Goal: Task Accomplishment & Management: Manage account settings

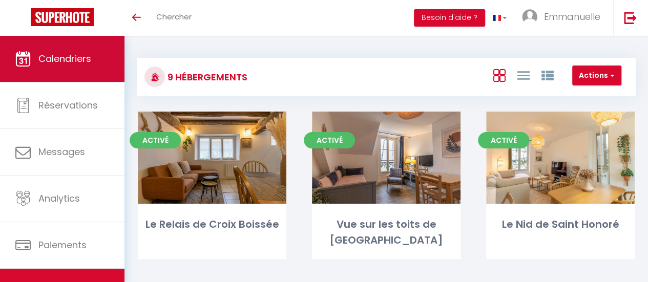
click at [64, 54] on span "Calendriers" at bounding box center [64, 58] width 53 height 13
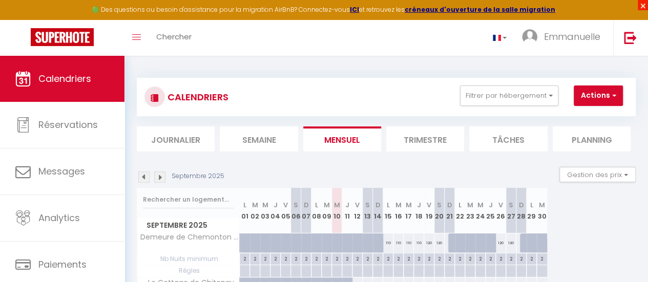
click at [642, 5] on span "×" at bounding box center [643, 5] width 10 height 10
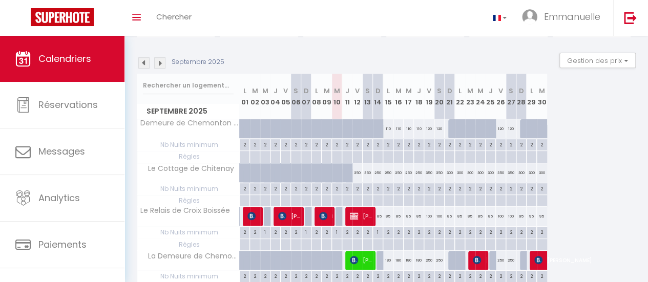
scroll to position [102, 0]
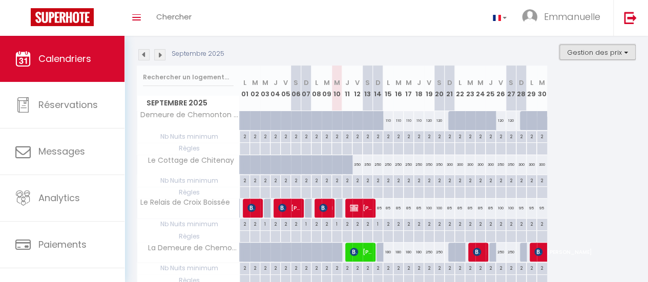
click at [618, 51] on button "Gestion des prix" at bounding box center [597, 52] width 76 height 15
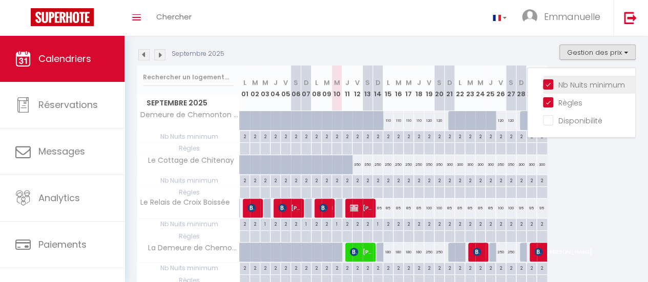
click at [543, 84] on input "Nb Nuits minimum" at bounding box center [589, 84] width 92 height 10
checkbox input "false"
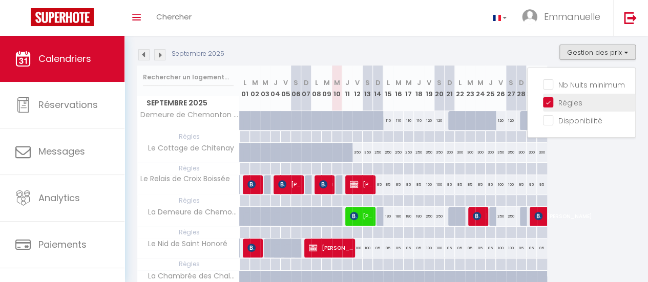
click at [543, 104] on input "Règles" at bounding box center [589, 102] width 92 height 10
checkbox input "false"
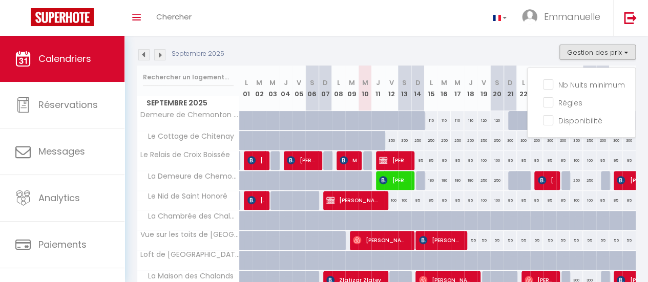
click at [445, 2] on div "Toggle menubar Chercher BUTTON Emmanuelle Paramètres" at bounding box center [357, 18] width 566 height 36
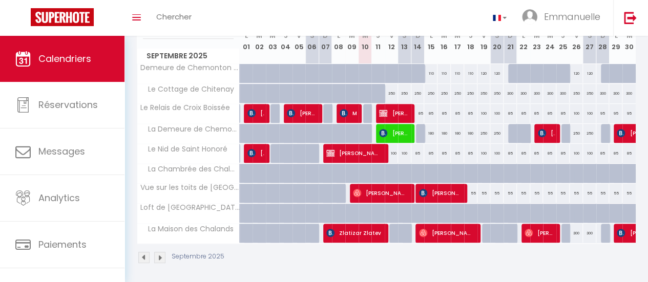
scroll to position [154, 0]
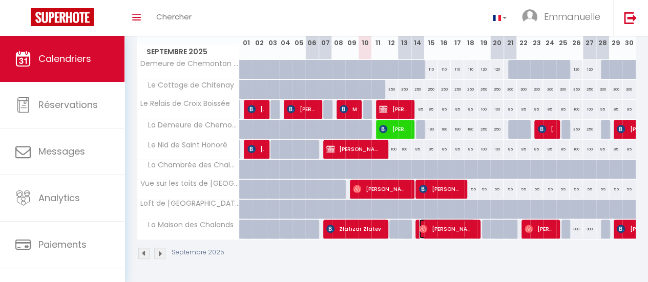
click at [467, 230] on span "[PERSON_NAME]" at bounding box center [446, 228] width 55 height 19
select select "OK"
select select "0"
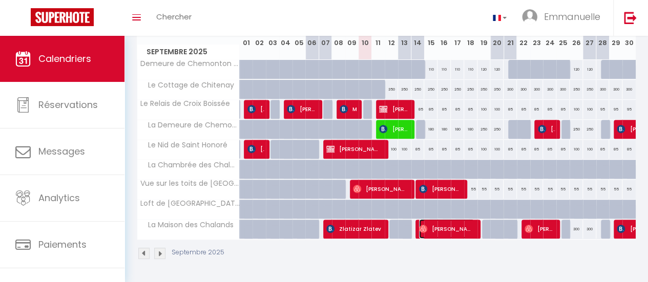
select select "1"
select select
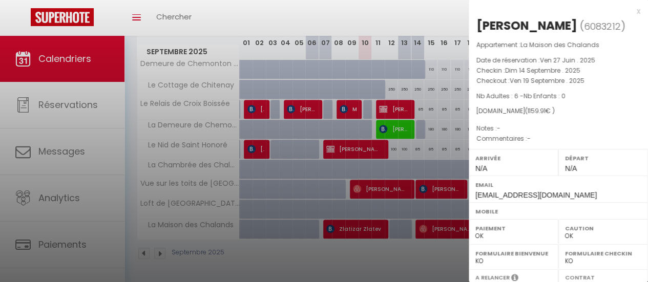
click at [631, 10] on div "x" at bounding box center [555, 11] width 172 height 12
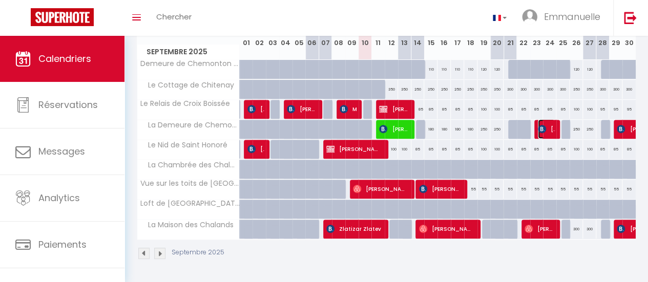
click at [544, 129] on span "[PERSON_NAME]" at bounding box center [546, 128] width 17 height 19
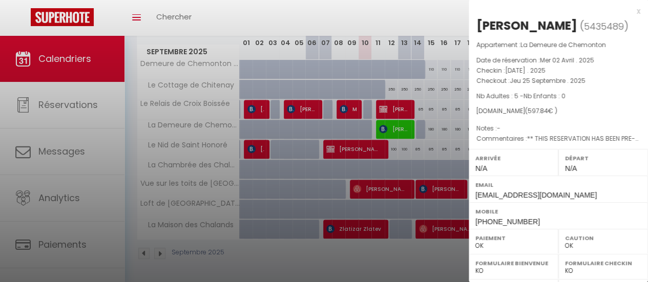
click at [630, 8] on div "x" at bounding box center [555, 11] width 172 height 12
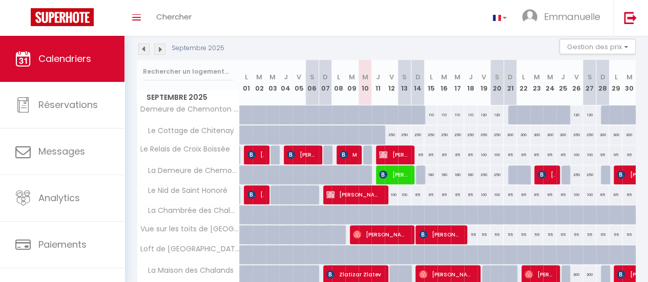
scroll to position [108, 0]
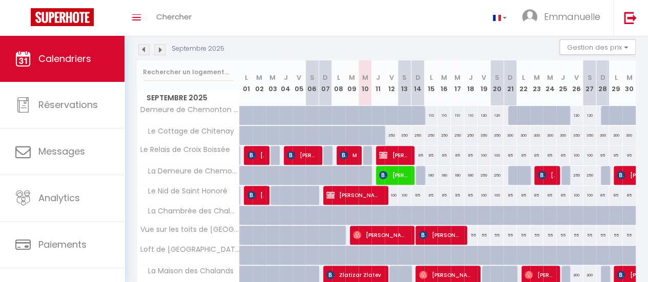
click at [161, 49] on img at bounding box center [159, 49] width 11 height 11
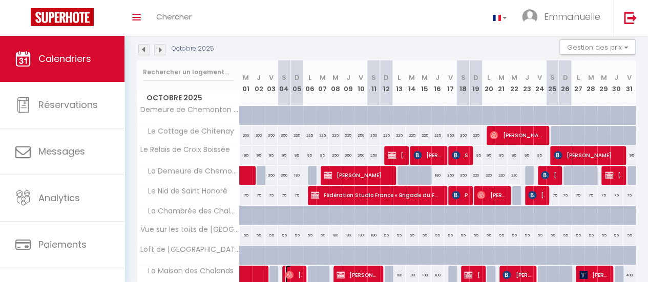
click at [288, 271] on img at bounding box center [289, 275] width 8 height 8
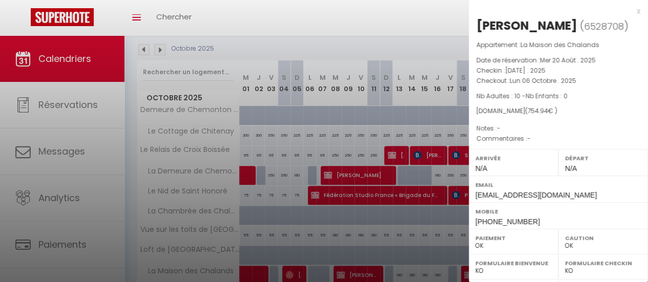
click at [630, 12] on div "x" at bounding box center [555, 11] width 172 height 12
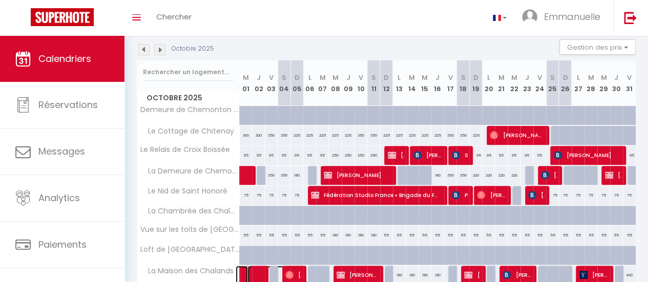
click at [274, 269] on span at bounding box center [270, 275] width 47 height 19
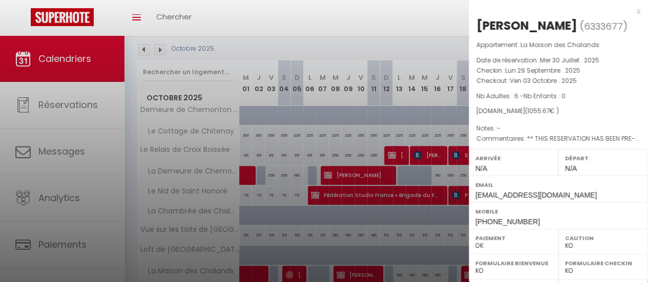
click at [632, 10] on div "x Charles JOUTEUX ( 6333677 ) Appartement : La Maison des Chalands Date de rése…" at bounding box center [558, 238] width 179 height 477
click at [627, 10] on div "x" at bounding box center [555, 11] width 172 height 12
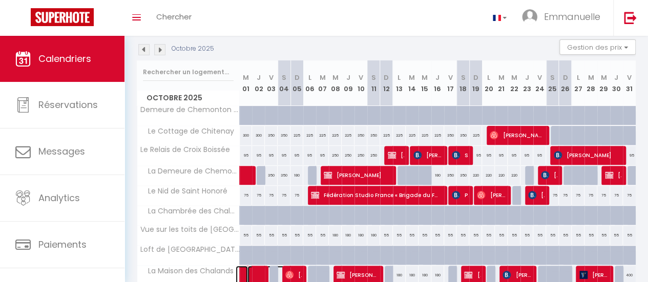
click at [282, 267] on span at bounding box center [270, 275] width 47 height 19
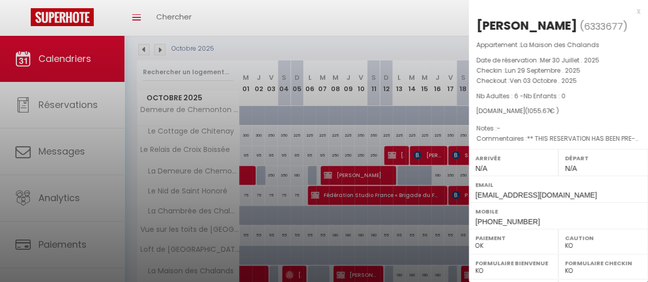
click at [632, 8] on div "x" at bounding box center [555, 11] width 172 height 12
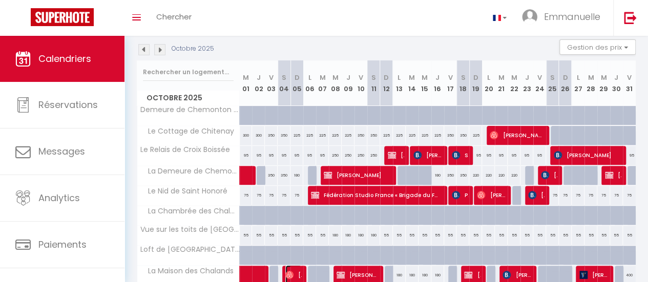
click at [294, 269] on span "Sebastien Ortaffa" at bounding box center [293, 274] width 16 height 19
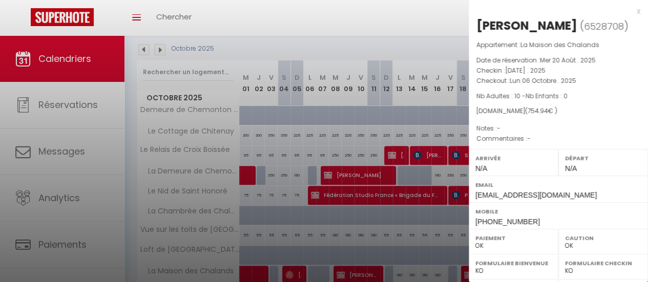
click at [631, 10] on div "x" at bounding box center [555, 11] width 172 height 12
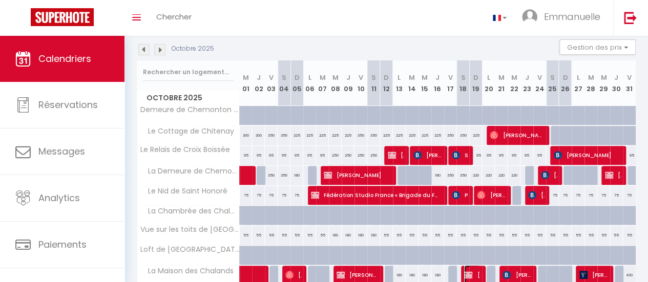
click at [466, 271] on img at bounding box center [468, 275] width 8 height 8
select select "KO"
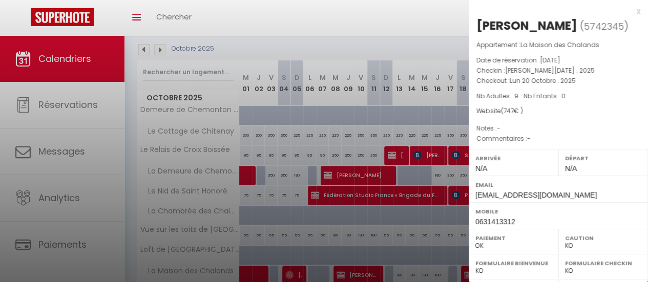
drag, startPoint x: 631, startPoint y: 10, endPoint x: 625, endPoint y: 13, distance: 7.1
click at [630, 10] on div "x" at bounding box center [555, 11] width 172 height 12
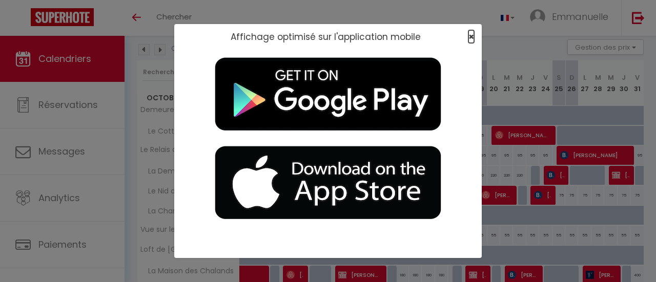
click at [472, 35] on span "×" at bounding box center [471, 36] width 6 height 13
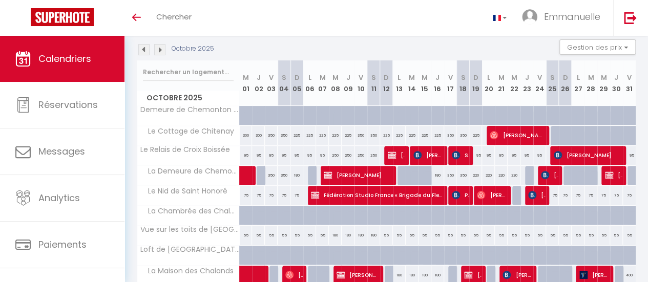
scroll to position [159, 0]
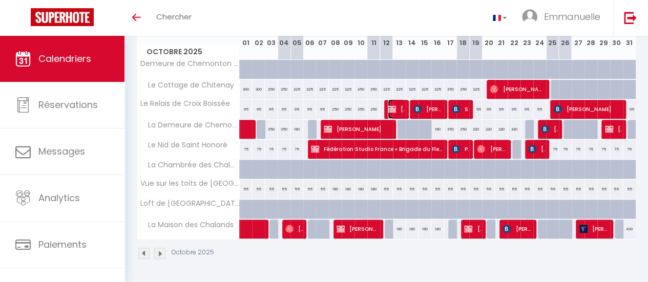
click at [389, 105] on img at bounding box center [392, 109] width 8 height 8
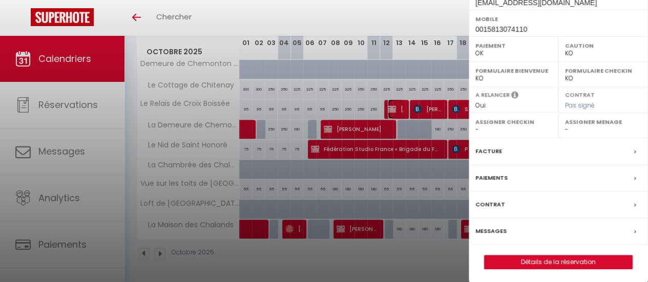
scroll to position [0, 0]
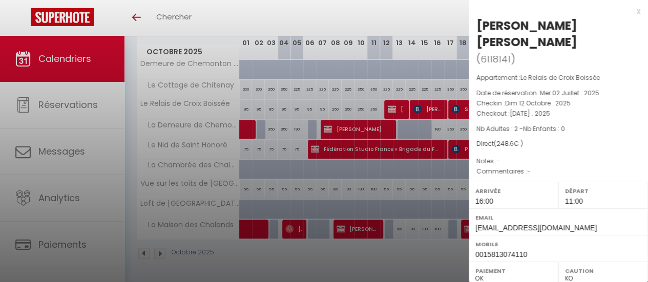
click at [633, 10] on div "x Eric Lapointe Andréa Coupal ( 6118141 ) Appartement : Le Relais de Croix Bois…" at bounding box center [558, 255] width 179 height 510
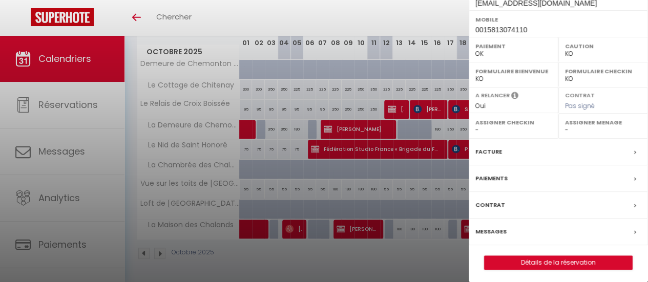
scroll to position [225, 0]
click at [499, 227] on label "Messages" at bounding box center [490, 231] width 31 height 11
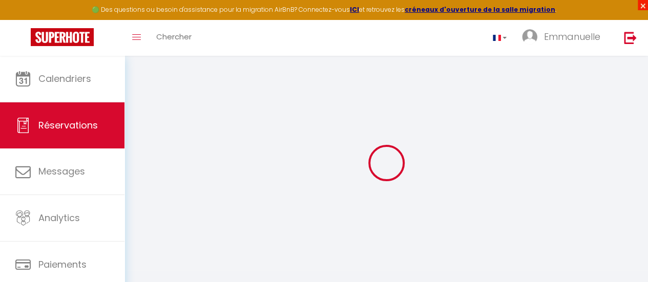
click at [642, 5] on span "×" at bounding box center [643, 5] width 10 height 10
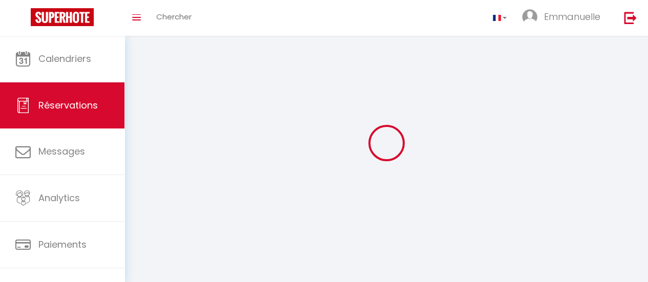
select select
checkbox input "false"
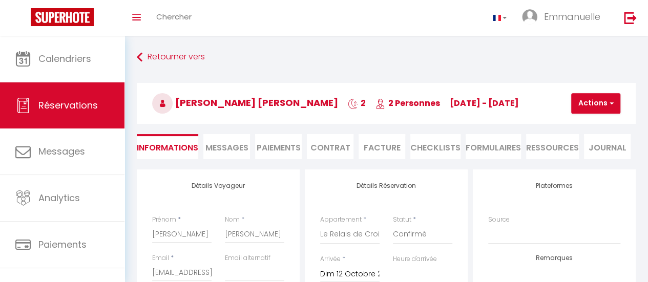
select select
checkbox input "false"
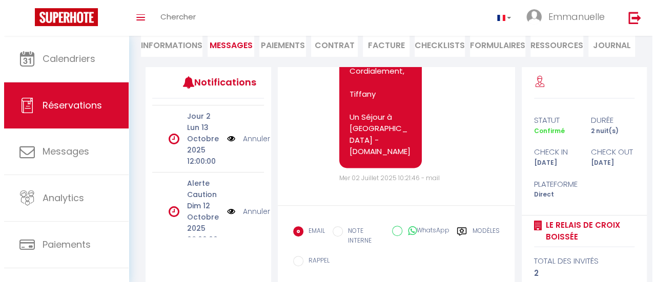
scroll to position [205, 0]
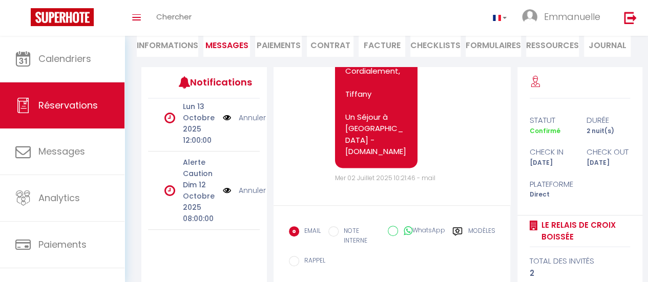
click at [223, 190] on img at bounding box center [227, 190] width 8 height 11
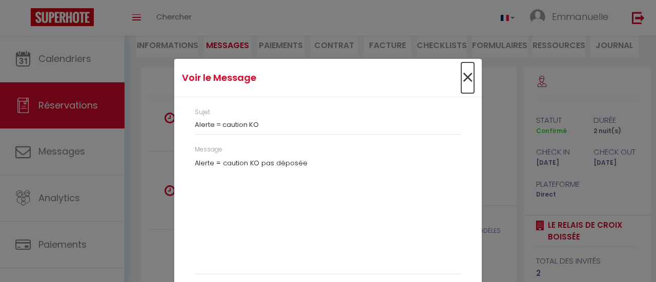
click at [466, 78] on span "×" at bounding box center [467, 77] width 13 height 31
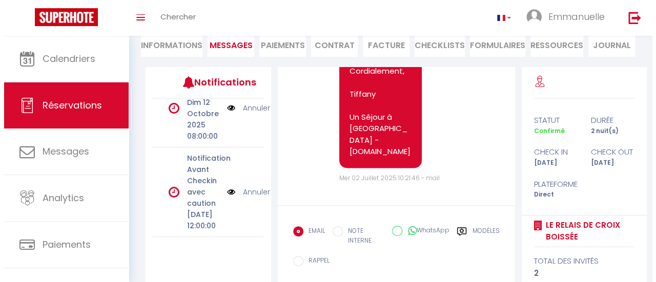
scroll to position [154, 0]
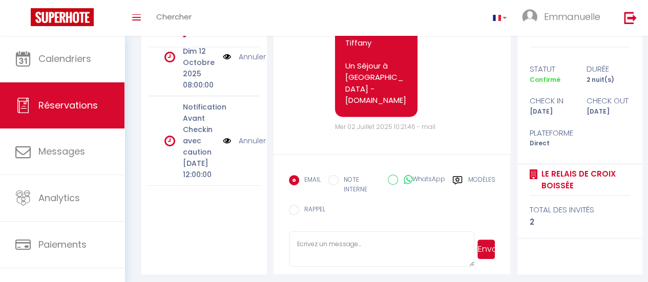
click at [223, 135] on img at bounding box center [227, 140] width 8 height 11
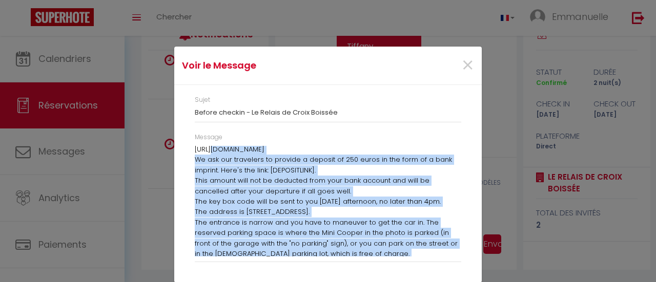
scroll to position [0, 0]
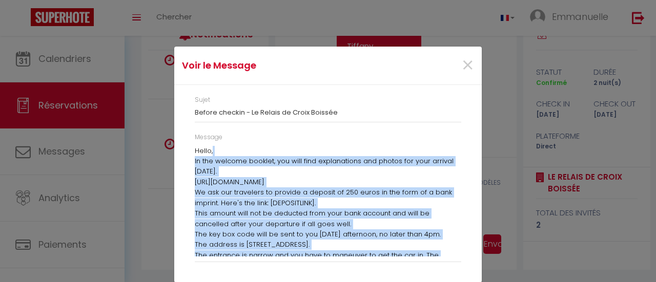
drag, startPoint x: 240, startPoint y: 248, endPoint x: 207, endPoint y: 145, distance: 107.9
click at [207, 146] on div "Hello, In the welcome booklet, you will find explanations and photos for your a…" at bounding box center [328, 201] width 266 height 111
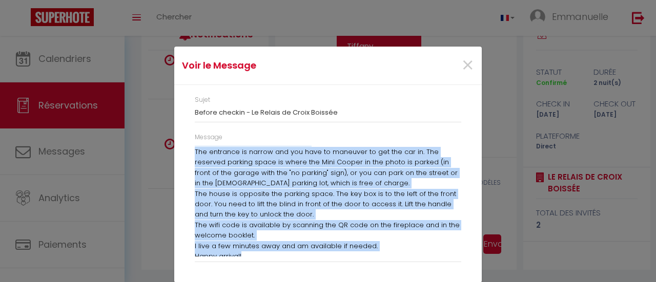
scroll to position [109, 0]
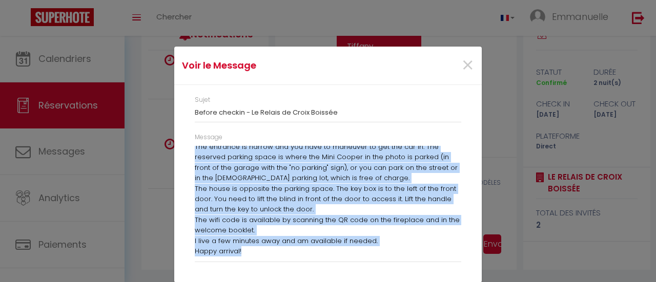
click at [392, 242] on p "I live a few minutes away and am available if needed." at bounding box center [328, 241] width 266 height 10
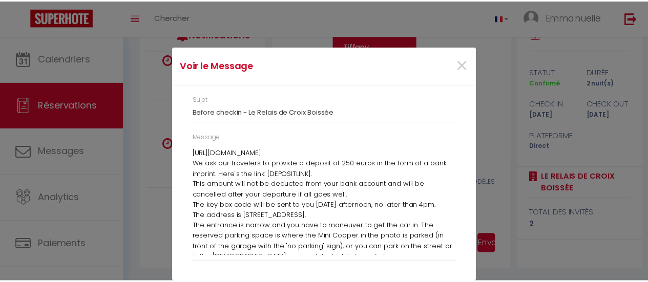
scroll to position [6, 0]
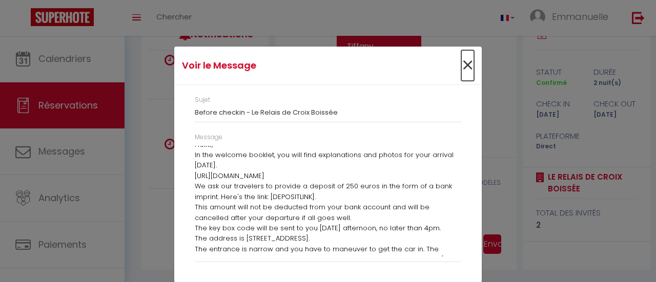
click at [463, 64] on span "×" at bounding box center [467, 65] width 13 height 31
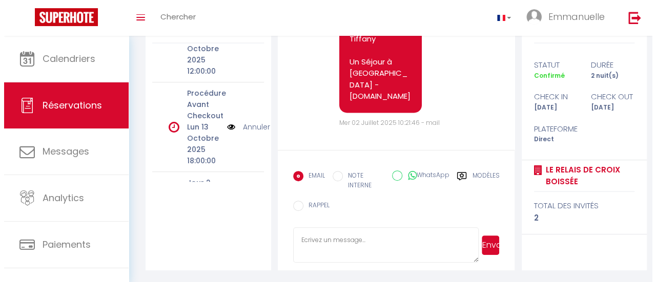
scroll to position [60, 0]
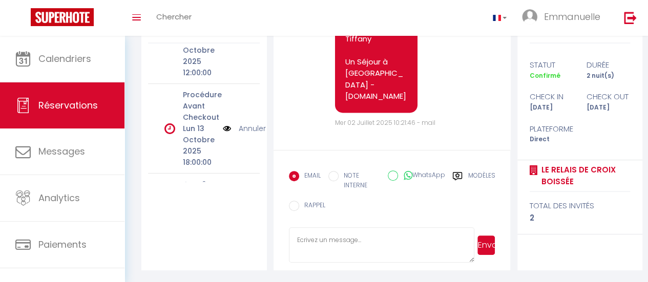
click at [223, 124] on img at bounding box center [227, 128] width 8 height 11
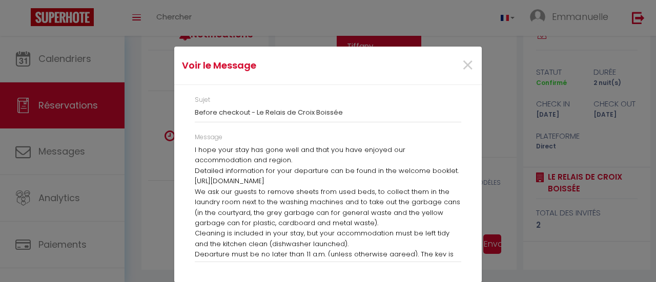
scroll to position [0, 0]
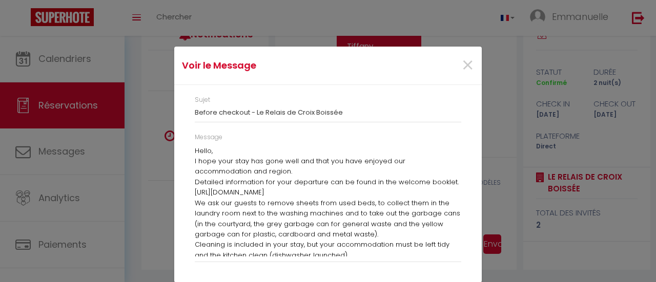
drag, startPoint x: 289, startPoint y: 218, endPoint x: 212, endPoint y: 144, distance: 107.2
click at [178, 144] on div "Sujet Before checkout - Le Relais de Croix Boissée Message Hello, I hope your s…" at bounding box center [327, 183] width 307 height 197
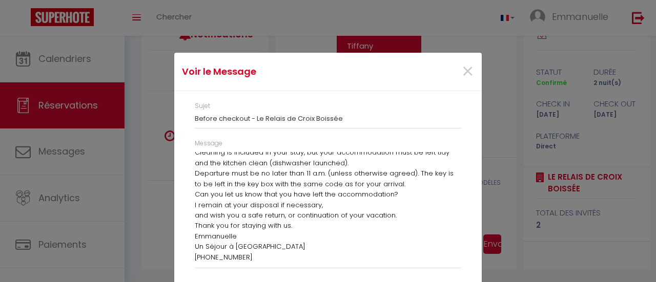
scroll to position [12, 0]
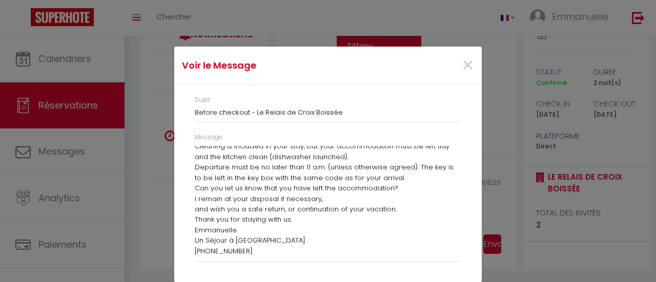
drag, startPoint x: 335, startPoint y: 243, endPoint x: 327, endPoint y: 239, distance: 8.7
click at [333, 242] on p "Un Séjour à Blois" at bounding box center [328, 241] width 266 height 10
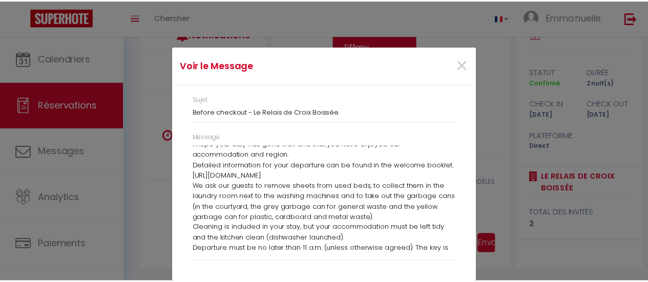
scroll to position [0, 0]
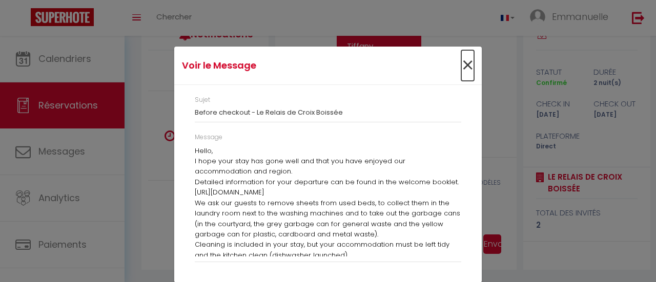
click at [464, 64] on span "×" at bounding box center [467, 65] width 13 height 31
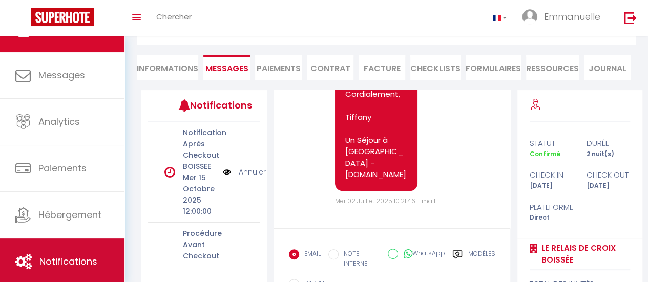
scroll to position [158, 0]
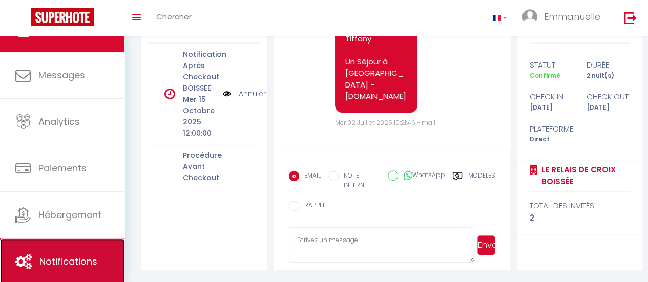
click at [77, 250] on link "Notifications" at bounding box center [62, 262] width 124 height 46
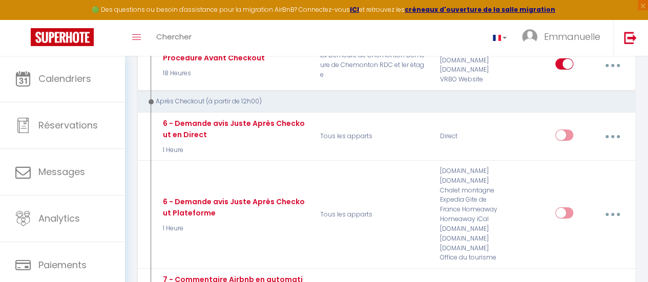
scroll to position [1691, 0]
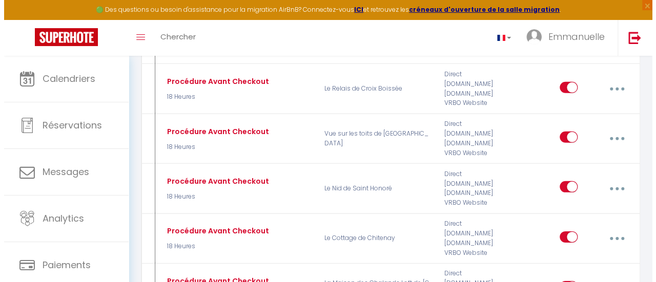
scroll to position [1434, 0]
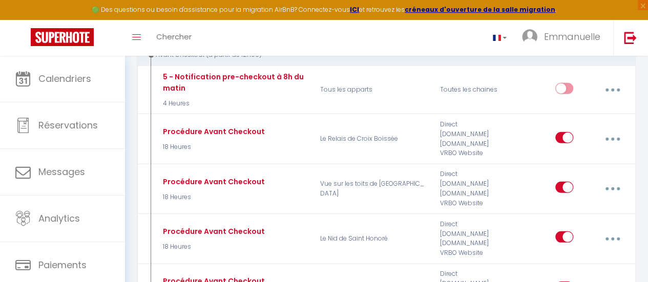
type input "Procédure Avant Checkout"
select select "4"
select select "18 Heures"
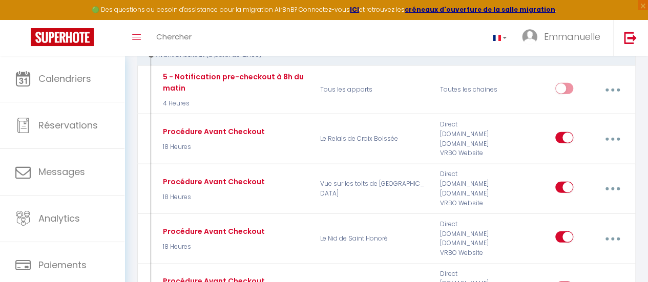
select select "if_booking_is_paid"
checkbox input "true"
checkbox input "false"
radio input "true"
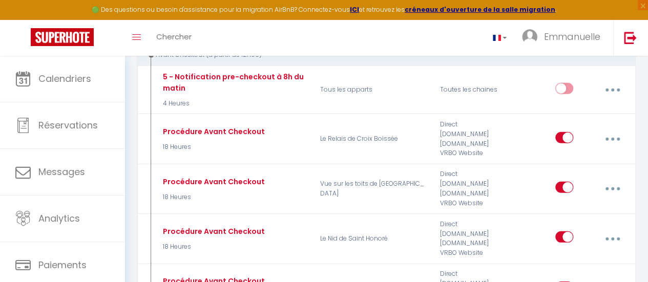
type input "Procédure pour votre départ - [RENTAL:NAME]"
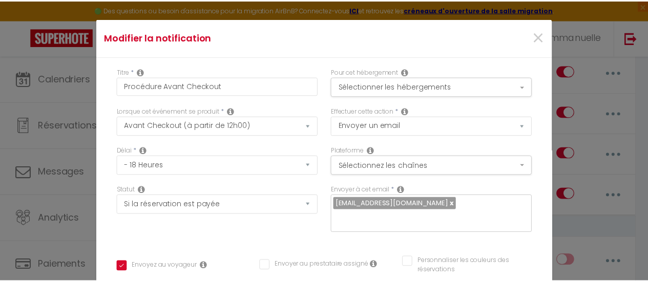
scroll to position [0, 0]
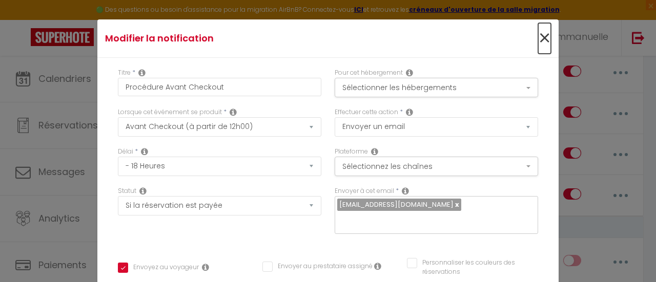
click at [538, 33] on span "×" at bounding box center [544, 38] width 13 height 31
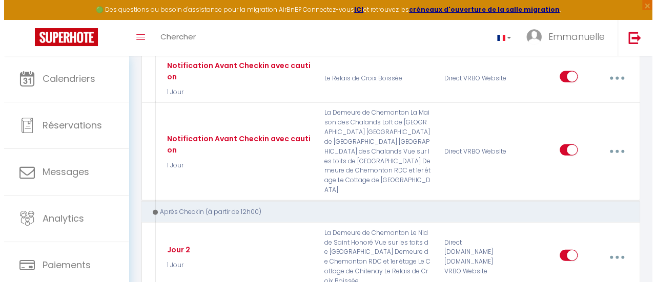
scroll to position [1127, 0]
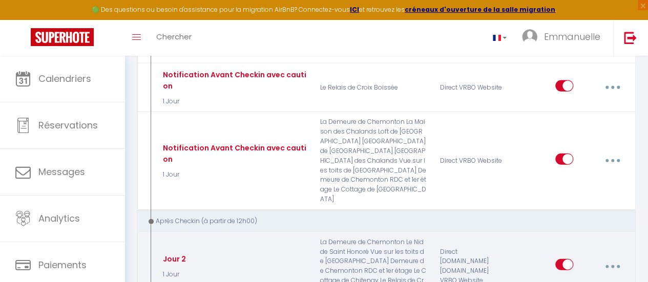
click at [613, 265] on icon "button" at bounding box center [612, 266] width 3 height 3
type input "Jour 2"
select select "3"
select select "1 Jour"
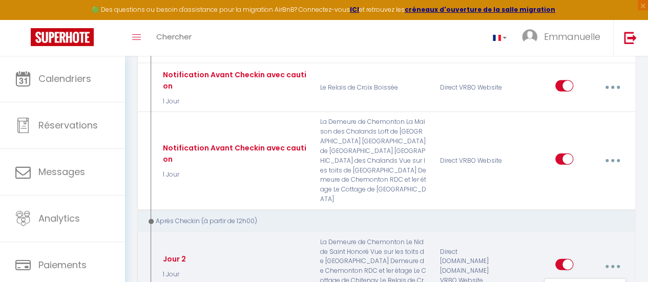
checkbox input "true"
checkbox input "false"
type input "Votre séjour dans notre logement - [RENTAL:NAME]"
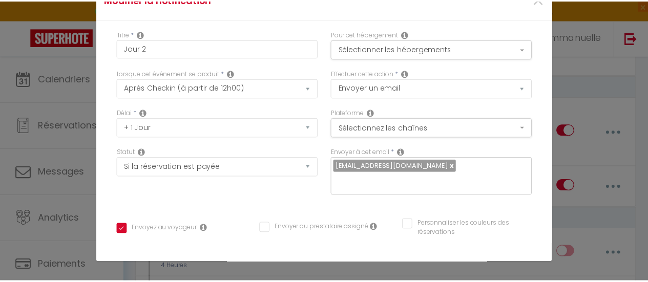
scroll to position [0, 0]
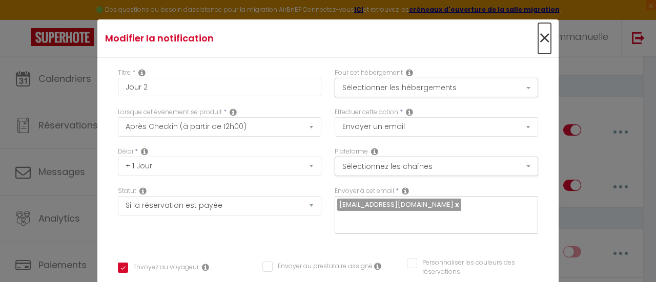
click at [538, 34] on span "×" at bounding box center [544, 38] width 13 height 31
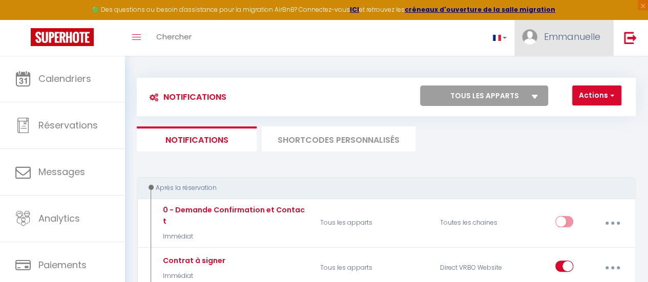
click at [593, 36] on span "Emmanuelle" at bounding box center [572, 36] width 56 height 13
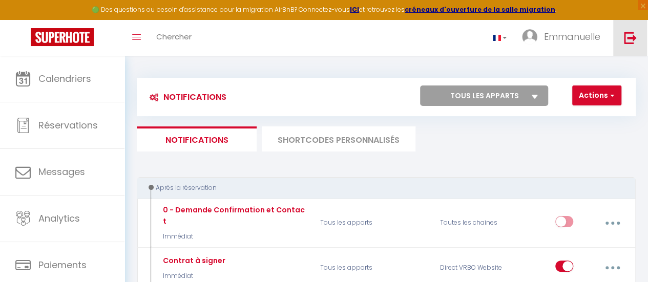
click at [630, 36] on img at bounding box center [630, 37] width 13 height 13
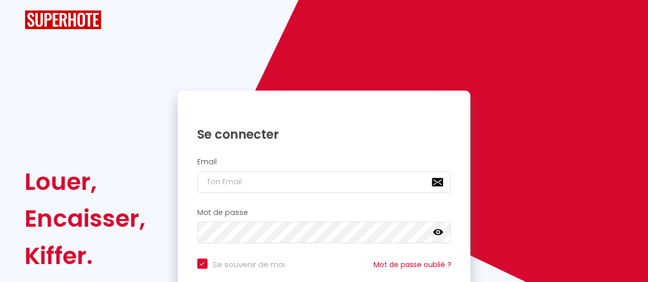
checkbox input "true"
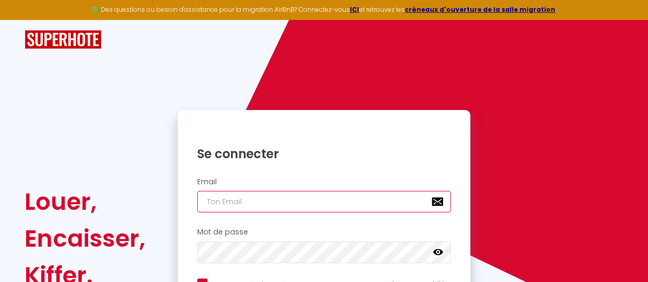
type input "[EMAIL_ADDRESS][DOMAIN_NAME]"
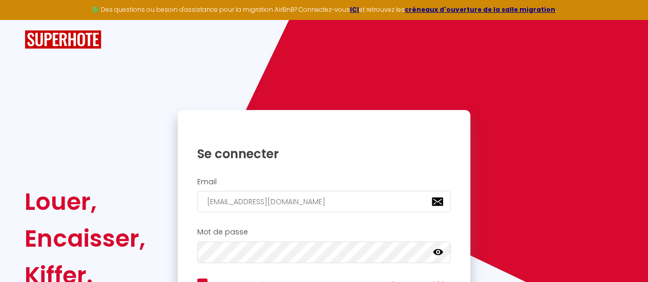
checkbox input "true"
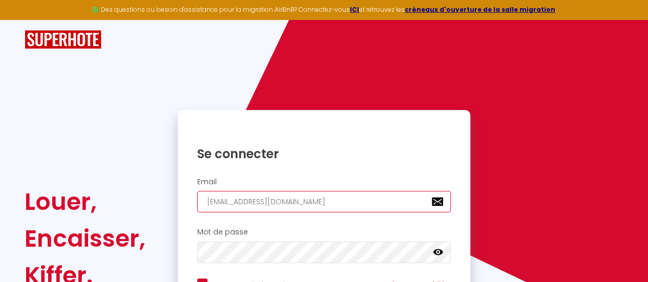
click at [320, 200] on input "[EMAIL_ADDRESS][DOMAIN_NAME]" at bounding box center [324, 202] width 254 height 22
type input "[EMAIL_ADDRESS][DOMAIN_NAME]"
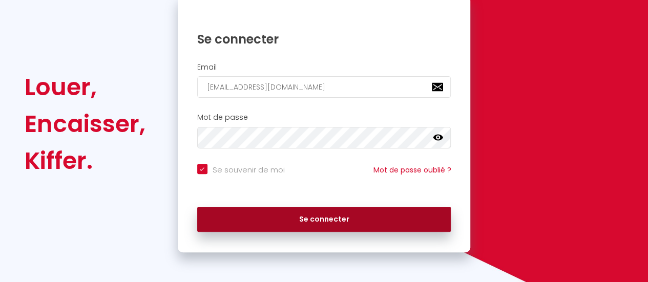
click at [332, 213] on button "Se connecter" at bounding box center [324, 220] width 254 height 26
checkbox input "true"
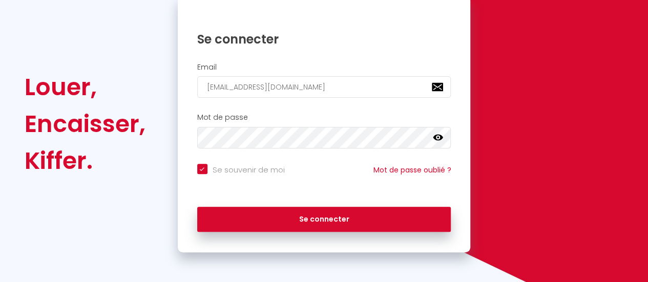
scroll to position [128, 0]
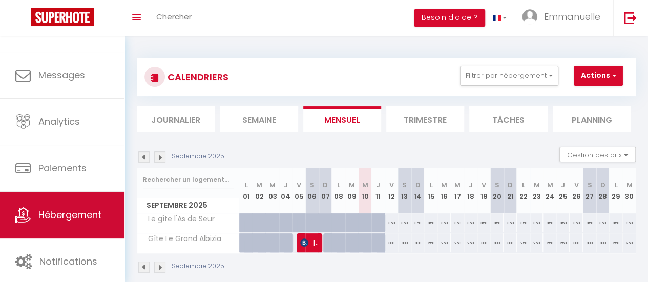
scroll to position [36, 0]
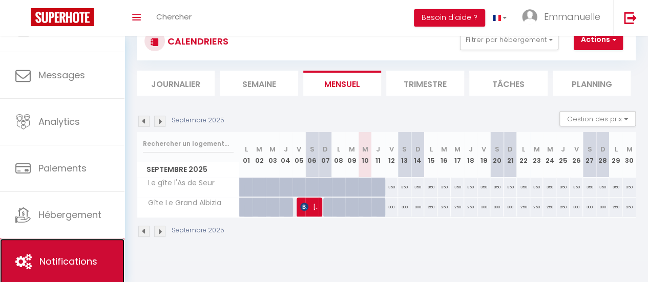
click at [82, 257] on span "Notifications" at bounding box center [68, 261] width 58 height 13
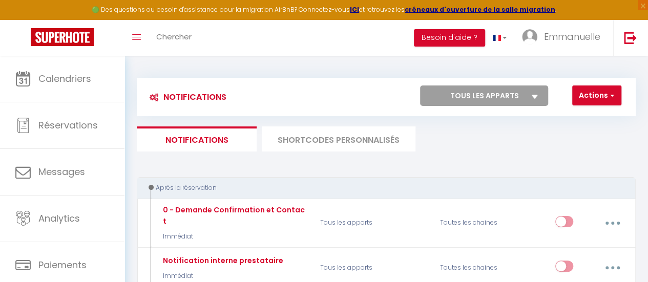
click at [351, 140] on li "SHORTCODES PERSONNALISÉS" at bounding box center [339, 139] width 154 height 25
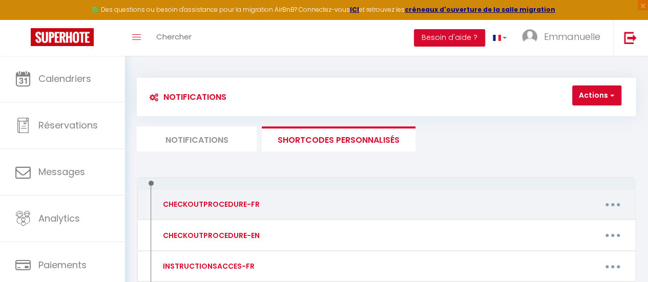
click at [216, 205] on div "CHECKOUTPROCEDURE-FR" at bounding box center [209, 204] width 99 height 11
click at [599, 199] on button "button" at bounding box center [612, 204] width 27 height 19
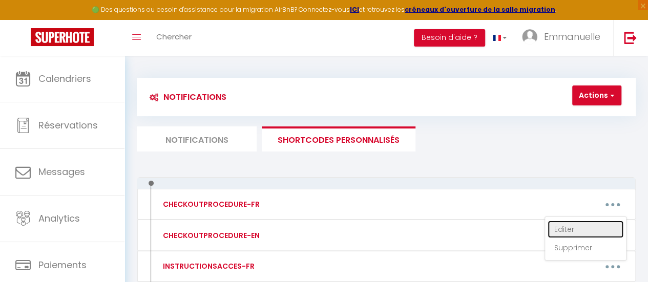
click at [559, 231] on link "Editer" at bounding box center [586, 229] width 76 height 17
type input "CHECKOUTPROCEDURE-FR"
type textarea "1 - Faire la vaisselle et jeter les poubelles 2 - A 11h00 maximum, fermer à clé…"
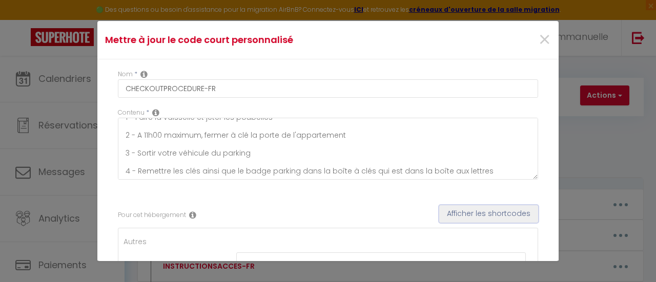
click at [495, 210] on button "Afficher les shortcodes" at bounding box center [488, 213] width 99 height 17
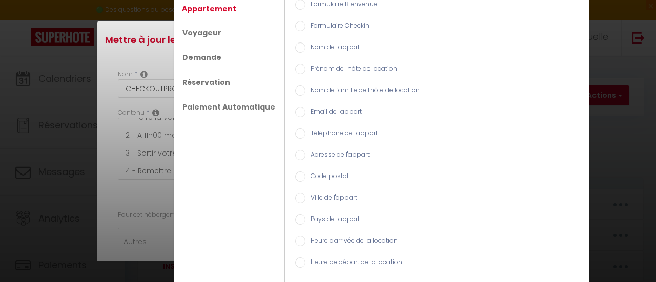
click at [68, 116] on div "Shortcodes × Appartement Voyageur Demande Réservation Paiement Automatique Form…" at bounding box center [328, 141] width 656 height 282
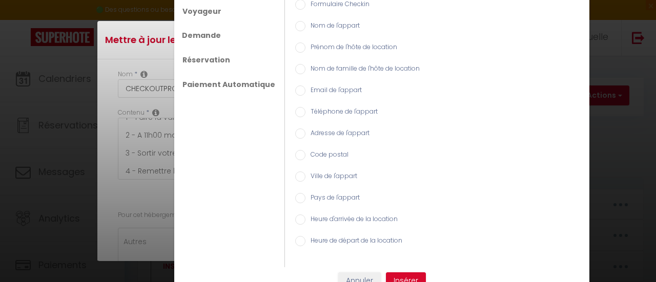
scroll to position [33, 0]
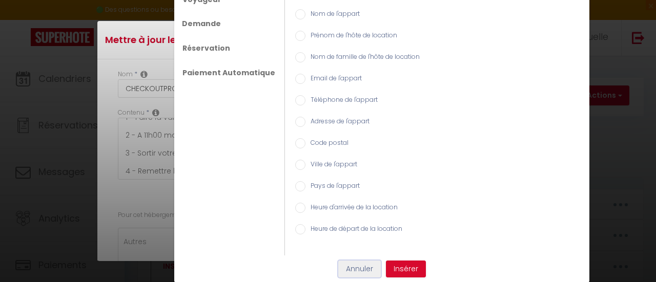
click at [358, 267] on button "Annuler" at bounding box center [359, 269] width 43 height 17
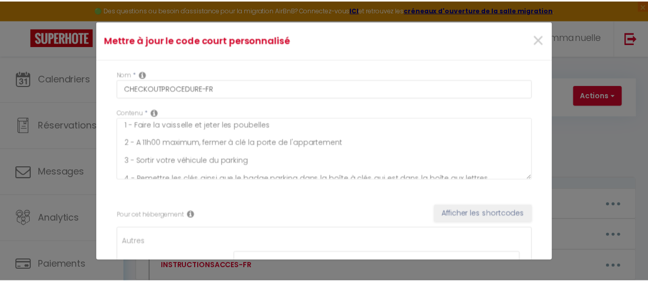
scroll to position [0, 0]
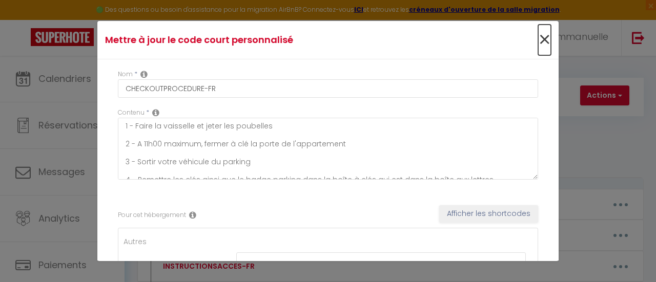
click at [538, 39] on span "×" at bounding box center [544, 40] width 13 height 31
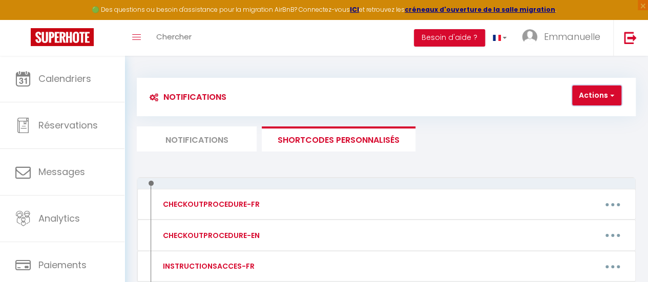
click at [601, 94] on button "Actions" at bounding box center [596, 96] width 49 height 20
click at [409, 165] on div "Notifications Actions Nouvelle Notification Exporter Importer Tous les apparts …" at bounding box center [386, 218] width 499 height 300
click at [209, 137] on li "Notifications" at bounding box center [197, 139] width 120 height 25
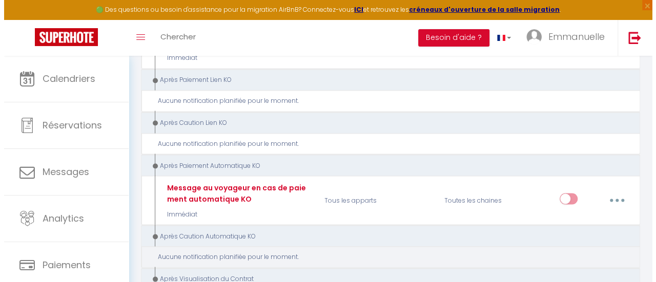
scroll to position [922, 0]
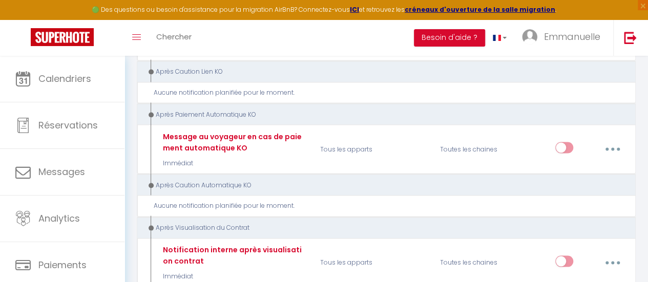
click at [220, 180] on div "Après Caution Automatique KO" at bounding box center [382, 185] width 470 height 10
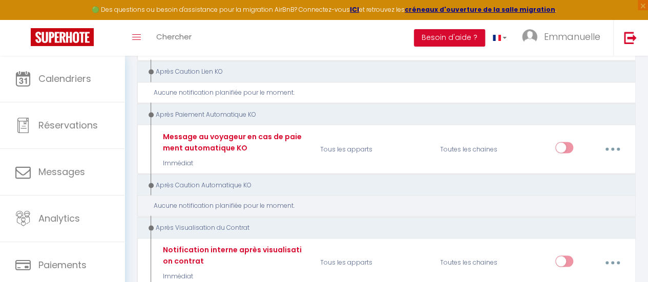
click at [263, 201] on div "Aucune notification planifiée pour le moment." at bounding box center [390, 206] width 473 height 10
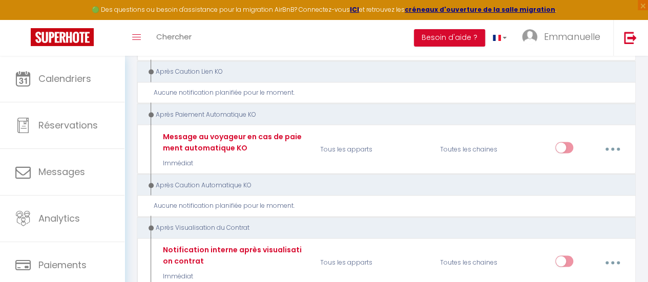
click at [169, 180] on div "Après Caution Automatique KO" at bounding box center [382, 185] width 470 height 10
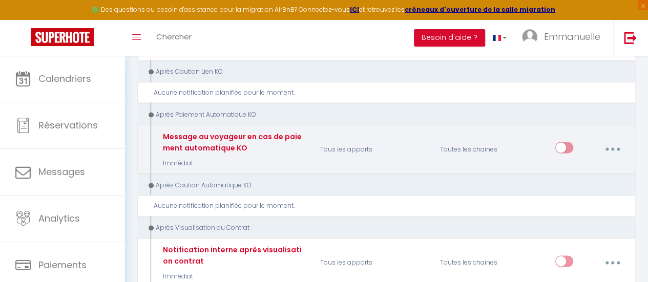
drag, startPoint x: 561, startPoint y: 136, endPoint x: 573, endPoint y: 128, distance: 14.4
click at [565, 142] on input "checkbox" at bounding box center [564, 149] width 18 height 15
checkbox input "true"
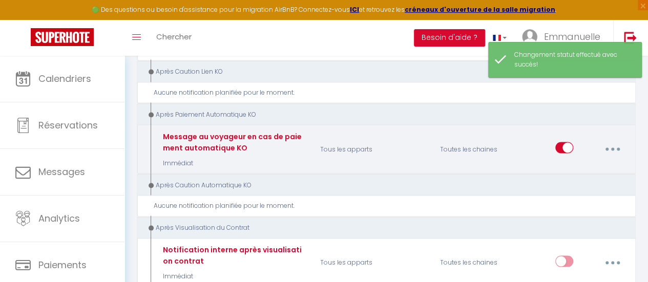
click at [611, 139] on button "button" at bounding box center [612, 148] width 27 height 19
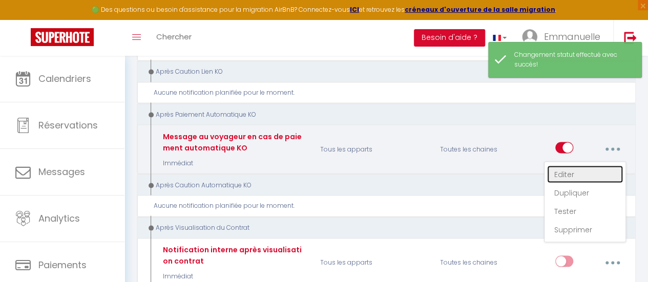
click at [556, 165] on link "Editer" at bounding box center [585, 173] width 76 height 17
type input "Message au voyageur en cas de paiement automatique KO"
select select "12"
select select "Immédiat"
select select
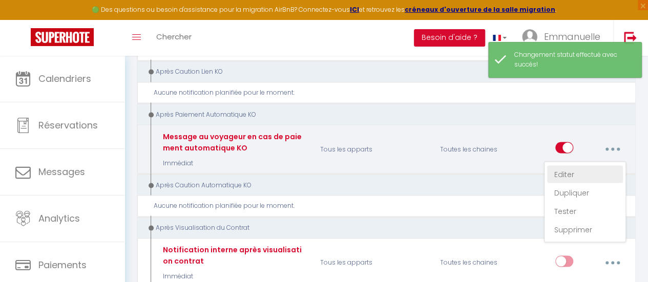
checkbox input "true"
checkbox input "false"
radio input "true"
type input "Votre réservation n'est pas confirmée - [BOOKING:ID] - [GUEST:FIRST_NAME] [GUES…"
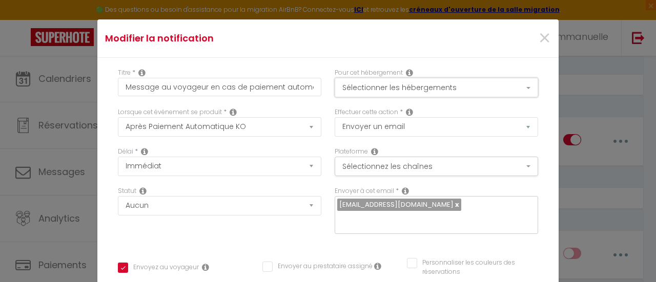
click at [513, 84] on button "Sélectionner les hébergements" at bounding box center [436, 87] width 203 height 19
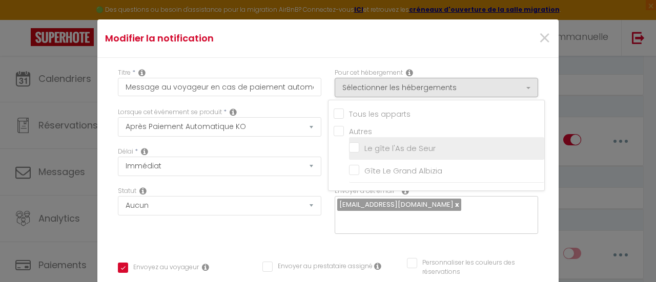
click at [470, 150] on input "Le gîte l'As de Seur" at bounding box center [446, 148] width 195 height 10
checkbox input "true"
checkbox input "false"
checkbox input "true"
checkbox input "false"
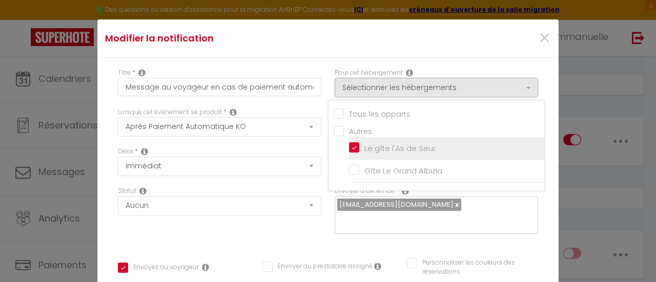
checkbox input "false"
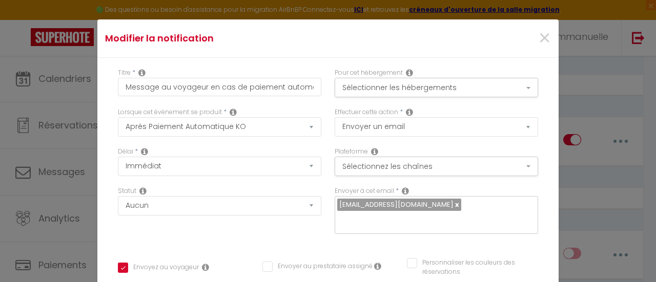
click at [467, 214] on input "text" at bounding box center [433, 220] width 193 height 13
click at [515, 168] on button "Sélectionnez les chaînes" at bounding box center [436, 166] width 203 height 19
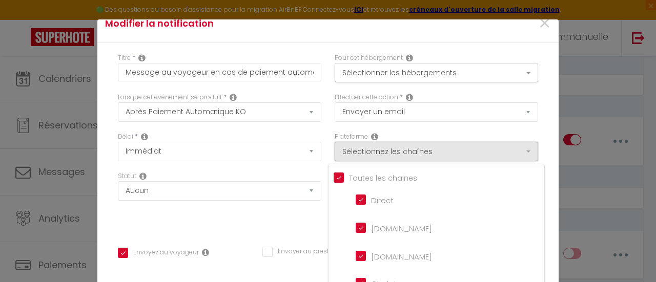
scroll to position [0, 0]
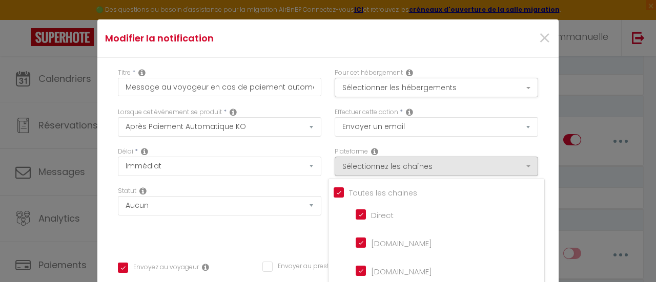
click at [333, 193] on input "Tous les apparts" at bounding box center [438, 192] width 211 height 10
checkbox input "false"
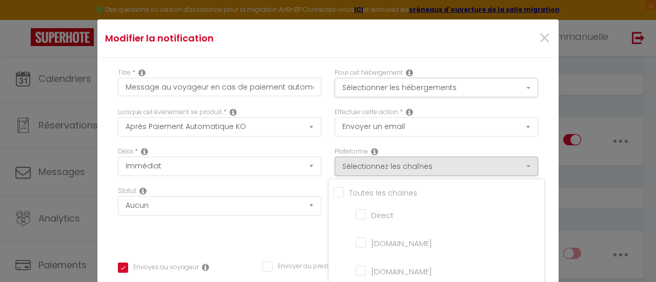
checkbox montagne "false"
checkbox input "false"
checkbox France "false"
checkbox input "false"
checkbox iCal "false"
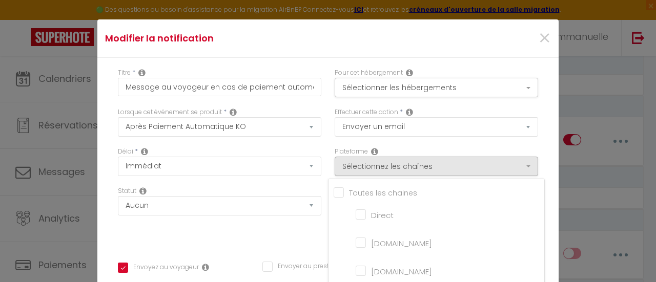
checkbox input "false"
checkbox tourisme "false"
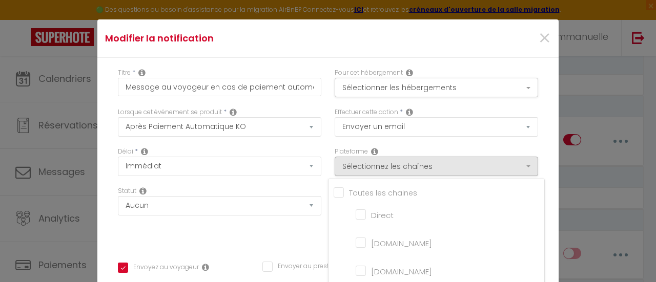
checkbox input "false"
checkbox input "true"
checkbox input "false"
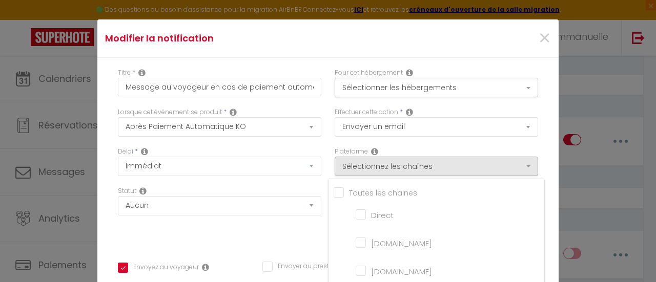
drag, startPoint x: 351, startPoint y: 240, endPoint x: 366, endPoint y: 274, distance: 36.9
click at [356, 240] on input "[DOMAIN_NAME]" at bounding box center [385, 242] width 58 height 10
checkbox input "true"
checkbox input "false"
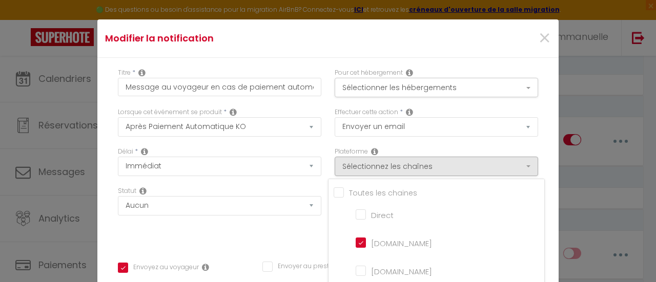
checkbox input "false"
click at [356, 268] on input "[DOMAIN_NAME]" at bounding box center [385, 270] width 58 height 10
checkbox input "true"
checkbox input "false"
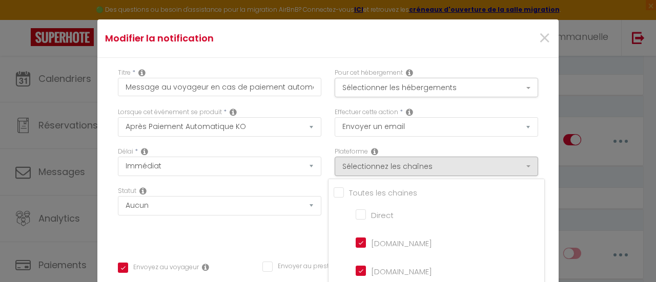
checkbox input "false"
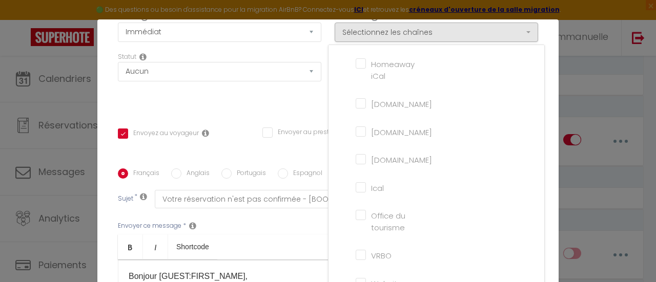
scroll to position [185, 0]
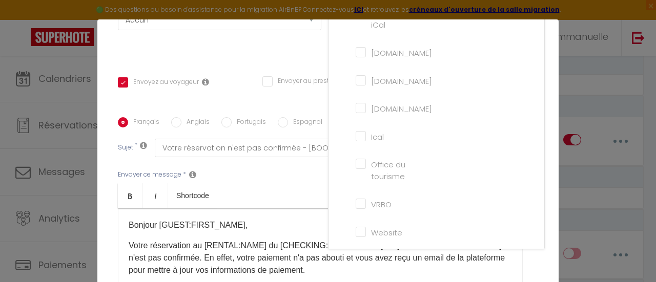
click at [356, 227] on input "Website" at bounding box center [385, 231] width 58 height 10
checkbox input "true"
checkbox input "false"
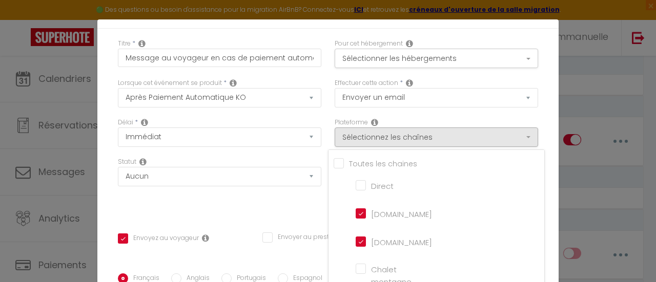
scroll to position [0, 0]
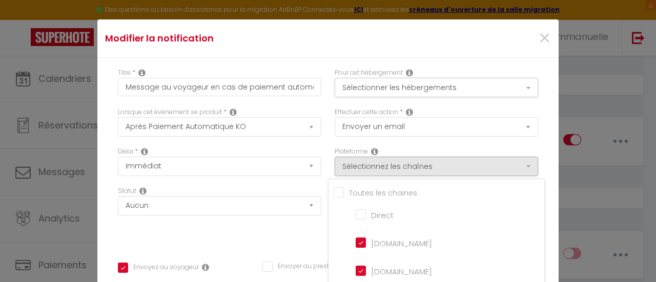
click at [406, 114] on icon at bounding box center [409, 112] width 7 height 8
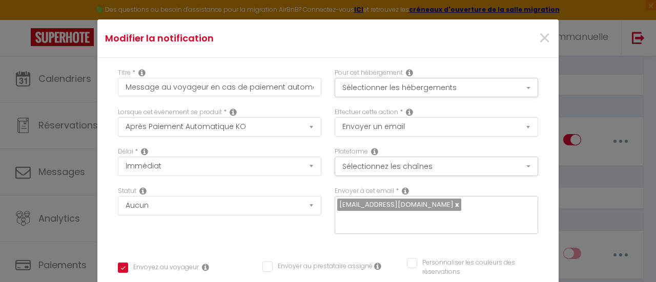
click at [456, 214] on input "text" at bounding box center [433, 220] width 193 height 13
type input "[EMAIL_ADDRESS][DOMAIN_NAME]"
drag, startPoint x: 474, startPoint y: 203, endPoint x: 398, endPoint y: 205, distance: 76.4
click at [398, 205] on div "chartier.e@neuf.fr chartier.e@neuf.fr" at bounding box center [436, 215] width 203 height 38
click at [510, 89] on button "Sélectionner les hébergements" at bounding box center [436, 87] width 203 height 19
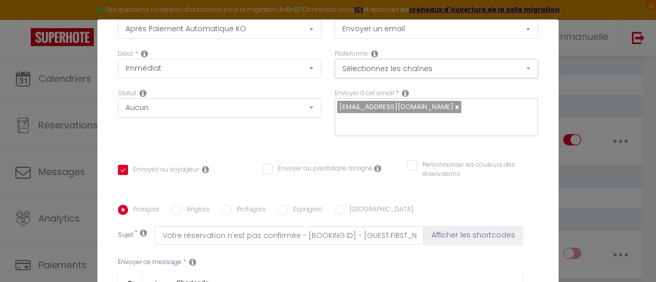
scroll to position [102, 0]
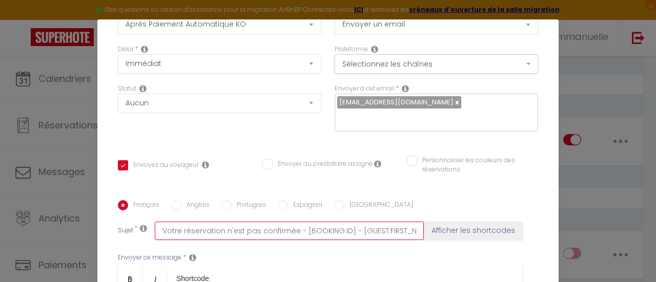
click at [272, 222] on input "Votre réservation n'est pas confirmée - [BOOKING:ID] - [GUEST:FIRST_NAME] [GUES…" at bounding box center [289, 231] width 269 height 18
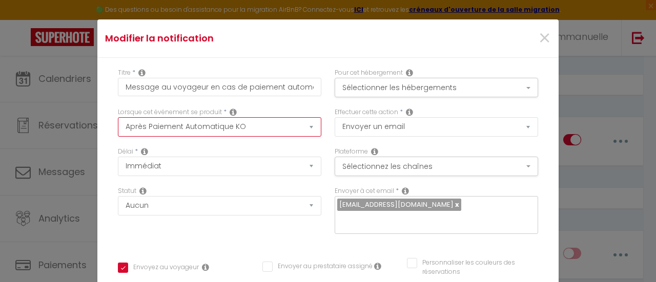
click at [301, 127] on select "Après la réservation Avant Checkin (à partir de 12h00) Après Checkin (à partir …" at bounding box center [219, 126] width 203 height 19
click at [303, 127] on select "Après la réservation Avant Checkin (à partir de 12h00) Après Checkin (à partir …" at bounding box center [219, 126] width 203 height 19
select select "16"
click at [118, 117] on select "Après la réservation Avant Checkin (à partir de 12h00) Après Checkin (à partir …" at bounding box center [219, 126] width 203 height 19
checkbox input "true"
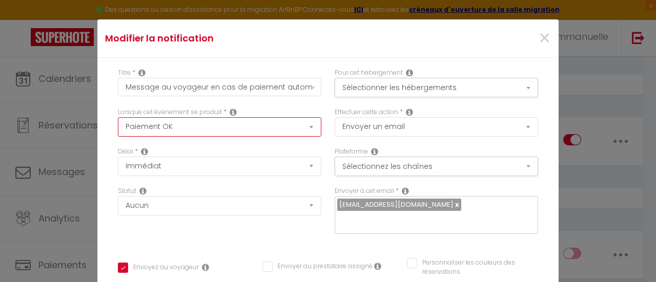
checkbox input "false"
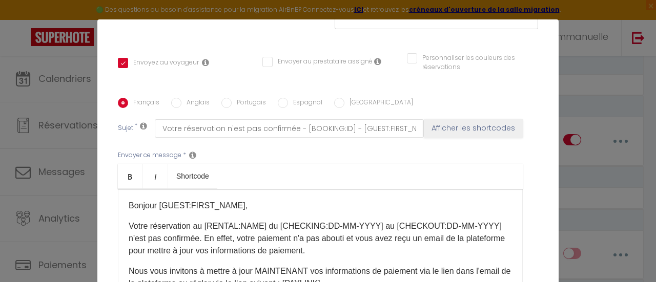
scroll to position [154, 0]
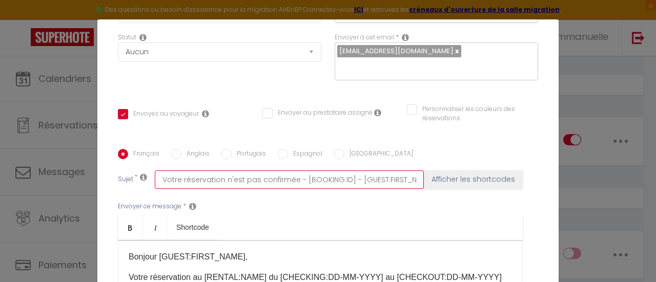
click at [257, 171] on input "Votre réservation n'est pas confirmée - [BOOKING:ID] - [GUEST:FIRST_NAME] [GUES…" at bounding box center [289, 180] width 269 height 18
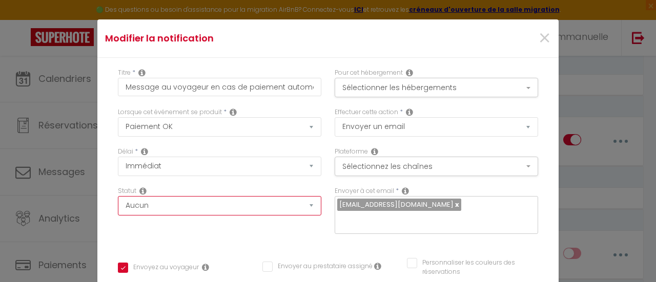
click at [304, 204] on select "Aucun Si la réservation est payée Si réservation non payée Si la caution a été …" at bounding box center [219, 205] width 203 height 19
select select "if_booking_is_paid"
click at [118, 196] on select "Aucun Si la réservation est payée Si réservation non payée Si la caution a été …" at bounding box center [219, 205] width 203 height 19
checkbox input "true"
checkbox input "false"
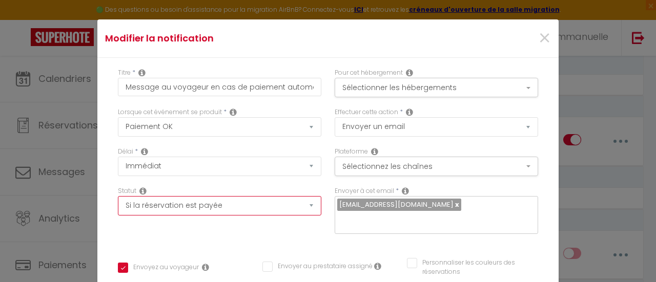
checkbox input "false"
click at [300, 204] on select "Aucun Si la réservation est payée Si réservation non payée Si la caution a été …" at bounding box center [219, 205] width 203 height 19
select select "if_deposit_is_paid"
click at [118, 196] on select "Aucun Si la réservation est payée Si réservation non payée Si la caution a été …" at bounding box center [219, 205] width 203 height 19
checkbox input "true"
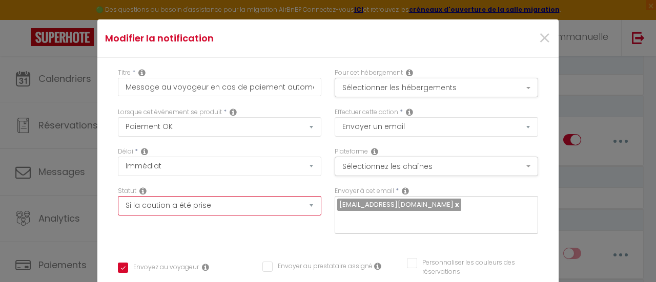
checkbox input "false"
click at [303, 202] on select "Aucun Si la réservation est payée Si réservation non payée Si la caution a été …" at bounding box center [219, 205] width 203 height 19
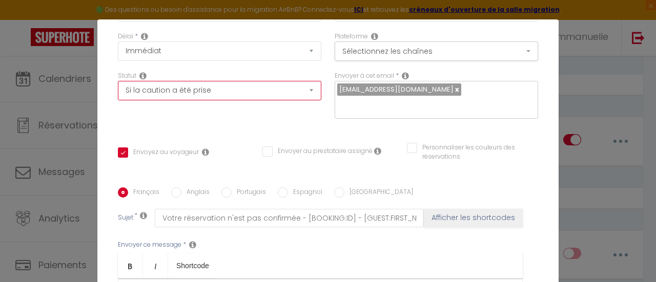
scroll to position [51, 0]
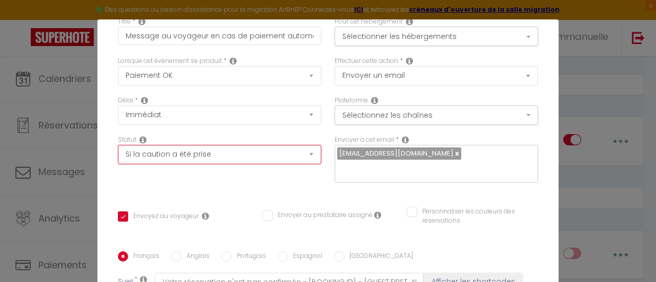
click at [302, 153] on select "Aucun Si la réservation est payée Si réservation non payée Si la caution a été …" at bounding box center [219, 154] width 203 height 19
select select "if_deposit_not_paid"
click at [118, 145] on select "Aucun Si la réservation est payée Si réservation non payée Si la caution a été …" at bounding box center [219, 154] width 203 height 19
checkbox input "true"
checkbox input "false"
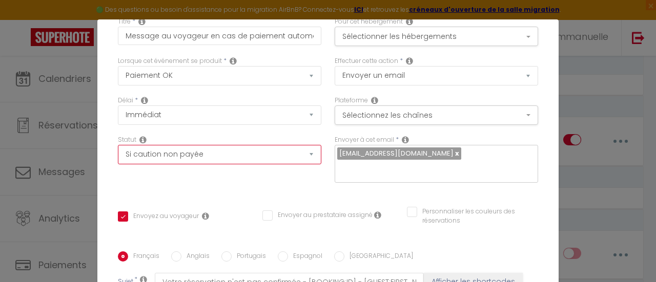
checkbox input "false"
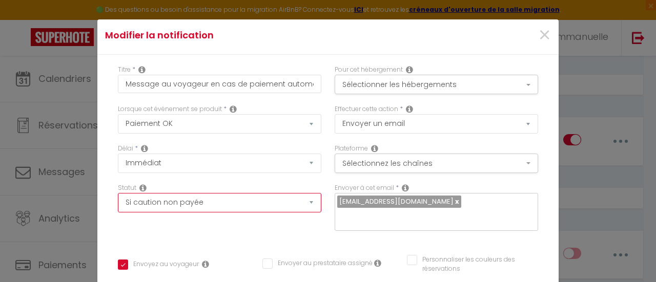
scroll to position [0, 0]
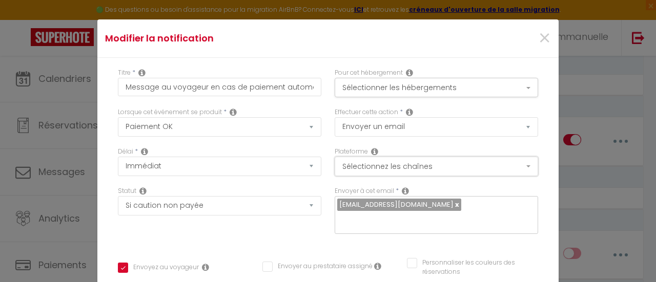
click at [520, 166] on button "Sélectionnez les chaînes" at bounding box center [436, 166] width 203 height 19
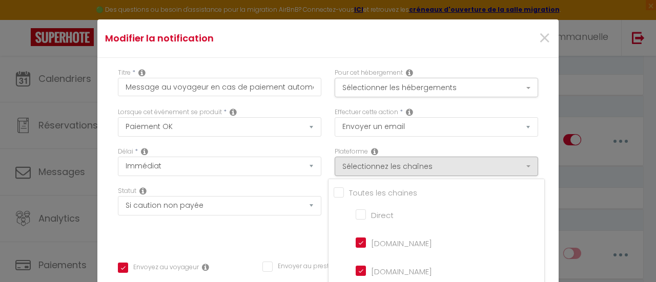
click at [356, 239] on input "[DOMAIN_NAME]" at bounding box center [385, 242] width 58 height 10
checkbox input "false"
checkbox input "true"
checkbox input "false"
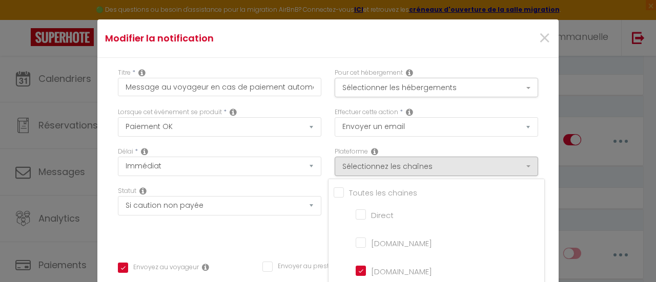
drag, startPoint x: 354, startPoint y: 270, endPoint x: 359, endPoint y: 265, distance: 6.6
click at [356, 269] on input "[DOMAIN_NAME]" at bounding box center [385, 270] width 58 height 10
checkbox input "false"
checkbox input "true"
checkbox input "false"
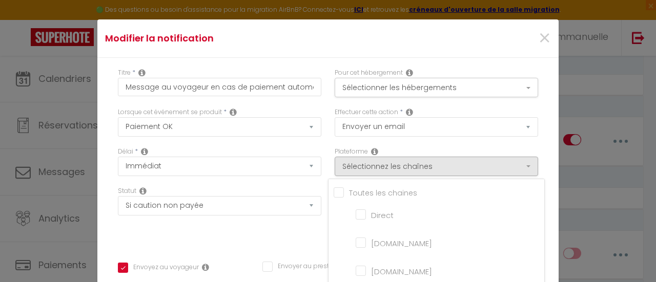
checkbox input "false"
drag, startPoint x: 350, startPoint y: 213, endPoint x: 357, endPoint y: 213, distance: 6.1
click at [356, 213] on input "Direct" at bounding box center [385, 214] width 58 height 10
checkbox input "true"
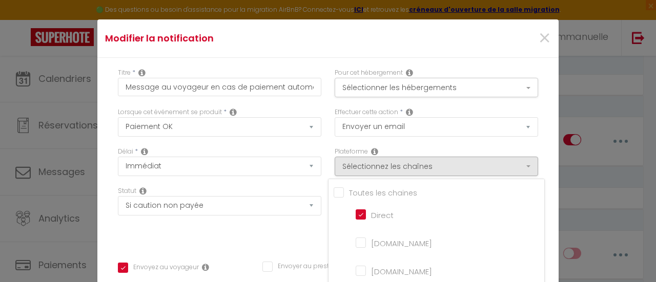
checkbox input "false"
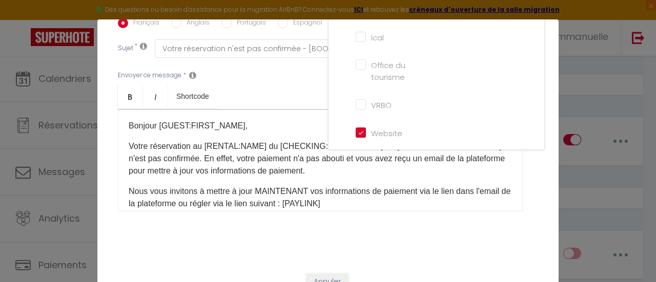
scroll to position [288, 0]
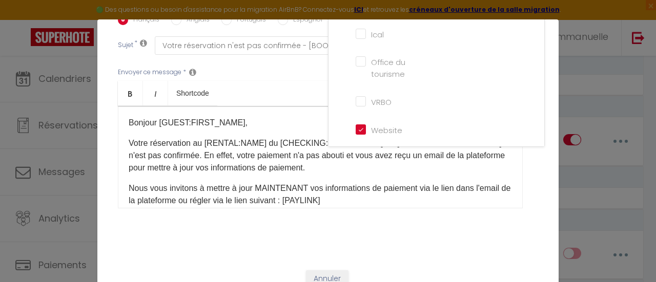
click at [434, 226] on div "Titre * Message au voyageur en cas de paiement automatique KO Pour cet hébergem…" at bounding box center [327, 15] width 461 height 490
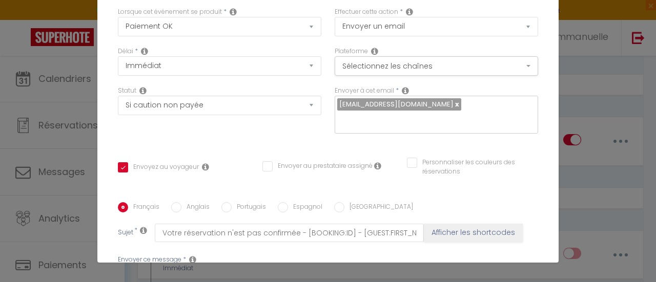
scroll to position [0, 0]
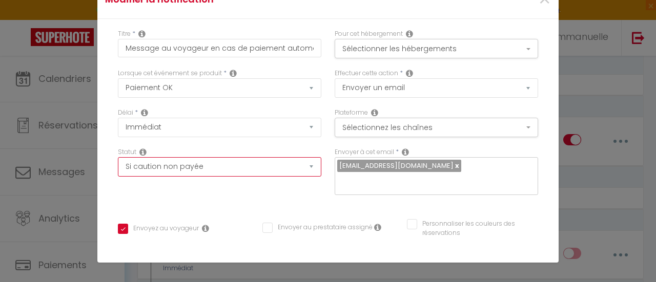
click at [302, 167] on select "Aucun Si la réservation est payée Si réservation non payée Si la caution a été …" at bounding box center [219, 166] width 203 height 19
select select "if_booking_not_paid"
click at [118, 157] on select "Aucun Si la réservation est payée Si réservation non payée Si la caution a été …" at bounding box center [219, 166] width 203 height 19
checkbox input "true"
checkbox input "false"
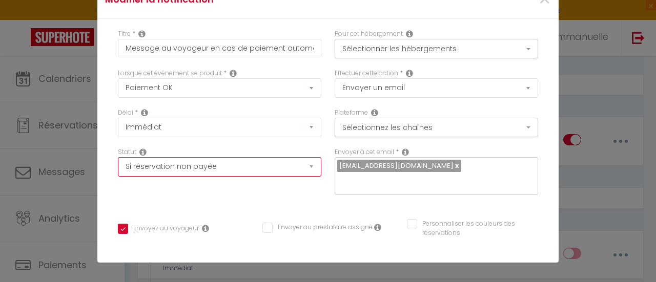
checkbox input "false"
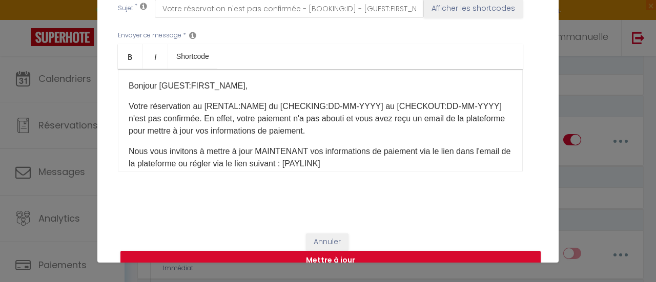
scroll to position [288, 0]
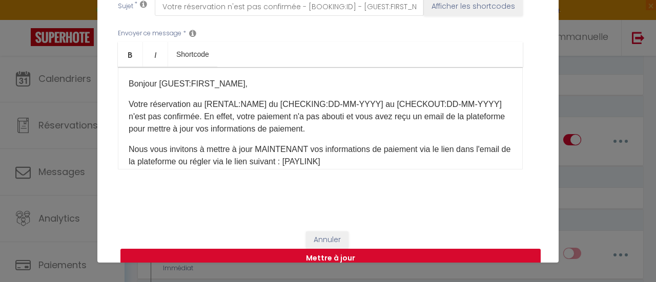
click at [320, 249] on button "Mettre à jour" at bounding box center [330, 258] width 420 height 19
checkbox input "true"
checkbox input "false"
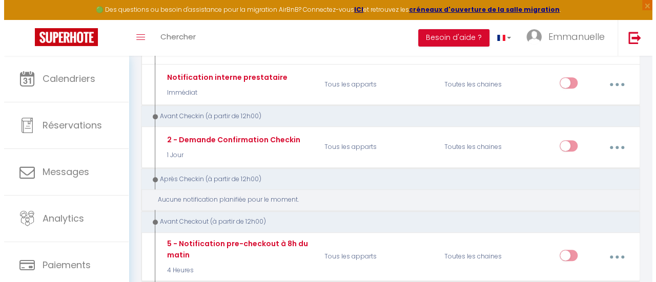
scroll to position [205, 0]
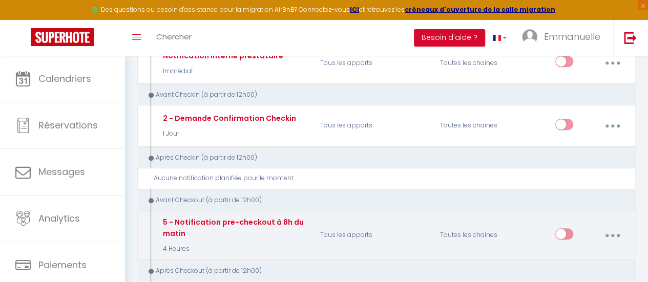
click at [613, 234] on icon "button" at bounding box center [612, 235] width 3 height 3
click at [588, 252] on link "Editer" at bounding box center [585, 260] width 76 height 17
type input "5 - Notification pre-checkout à 8h du matin"
select select "4"
select select "4 Heures"
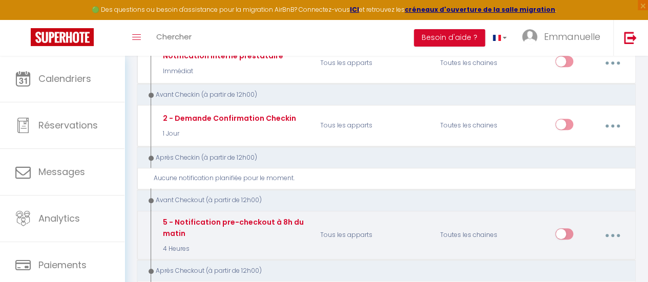
select select "if_booking_is_paid"
checkbox input "true"
checkbox input "false"
radio input "true"
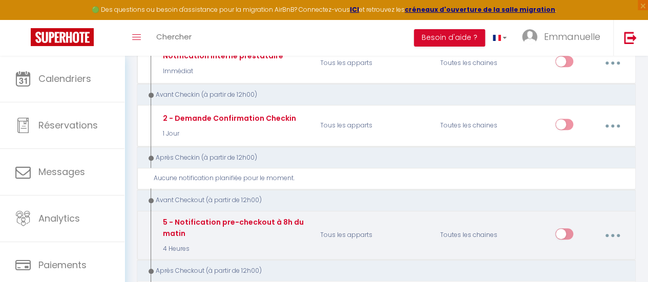
type input "Procédure pour votre départ - [RENTAL:NAME] - [GUEST:FIRST_NAME] [GUEST:NAME]"
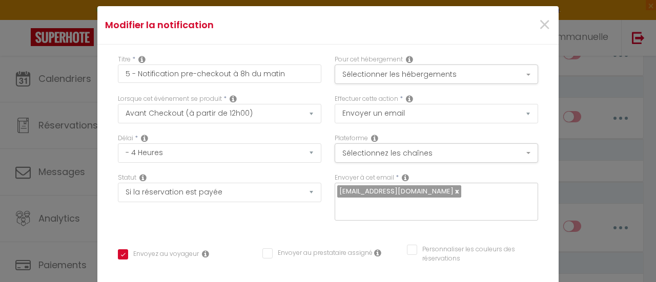
scroll to position [0, 0]
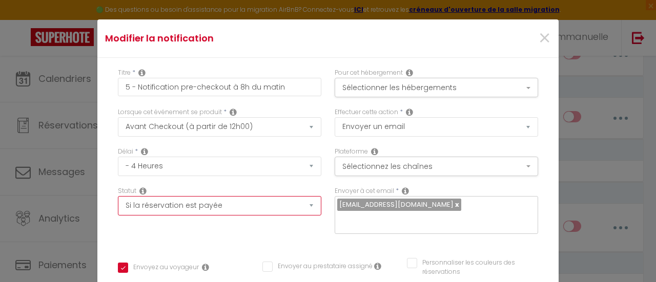
click at [304, 207] on select "Aucun Si la réservation est payée Si réservation non payée Si la caution a été …" at bounding box center [219, 205] width 203 height 19
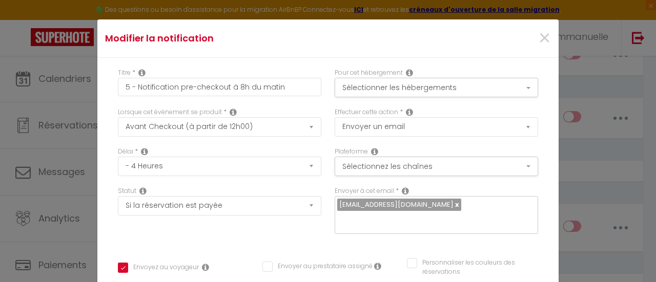
click at [406, 112] on icon at bounding box center [409, 112] width 7 height 8
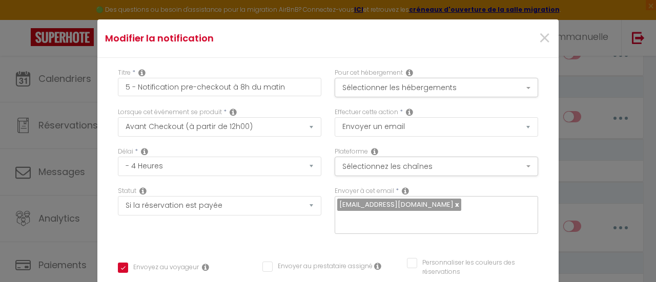
click at [406, 110] on icon at bounding box center [409, 112] width 7 height 8
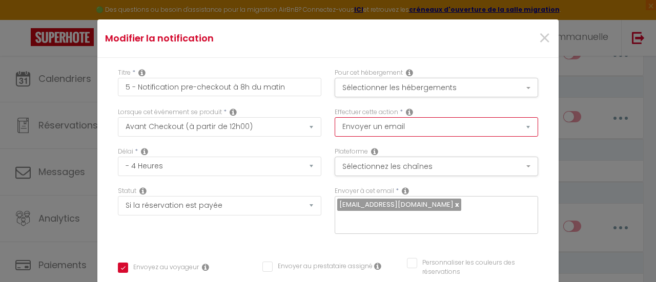
click at [513, 125] on select "Envoyer un email Envoyer un SMS Envoyer une notification push" at bounding box center [436, 126] width 203 height 19
click at [335, 117] on select "Envoyer un email Envoyer un SMS Envoyer une notification push" at bounding box center [436, 126] width 203 height 19
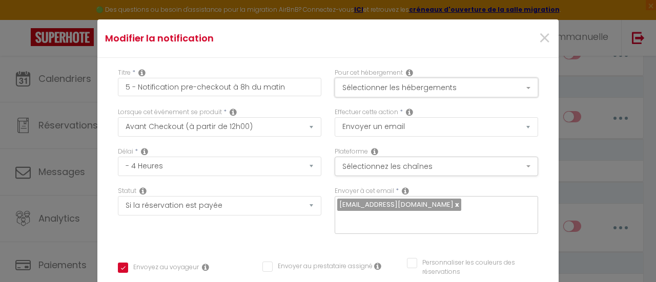
click at [508, 87] on button "Sélectionner les hébergements" at bounding box center [436, 87] width 203 height 19
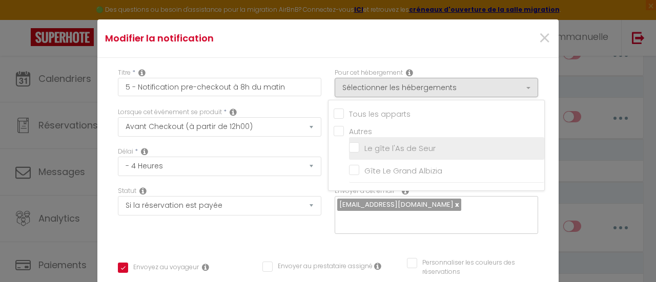
click at [349, 148] on input "Le gîte l'As de Seur" at bounding box center [446, 148] width 195 height 10
checkbox input "true"
checkbox input "false"
checkbox input "true"
checkbox input "false"
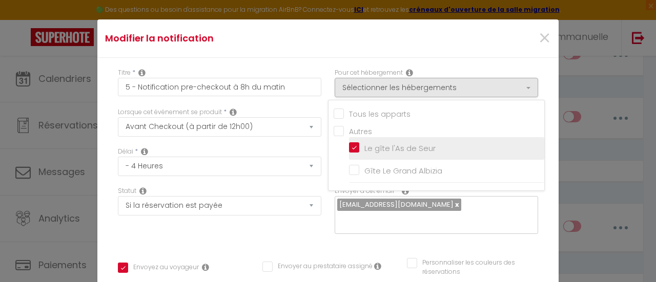
checkbox input "false"
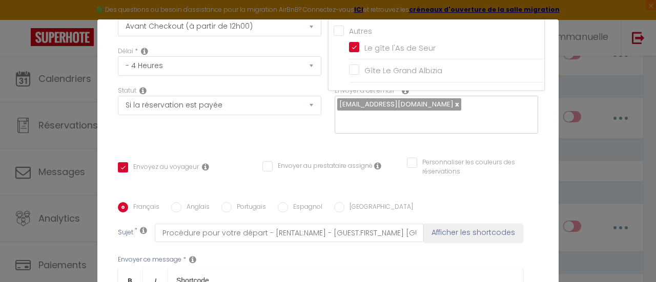
scroll to position [102, 0]
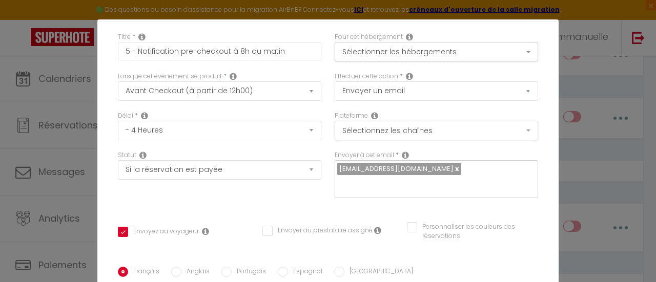
scroll to position [51, 0]
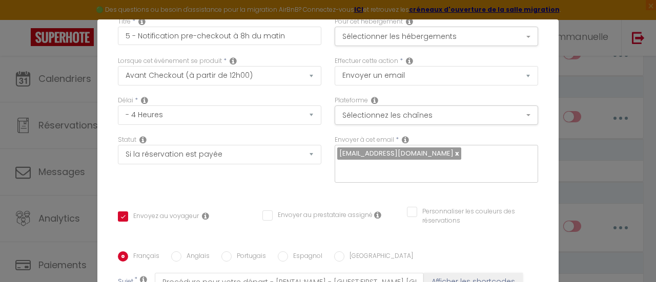
click at [402, 140] on icon at bounding box center [405, 140] width 7 height 8
click at [402, 139] on icon at bounding box center [405, 140] width 7 height 8
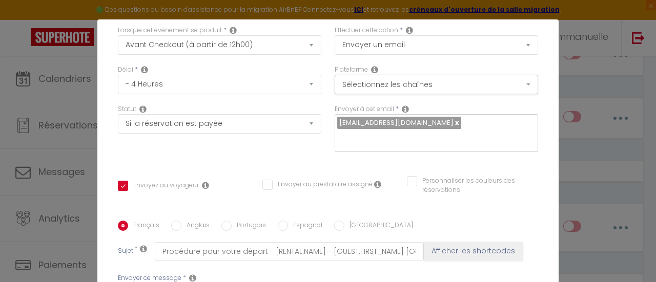
scroll to position [102, 0]
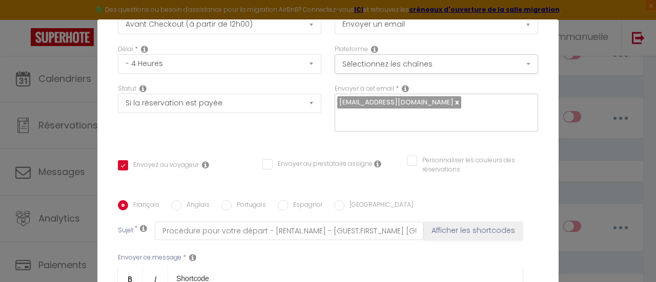
click at [175, 200] on input "Anglais" at bounding box center [176, 205] width 10 height 10
radio input "true"
checkbox input "true"
checkbox input "false"
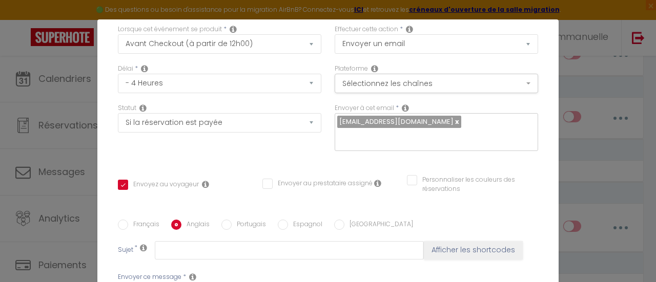
scroll to position [32, 0]
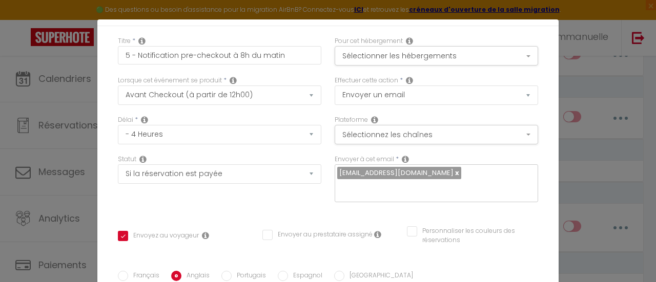
click at [119, 271] on input "Français" at bounding box center [123, 276] width 10 height 10
radio input "true"
checkbox input "true"
checkbox input "false"
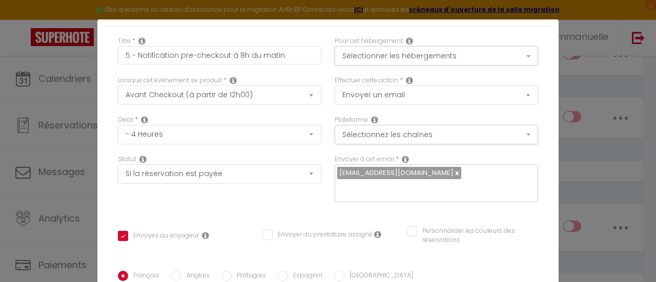
type input "Procédure pour votre départ - [RENTAL:NAME] - [GUEST:FIRST_NAME] [GUEST:NAME]"
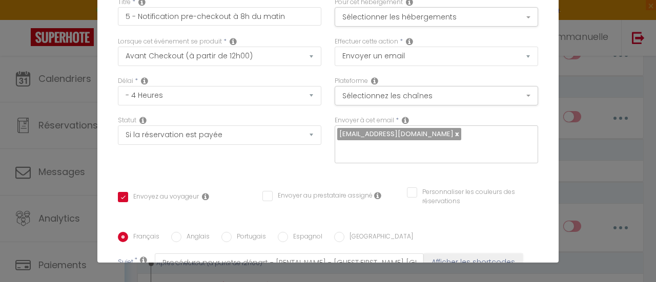
click at [171, 232] on input "Anglais" at bounding box center [176, 237] width 10 height 10
radio input "true"
checkbox input "true"
checkbox input "false"
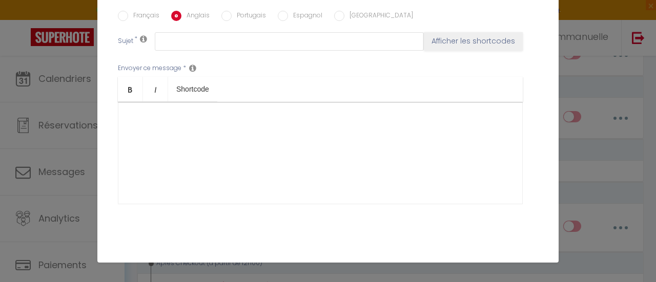
scroll to position [288, 0]
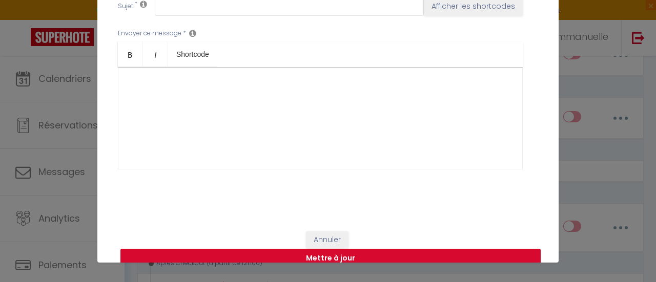
click at [318, 249] on button "Mettre à jour" at bounding box center [330, 258] width 420 height 19
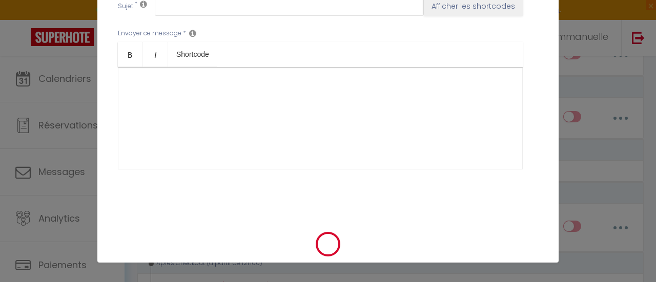
checkbox input "true"
checkbox input "false"
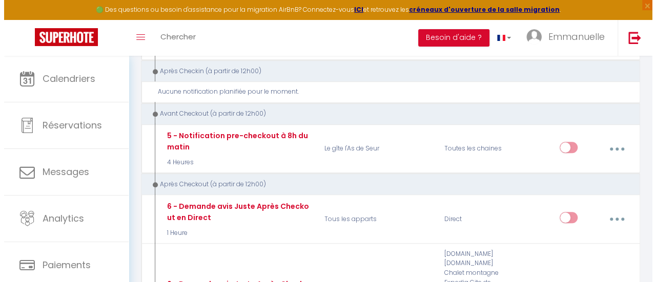
scroll to position [290, 0]
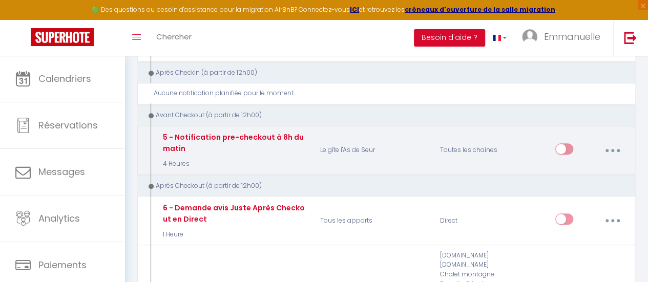
click at [613, 141] on button "button" at bounding box center [612, 150] width 27 height 19
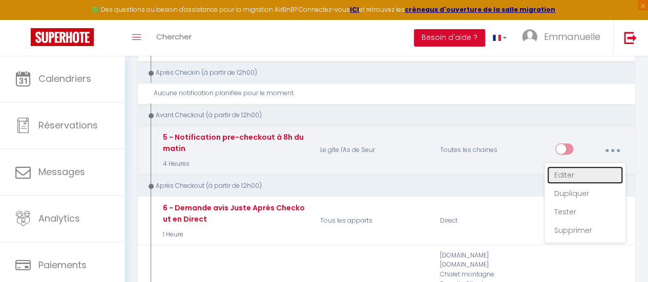
click at [559, 166] on link "Editer" at bounding box center [585, 174] width 76 height 17
type input "5 - Notification pre-checkout à 8h du matin"
select select "4"
select select "4 Heures"
select select "if_booking_is_paid"
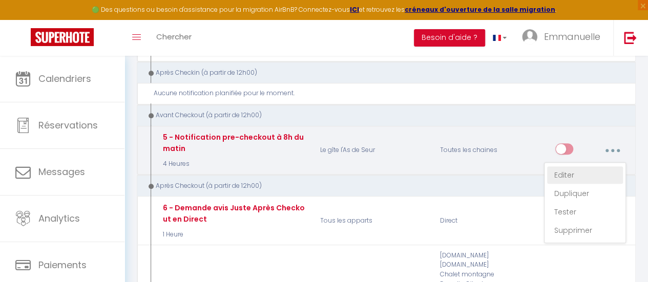
checkbox input "true"
checkbox input "false"
radio input "true"
type input "Procédure pour votre départ - [RENTAL:NAME] - [GUEST:FIRST_NAME] [GUEST:NAME]"
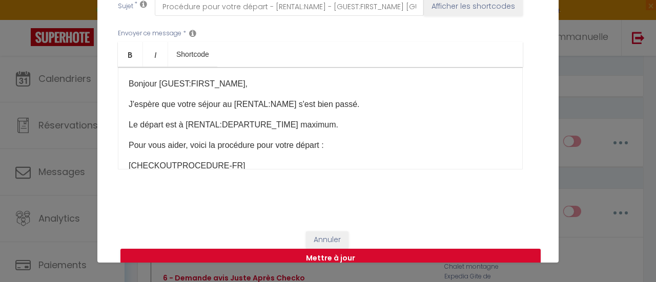
scroll to position [237, 0]
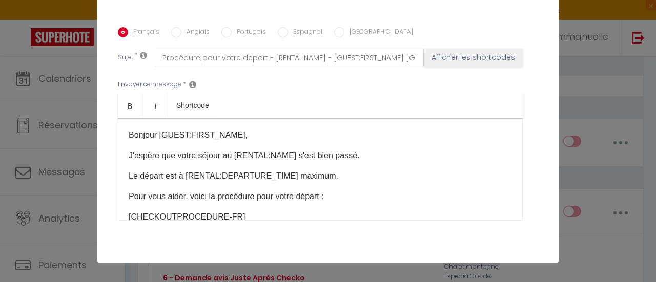
click at [221, 27] on input "Portugais" at bounding box center [226, 32] width 10 height 10
radio input "true"
checkbox input "true"
checkbox input "false"
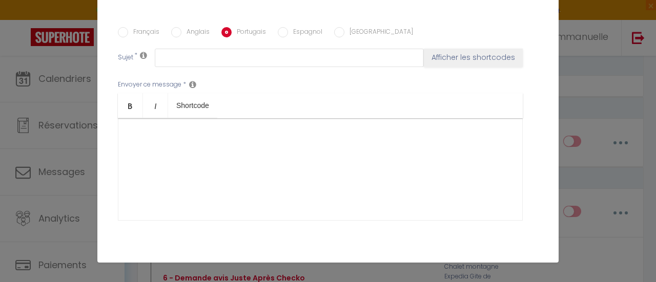
click at [278, 27] on input "Espagnol" at bounding box center [283, 32] width 10 height 10
radio input "true"
checkbox input "true"
checkbox input "false"
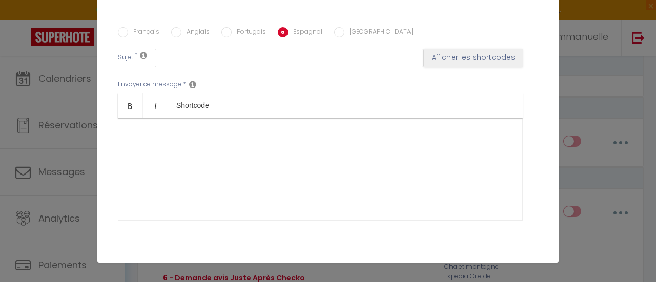
click at [334, 27] on input "Italien" at bounding box center [339, 32] width 10 height 10
radio input "true"
checkbox input "true"
checkbox input "false"
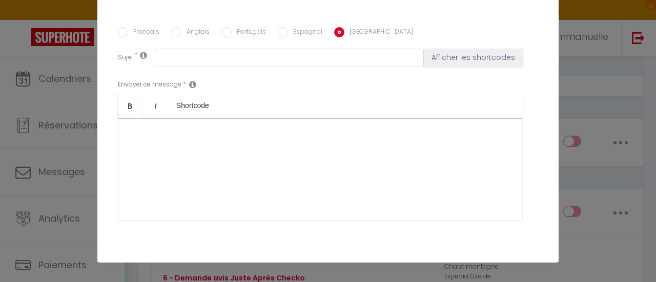
click at [118, 27] on input "Français" at bounding box center [123, 32] width 10 height 10
radio input "true"
checkbox input "true"
checkbox input "false"
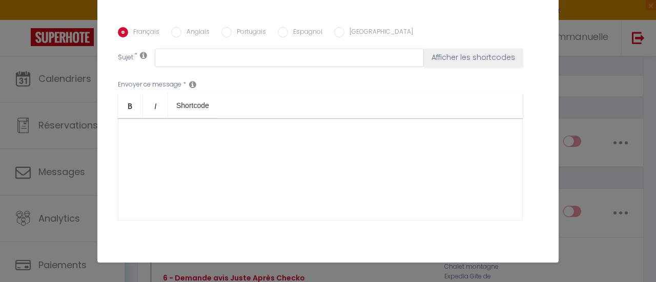
type input "Procédure pour votre départ - [RENTAL:NAME] - [GUEST:FIRST_NAME] [GUEST:NAME]"
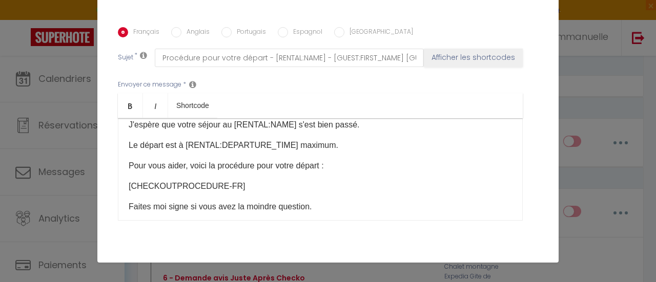
scroll to position [0, 0]
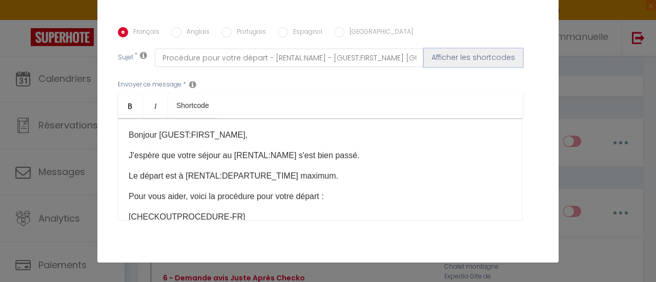
click at [475, 49] on button "Afficher les shortcodes" at bounding box center [473, 58] width 99 height 18
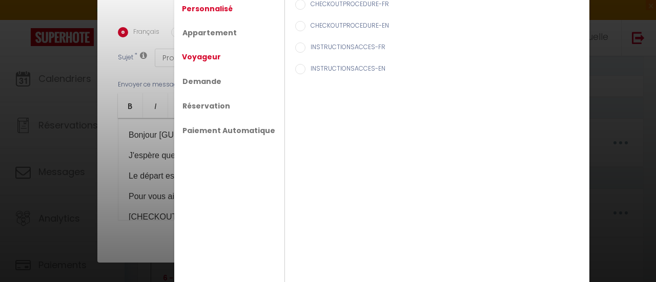
click at [201, 55] on link "Voyageur" at bounding box center [201, 57] width 49 height 18
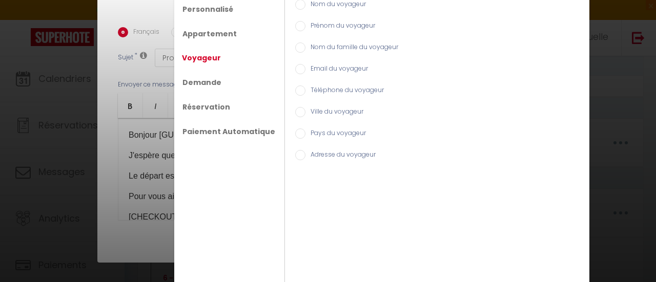
click at [295, 2] on input "Nom du voyageur" at bounding box center [300, 4] width 10 height 10
radio input "true"
click at [295, 28] on input "Prénom du voyageur" at bounding box center [300, 26] width 10 height 10
radio input "true"
click at [295, 69] on input "Email du voyageur" at bounding box center [300, 69] width 10 height 10
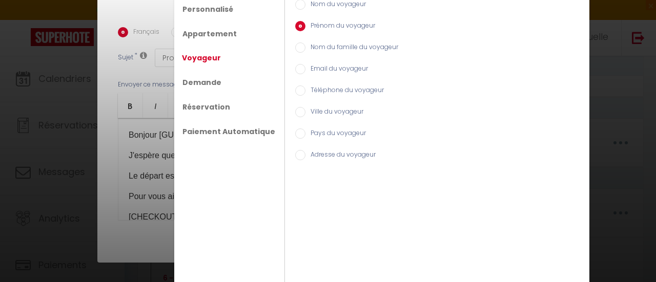
radio input "true"
click at [295, 90] on input "Téléphone du voyageur" at bounding box center [300, 91] width 10 height 10
radio input "true"
click at [203, 80] on link "Demande" at bounding box center [201, 82] width 49 height 18
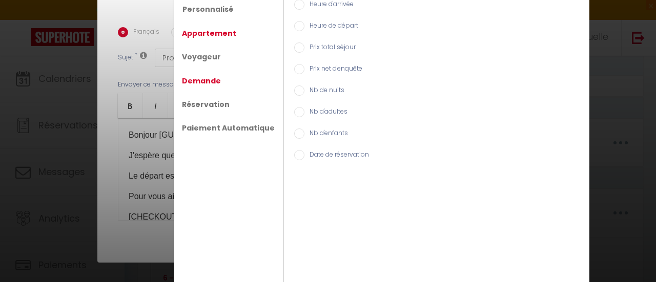
click at [208, 31] on link "Appartement" at bounding box center [209, 33] width 65 height 18
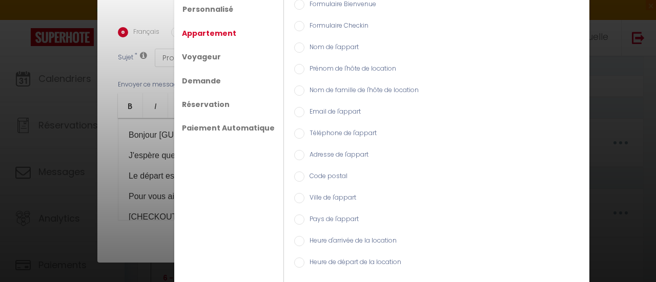
click at [294, 244] on input "Heure d'arrivée de la location" at bounding box center [299, 241] width 10 height 10
radio input "true"
click at [294, 263] on input "Heure de départ de la location" at bounding box center [299, 263] width 10 height 10
radio input "true"
click at [204, 100] on link "Réservation" at bounding box center [206, 104] width 58 height 18
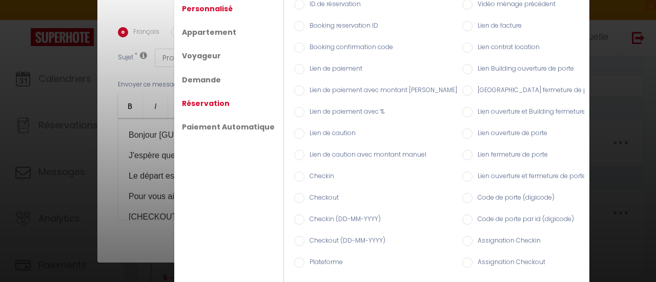
click at [213, 3] on link "Personnalisé" at bounding box center [207, 8] width 61 height 18
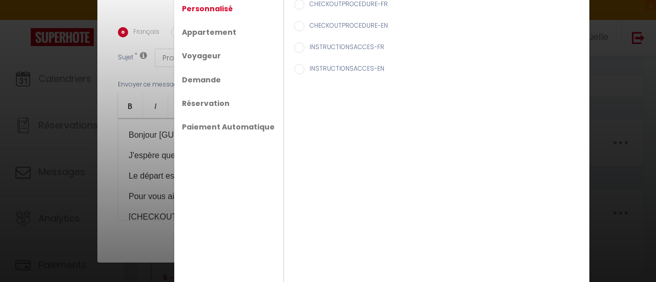
click at [294, 4] on input "CHECKOUTPROCEDURE-FR" at bounding box center [299, 4] width 10 height 10
radio input "true"
click at [206, 102] on link "Réservation" at bounding box center [206, 103] width 58 height 18
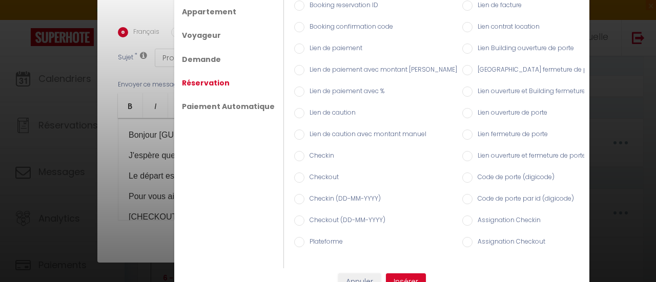
scroll to position [37, 0]
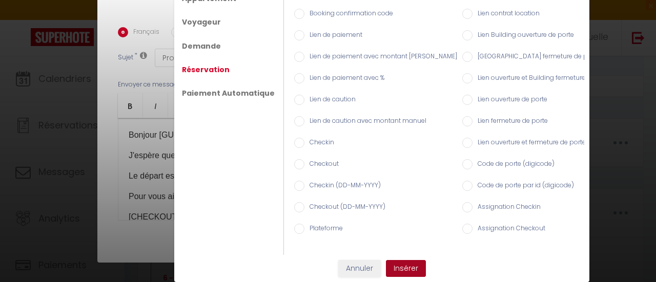
click at [406, 266] on button "Insérer" at bounding box center [406, 268] width 40 height 17
checkbox input "true"
checkbox input "false"
type input "Procédure pour votre départ - [RENTAL:NAME] - [GUEST:FIRST_NAME] [GUEST:NAME][C…"
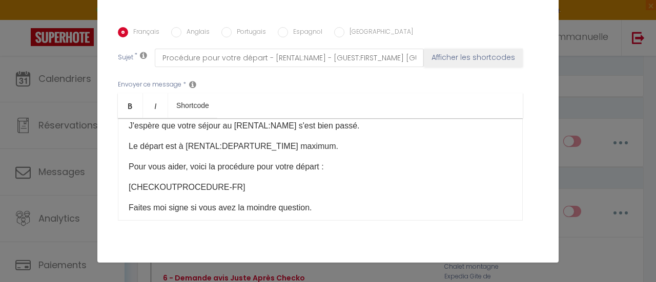
scroll to position [0, 0]
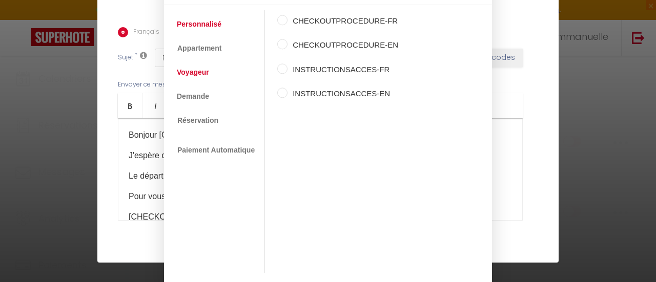
click at [191, 73] on link "Voyageur" at bounding box center [193, 73] width 43 height 18
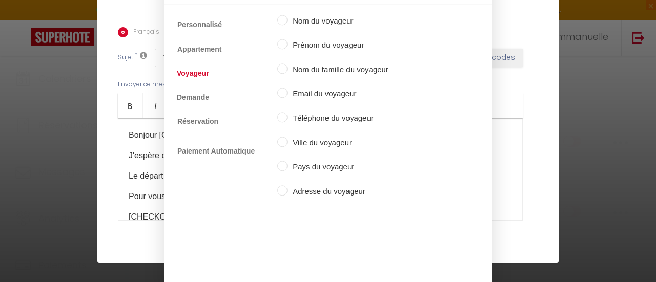
click at [279, 18] on input "Nom du voyageur" at bounding box center [282, 20] width 10 height 10
radio input "true"
click at [278, 42] on input "Prénom du voyageur" at bounding box center [282, 44] width 10 height 10
radio input "true"
click at [278, 94] on input "Email du voyageur" at bounding box center [282, 93] width 10 height 10
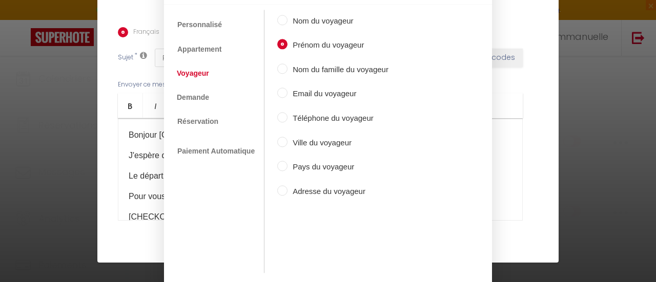
radio input "true"
click at [278, 119] on input "Téléphone du voyageur" at bounding box center [282, 117] width 10 height 10
radio input "true"
click at [280, 47] on input "Prénom du voyageur" at bounding box center [282, 44] width 10 height 10
radio input "true"
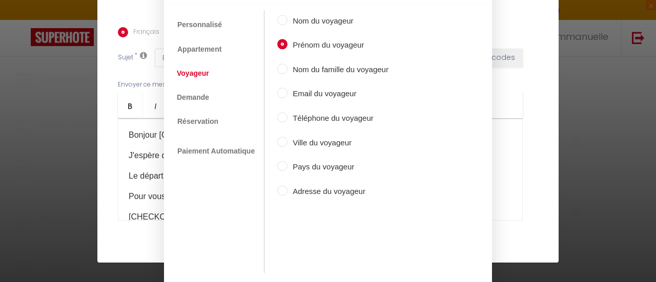
scroll to position [85, 0]
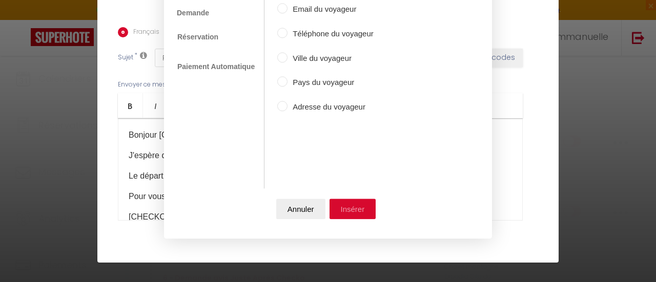
click at [354, 204] on button "Insérer" at bounding box center [352, 209] width 47 height 20
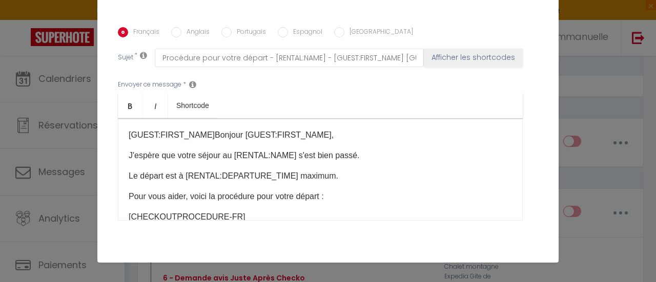
click at [267, 150] on p "J'espère que votre séjour au [RENTAL:NAME] s'est bien passé." at bounding box center [320, 156] width 383 height 12
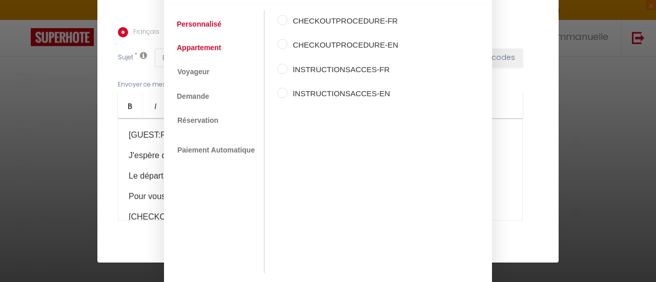
click at [211, 47] on link "Appartement" at bounding box center [199, 47] width 54 height 18
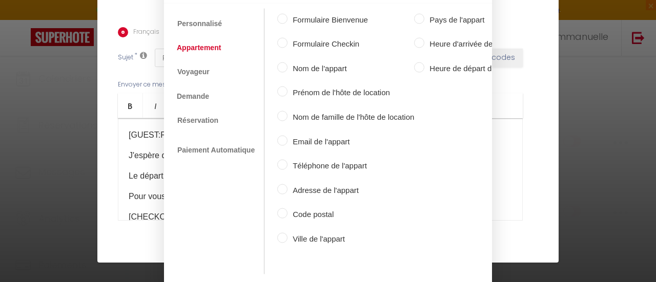
click at [280, 62] on input "Nom de l'appart" at bounding box center [282, 67] width 10 height 10
radio input "true"
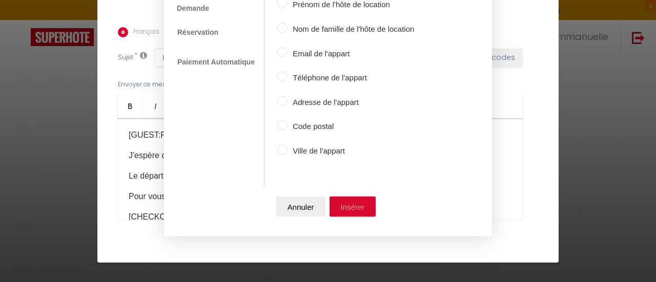
click at [348, 197] on button "Insérer" at bounding box center [352, 207] width 47 height 20
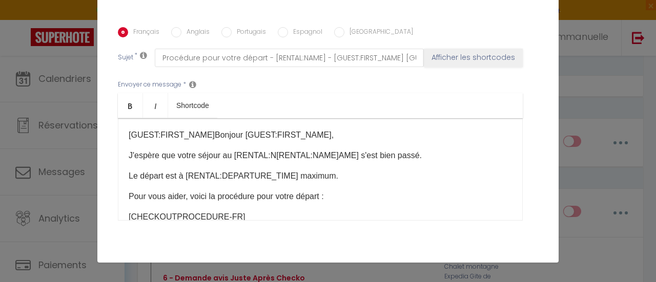
click at [265, 170] on p "Le départ est à [RENTAL:DEPARTURE_TIME] maximum." at bounding box center [320, 176] width 383 height 12
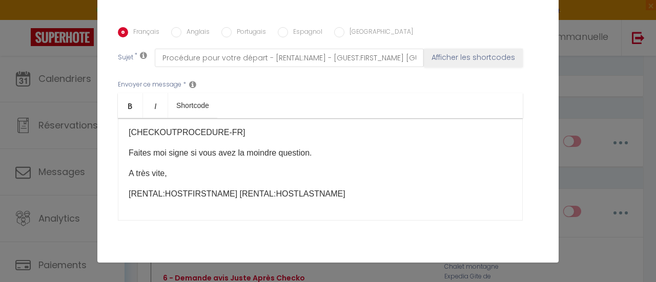
scroll to position [0, 0]
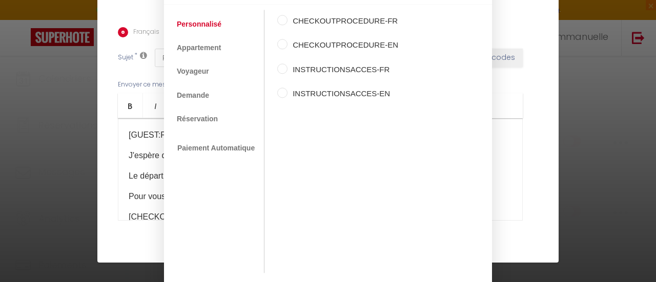
click at [287, 41] on label "CHECKOUTPROCEDURE-EN" at bounding box center [342, 45] width 111 height 12
click at [284, 41] on input "CHECKOUTPROCEDURE-EN" at bounding box center [282, 44] width 10 height 10
radio input "true"
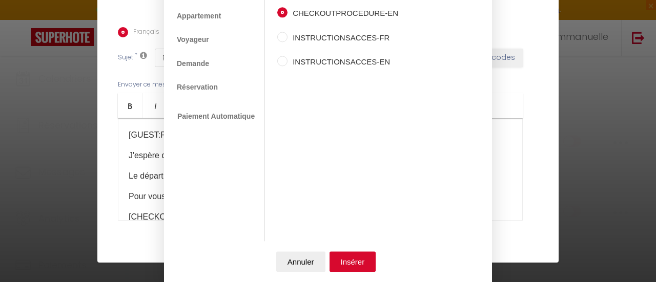
scroll to position [85, 0]
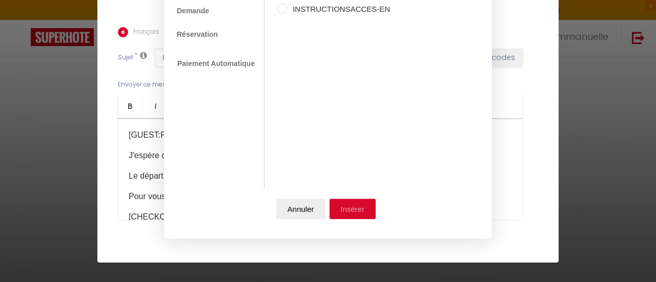
click at [348, 204] on button "Insérer" at bounding box center [352, 209] width 47 height 20
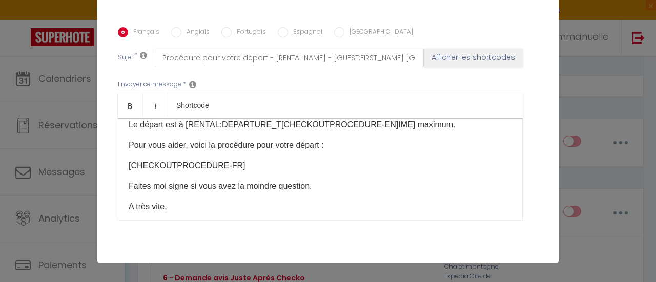
scroll to position [0, 0]
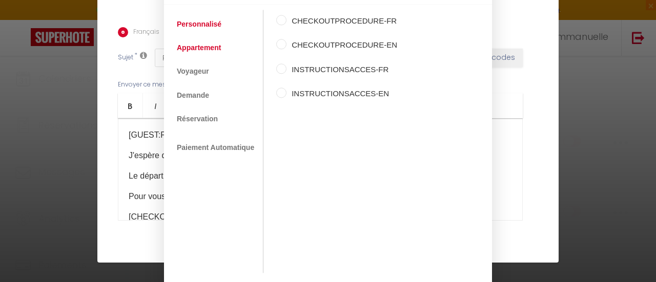
click at [194, 47] on link "Appartement" at bounding box center [199, 47] width 54 height 18
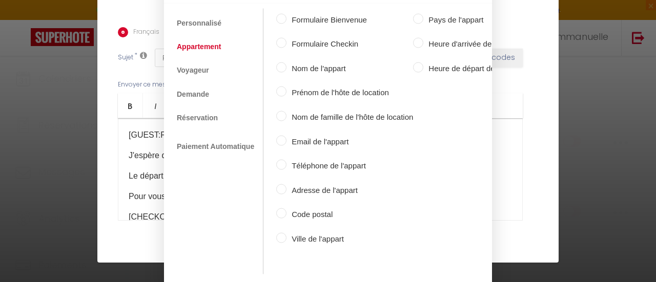
click at [420, 62] on input "Heure de départ de la location" at bounding box center [418, 67] width 10 height 10
radio input "true"
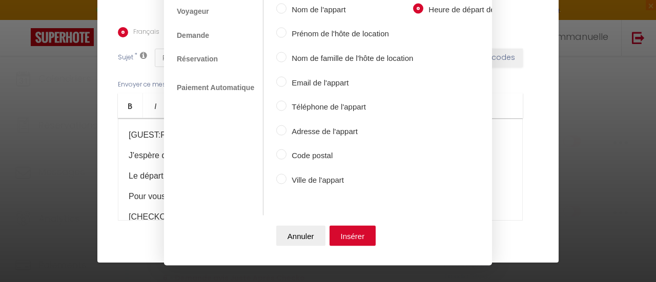
scroll to position [95, 0]
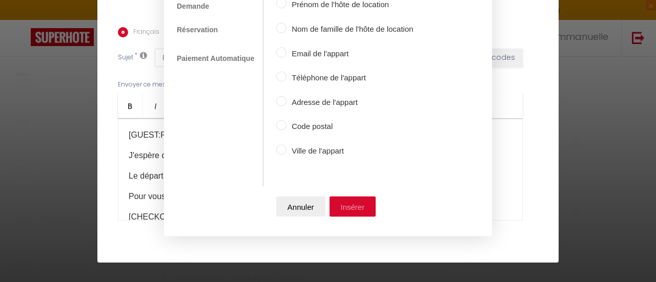
click at [358, 197] on button "Insérer" at bounding box center [352, 207] width 47 height 20
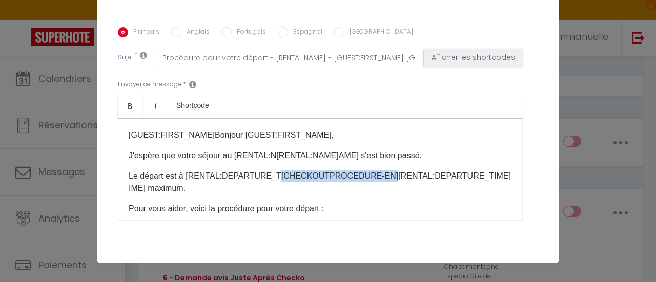
drag, startPoint x: 369, startPoint y: 161, endPoint x: 267, endPoint y: 161, distance: 101.9
click at [267, 170] on p "Le départ est à [RENTAL:DEPARTURE_T [CHECKOUTPROCEDURE-EN] [RENTAL:DEPARTURE_TI…" at bounding box center [320, 182] width 383 height 25
drag, startPoint x: 321, startPoint y: 162, endPoint x: 300, endPoint y: 215, distance: 56.3
click at [300, 215] on div "Envoyer ce message * Bold Italic Shortcode Rich text editor [GUEST:FIRST_NAME] …" at bounding box center [328, 150] width 420 height 166
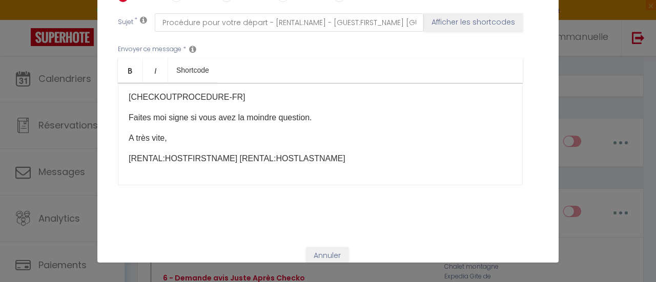
scroll to position [288, 0]
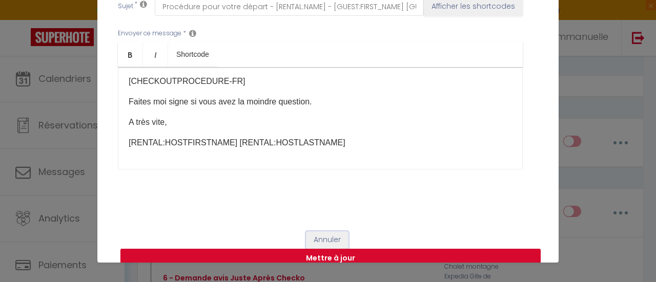
click at [323, 232] on button "Annuler" at bounding box center [327, 240] width 43 height 17
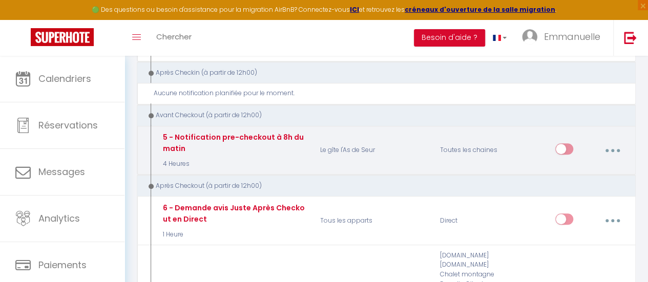
click at [611, 141] on button "button" at bounding box center [612, 150] width 27 height 19
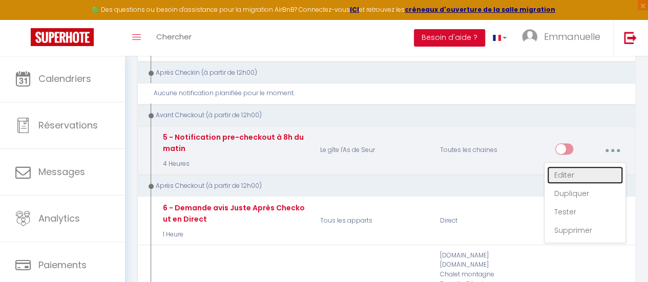
click at [564, 166] on link "Editer" at bounding box center [585, 174] width 76 height 17
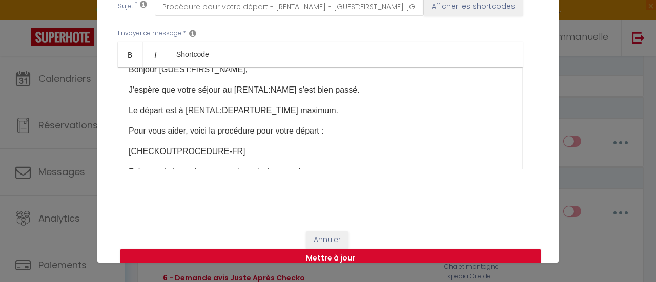
scroll to position [0, 0]
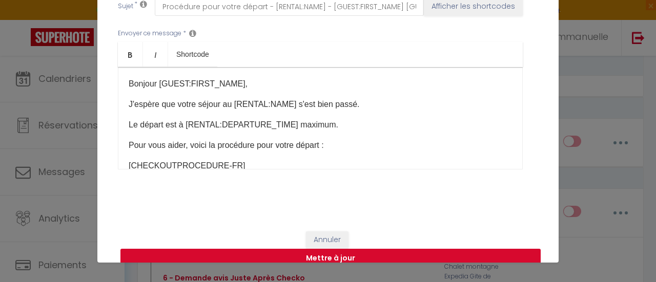
click at [320, 249] on button "Mettre à jour" at bounding box center [330, 258] width 420 height 19
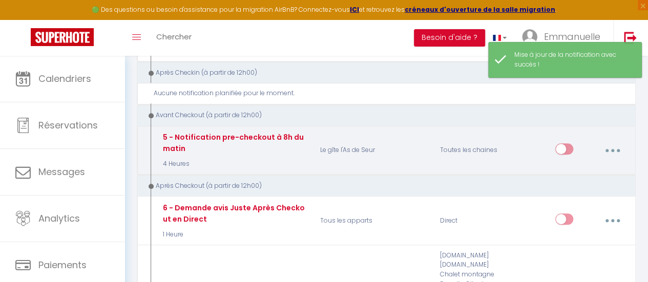
click at [566, 143] on input "checkbox" at bounding box center [564, 150] width 18 height 15
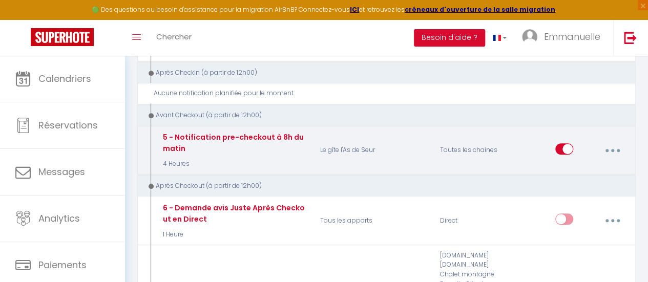
click at [608, 141] on button "button" at bounding box center [612, 150] width 27 height 19
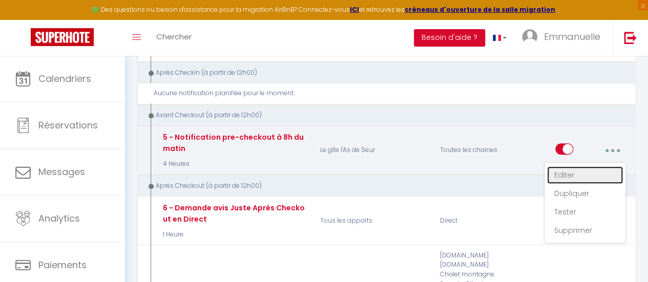
click at [564, 166] on link "Editer" at bounding box center [585, 174] width 76 height 17
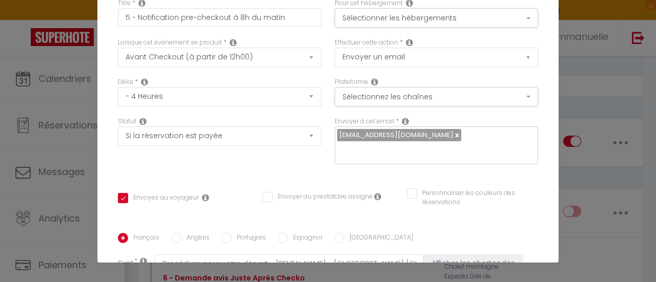
scroll to position [51, 0]
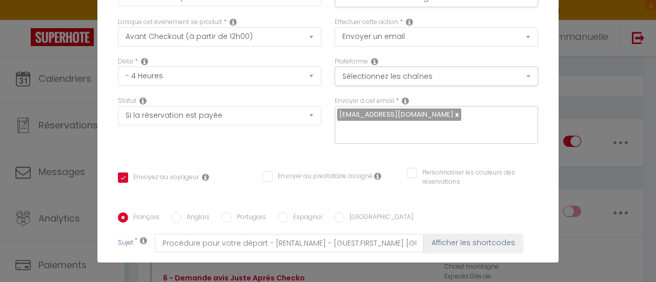
click at [202, 173] on icon at bounding box center [205, 177] width 7 height 8
click at [147, 173] on input "Envoyez au voyageur" at bounding box center [158, 178] width 81 height 10
click at [119, 173] on input "Envoyez au voyageur" at bounding box center [158, 178] width 81 height 10
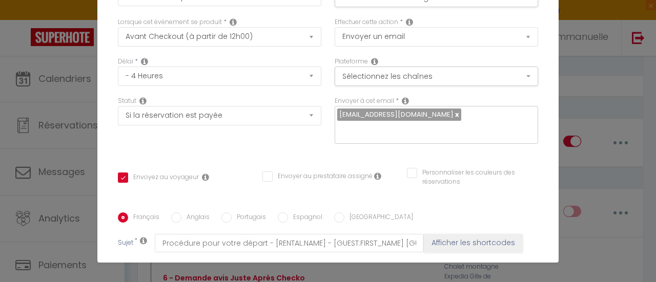
click at [202, 173] on icon at bounding box center [205, 177] width 7 height 8
click at [203, 176] on div "Envoyez au voyageur" at bounding box center [183, 183] width 144 height 20
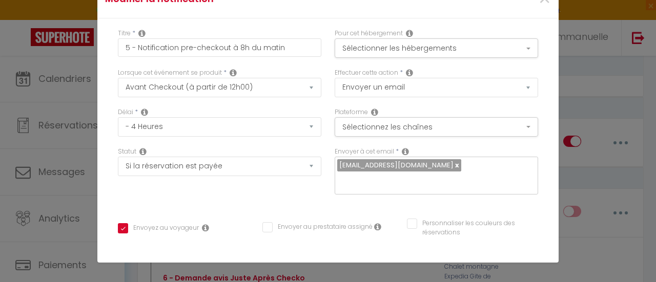
scroll to position [0, 0]
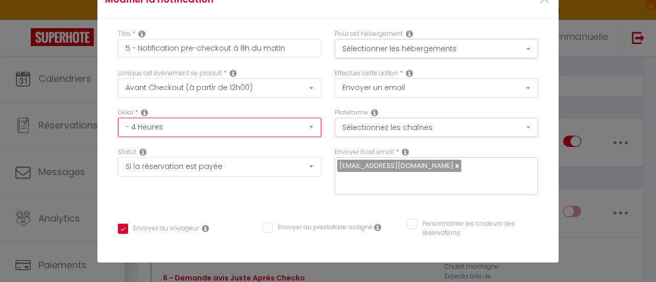
click at [303, 127] on select "Immédiat - 10 Minutes - 1 Heure - 2 Heures - 3 Heures - 4 Heures - 5 Heures - 6…" at bounding box center [219, 127] width 203 height 19
click at [118, 118] on select "Immédiat - 10 Minutes - 1 Heure - 2 Heures - 3 Heures - 4 Heures - 5 Heures - 6…" at bounding box center [219, 127] width 203 height 19
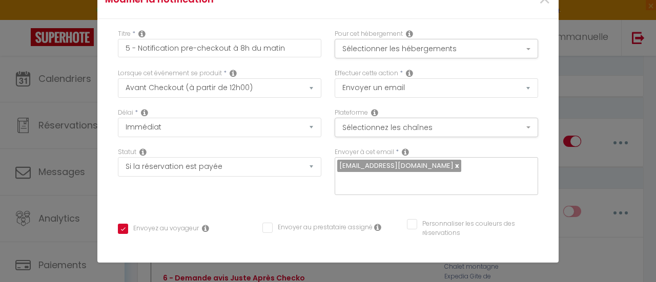
click at [140, 152] on icon at bounding box center [142, 152] width 7 height 8
click at [141, 150] on icon at bounding box center [142, 152] width 7 height 8
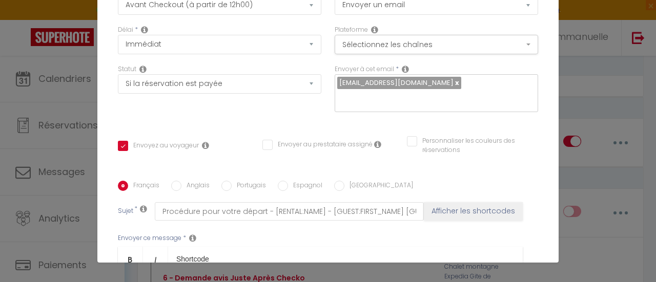
scroll to position [102, 0]
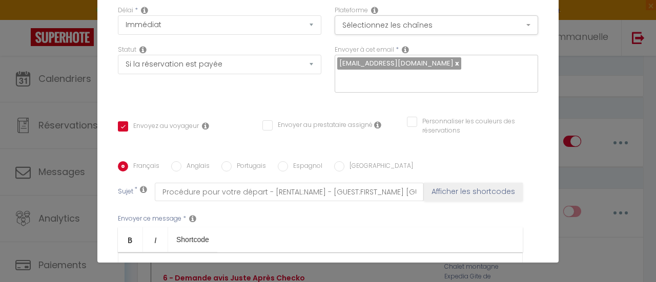
click at [202, 122] on icon at bounding box center [205, 126] width 7 height 8
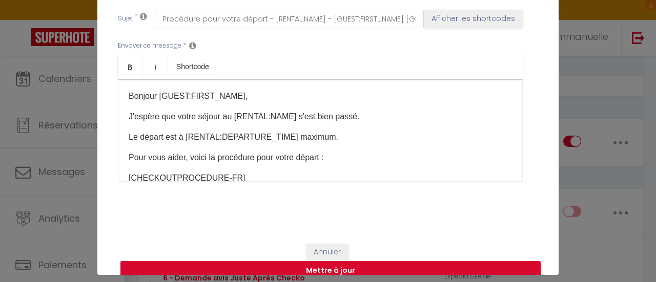
scroll to position [39, 0]
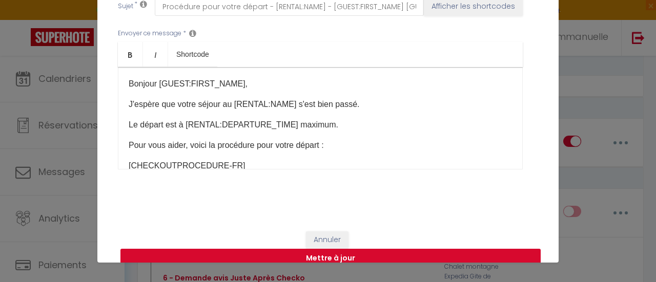
click at [327, 249] on button "Mettre à jour" at bounding box center [330, 258] width 420 height 19
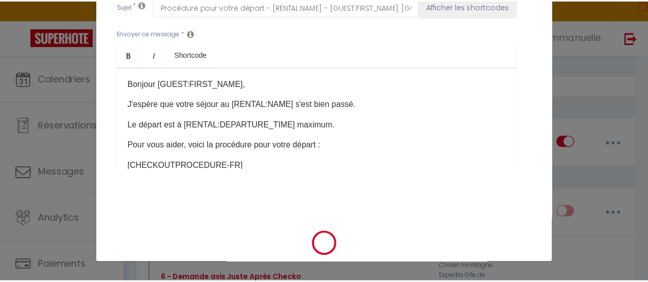
scroll to position [278, 0]
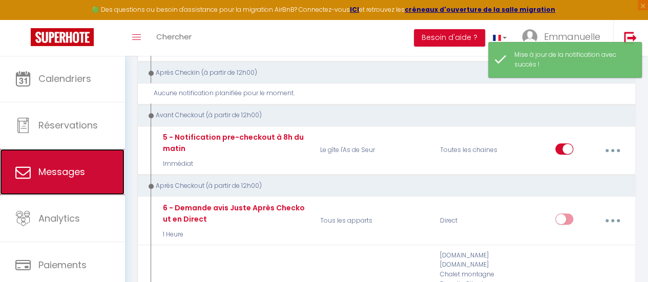
click at [77, 168] on span "Messages" at bounding box center [61, 171] width 47 height 13
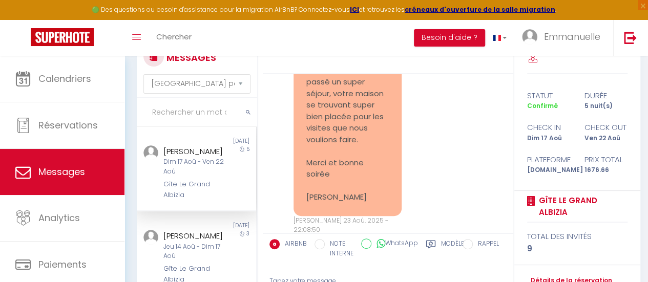
scroll to position [51, 0]
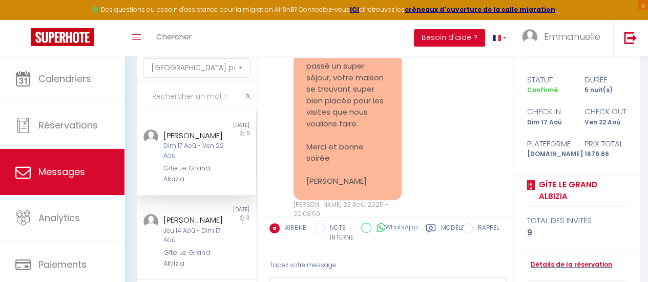
click at [393, 231] on label "WhatsApp" at bounding box center [394, 228] width 47 height 11
click at [371, 231] on input "WhatsApp" at bounding box center [366, 228] width 10 height 10
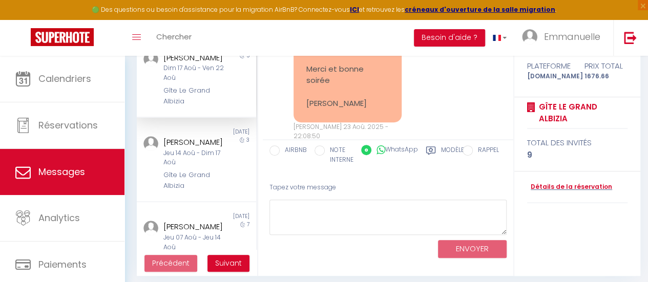
scroll to position [135, 0]
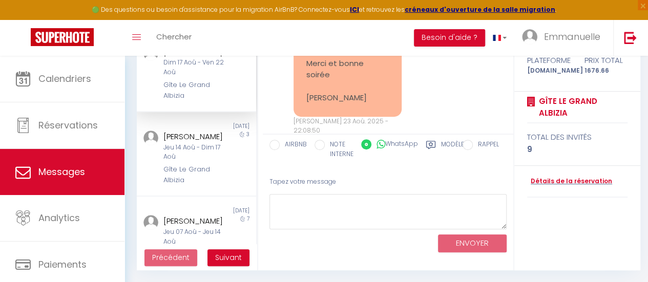
click at [445, 172] on div "Tapez votre message" at bounding box center [387, 182] width 237 height 25
click at [379, 39] on div "Toggle menubar Chercher BUTTON Besoin d'aide ? Emmanuelle Paramètres Équipe" at bounding box center [357, 38] width 566 height 36
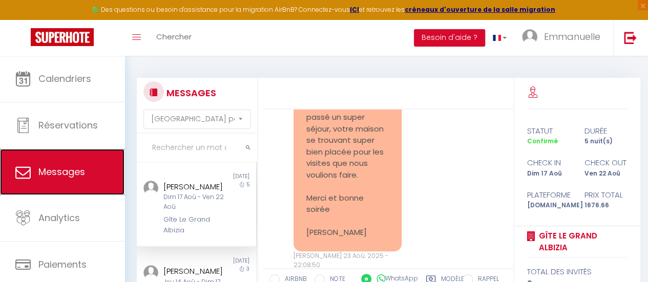
click at [84, 173] on span "Messages" at bounding box center [61, 171] width 47 height 13
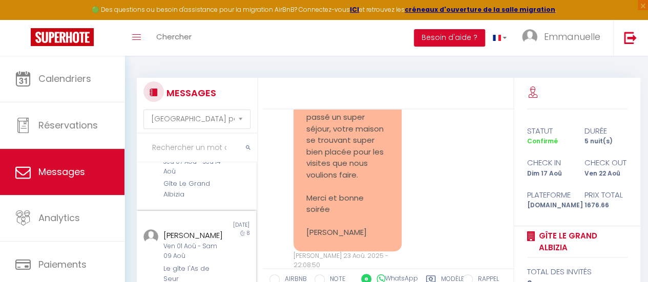
click at [196, 242] on div "Irene Van Der Tol" at bounding box center [194, 236] width 63 height 12
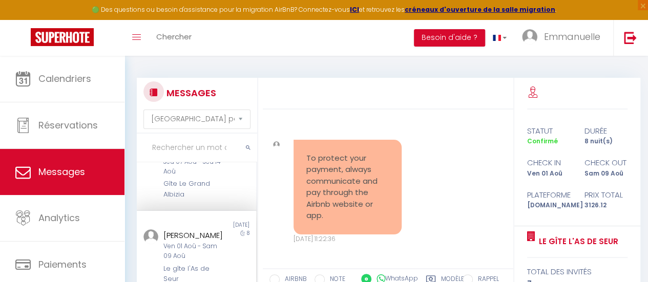
scroll to position [410, 0]
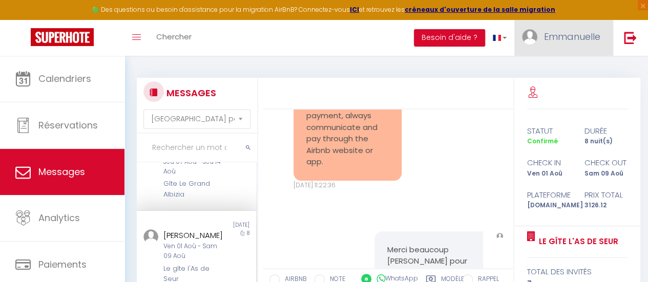
click at [555, 34] on span "Emmanuelle" at bounding box center [572, 36] width 56 height 13
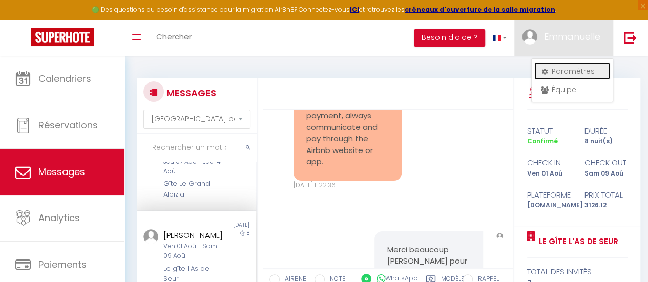
click at [565, 68] on link "Paramètres" at bounding box center [572, 70] width 76 height 17
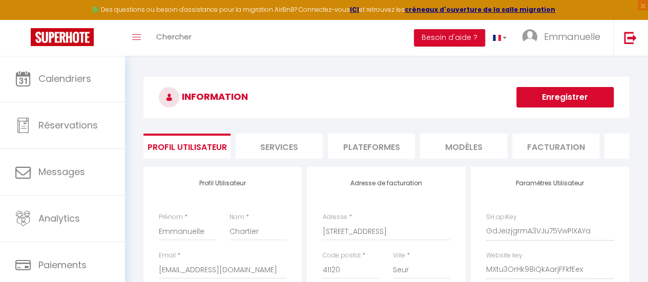
click at [462, 145] on li "MODÈLES" at bounding box center [463, 146] width 87 height 25
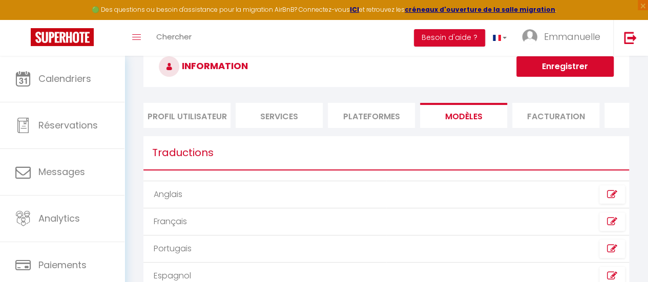
scroll to position [51, 0]
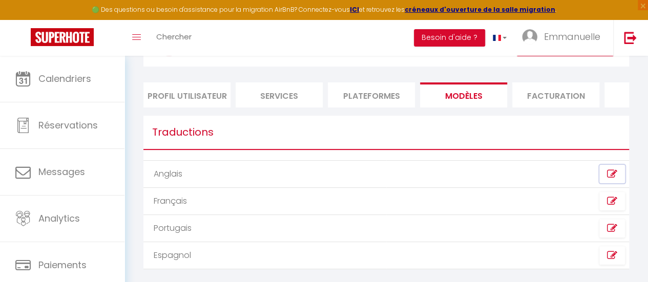
click at [612, 179] on icon at bounding box center [612, 174] width 10 height 10
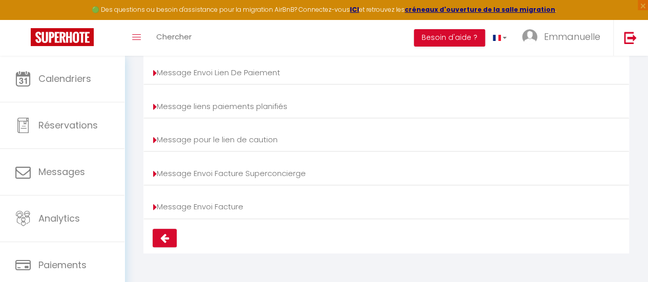
scroll to position [204, 0]
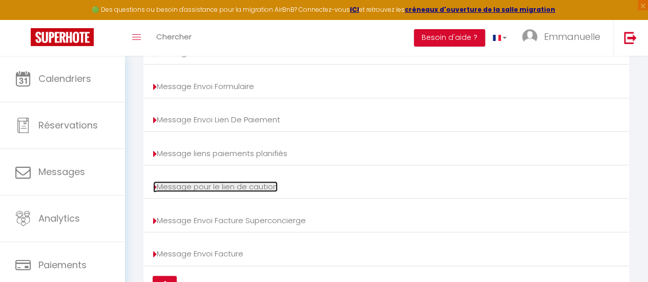
click at [258, 191] on link "Message pour le lien de caution" at bounding box center [215, 186] width 124 height 11
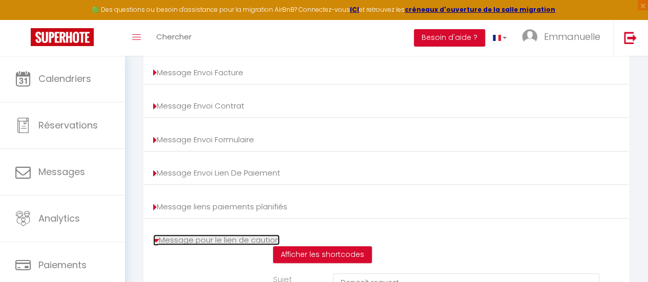
scroll to position [154, 0]
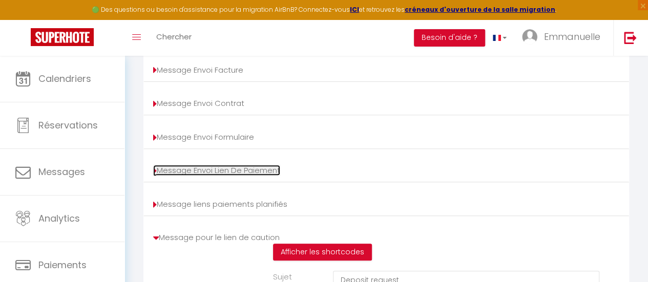
click at [234, 176] on link "Message Envoi Lien De Paiement" at bounding box center [216, 170] width 127 height 11
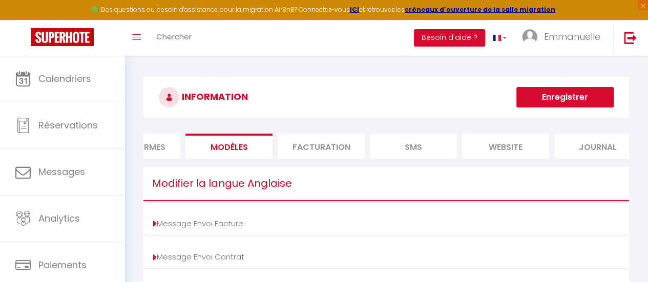
scroll to position [0, 224]
click at [601, 140] on li "Journal" at bounding box center [608, 146] width 87 height 25
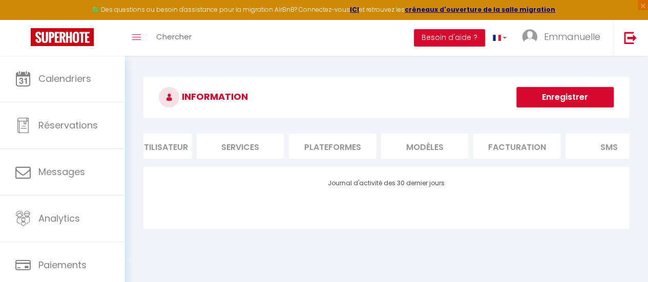
scroll to position [0, 0]
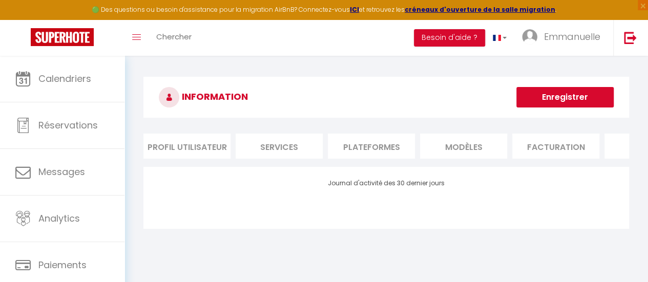
click at [288, 148] on li "Services" at bounding box center [279, 146] width 87 height 25
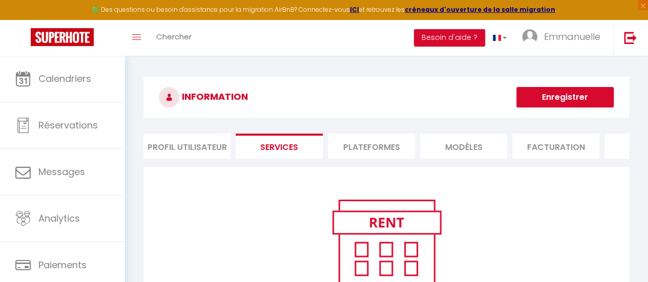
click at [212, 143] on li "Profil Utilisateur" at bounding box center [186, 146] width 87 height 25
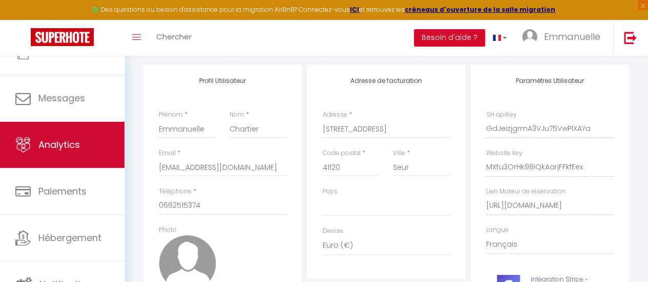
scroll to position [77, 0]
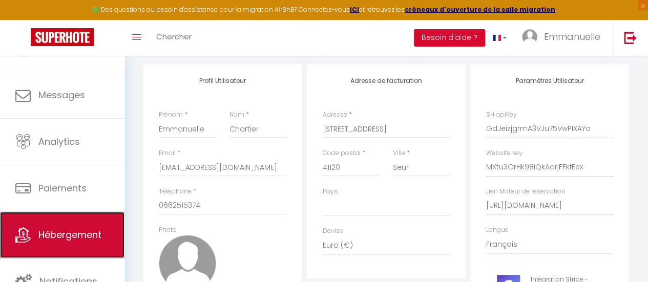
click at [65, 228] on span "Hébergement" at bounding box center [69, 234] width 63 height 13
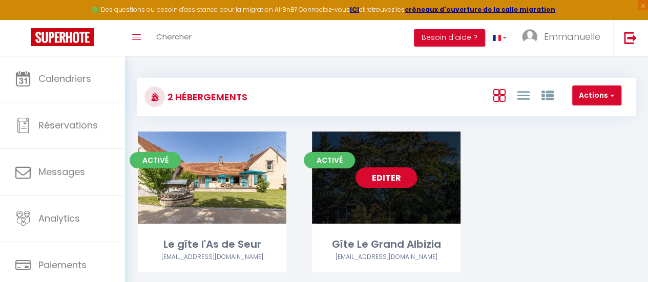
click at [391, 181] on link "Editer" at bounding box center [386, 178] width 61 height 20
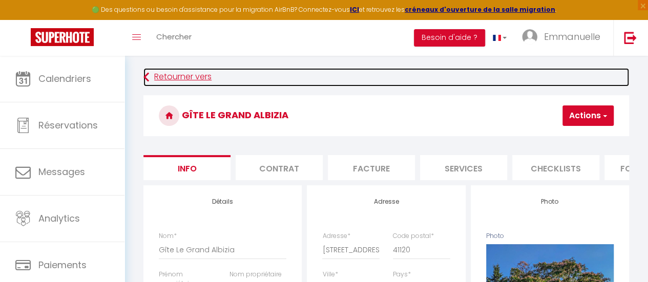
click at [181, 73] on link "Retourner vers" at bounding box center [386, 77] width 486 height 18
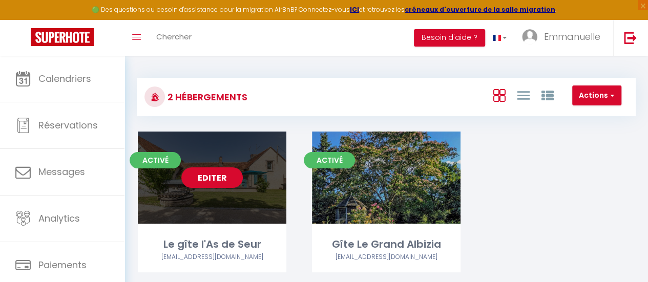
click at [214, 184] on link "Editer" at bounding box center [211, 178] width 61 height 20
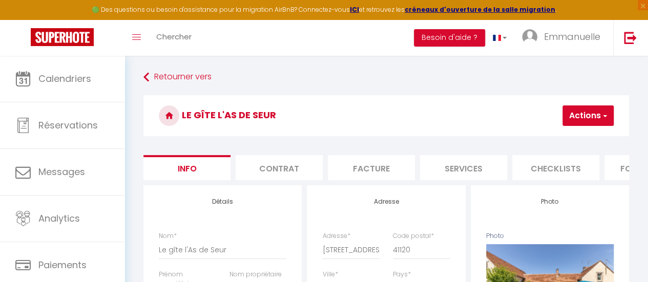
click at [472, 165] on li "Services" at bounding box center [463, 167] width 87 height 25
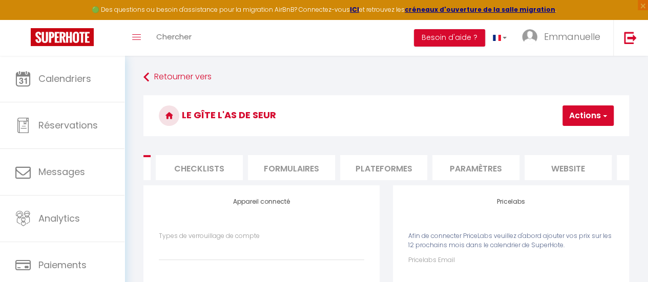
scroll to position [0, 372]
click at [462, 162] on li "Paramètres" at bounding box center [459, 167] width 87 height 25
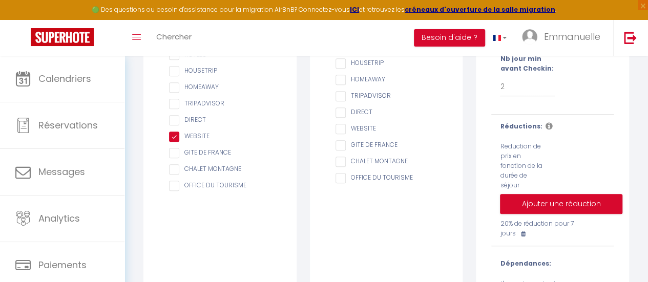
scroll to position [256, 0]
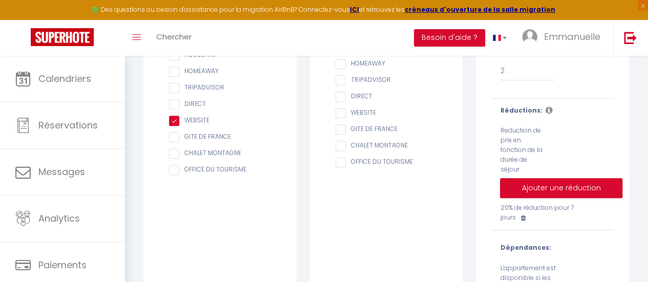
click at [524, 221] on icon at bounding box center [522, 218] width 5 height 6
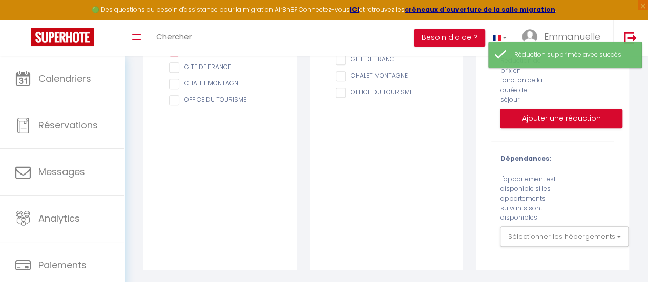
scroll to position [332, 0]
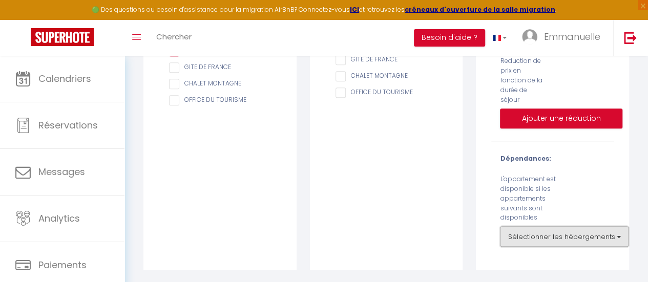
click at [615, 239] on button "Sélectionner les hébergements" at bounding box center [564, 236] width 129 height 20
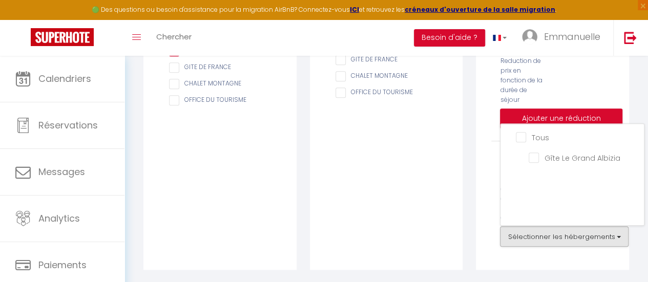
click at [321, 210] on div "A cocher uniquement pour les plateformes qui gèrent déjà les cautions AIRBNB BO…" at bounding box center [386, 65] width 153 height 410
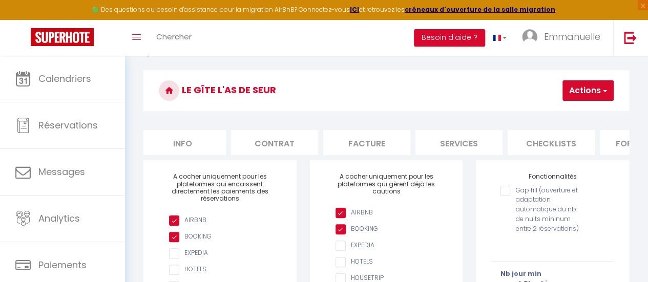
scroll to position [0, 0]
click at [189, 138] on li "Info" at bounding box center [186, 142] width 87 height 25
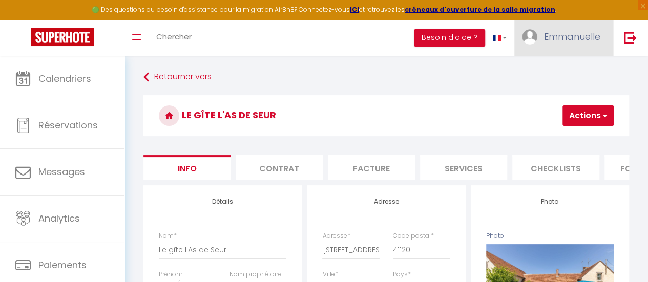
click at [576, 35] on span "Emmanuelle" at bounding box center [572, 36] width 56 height 13
click at [576, 69] on link "Paramètres" at bounding box center [572, 70] width 76 height 17
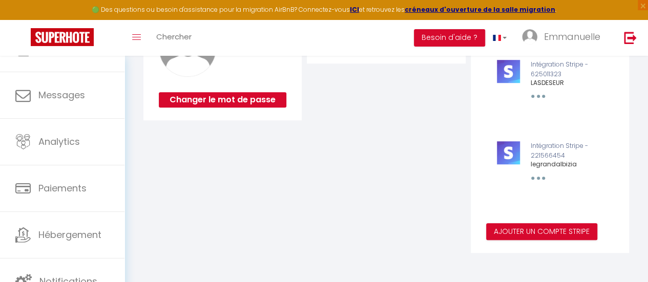
scroll to position [325, 0]
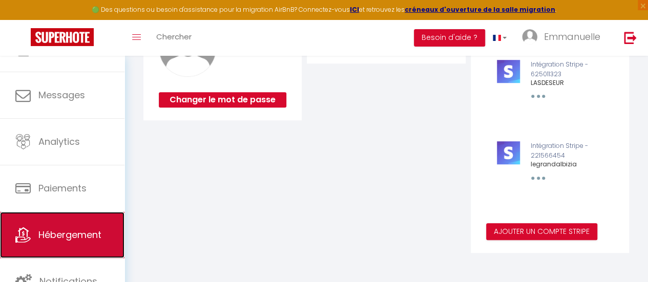
click at [71, 233] on span "Hébergement" at bounding box center [69, 234] width 63 height 13
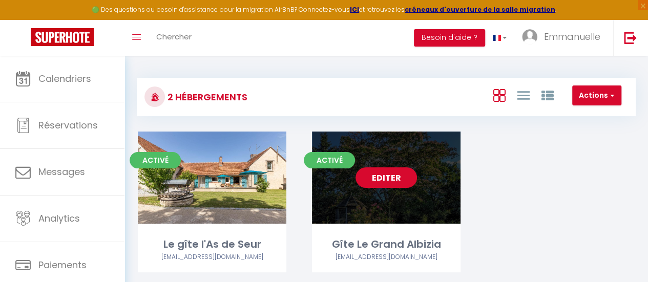
click at [392, 185] on link "Editer" at bounding box center [386, 178] width 61 height 20
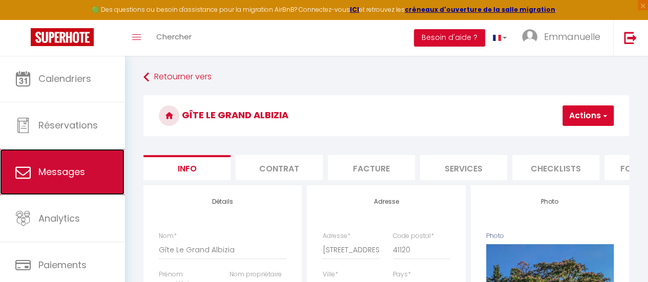
click at [84, 165] on span "Messages" at bounding box center [61, 171] width 47 height 13
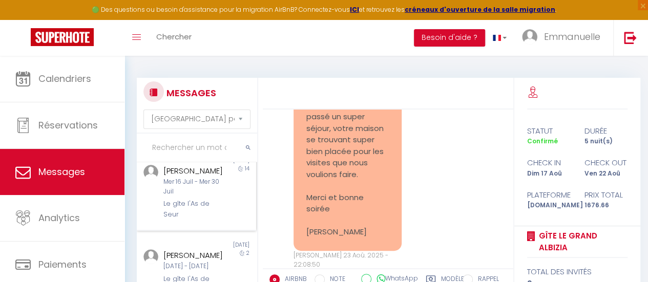
scroll to position [461, 0]
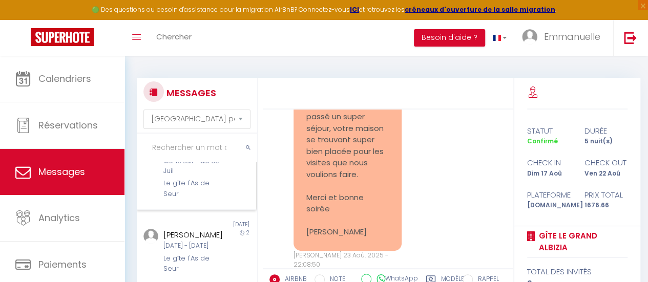
click at [197, 176] on div "Mer 16 Juil - Mer 30 Juil" at bounding box center [194, 166] width 63 height 19
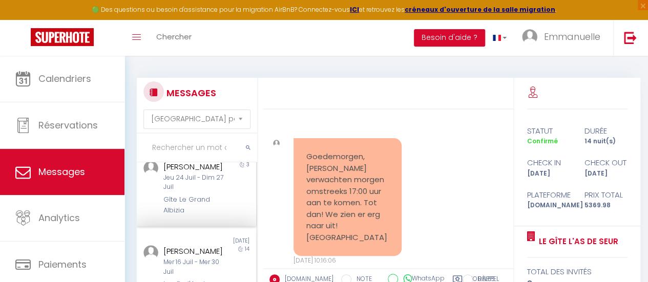
scroll to position [307, 0]
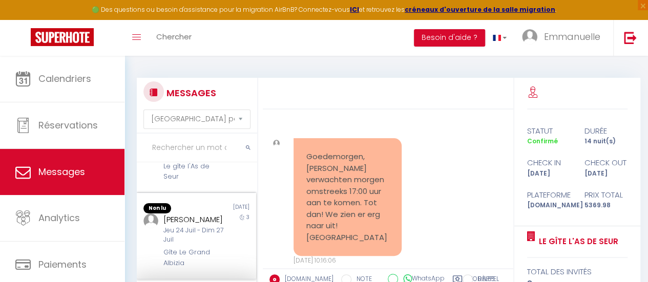
click at [187, 226] on div "Sébastien Trousset" at bounding box center [194, 220] width 63 height 12
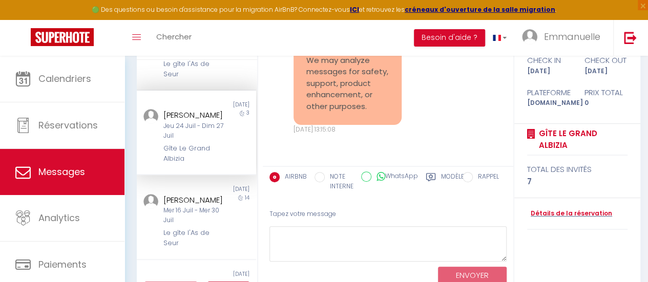
scroll to position [463, 0]
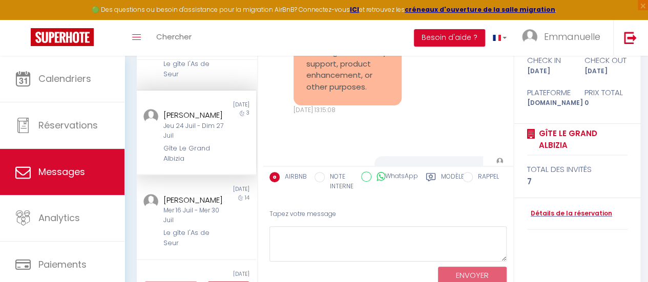
drag, startPoint x: 330, startPoint y: 77, endPoint x: 293, endPoint y: 153, distance: 83.9
click at [293, 136] on div "We may analyze messages for safety, support, product enhancement, or other purp…" at bounding box center [388, 69] width 244 height 134
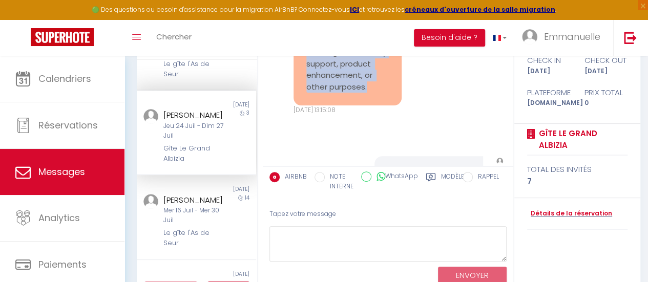
drag, startPoint x: 371, startPoint y: 119, endPoint x: 273, endPoint y: 67, distance: 111.4
click at [273, 67] on div "We may analyze messages for safety, support, product enhancement, or other purp…" at bounding box center [388, 69] width 244 height 134
click at [418, 98] on div "We may analyze messages for safety, support, product enhancement, or other purp…" at bounding box center [388, 69] width 244 height 134
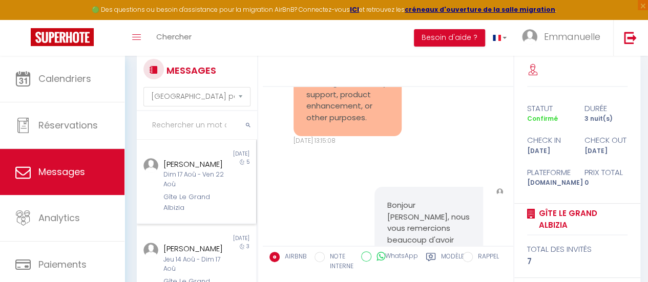
scroll to position [0, 0]
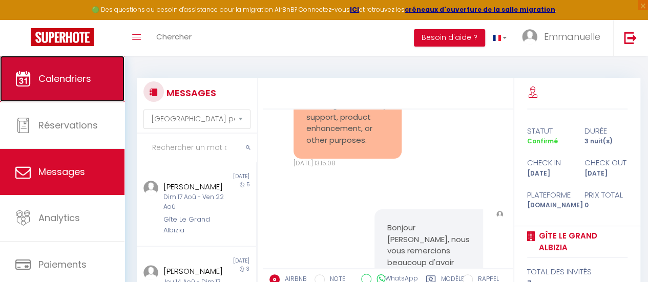
click at [75, 82] on span "Calendriers" at bounding box center [64, 78] width 53 height 13
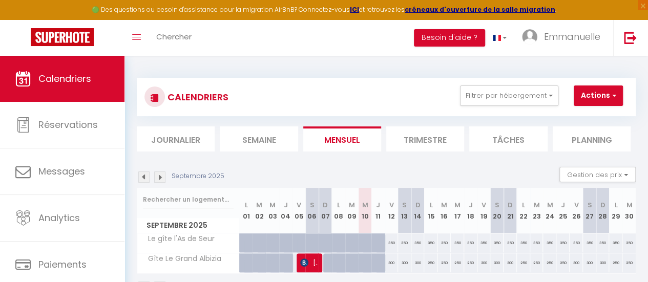
click at [142, 176] on img at bounding box center [143, 177] width 11 height 11
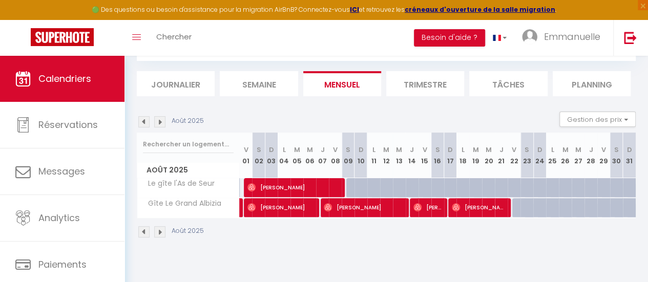
scroll to position [56, 0]
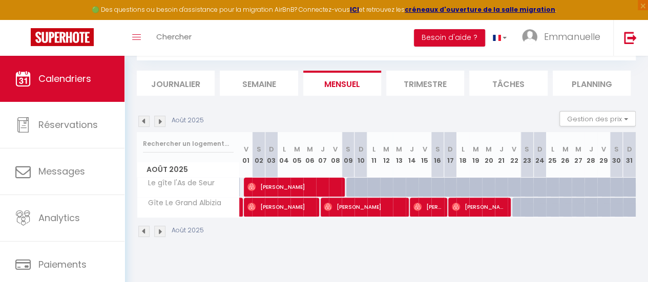
click at [159, 122] on img at bounding box center [159, 121] width 11 height 11
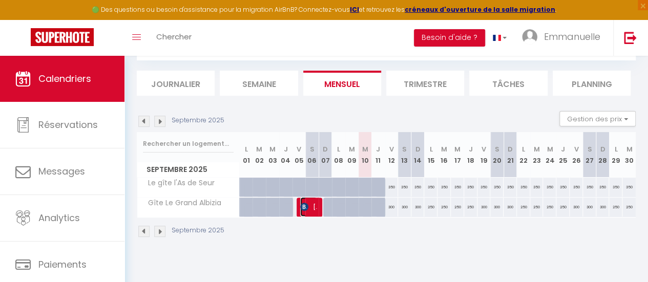
click at [305, 204] on img at bounding box center [304, 207] width 8 height 8
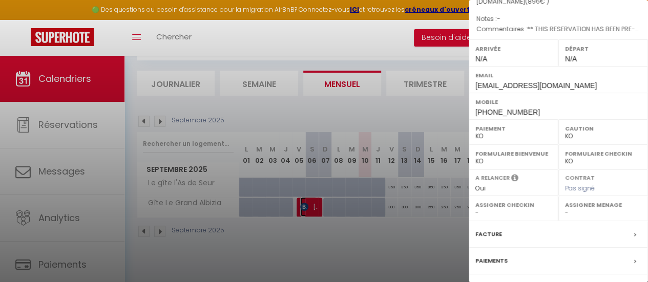
scroll to position [193, 0]
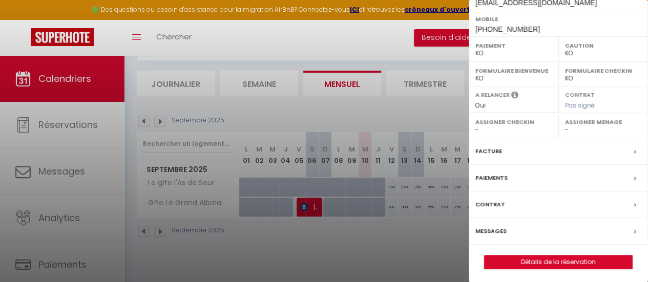
click at [492, 229] on label "Messages" at bounding box center [490, 231] width 31 height 11
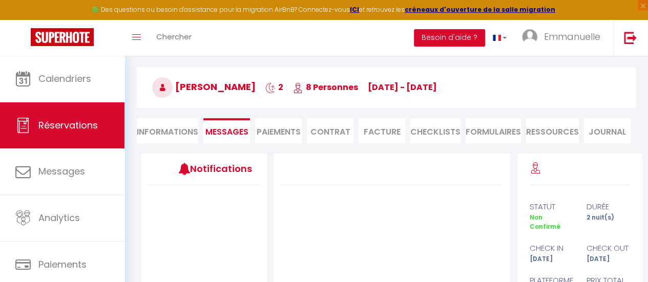
scroll to position [51, 0]
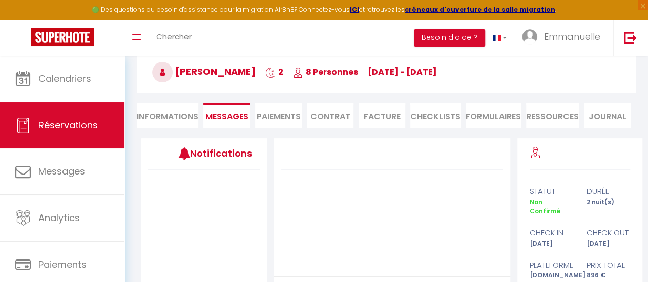
click at [157, 113] on li "Informations" at bounding box center [167, 115] width 61 height 25
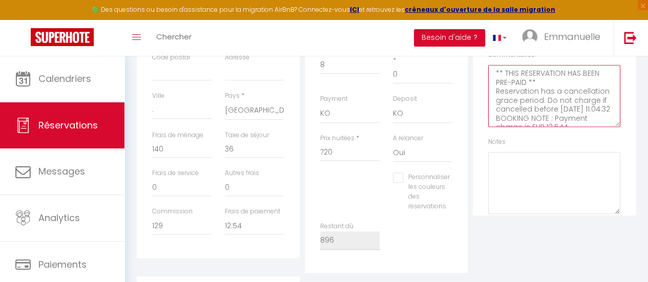
drag, startPoint x: 566, startPoint y: 119, endPoint x: 472, endPoint y: 68, distance: 106.8
click at [472, 68] on div "Plateformes Source Direct Airbnb.com Booking.com Chalet montagne Expedia Gite d…" at bounding box center [554, 77] width 168 height 391
click at [513, 239] on div "Plateformes Source Direct Airbnb.com Booking.com Chalet montagne Expedia Gite d…" at bounding box center [554, 77] width 168 height 391
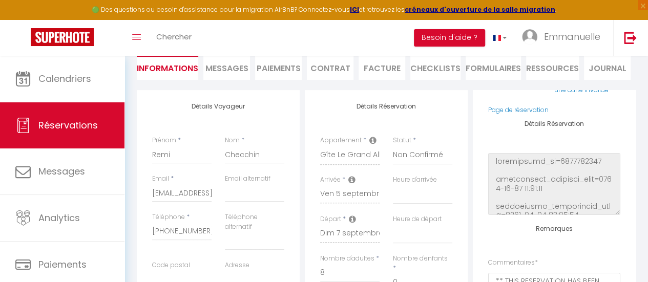
scroll to position [89, 0]
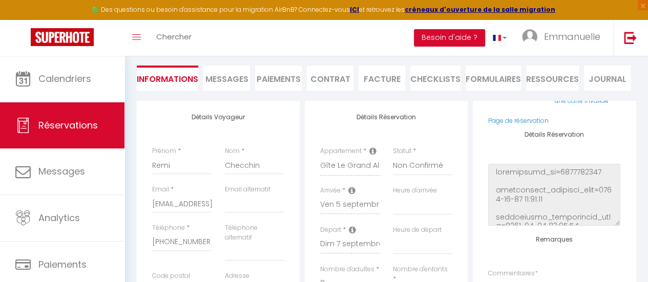
click at [234, 79] on span "Messages" at bounding box center [226, 79] width 43 height 12
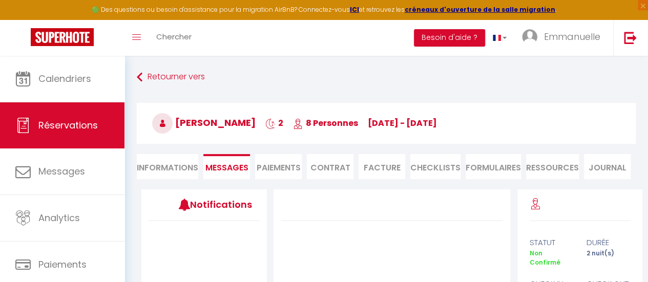
click at [173, 169] on li "Informations" at bounding box center [167, 166] width 61 height 25
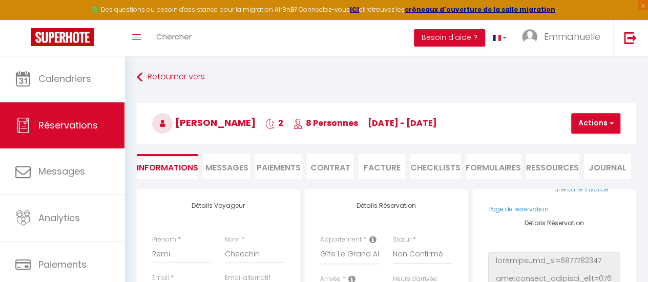
click at [230, 170] on span "Messages" at bounding box center [226, 168] width 43 height 12
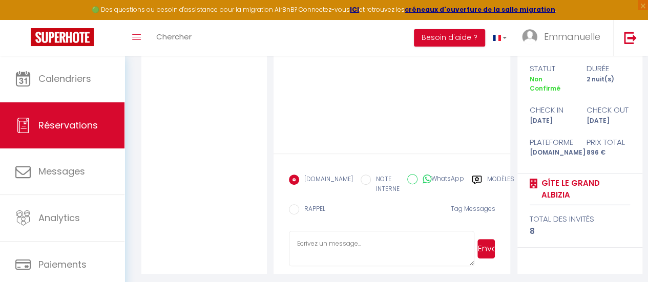
scroll to position [178, 0]
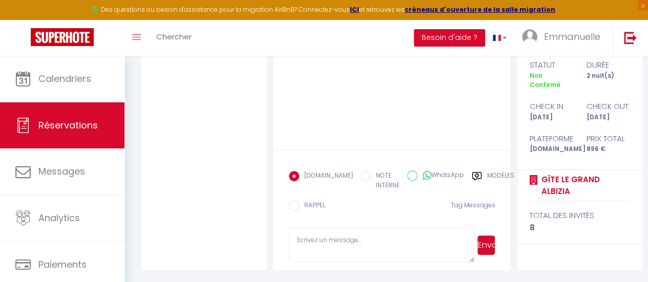
click at [407, 175] on input "WhatsApp" at bounding box center [412, 176] width 10 height 10
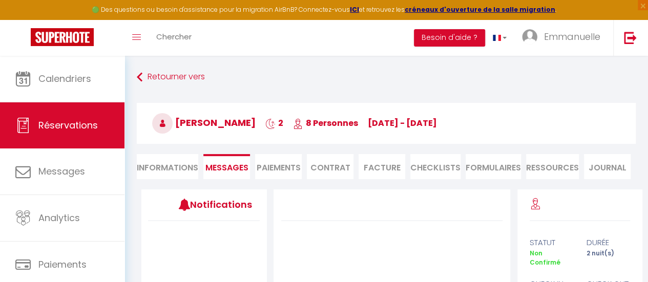
click at [288, 65] on div "Retourner vers Remi Checchin 2 8 Personnes ve 05 Sep - di 07 Sep Actions Enregi…" at bounding box center [386, 258] width 524 height 405
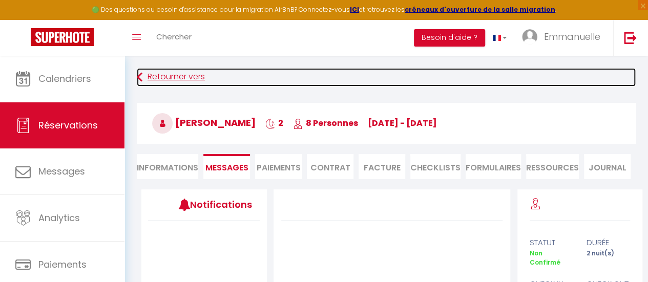
click at [165, 78] on link "Retourner vers" at bounding box center [386, 77] width 499 height 18
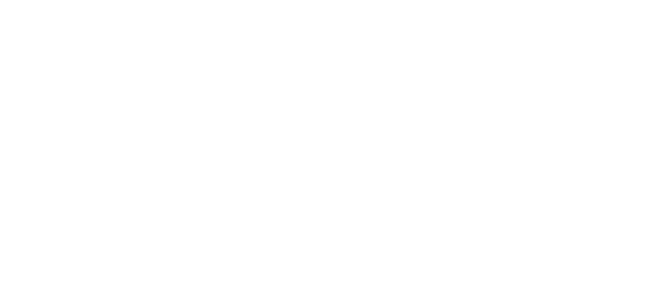
select select
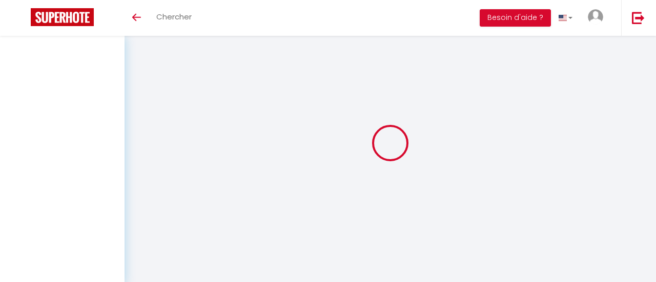
select select
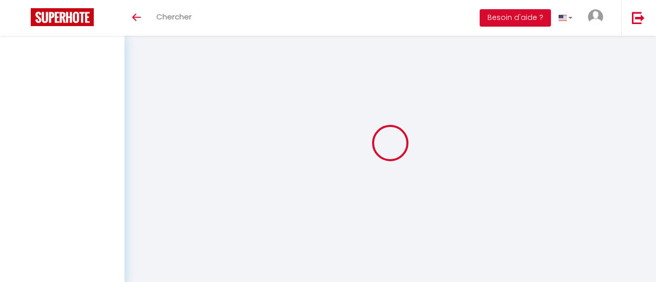
select select
checkbox input "false"
select select
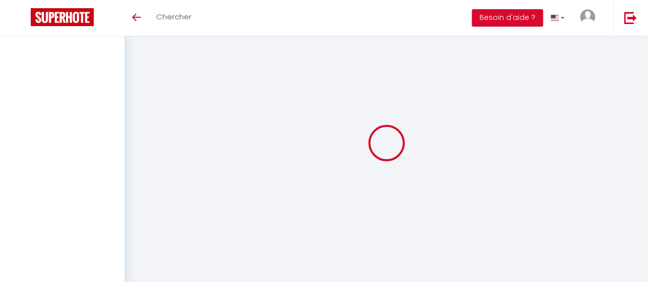
select select
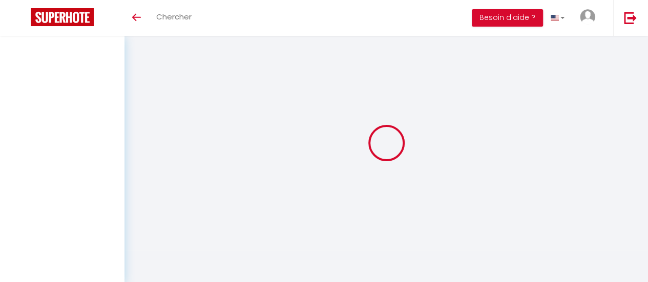
select select
checkbox input "false"
select select
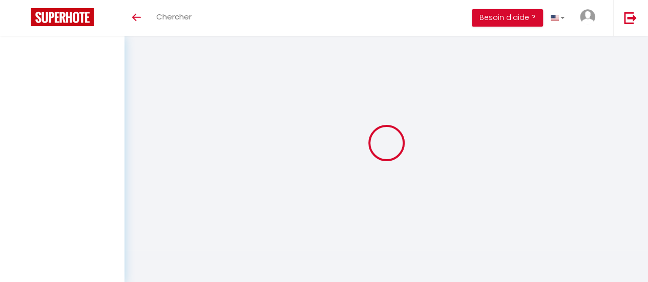
select select
checkbox input "false"
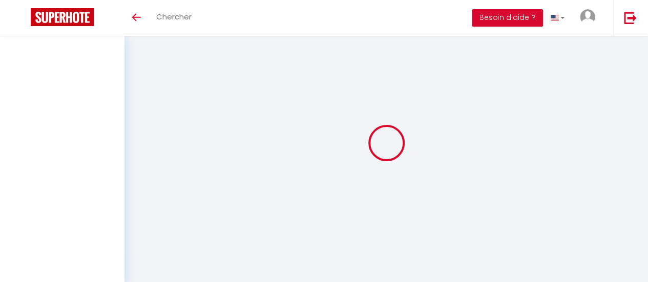
select select
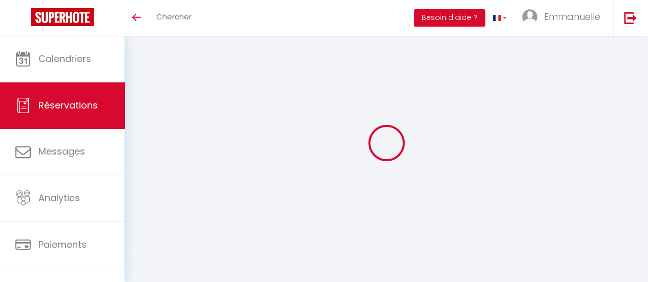
select select
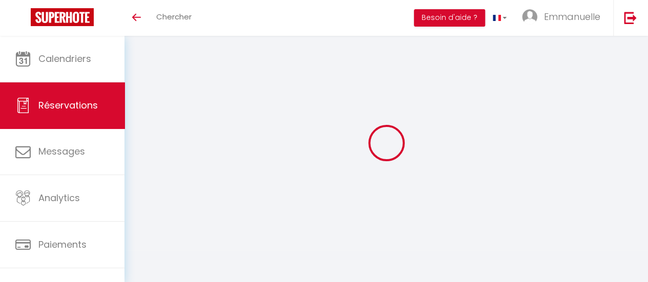
select select
checkbox input "false"
type input "Remi"
type input "Checchin"
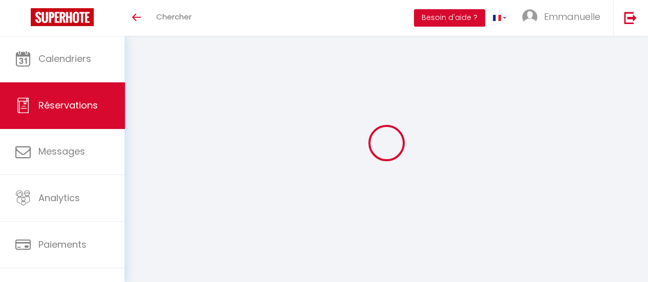
type input "rchecc.327370@guest.booking.com"
type input "+33752678442"
type input "."
select select "FR"
type input "129"
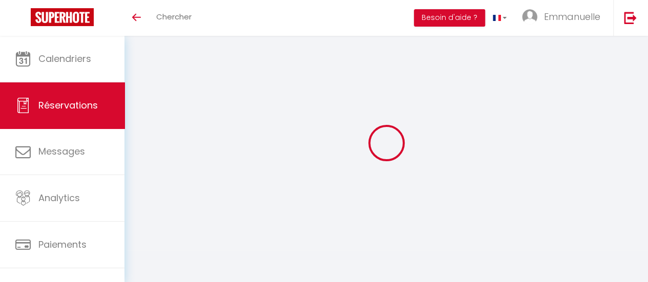
type input "12.54"
select select "62885"
select select "2"
select select
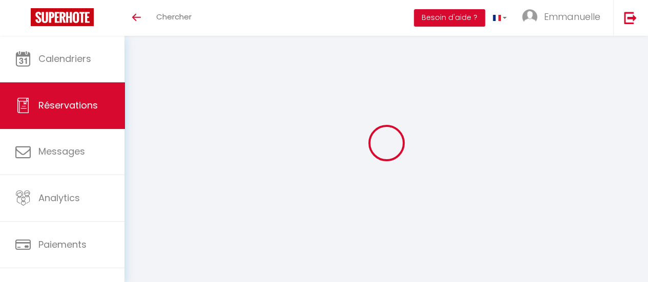
type input "8"
select select "10"
select select
type input "720"
checkbox input "false"
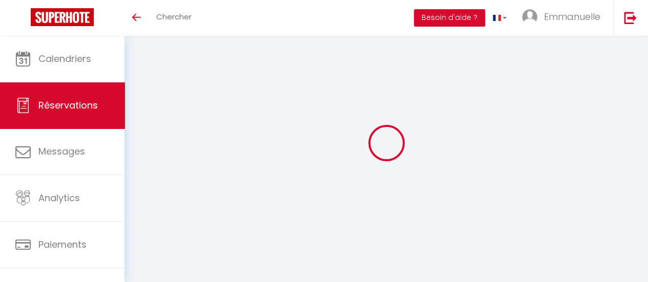
type input "896"
select select "2"
type input "0"
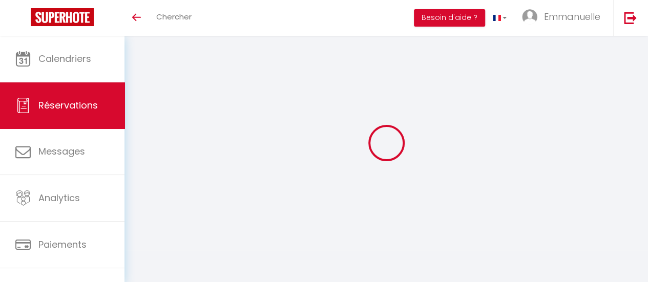
select select
select select "14"
checkbox input "false"
select select
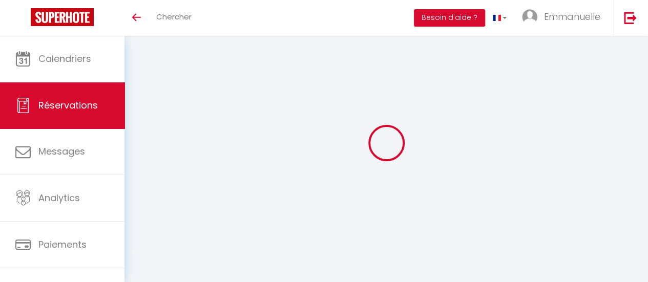
select select
checkbox input "false"
select select
checkbox input "false"
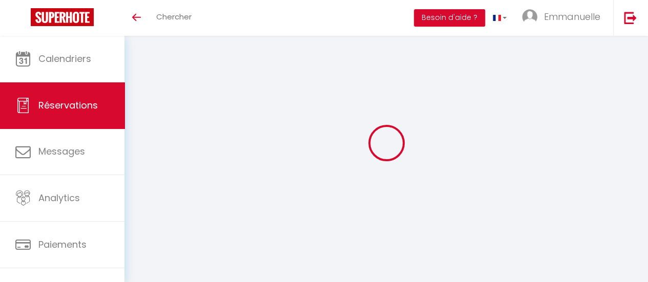
select select
checkbox input "false"
type textarea "** THIS RESERVATION HAS BEEN PRE-PAID ** Reservation has a cancellation grace p…"
type input "140"
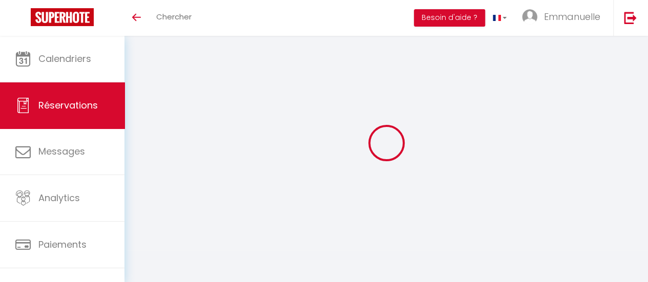
type input "36"
select select
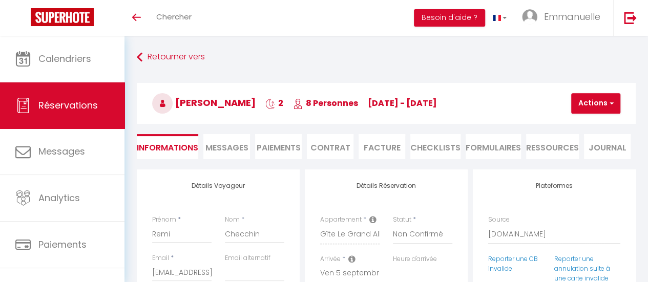
checkbox input "false"
select select
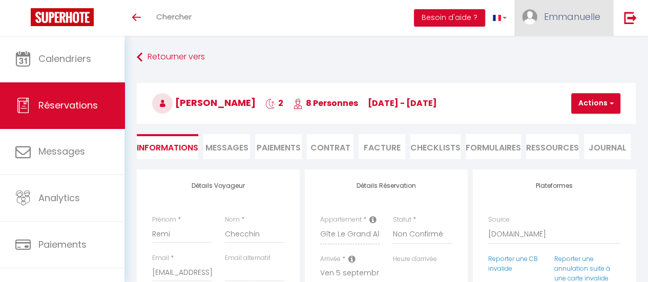
click at [570, 17] on span "Emmanuelle" at bounding box center [572, 16] width 56 height 13
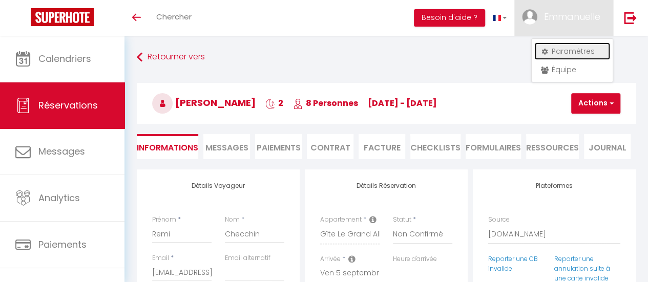
click at [561, 49] on link "Paramètres" at bounding box center [572, 51] width 76 height 17
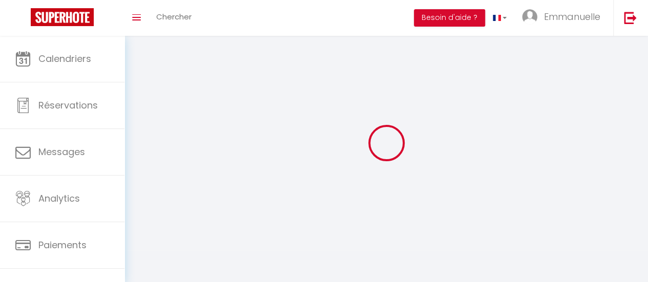
select select "28"
type input "GdJeizjgrmA3VJu75VwPIXAYa"
type input "MXtu3OrHk98iQkAarjFFkfEex"
type input "https://app.superhote.com/#/get-available-rentals/MXtu3OrHk98iQkAarjFFkfEex"
select select "fr"
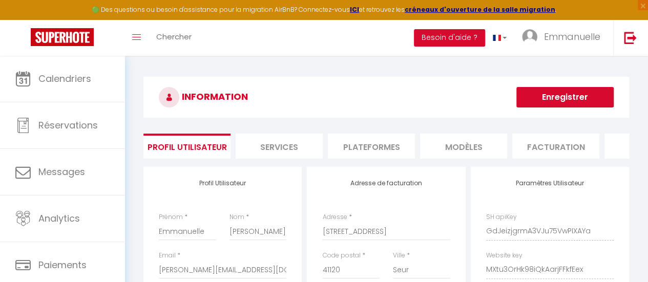
click at [284, 144] on li "Services" at bounding box center [279, 146] width 87 height 25
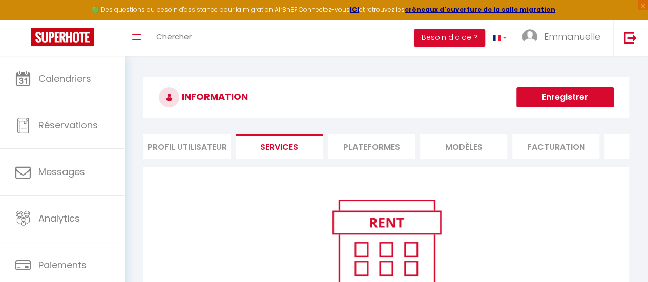
click at [380, 144] on li "Plateformes" at bounding box center [371, 146] width 87 height 25
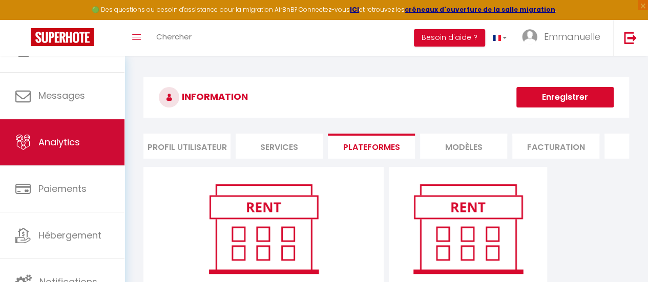
scroll to position [77, 0]
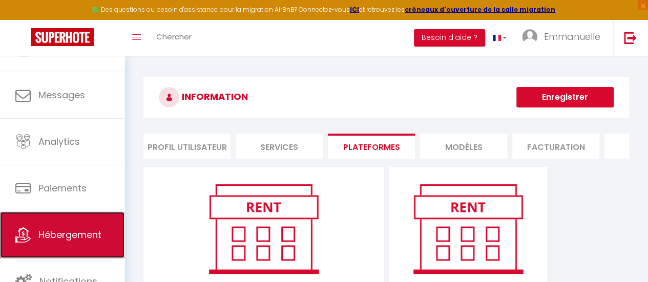
click at [72, 231] on span "Hébergement" at bounding box center [69, 234] width 63 height 13
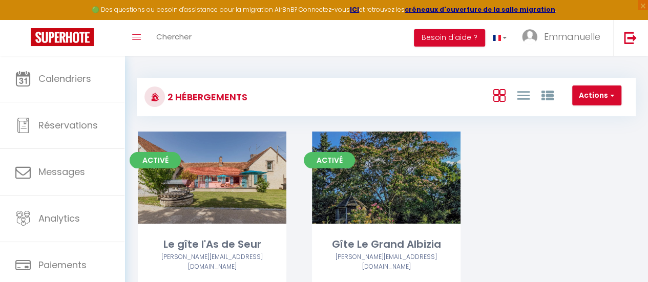
click at [211, 192] on div "Editer" at bounding box center [212, 178] width 149 height 92
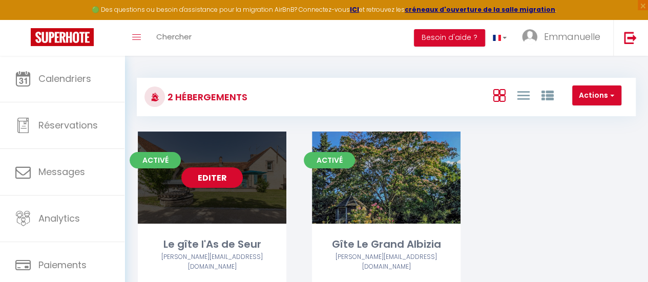
click at [218, 183] on link "Editer" at bounding box center [211, 178] width 61 height 20
select select "3"
select select "2"
select select "1"
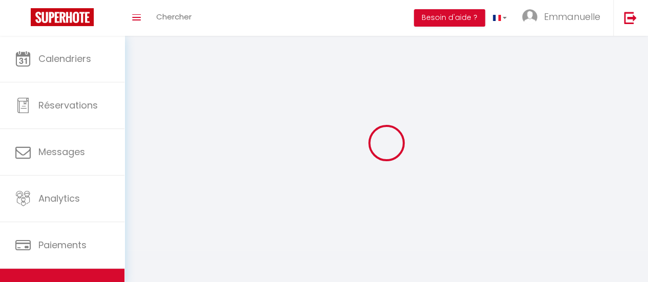
select select
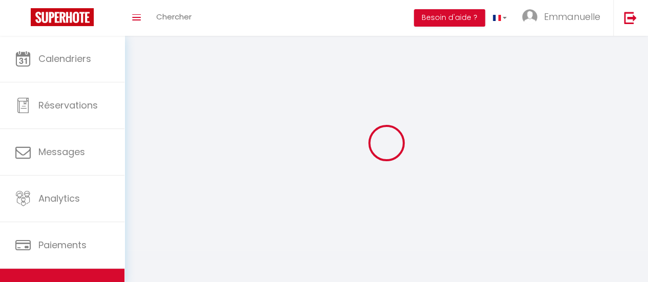
select select
checkbox input "false"
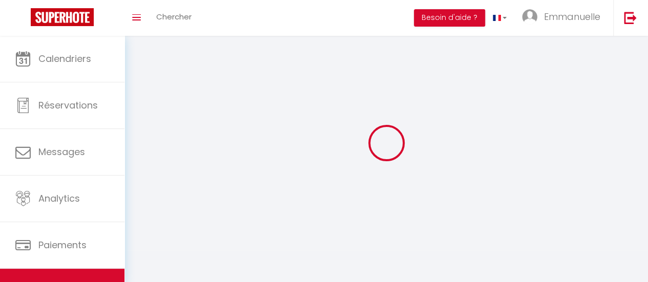
checkbox input "false"
select select
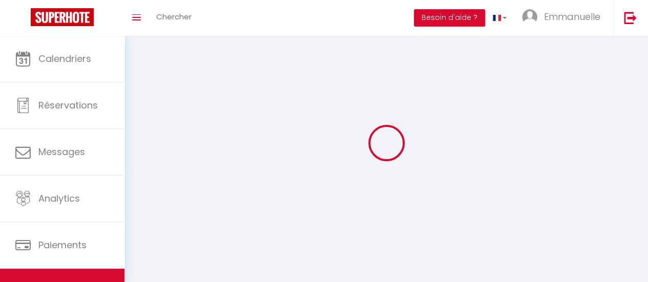
select select
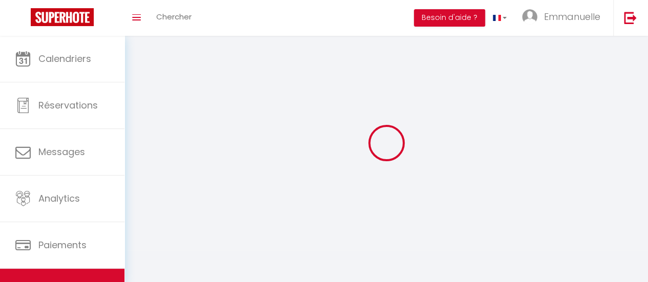
select select
checkbox input "false"
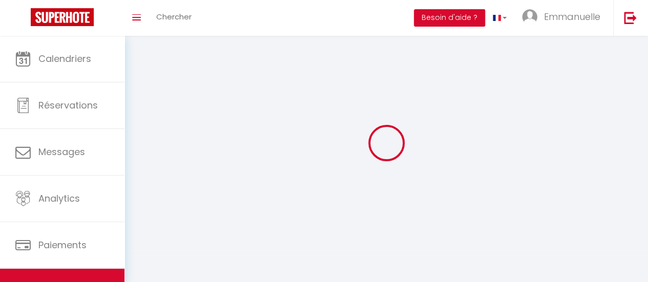
select select
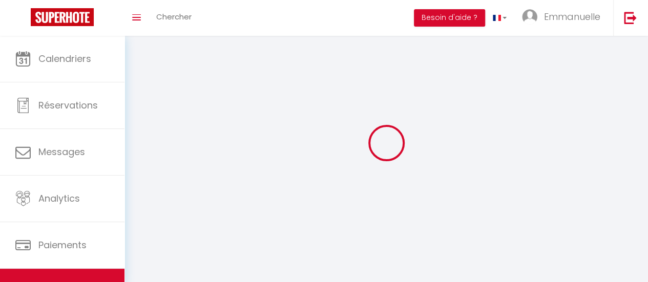
select select
checkbox input "false"
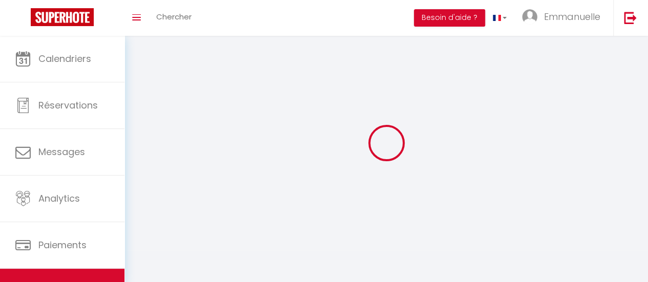
checkbox input "false"
select select
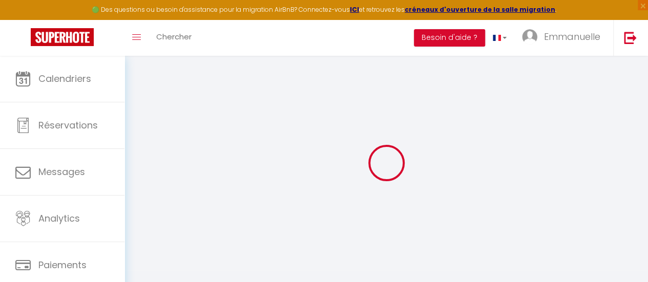
select select "4164-579438754080462648"
select select "+ 22 %"
checkbox input "false"
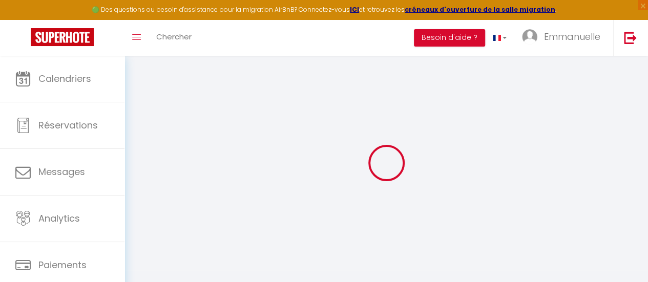
checkbox input "false"
select select "365"
select select "well_reviewed_guests"
select select "EUR"
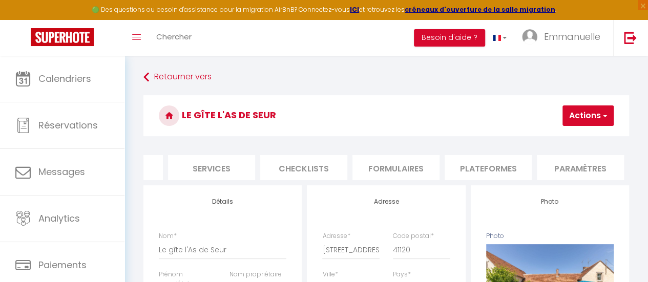
scroll to position [0, 263]
click at [484, 169] on li "Plateformes" at bounding box center [477, 167] width 87 height 25
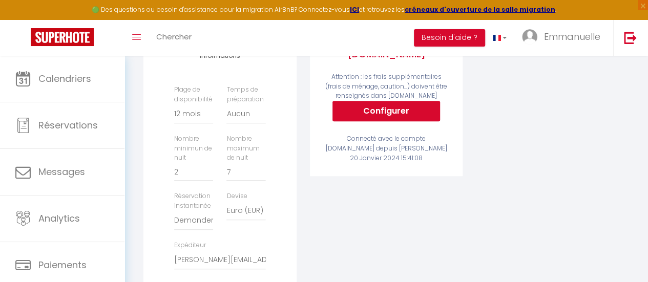
scroll to position [310, 0]
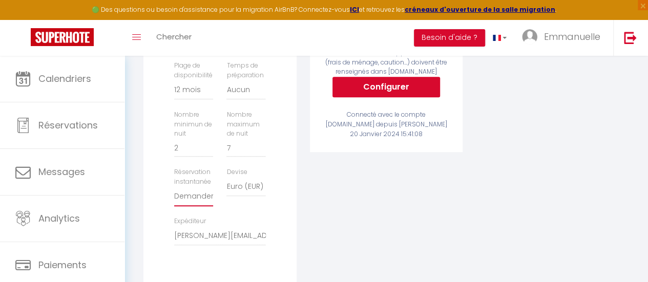
click at [193, 202] on select "Activée Demander des évaluations positives" at bounding box center [193, 196] width 39 height 19
click at [488, 202] on div "Price Multiplier Airbnb.com 0 + 1 % + 2 % + 3 % + 4 % + 5 % + 6 % + 7 %" at bounding box center [552, 91] width 166 height 433
click at [237, 139] on label "Nombre maximum de nuit" at bounding box center [245, 124] width 39 height 29
click at [241, 136] on label "Nombre maximum de nuit" at bounding box center [245, 124] width 39 height 29
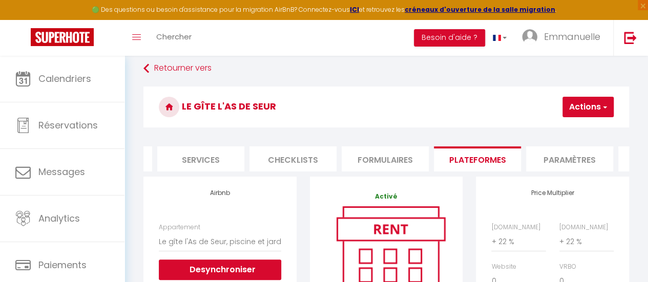
scroll to position [0, 0]
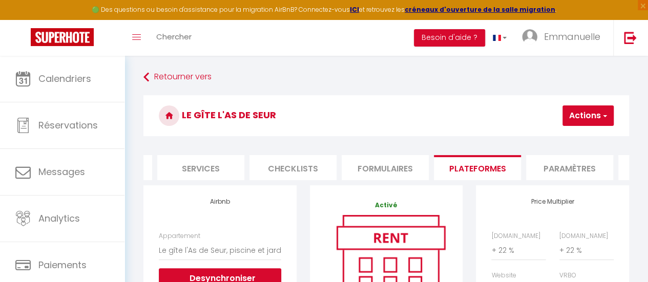
click at [565, 168] on li "Paramètres" at bounding box center [569, 167] width 87 height 25
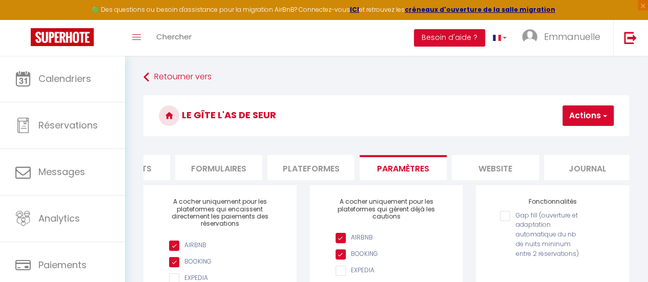
scroll to position [0, 436]
click at [607, 178] on li "Journal" at bounding box center [580, 167] width 87 height 25
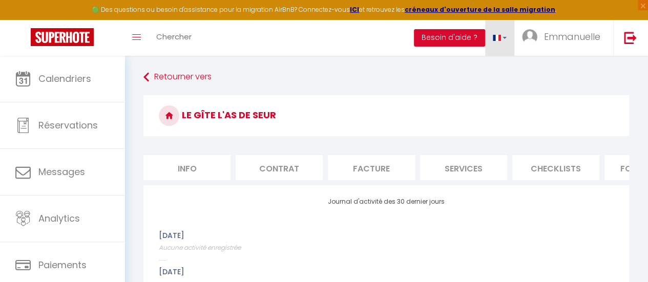
click at [499, 39] on span at bounding box center [497, 38] width 8 height 6
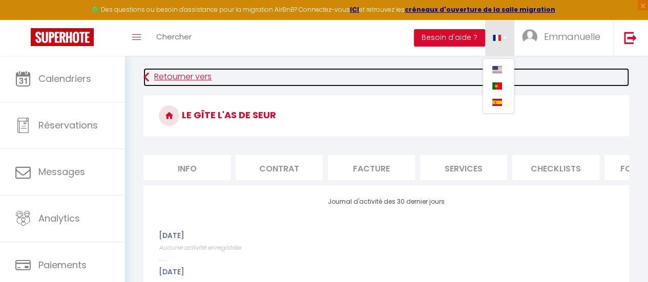
click at [410, 75] on link "Retourner vers" at bounding box center [386, 77] width 486 height 18
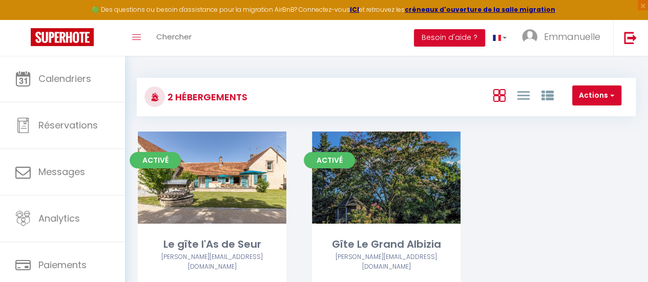
drag, startPoint x: 222, startPoint y: 29, endPoint x: 212, endPoint y: 30, distance: 10.3
click at [222, 29] on div "Toggle menubar Chercher BUTTON Besoin d'aide ? Emmanuelle Paramètres Équipe" at bounding box center [357, 38] width 566 height 36
click at [189, 34] on span "Chercher" at bounding box center [173, 36] width 35 height 11
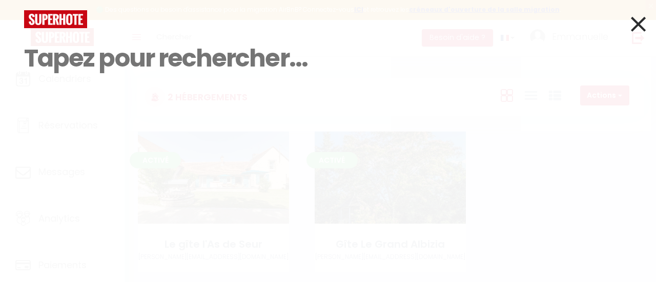
click at [634, 24] on icon at bounding box center [638, 24] width 15 height 26
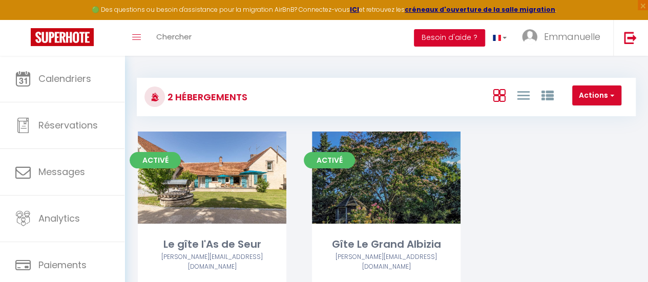
click at [464, 36] on button "Besoin d'aide ?" at bounding box center [449, 37] width 71 height 17
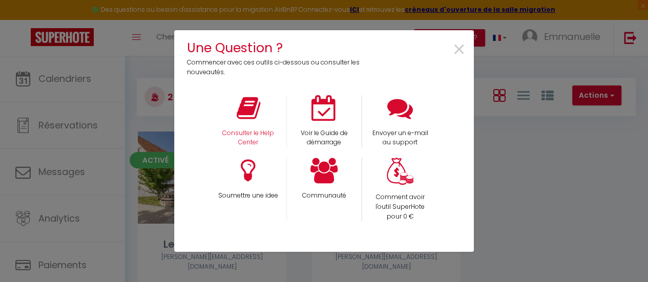
click at [242, 128] on div "Consulter le Help Center" at bounding box center [249, 121] width 76 height 53
click at [249, 110] on icon at bounding box center [249, 108] width 24 height 26
click at [458, 49] on span "×" at bounding box center [459, 50] width 14 height 32
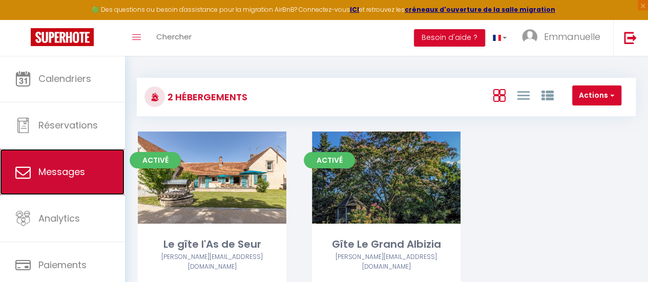
click at [59, 169] on span "Messages" at bounding box center [61, 171] width 47 height 13
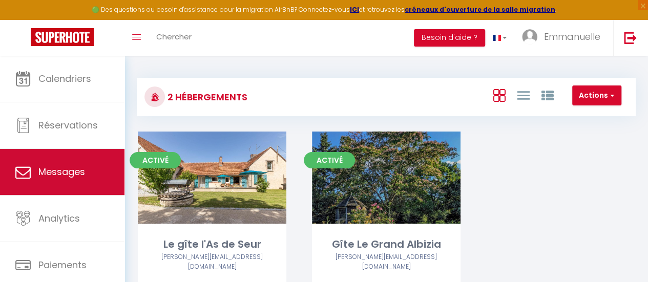
select select "message"
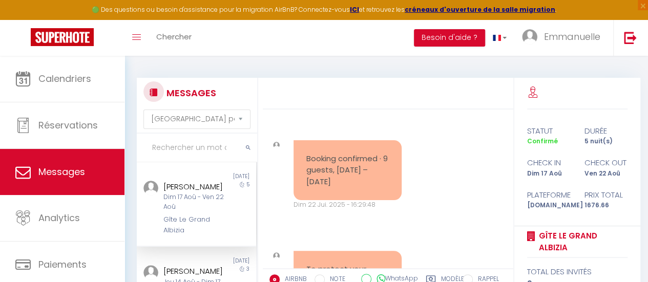
scroll to position [102, 0]
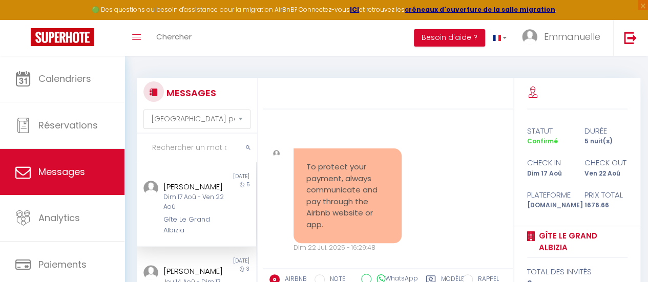
click at [352, 169] on pre "To protect your payment, always communicate and pay through the Airbnb website …" at bounding box center [347, 195] width 83 height 69
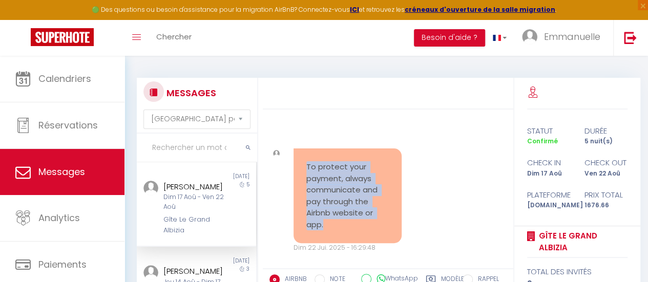
drag, startPoint x: 329, startPoint y: 212, endPoint x: 302, endPoint y: 153, distance: 64.7
click at [302, 153] on div "To protect your payment, always communicate and pay through the Airbnb website …" at bounding box center [348, 196] width 109 height 95
click at [465, 181] on div "To protect your payment, always communicate and pay through the Airbnb website …" at bounding box center [388, 200] width 244 height 145
click at [439, 185] on div "To protect your payment, always communicate and pay through the Airbnb website …" at bounding box center [388, 200] width 244 height 145
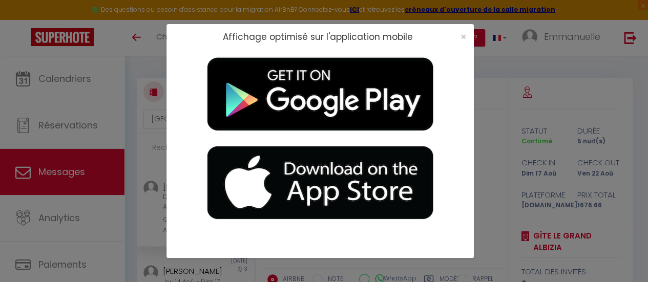
drag, startPoint x: 467, startPoint y: 35, endPoint x: 450, endPoint y: 35, distance: 17.4
click at [464, 35] on div "×" at bounding box center [460, 37] width 26 height 10
click at [462, 34] on span "×" at bounding box center [464, 36] width 6 height 13
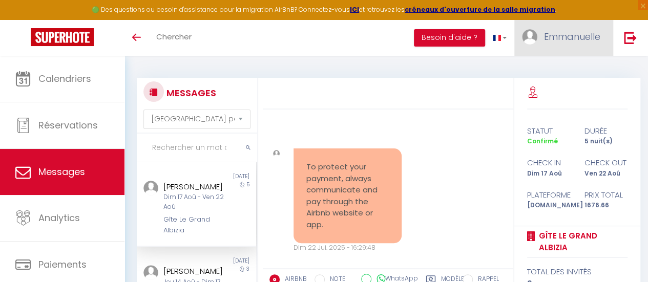
click at [584, 35] on span "Emmanuelle" at bounding box center [572, 36] width 56 height 13
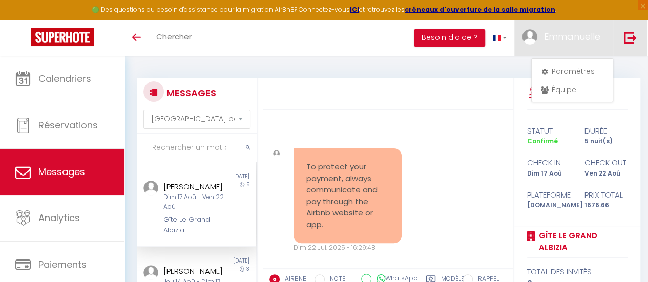
click at [633, 34] on img at bounding box center [630, 37] width 13 height 13
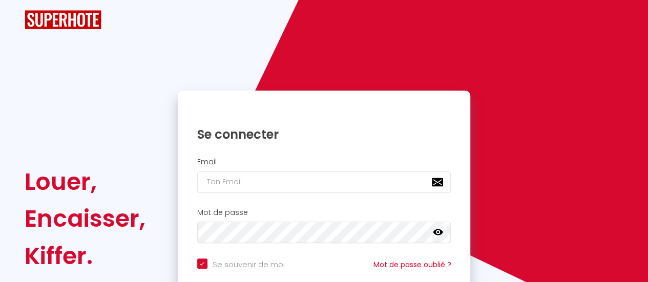
checkbox input "true"
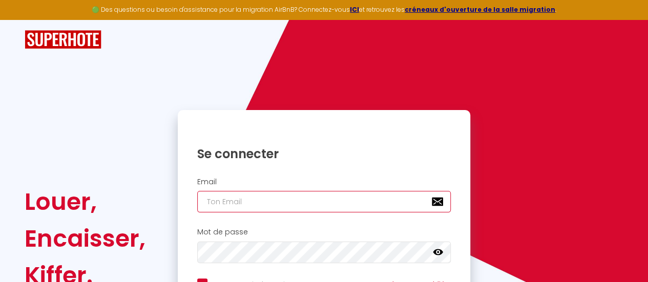
type input "[EMAIL_ADDRESS][DOMAIN_NAME]"
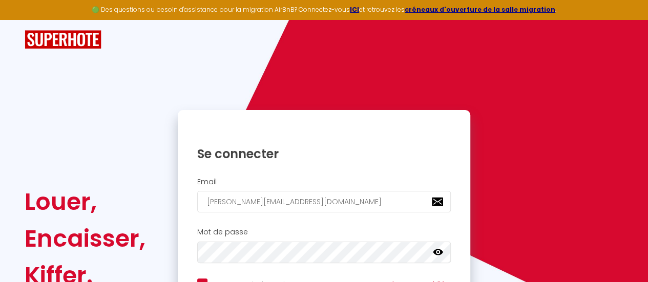
checkbox input "true"
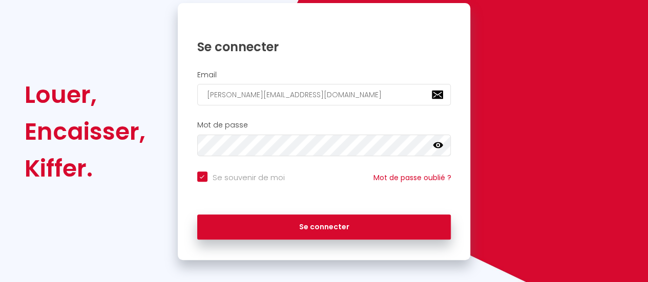
scroll to position [115, 0]
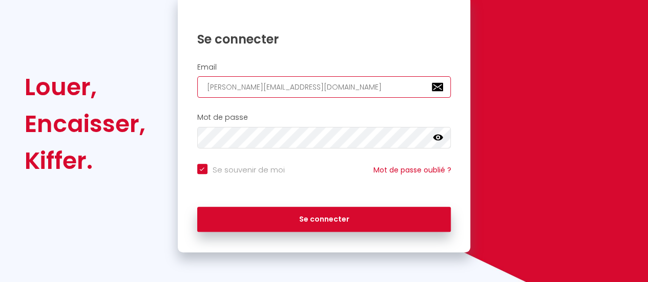
click at [272, 89] on input "[EMAIL_ADDRESS][DOMAIN_NAME]" at bounding box center [324, 87] width 254 height 22
type input "[EMAIL_ADDRESS][DOMAIN_NAME]"
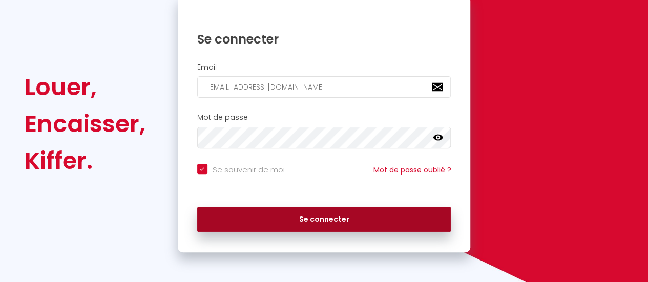
click at [327, 217] on button "Se connecter" at bounding box center [324, 220] width 254 height 26
checkbox input "true"
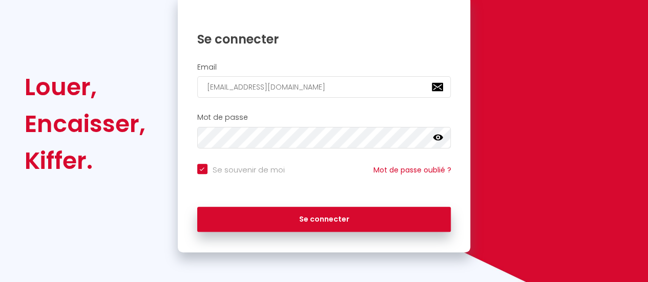
scroll to position [128, 0]
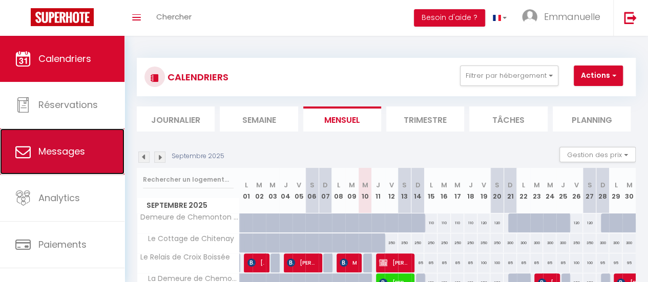
click at [70, 147] on span "Messages" at bounding box center [61, 151] width 47 height 13
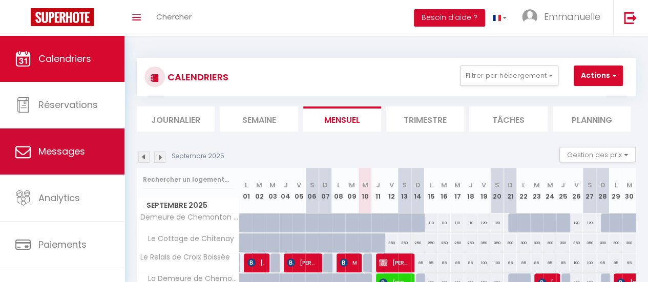
select select "message"
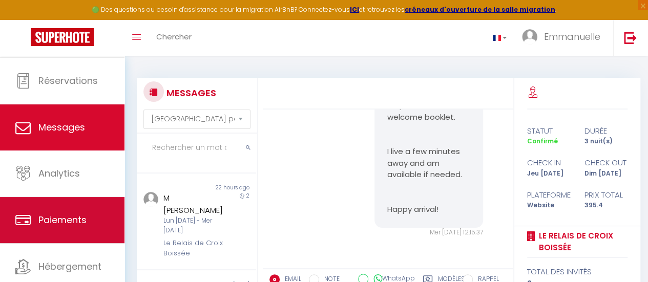
scroll to position [76, 0]
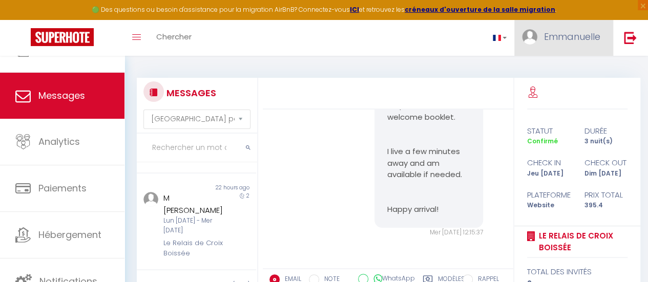
click at [592, 35] on span "Emmanuelle" at bounding box center [572, 36] width 56 height 13
click at [576, 69] on link "Paramètres" at bounding box center [572, 70] width 76 height 17
select select "fr"
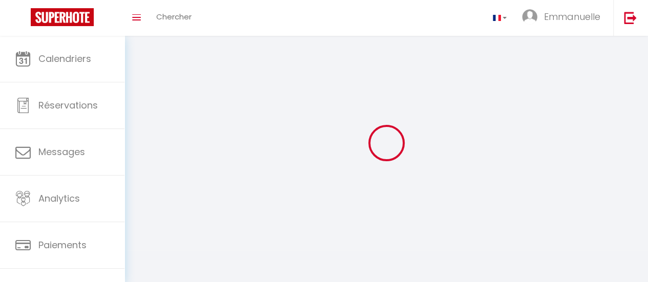
select select
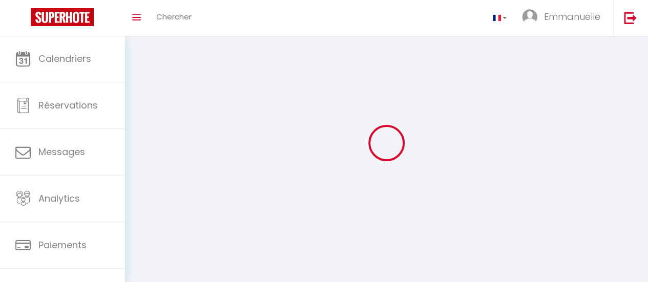
select select
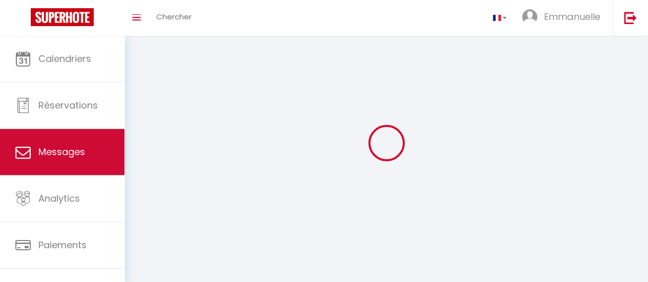
type input "Emmanuelle"
type input "Chartrier"
type input "https://app.superhote.com/#/get-available-rentals/null"
select select
select select "28"
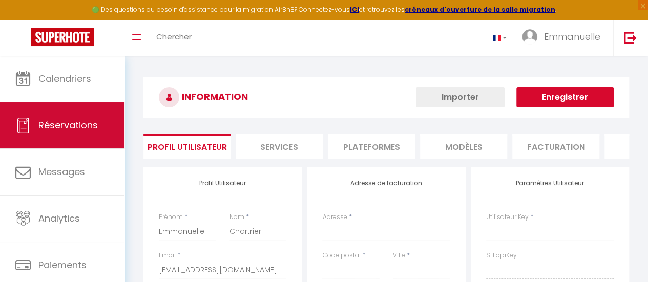
select select
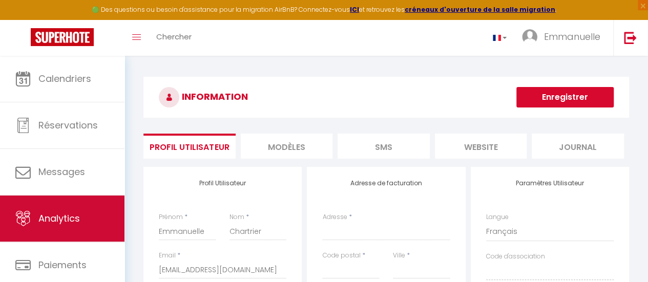
scroll to position [77, 0]
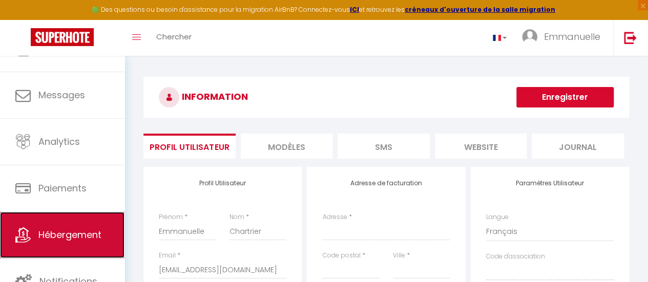
click at [65, 235] on span "Hébergement" at bounding box center [69, 234] width 63 height 13
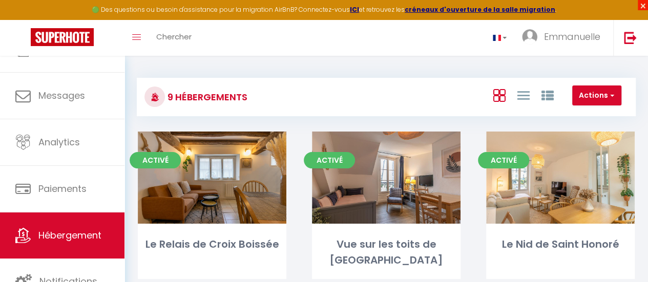
click at [643, 6] on span "×" at bounding box center [643, 5] width 10 height 10
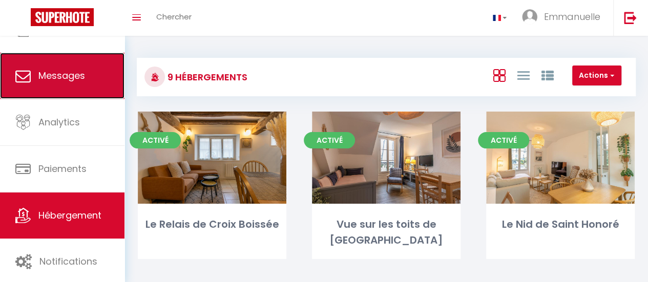
click at [69, 74] on span "Messages" at bounding box center [61, 75] width 47 height 13
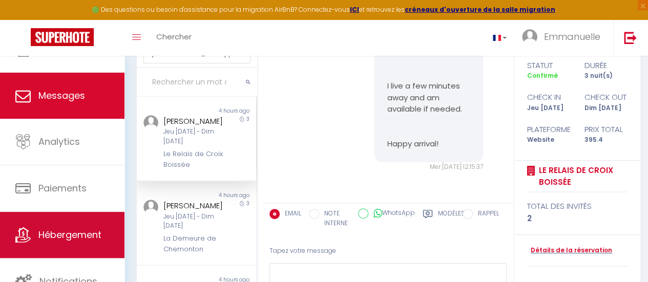
scroll to position [102, 0]
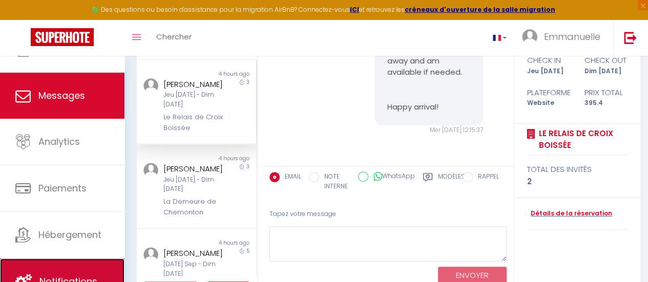
click at [89, 269] on link "Notifications" at bounding box center [62, 282] width 124 height 46
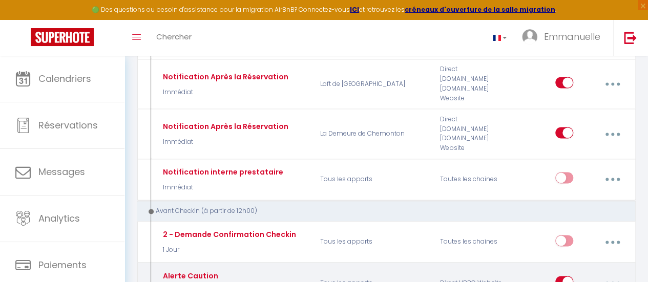
scroll to position [717, 0]
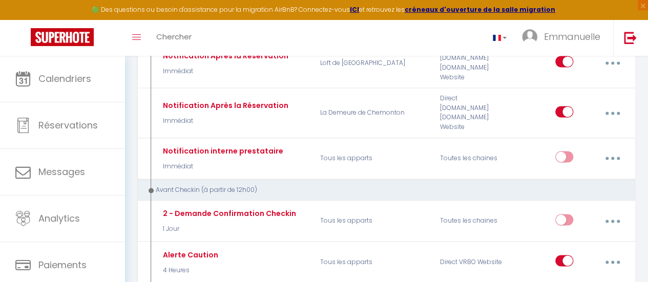
type input "Notification Avant Checkin"
select select "1 Jour"
select select "if_booking_is_paid"
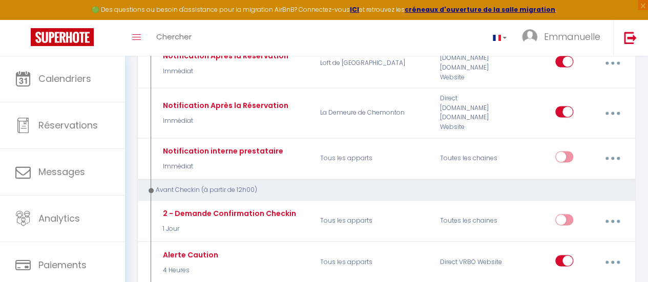
checkbox input "true"
checkbox input "false"
radio input "true"
type input "Procédure pour votre réservation demain - [RENTAL:NAME]"
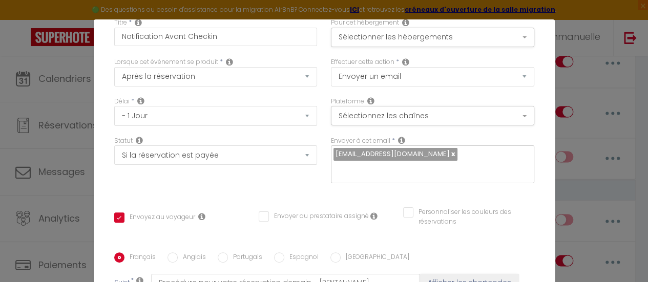
scroll to position [0, 0]
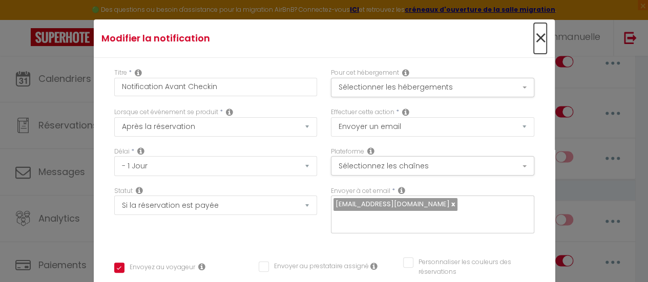
click at [534, 36] on span "×" at bounding box center [540, 38] width 13 height 31
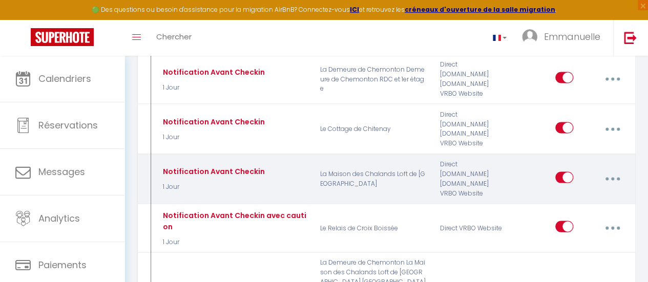
scroll to position [1025, 0]
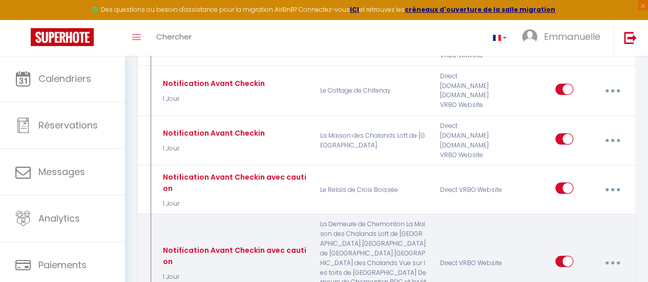
click at [614, 254] on button "button" at bounding box center [612, 263] width 27 height 19
type input "Notification Avant Checkin avec caution"
checkbox input "true"
checkbox input "false"
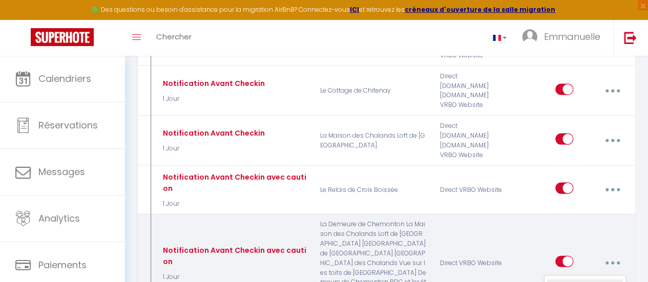
checkbox input "false"
type input "Caution pour votre réservation de demain - [RENTAL:NAME]"
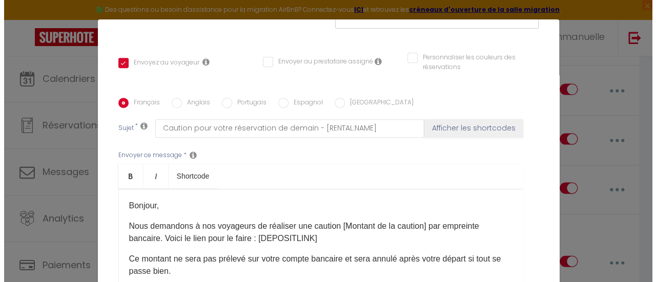
scroll to position [256, 0]
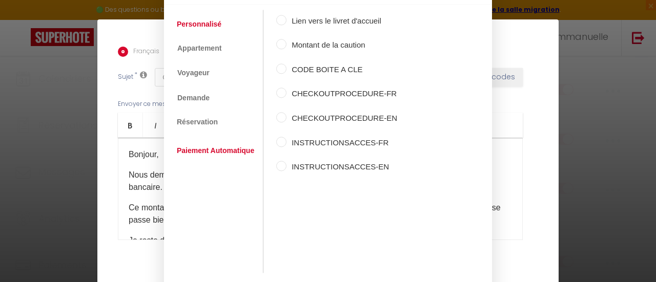
click at [209, 147] on link "Paiement Automatique" at bounding box center [216, 151] width 88 height 18
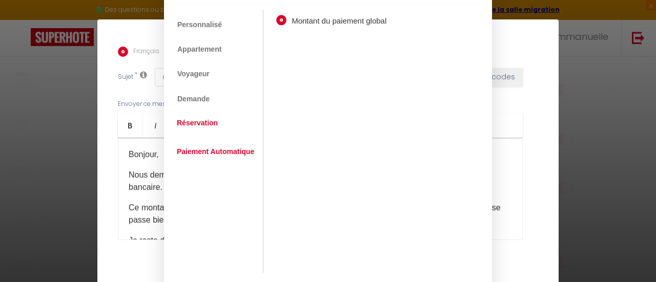
click at [206, 118] on link "Réservation" at bounding box center [197, 123] width 51 height 18
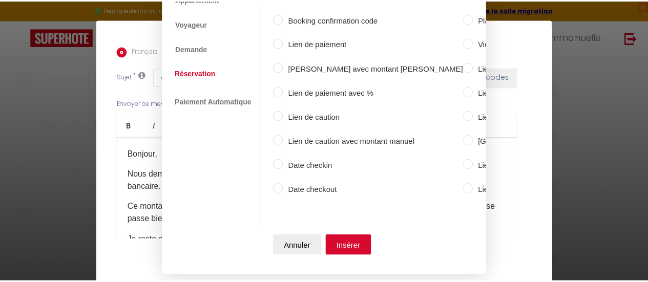
scroll to position [0, 0]
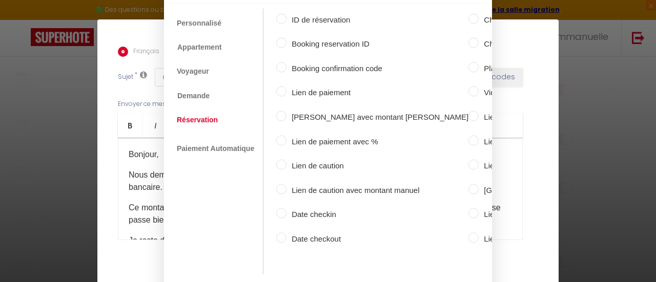
click at [41, 104] on div "Shortcodes Personnalisé Appartement Voyageur Demande Réservation Lien De Paieme…" at bounding box center [328, 141] width 656 height 282
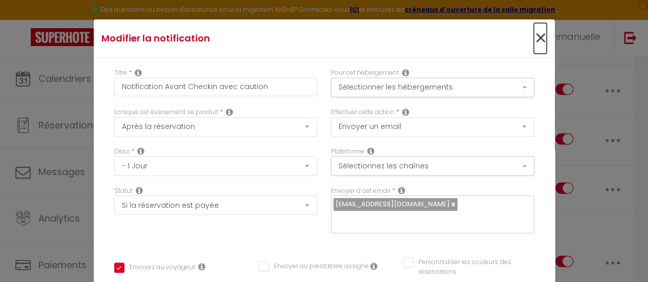
click at [534, 33] on span "×" at bounding box center [540, 38] width 13 height 31
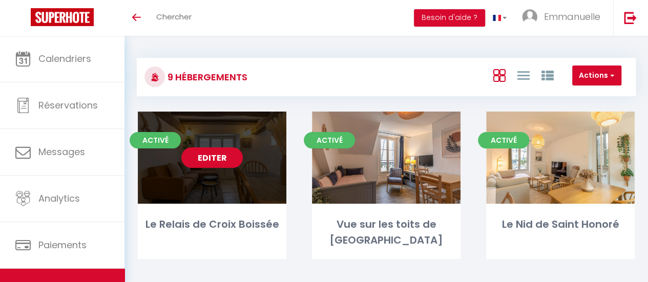
click at [224, 164] on link "Editer" at bounding box center [211, 158] width 61 height 20
click at [224, 163] on link "Editer" at bounding box center [211, 158] width 61 height 20
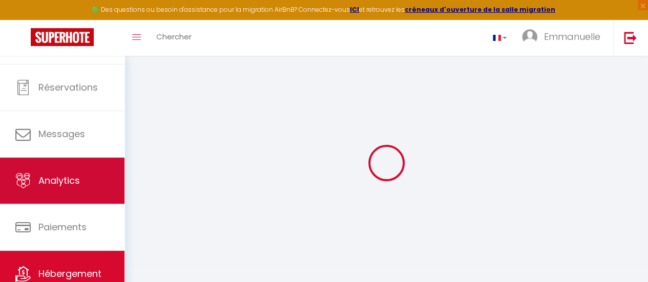
scroll to position [76, 0]
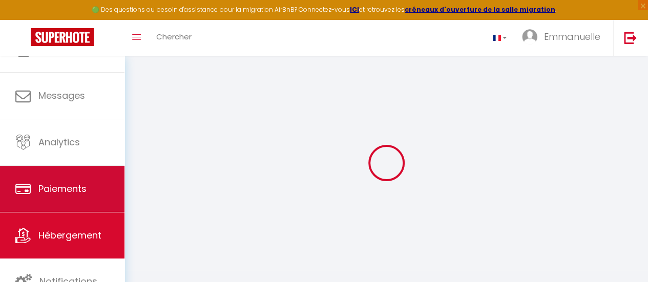
select select
checkbox input "false"
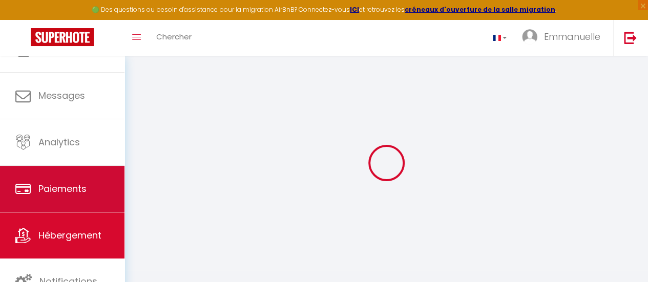
checkbox input "false"
select select
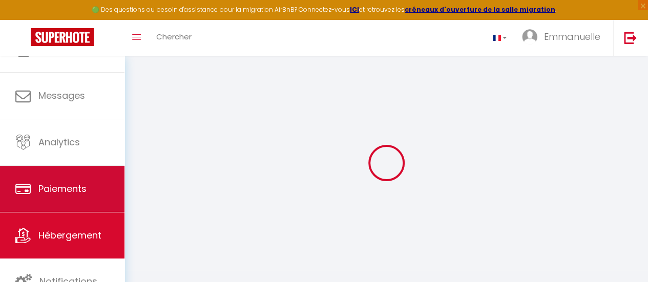
select select
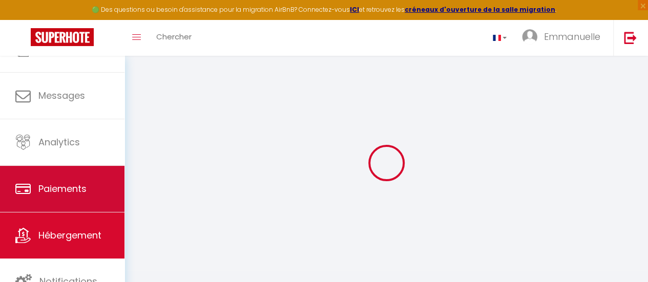
checkbox input "false"
select select
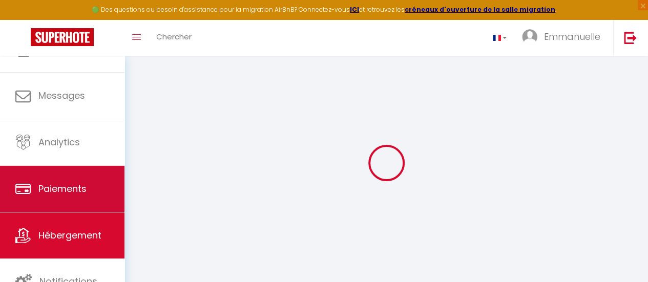
select select
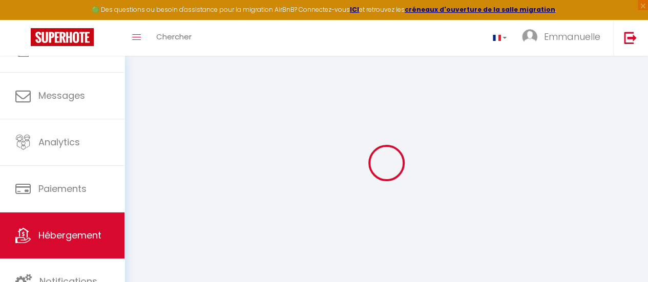
type input "Le Relais de Croix Boissée"
type input "[PERSON_NAME]"
type input "Thunus"
type input "[STREET_ADDRESS][PERSON_NAME]"
type input "00000"
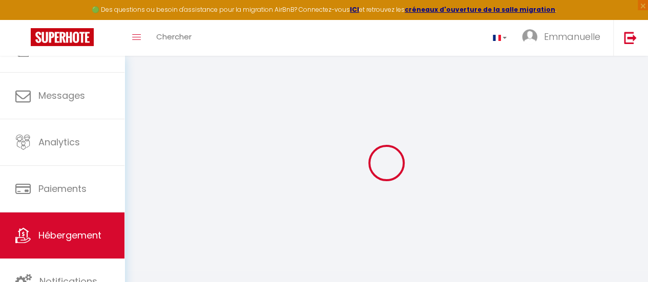
type input "Chambly ([GEOGRAPHIC_DATA])"
select select "2"
type input "65"
type input "15"
type input "55"
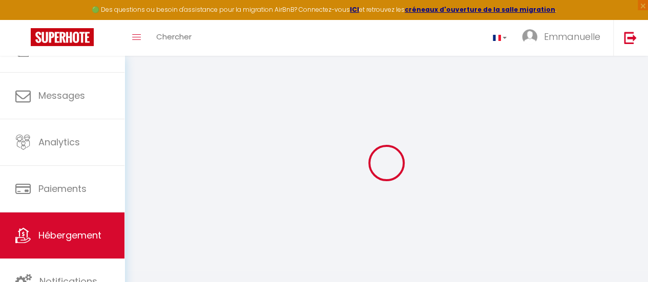
type input "0.90"
type input "250"
select select
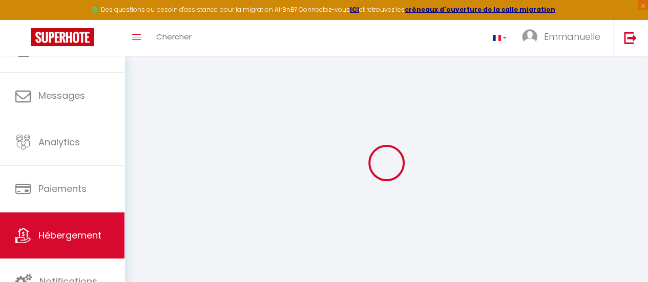
select select
type input "[STREET_ADDRESS]"
type input "41000"
type input "[GEOGRAPHIC_DATA]"
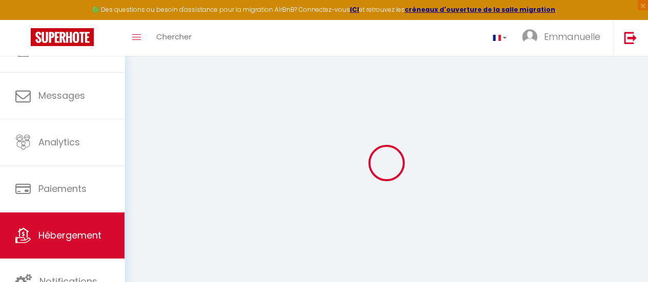
type input "[EMAIL_ADDRESS][DOMAIN_NAME]"
select select
checkbox input "false"
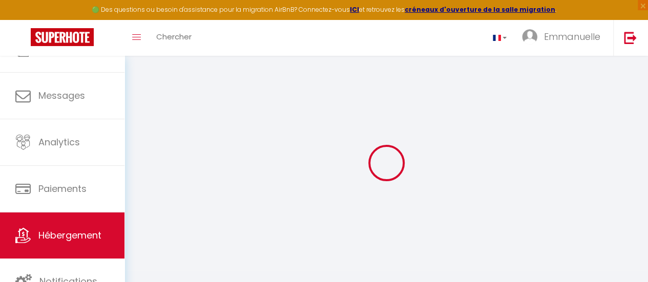
checkbox input "false"
select select
type input "0"
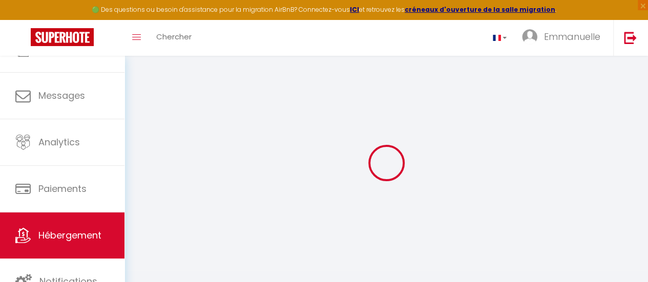
type input "0"
select select
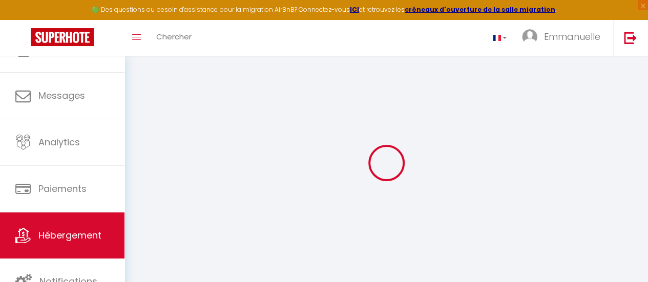
select select
checkbox input "false"
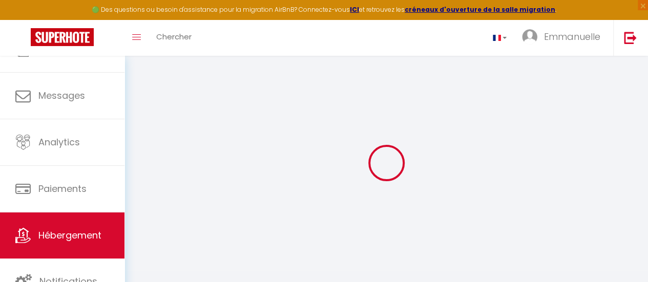
checkbox input "false"
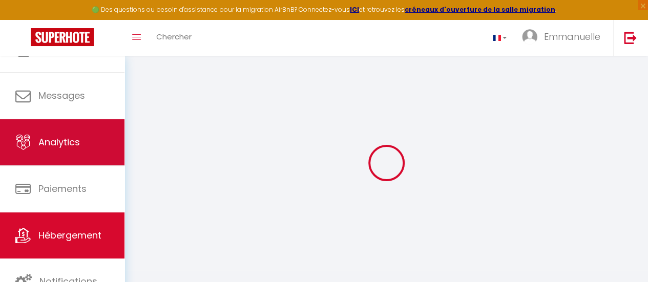
select select
checkbox input "false"
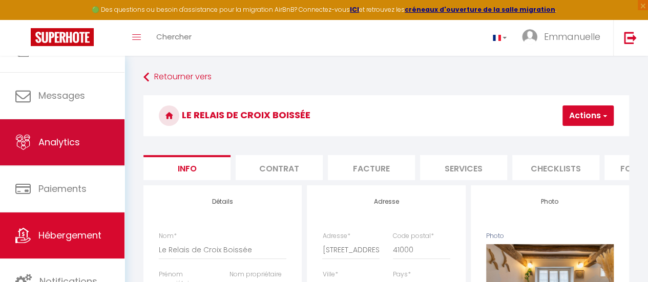
select select
checkbox input "false"
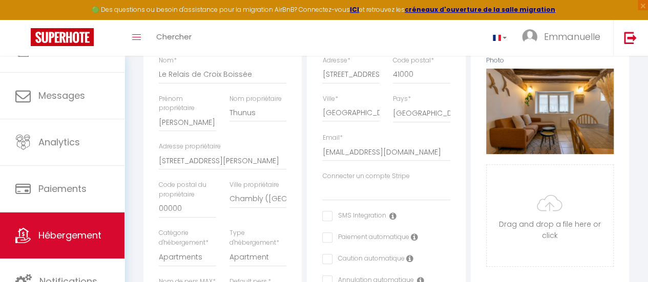
scroll to position [205, 0]
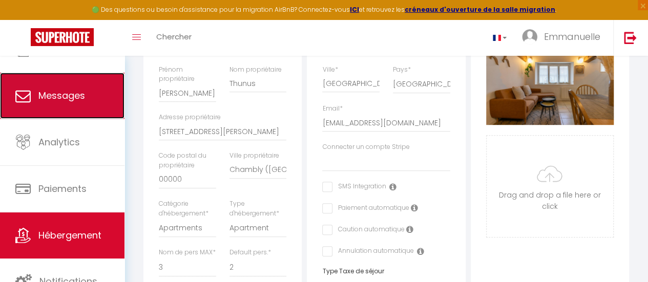
click at [84, 92] on span "Messages" at bounding box center [61, 95] width 47 height 13
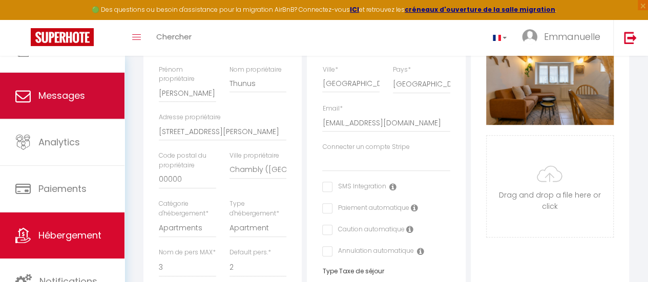
select select "message"
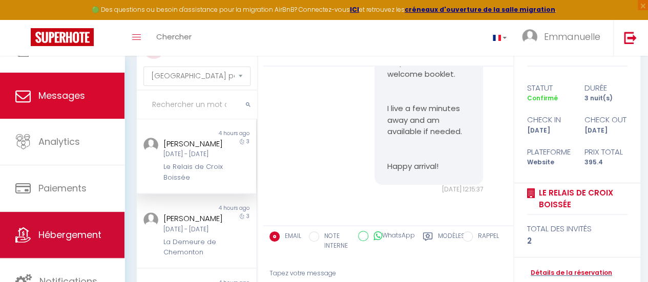
scroll to position [102, 0]
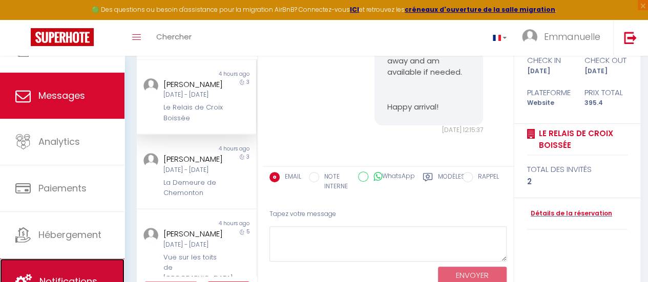
click at [77, 266] on link "Notifications" at bounding box center [62, 282] width 124 height 46
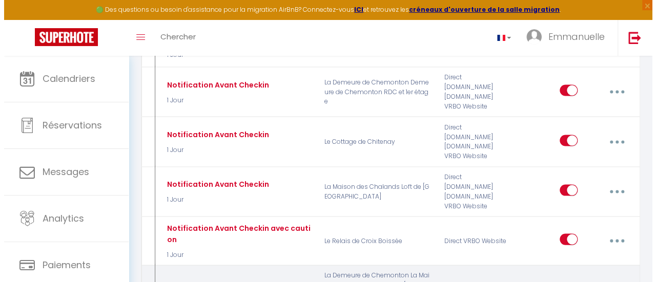
scroll to position [922, 0]
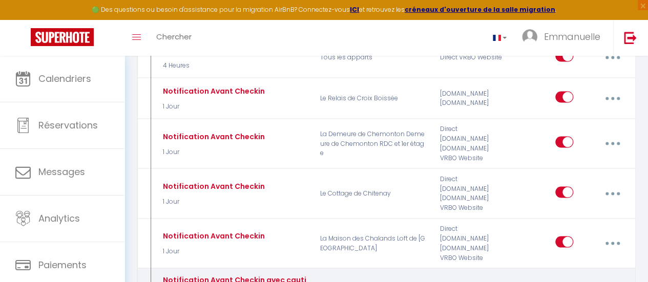
type input "Notification Avant Checkin avec caution"
select select "1 Jour"
select select "if_booking_is_paid"
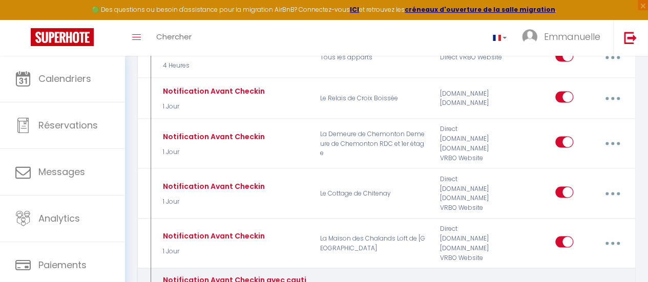
checkbox input "true"
checkbox input "false"
radio input "true"
type input "Procédure pour votre réservation demain - [RENTAL:NAME]"
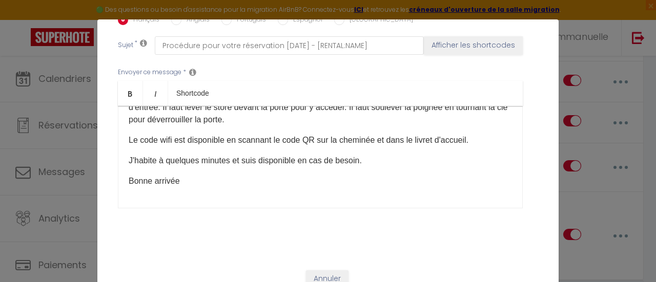
scroll to position [39, 0]
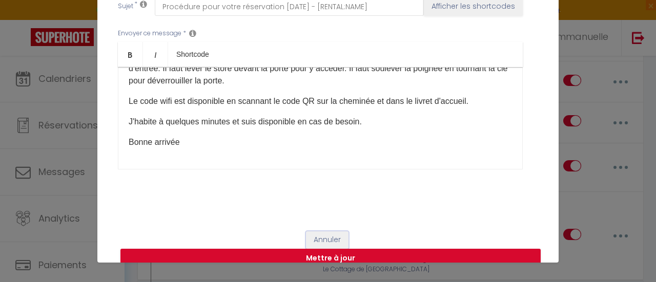
click at [324, 232] on button "Annuler" at bounding box center [327, 240] width 43 height 17
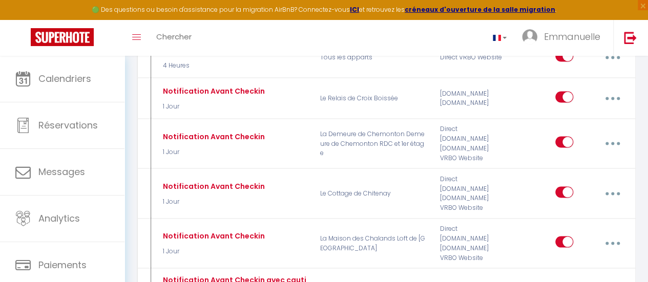
checkbox input "true"
checkbox input "false"
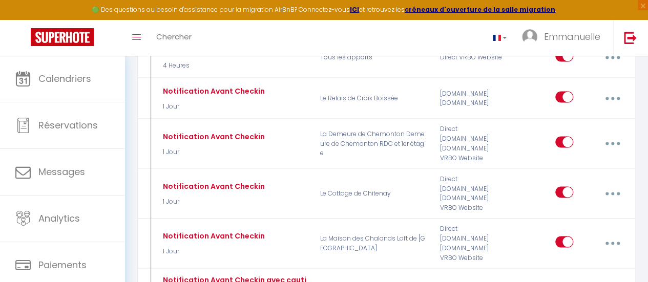
type input "Caution pour votre réservation de demain - [RENTAL:NAME]"
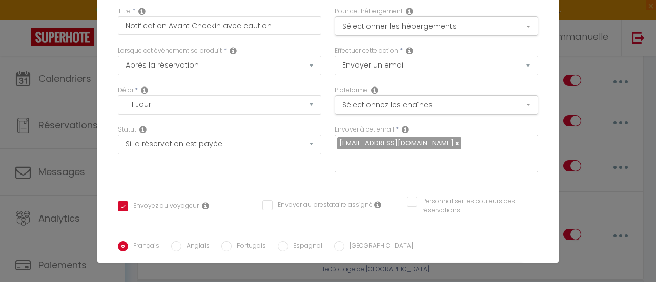
scroll to position [0, 0]
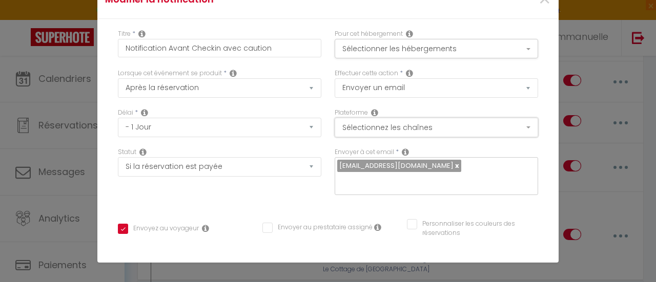
click at [513, 128] on button "Sélectionnez les chaînes" at bounding box center [436, 127] width 203 height 19
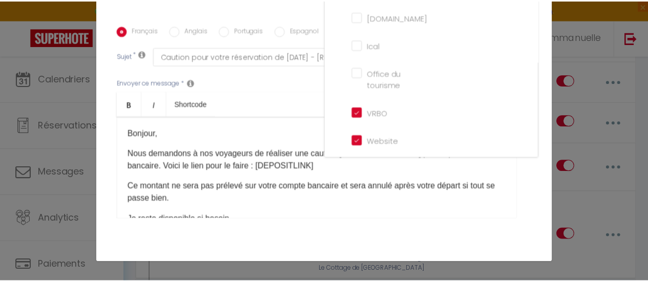
scroll to position [288, 0]
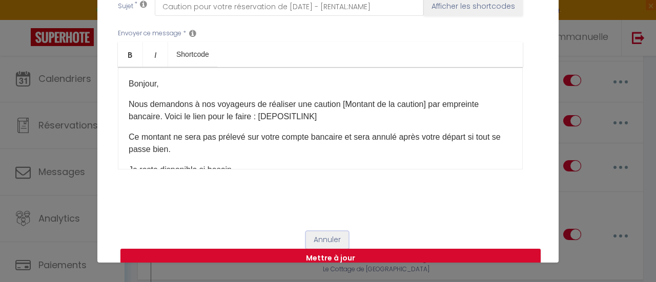
click at [321, 232] on button "Annuler" at bounding box center [327, 240] width 43 height 17
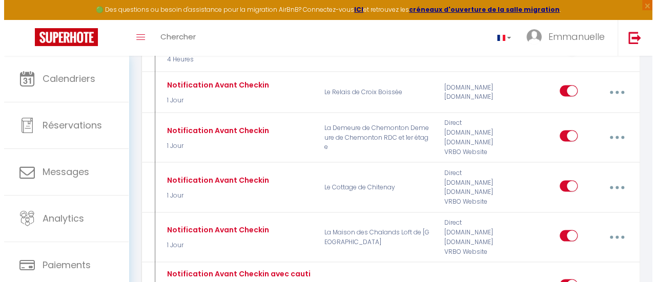
scroll to position [922, 0]
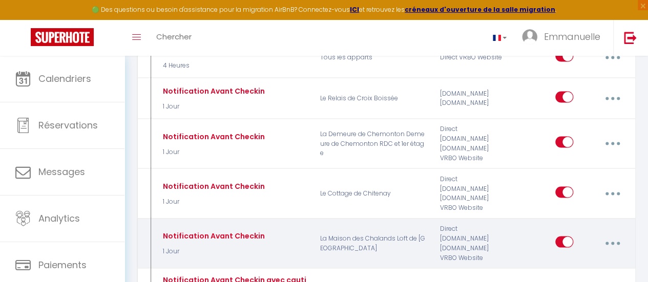
click at [616, 234] on button "button" at bounding box center [612, 243] width 27 height 19
click at [566, 259] on link "Editer" at bounding box center [585, 267] width 76 height 17
type input "Notification Avant Checkin"
checkbox input "true"
checkbox input "false"
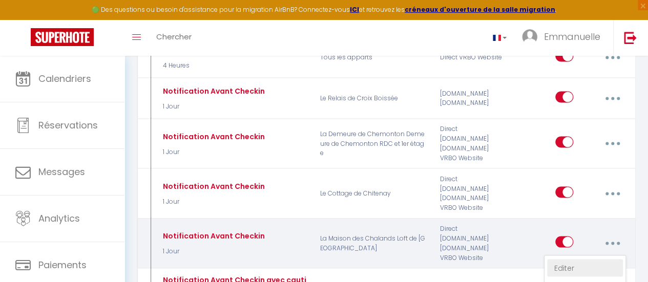
checkbox input "false"
type input "Procédure pour votre réservation demain - [RENTAL:NAME]"
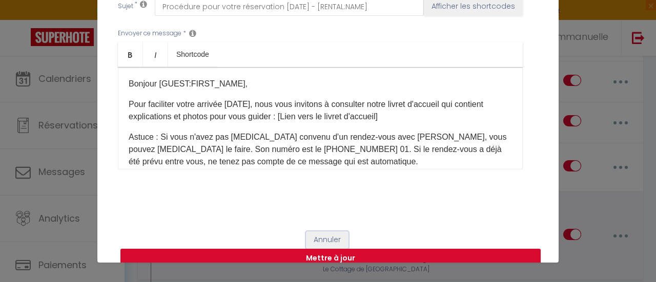
click at [326, 232] on button "Annuler" at bounding box center [327, 240] width 43 height 17
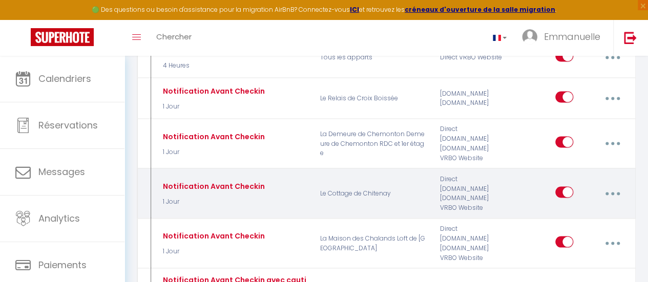
click at [614, 184] on button "button" at bounding box center [612, 193] width 27 height 19
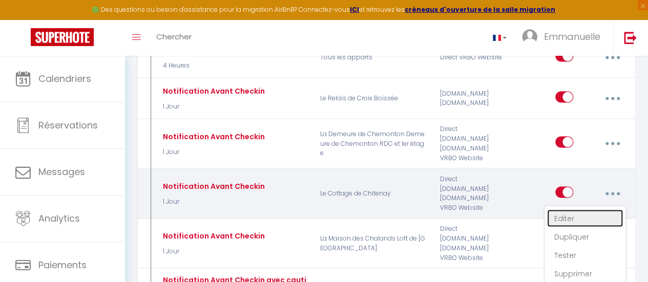
click at [567, 210] on link "Editer" at bounding box center [585, 218] width 76 height 17
checkbox input "true"
checkbox input "false"
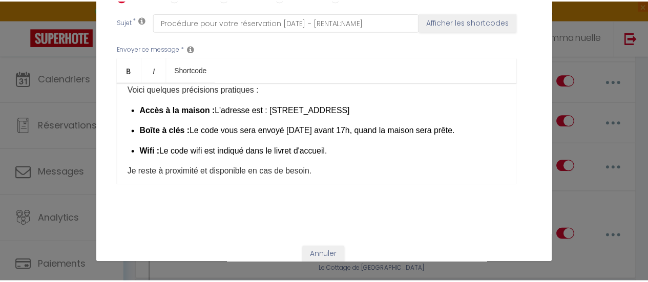
scroll to position [288, 0]
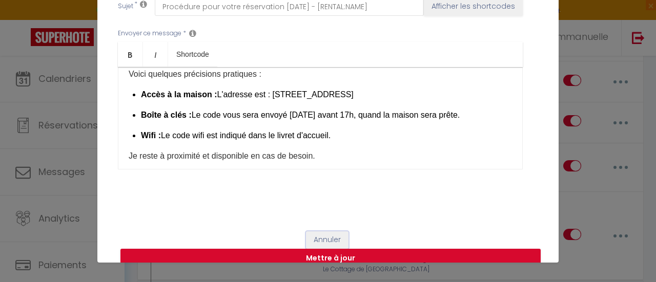
click at [322, 232] on button "Annuler" at bounding box center [327, 240] width 43 height 17
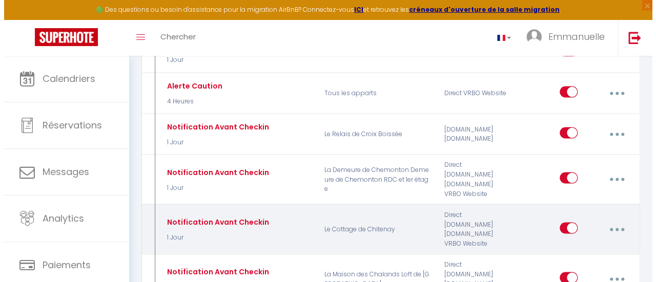
scroll to position [871, 0]
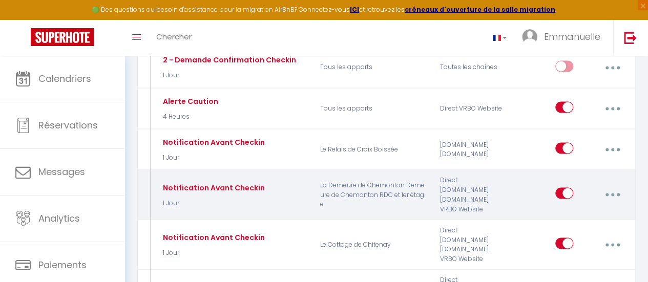
click at [614, 185] on button "button" at bounding box center [612, 194] width 27 height 19
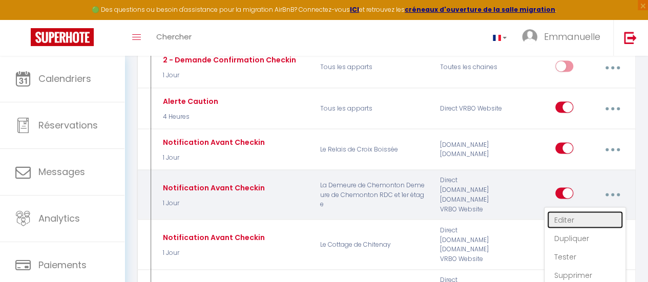
click at [569, 211] on link "Editer" at bounding box center [585, 219] width 76 height 17
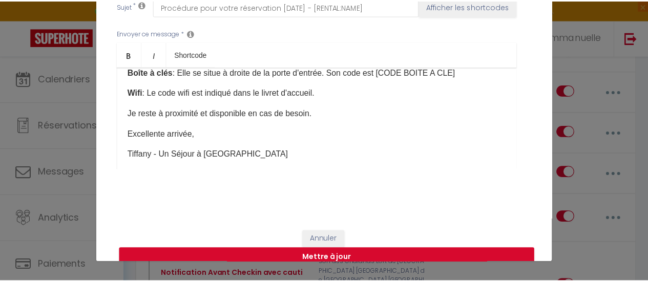
scroll to position [477, 0]
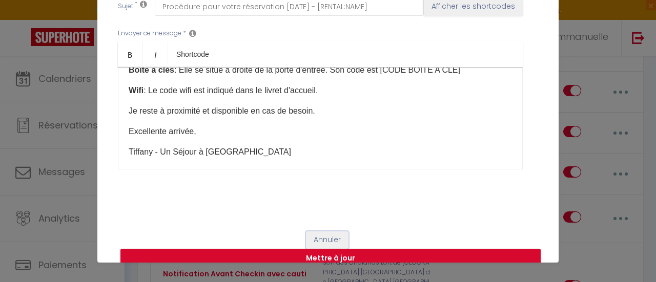
click at [314, 232] on button "Annuler" at bounding box center [327, 240] width 43 height 17
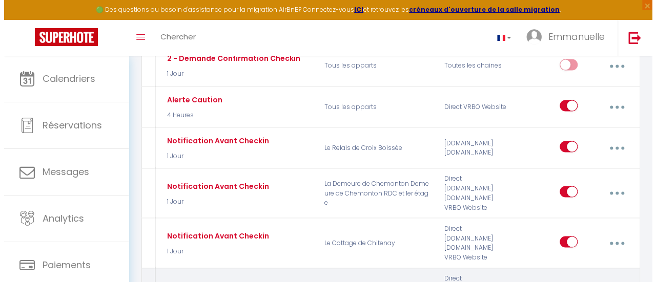
scroll to position [871, 0]
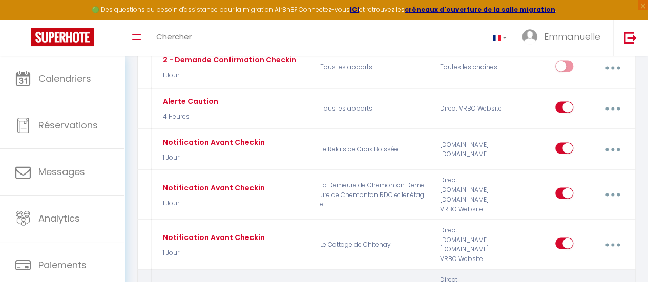
type input "Notification Avant Checkin"
checkbox input "true"
checkbox input "false"
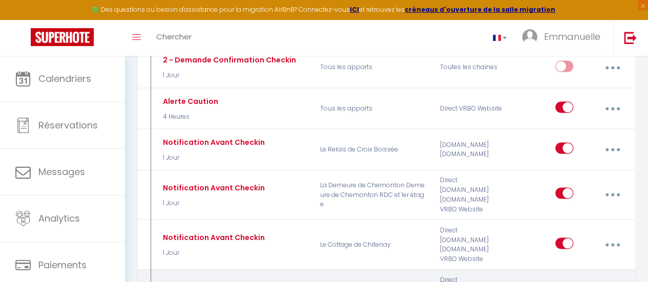
checkbox input "false"
type input "Procédure pour votre réservation demain - [RENTAL:NAME]"
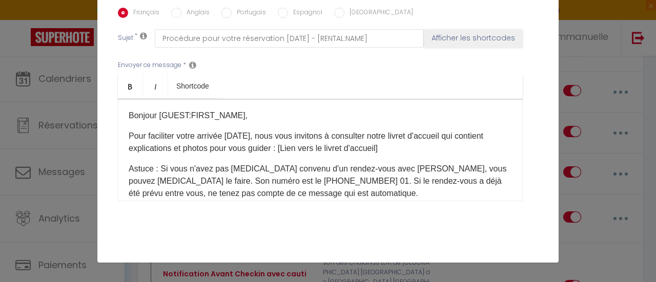
scroll to position [183, 0]
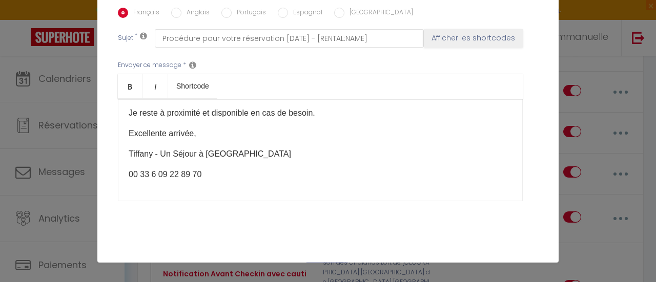
click at [326, 263] on button "Annuler" at bounding box center [327, 271] width 43 height 17
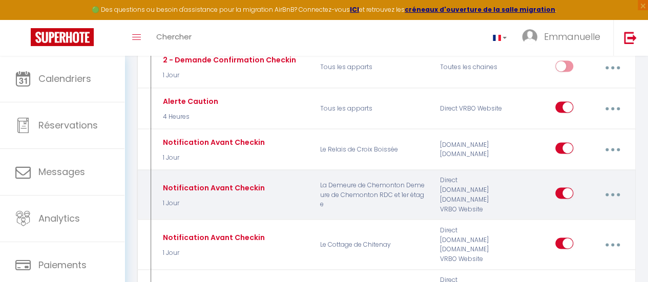
click at [611, 185] on button "button" at bounding box center [612, 194] width 27 height 19
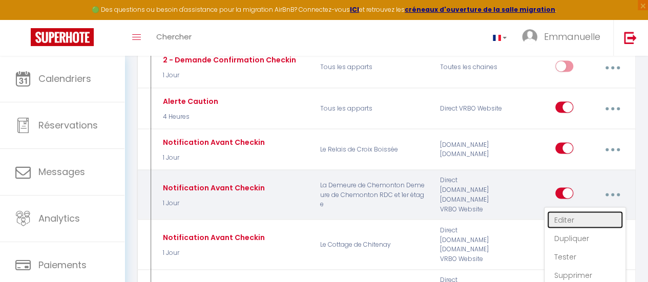
click at [566, 211] on link "Editer" at bounding box center [585, 219] width 76 height 17
checkbox input "true"
checkbox input "false"
checkbox input "true"
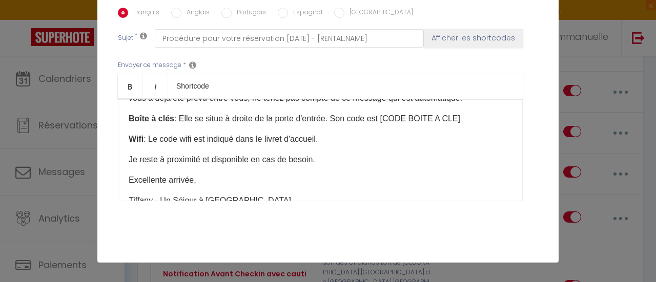
scroll to position [439, 0]
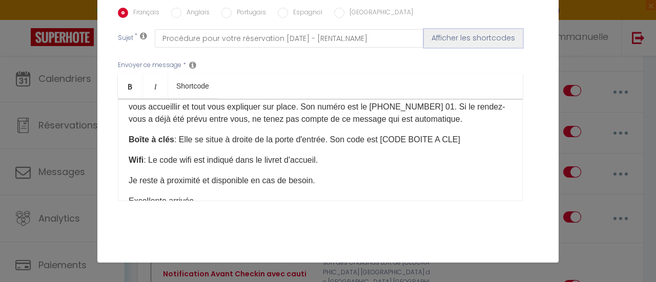
click at [484, 29] on button "Afficher les shortcodes" at bounding box center [473, 38] width 99 height 18
checkbox input "true"
checkbox input "false"
checkbox input "true"
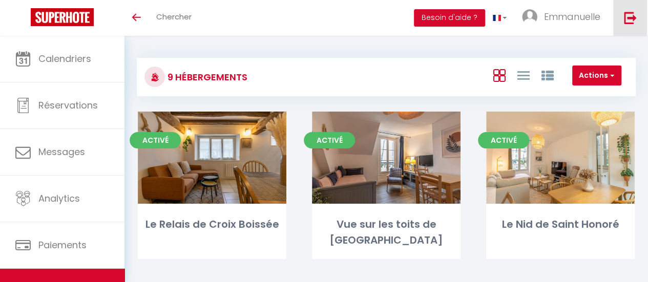
click at [624, 17] on img at bounding box center [630, 17] width 13 height 13
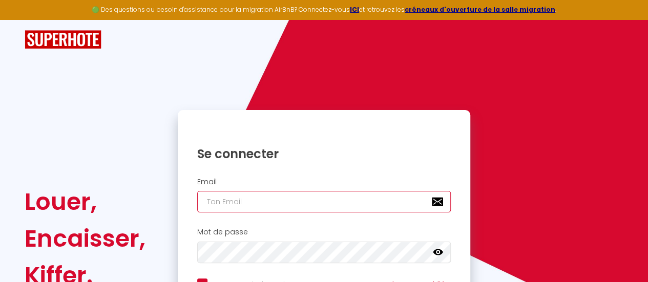
type input "[EMAIL_ADDRESS][DOMAIN_NAME]"
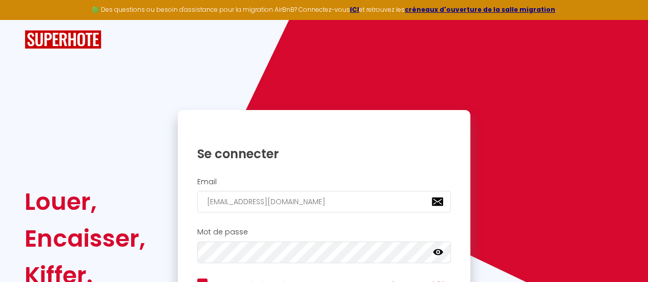
checkbox input "true"
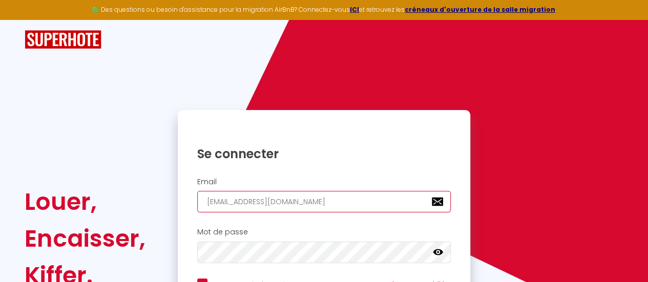
click at [311, 201] on input "[EMAIL_ADDRESS][DOMAIN_NAME]" at bounding box center [324, 202] width 254 height 22
type input "[EMAIL_ADDRESS][DOMAIN_NAME]"
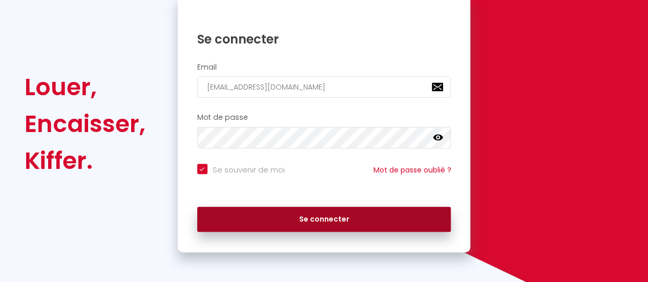
click at [320, 214] on button "Se connecter" at bounding box center [324, 220] width 254 height 26
checkbox input "true"
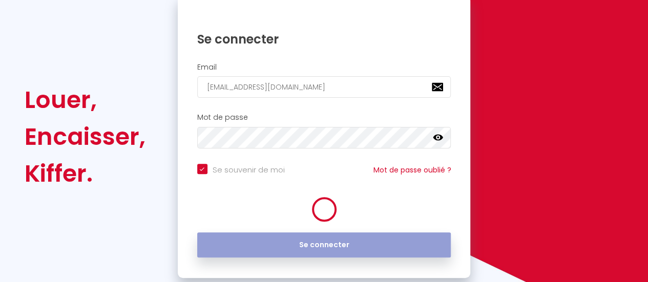
scroll to position [128, 0]
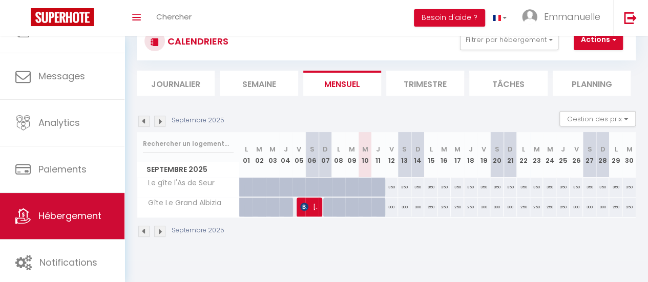
scroll to position [76, 0]
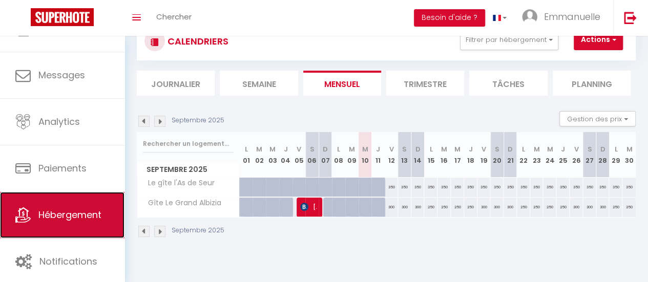
click at [93, 210] on span "Hébergement" at bounding box center [69, 214] width 63 height 13
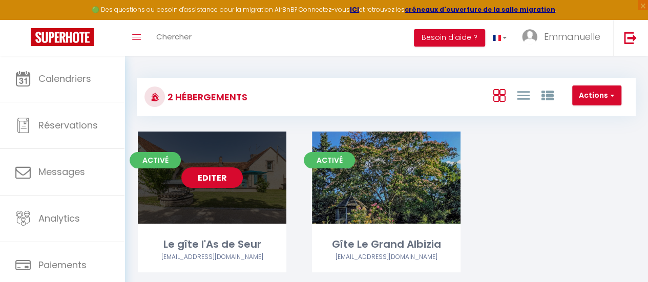
click at [231, 175] on link "Editer" at bounding box center [211, 178] width 61 height 20
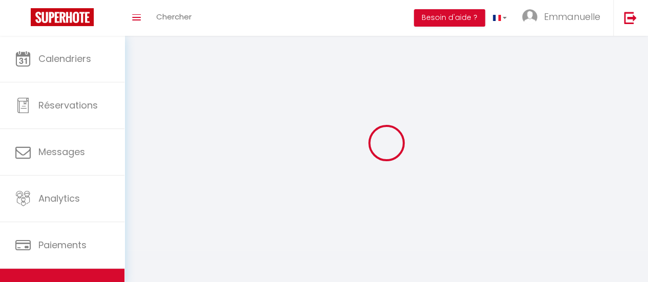
select select "28"
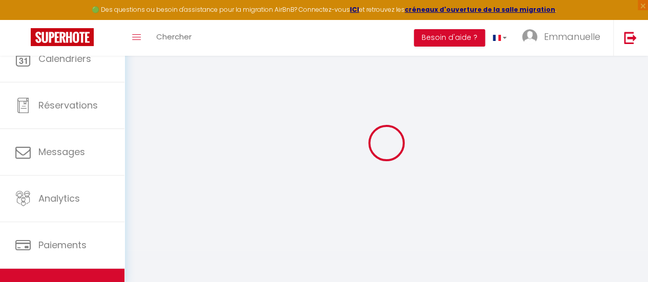
select select
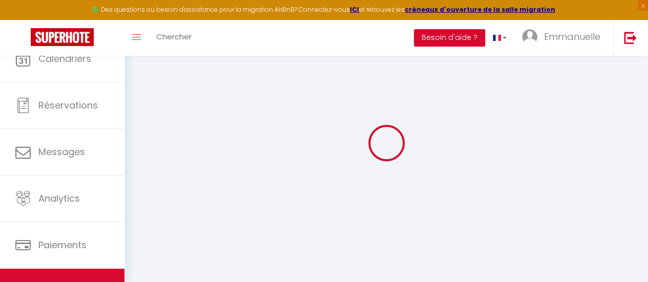
select select "1"
select select
checkbox input "false"
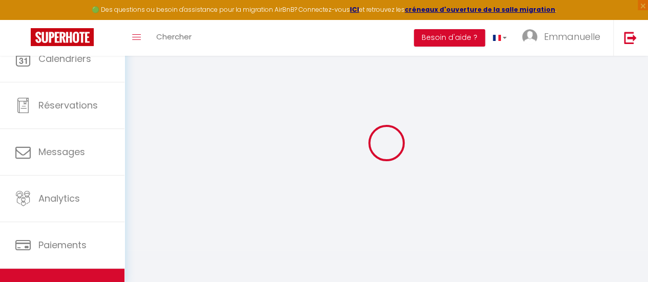
checkbox input "false"
select select
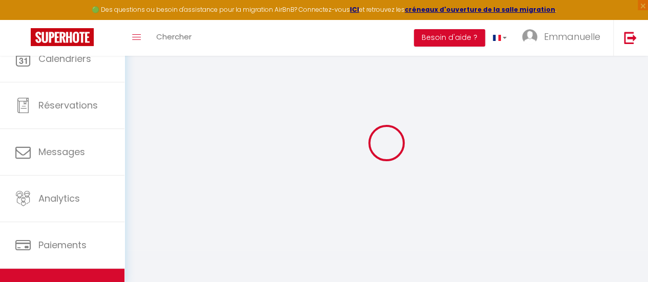
select select
checkbox input "false"
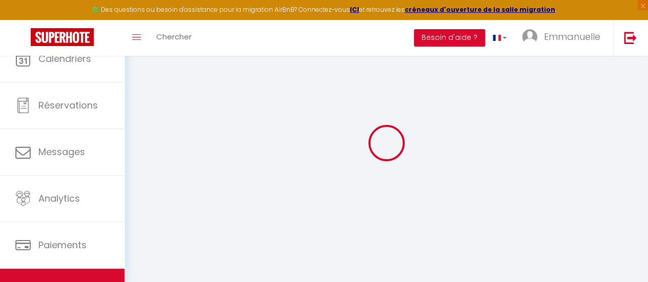
checkbox input "false"
select select
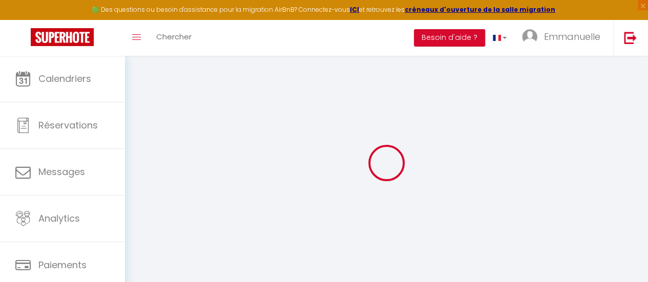
select select
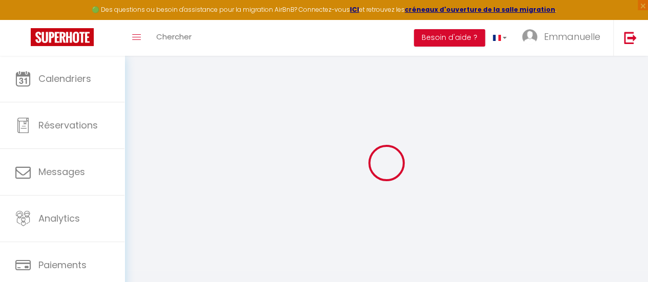
select select
checkbox input "false"
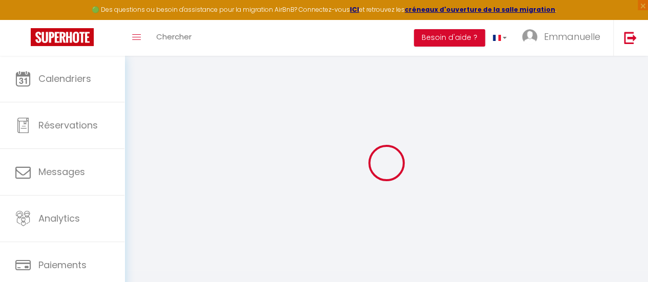
select select
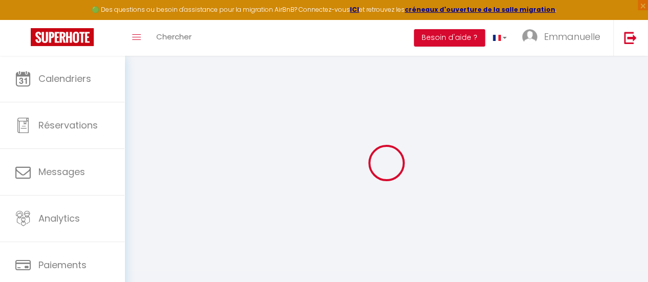
select select
checkbox input "false"
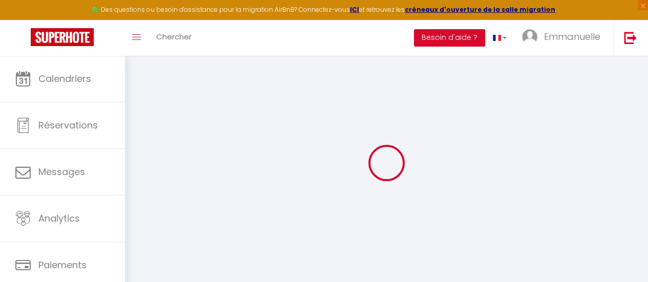
checkbox input "false"
select select
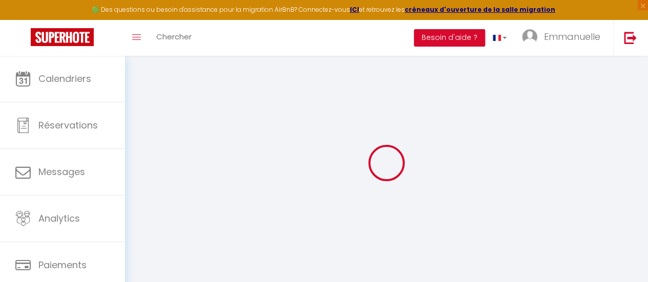
select select
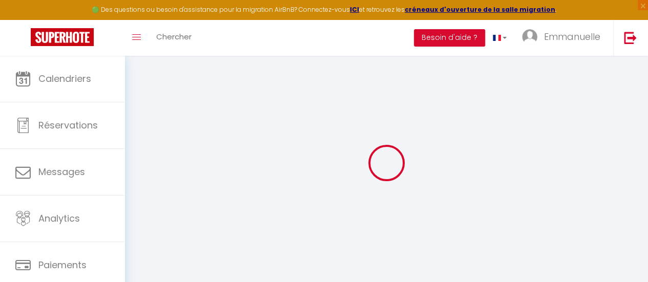
checkbox input "false"
select select
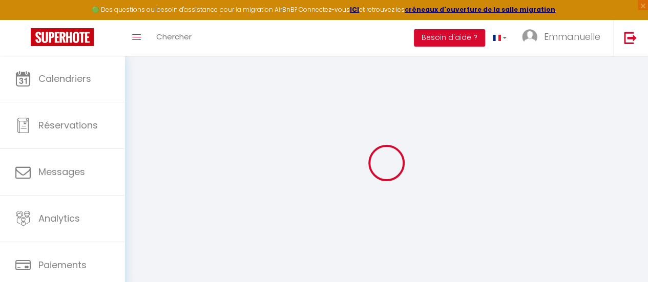
select select
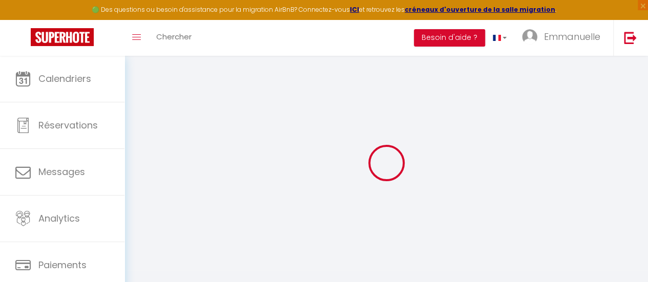
select select
checkbox input "false"
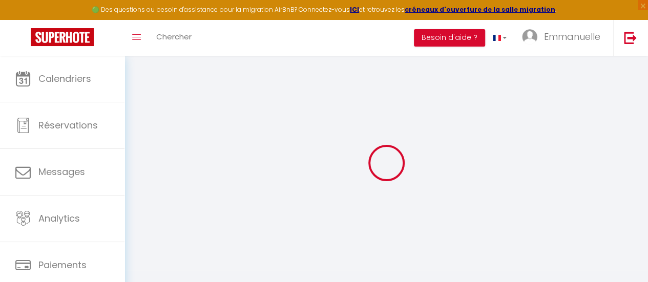
checkbox input "false"
select select
type input "Le gîte l'As de Seur"
type input "Emmanuelle"
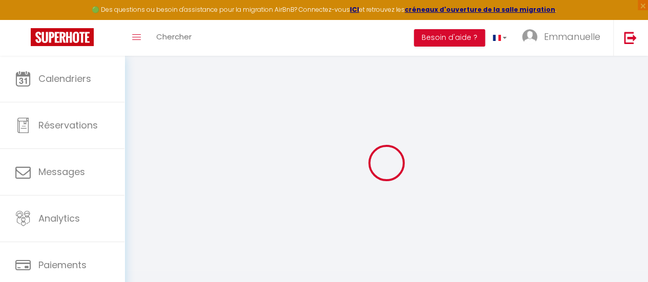
type input "Chartier"
type input "[STREET_ADDRESS]"
type input "41120"
type input "Seur"
select select "houses"
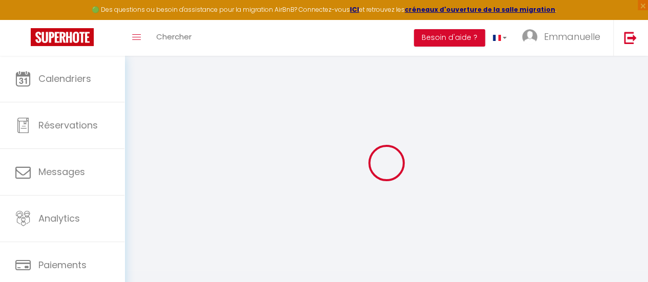
select select "9"
select select "4"
select select "3"
type input "300"
type input "120"
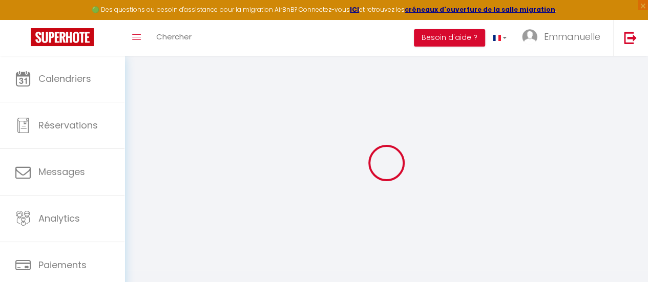
type input "1.50"
select select
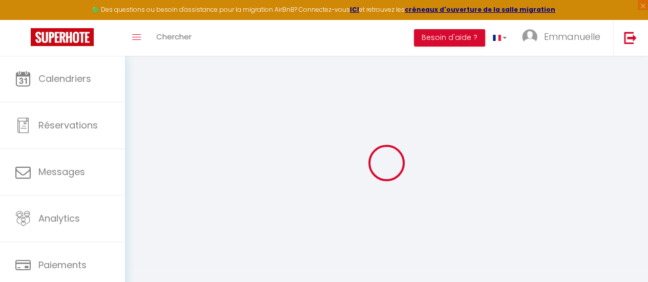
select select
type input "13 Rue des Montils"
type input "41120"
type input "Seur"
type input "[EMAIL_ADDRESS][DOMAIN_NAME]"
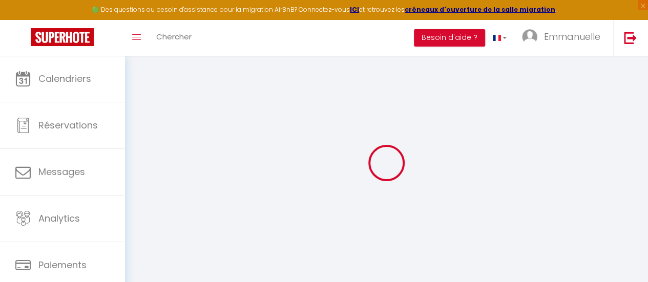
select select "6502"
checkbox input "false"
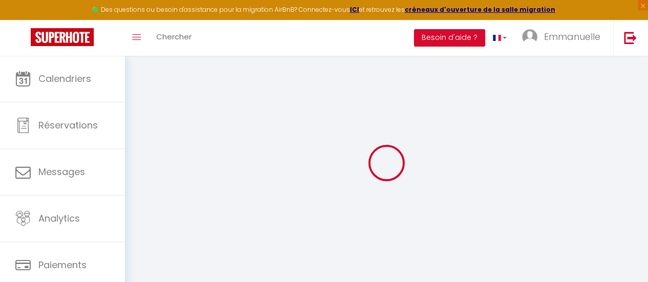
type input "0"
select select
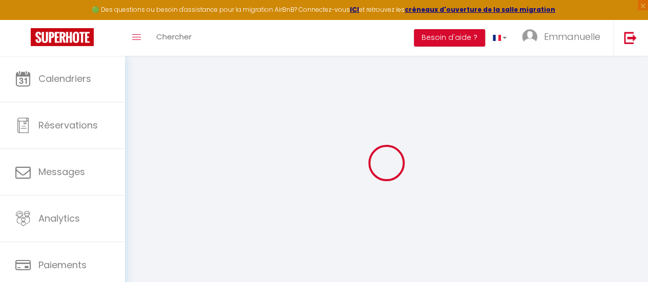
select select
checkbox input "false"
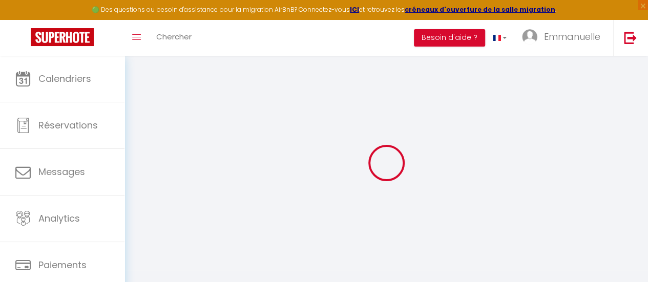
checkbox input "false"
select select
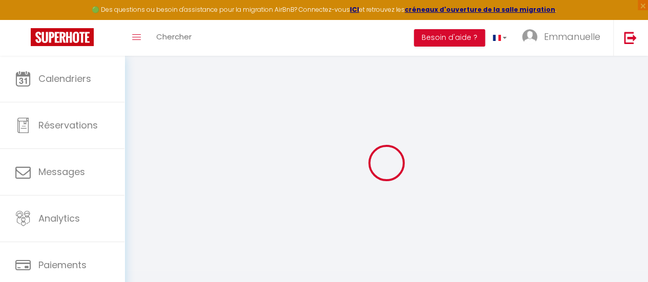
select select
checkbox input "false"
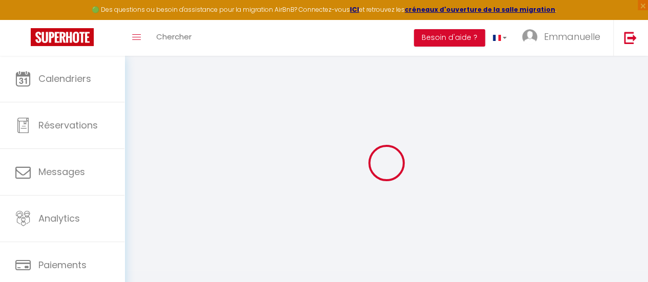
checkbox input "false"
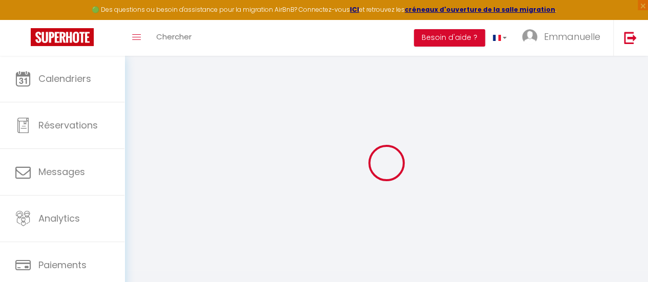
checkbox input "false"
select select "17:00"
select select "21:00"
select select "10:00"
select select "30"
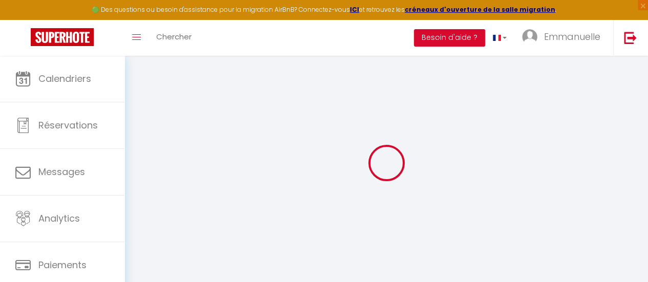
select select "15"
checkbox input "false"
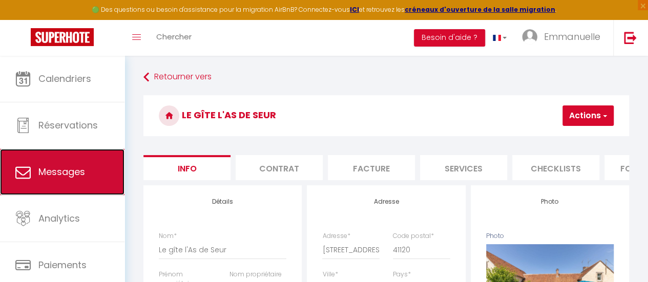
click at [93, 172] on link "Messages" at bounding box center [62, 172] width 124 height 46
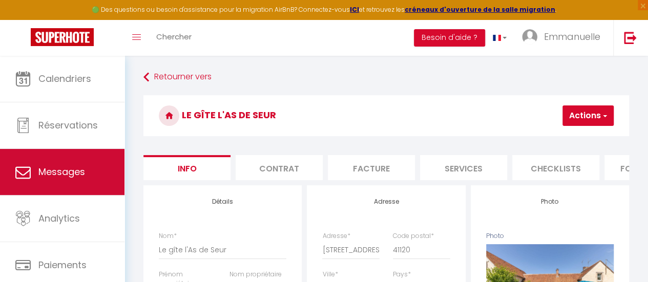
select select "message"
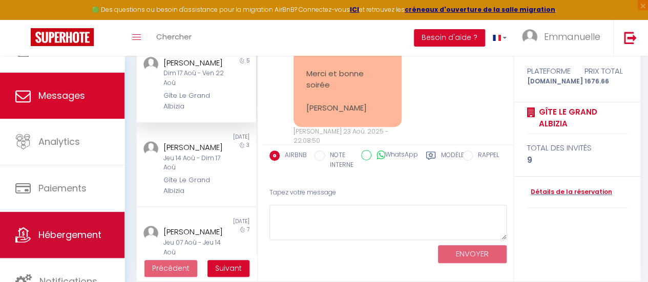
scroll to position [135, 0]
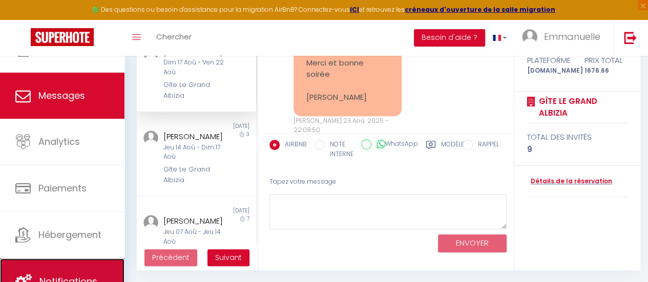
click at [72, 270] on link "Notifications" at bounding box center [62, 282] width 124 height 46
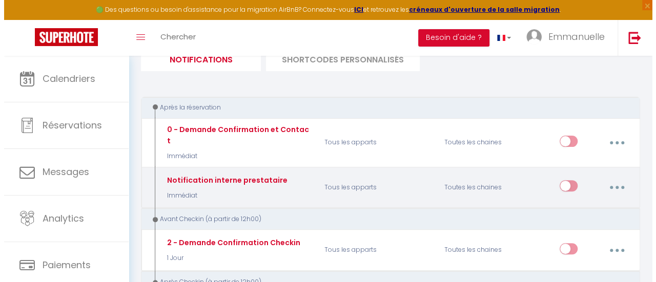
scroll to position [102, 0]
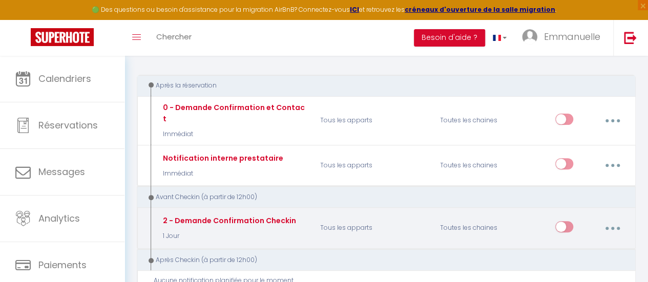
click at [612, 219] on button "button" at bounding box center [612, 228] width 27 height 19
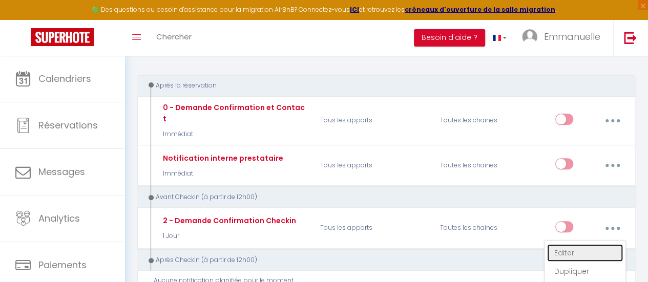
click at [565, 244] on link "Editer" at bounding box center [585, 252] width 76 height 17
type input "2 - Demande Confirmation Checkin"
select select "1 Jour"
select select "if_booking_is_paid"
checkbox input "true"
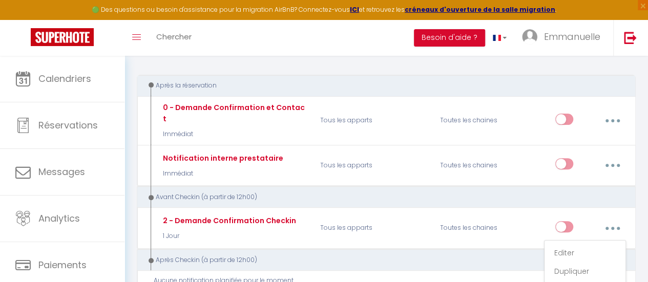
checkbox input "false"
radio input "true"
type input "Procédure pour le checkin - [RENTAL:NAME]"
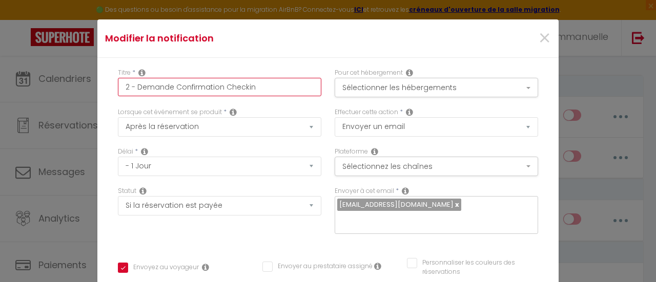
click at [256, 85] on input "2 - Demande Confirmation Checkin" at bounding box center [219, 87] width 203 height 18
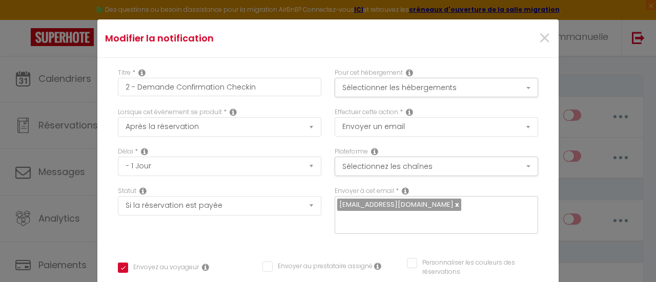
click at [280, 109] on div "Lorsque cet événement se produit * Après la réservation Avant Checkin (à partir…" at bounding box center [219, 122] width 203 height 29
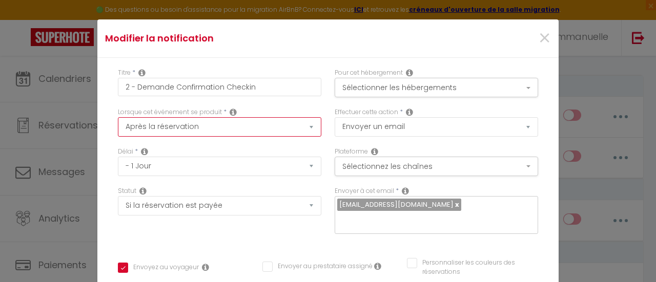
click at [303, 129] on select "Après la réservation Avant Checkin (à partir de 12h00) Après Checkin (à partir …" at bounding box center [219, 126] width 203 height 19
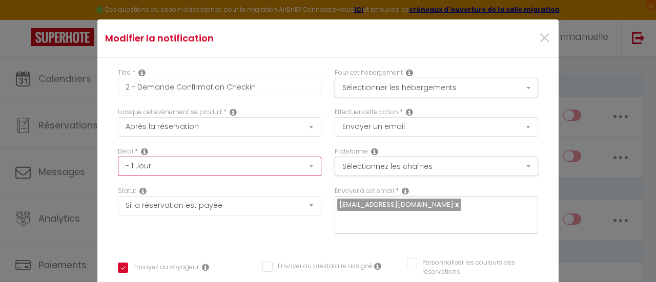
click at [263, 158] on select "Immédiat - 10 Minutes - 1 Heure - 2 Heures - 3 Heures - 4 Heures - 5 Heures - 6…" at bounding box center [219, 166] width 203 height 19
click at [258, 193] on div "Statut Aucun Si la réservation est payée Si réservation non payée Si la caution…" at bounding box center [219, 200] width 203 height 29
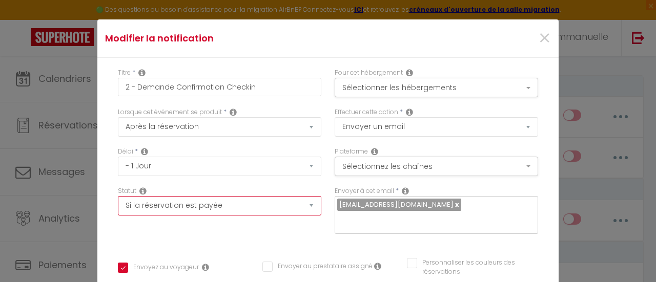
click at [302, 206] on select "Aucun Si la réservation est payée Si réservation non payée Si la caution a été …" at bounding box center [219, 205] width 203 height 19
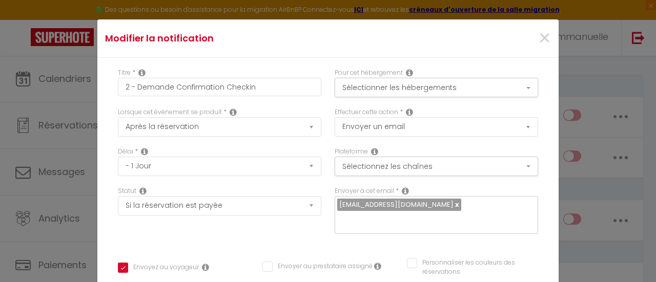
click at [270, 221] on div "Statut Aucun Si la réservation est payée Si réservation non payée Si la caution…" at bounding box center [219, 215] width 217 height 58
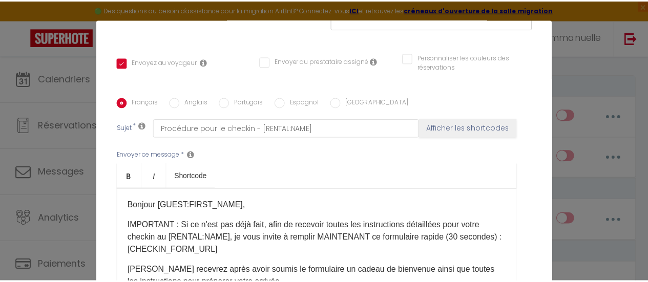
scroll to position [0, 0]
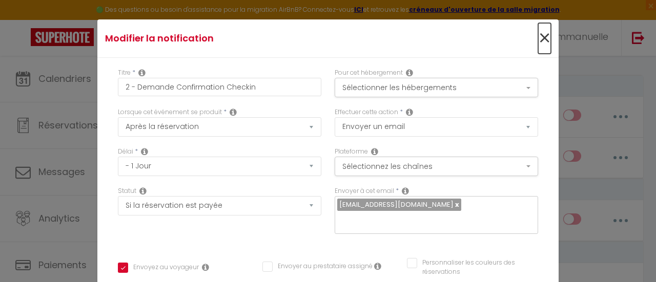
click at [538, 40] on span "×" at bounding box center [544, 38] width 13 height 31
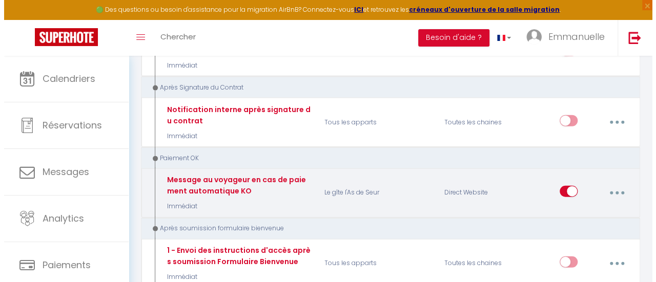
scroll to position [1127, 0]
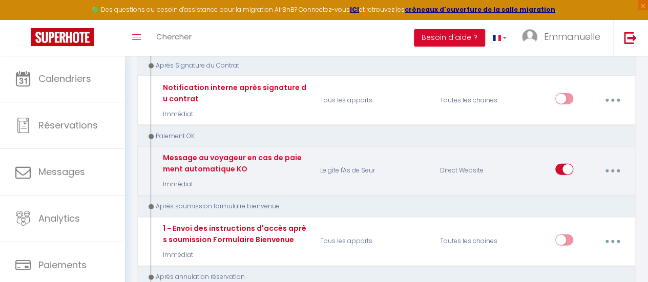
click at [612, 170] on icon "button" at bounding box center [612, 171] width 3 height 3
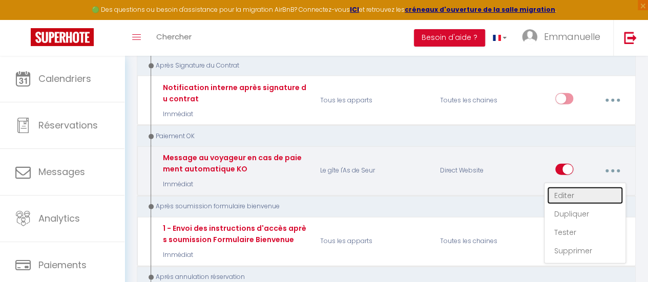
click at [563, 187] on link "Editer" at bounding box center [585, 195] width 76 height 17
type input "Message au voyageur en cas de paiement automatique KO"
select select "16"
select select "Immédiat"
select select "if_booking_not_paid"
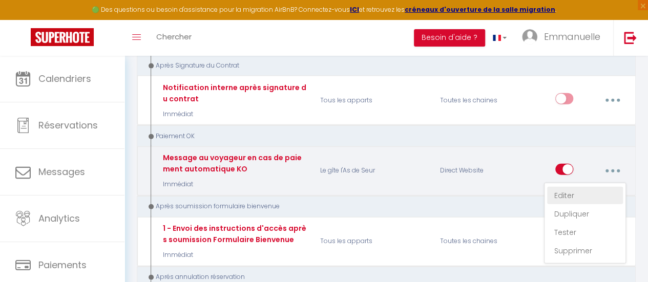
checkbox input "true"
checkbox input "false"
type input "Votre réservation n'est pas confirmée - [BOOKING:ID] - [GUEST:FIRST_NAME] [GUES…"
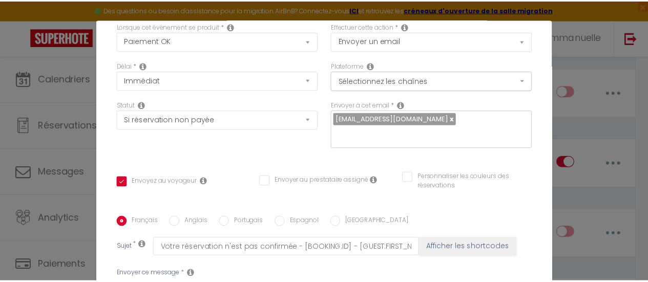
scroll to position [0, 0]
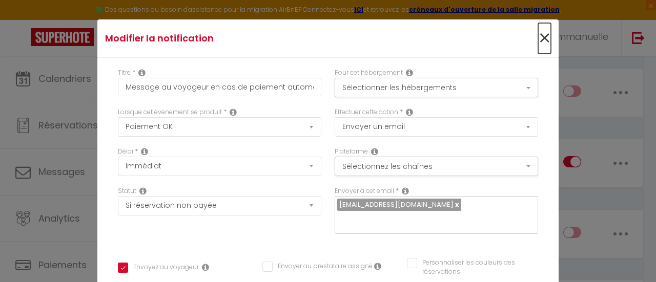
click at [538, 39] on span "×" at bounding box center [544, 38] width 13 height 31
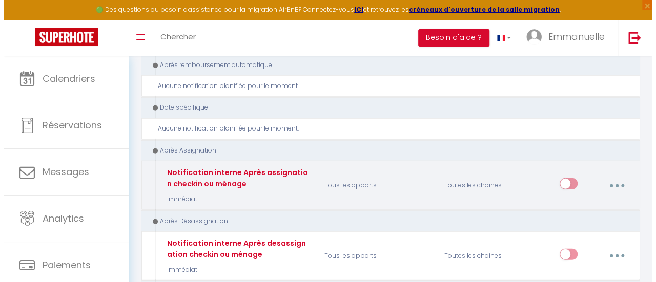
scroll to position [1383, 0]
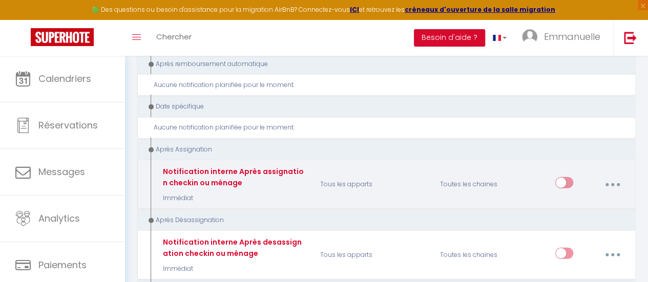
click at [609, 175] on button "button" at bounding box center [612, 184] width 27 height 19
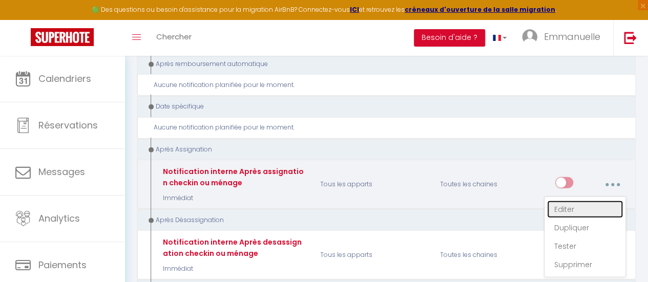
click at [568, 201] on link "Editer" at bounding box center [585, 209] width 76 height 17
type input "Notification interne Après assignation checkin ou ménage"
select select "21"
select select
checkbox input "false"
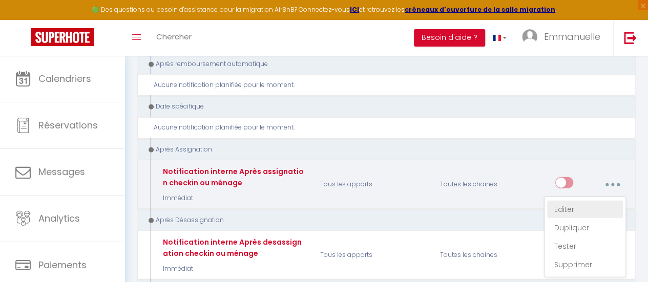
checkbox input "false"
type input "Notification Après assignation checkin ou ménage - [RENTAL:NAME] - [GUEST:NAME]…"
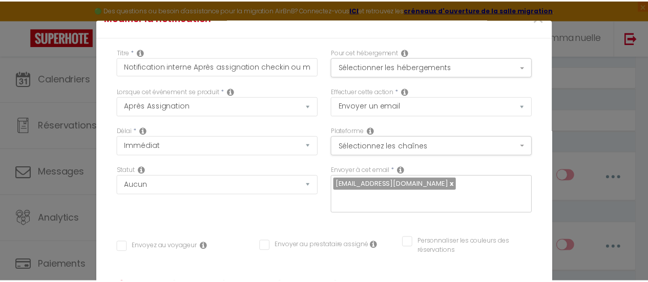
scroll to position [0, 0]
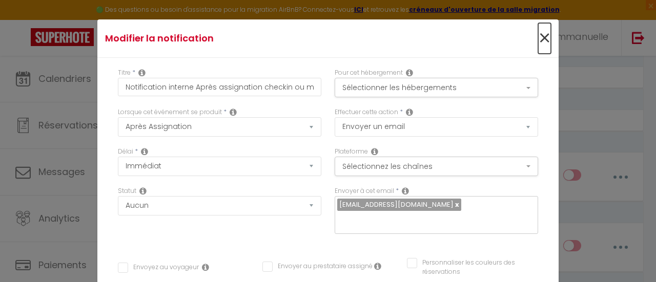
click at [538, 38] on span "×" at bounding box center [544, 38] width 13 height 31
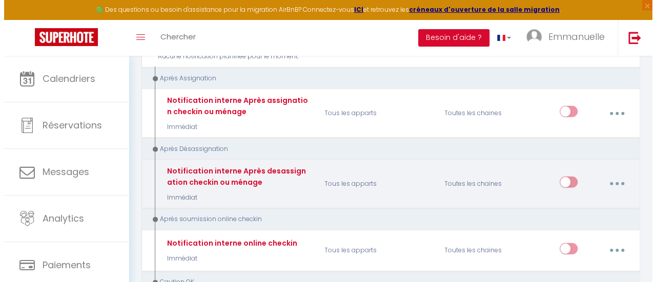
scroll to position [1486, 0]
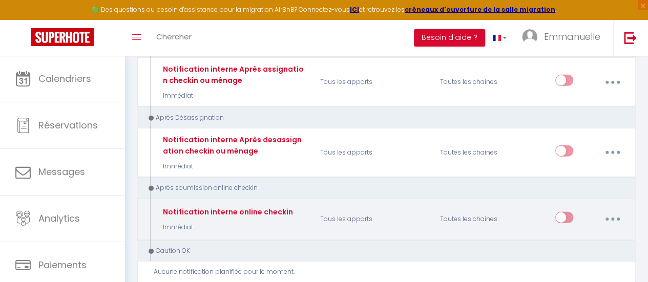
click at [611, 210] on button "button" at bounding box center [612, 219] width 27 height 19
click at [565, 236] on link "Editer" at bounding box center [585, 244] width 76 height 17
type input "Notification interne online checkin"
select select "23"
checkbox input "false"
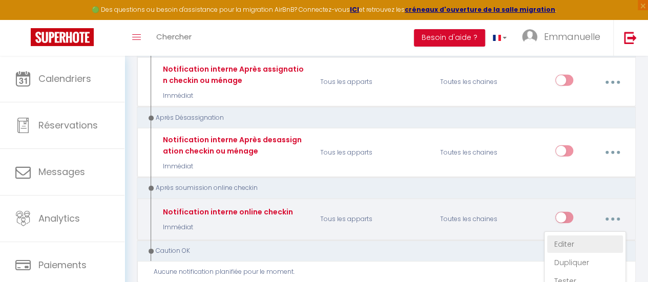
checkbox input "false"
type input "Notification online checkin - [RENTAL:NAME] - [GUEST:NAME] - [BOOKING:ID]"
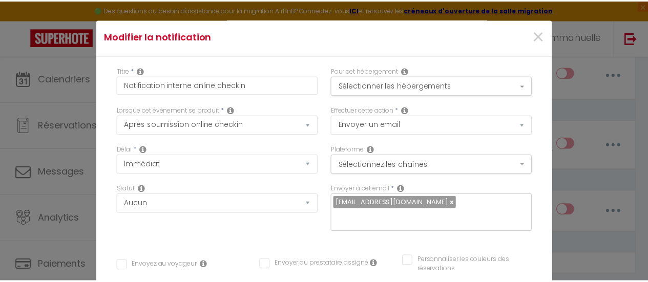
scroll to position [0, 0]
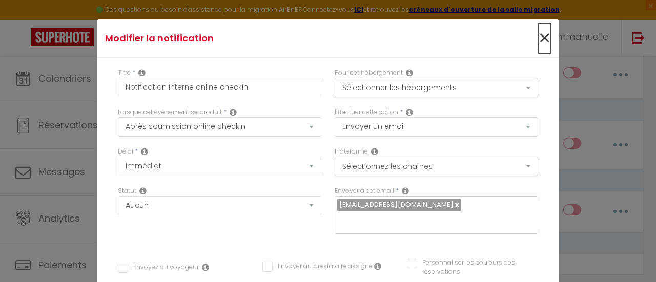
click at [538, 33] on span "×" at bounding box center [544, 38] width 13 height 31
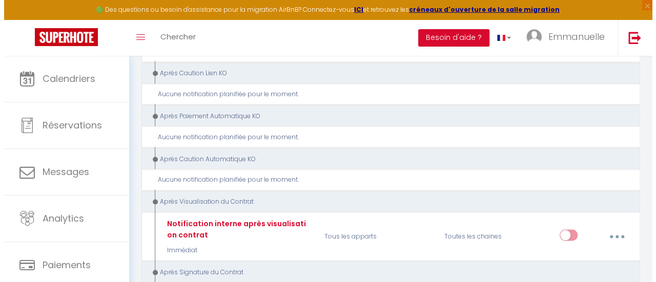
scroll to position [922, 0]
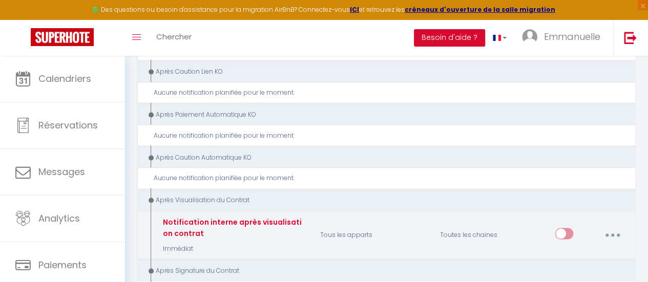
click at [611, 234] on icon "button" at bounding box center [612, 235] width 3 height 3
click at [561, 251] on link "Editer" at bounding box center [585, 259] width 76 height 17
type input "Notification interne après visualisation contrat"
select select "14"
checkbox input "false"
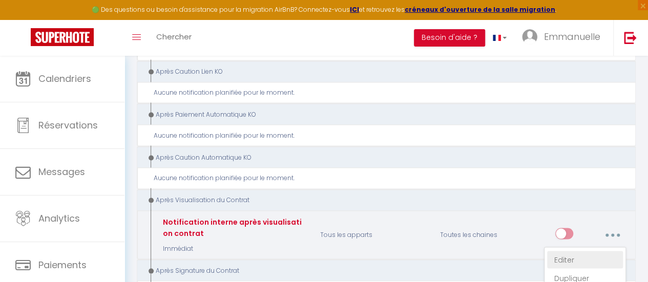
checkbox input "false"
type input "Email après visualisation contrat - [RENTAL:NAME] - [GUEST:NAME] - [BOOKING:ID]"
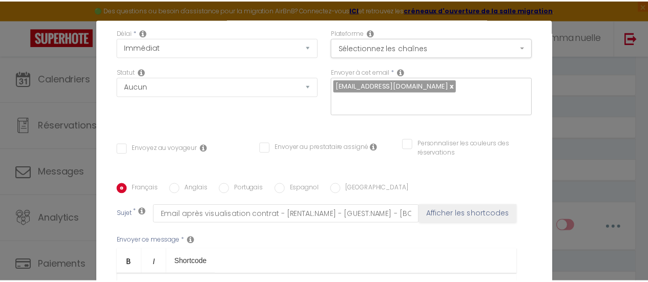
scroll to position [0, 0]
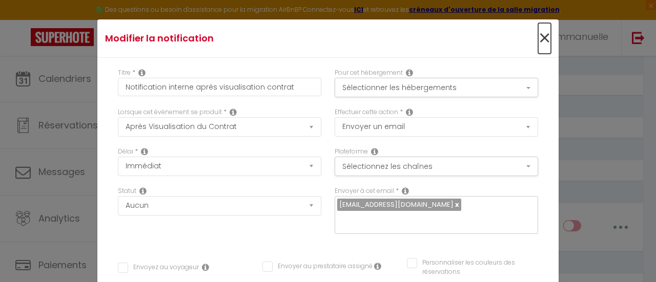
click at [538, 37] on span "×" at bounding box center [544, 38] width 13 height 31
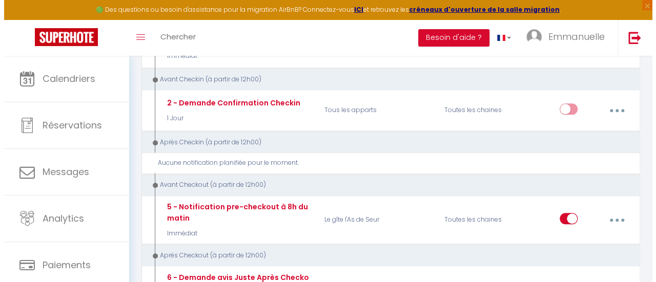
scroll to position [205, 0]
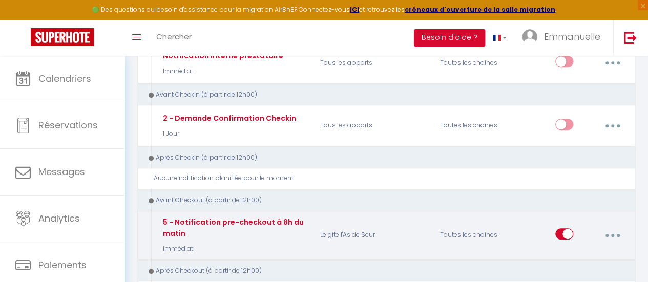
click at [619, 226] on button "button" at bounding box center [612, 235] width 27 height 19
click at [567, 252] on link "Editer" at bounding box center [585, 260] width 76 height 17
type input "5 - Notification pre-checkout à 8h du matin"
select select "4"
select select "if_booking_is_paid"
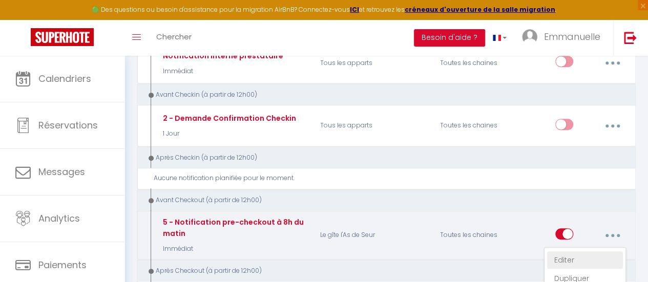
checkbox input "true"
checkbox input "false"
type input "Procédure pour votre départ - [RENTAL:NAME] - [GUEST:FIRST_NAME] [GUEST:NAME]"
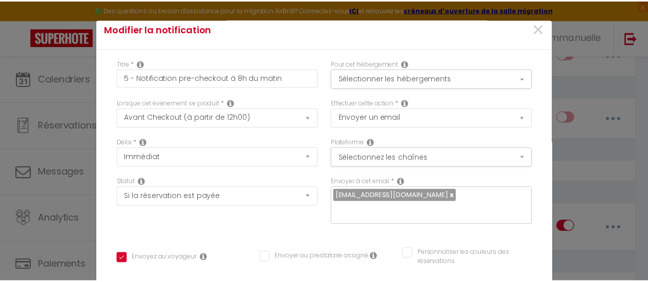
scroll to position [0, 0]
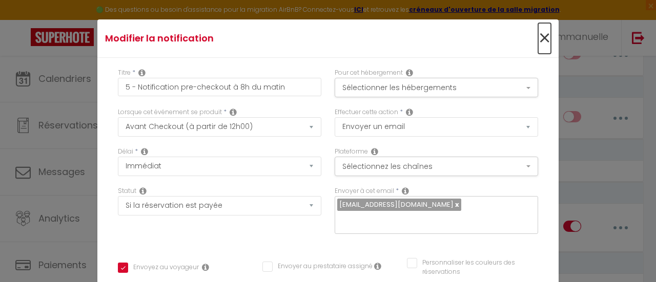
click at [538, 38] on span "×" at bounding box center [544, 38] width 13 height 31
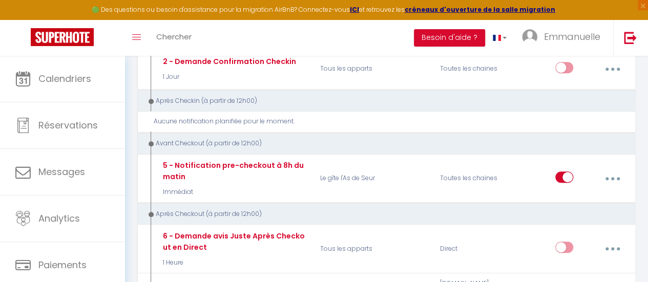
scroll to position [256, 0]
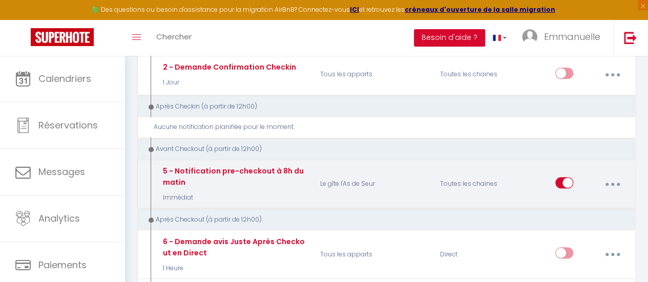
click at [563, 177] on input "checkbox" at bounding box center [564, 184] width 18 height 15
checkbox input "false"
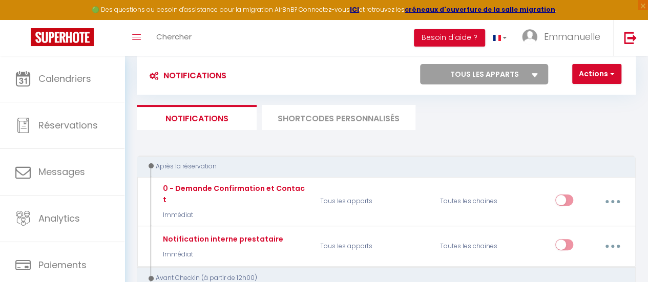
scroll to position [0, 0]
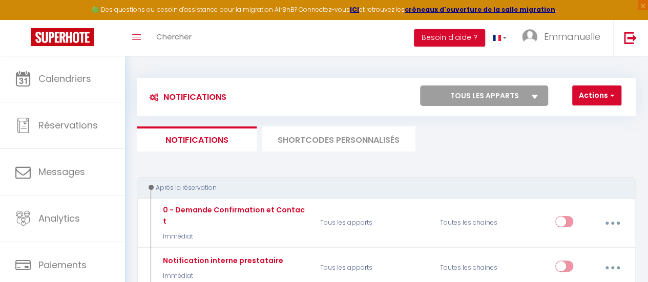
click at [341, 139] on li "SHORTCODES PERSONNALISÉS" at bounding box center [339, 139] width 154 height 25
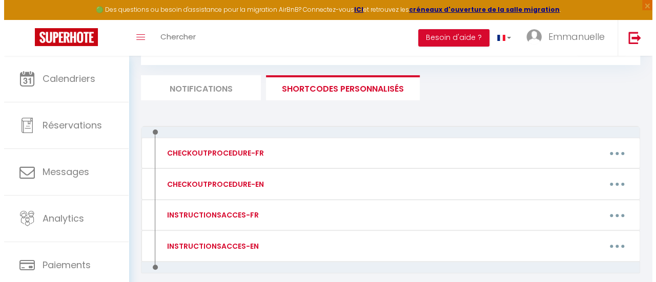
scroll to position [95, 0]
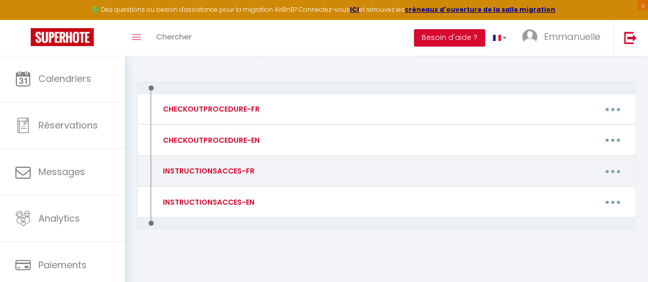
click at [612, 171] on icon "button" at bounding box center [612, 171] width 3 height 3
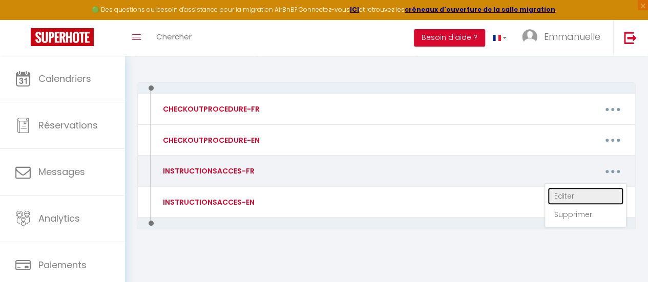
click at [574, 194] on link "Editer" at bounding box center [586, 195] width 76 height 17
type input "INSTRUCTIONSACCES-FR"
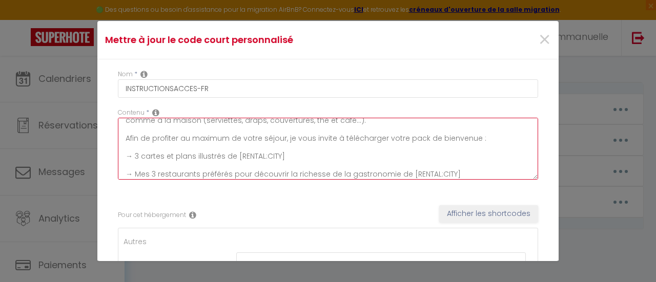
scroll to position [72, 0]
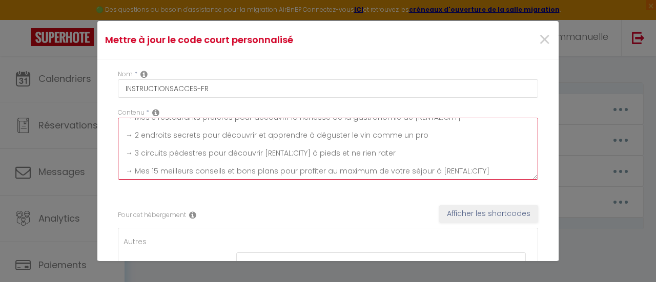
drag, startPoint x: 123, startPoint y: 170, endPoint x: 496, endPoint y: 178, distance: 372.5
click at [496, 178] on textarea "Il ne vous reste plus qu’à venir avec vos valises, en effet tout est fourni dan…" at bounding box center [328, 149] width 420 height 62
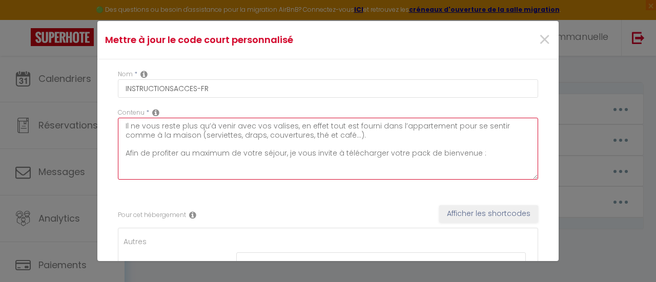
scroll to position [0, 0]
drag, startPoint x: 503, startPoint y: 161, endPoint x: 499, endPoint y: 153, distance: 9.2
click at [500, 155] on textarea "Il ne vous reste plus qu’à venir avec vos valises, en effet tout est fourni dan…" at bounding box center [328, 149] width 420 height 62
type textarea "Il ne vous reste plus qu’à venir avec vos valises, en effet tout est fourni dan…"
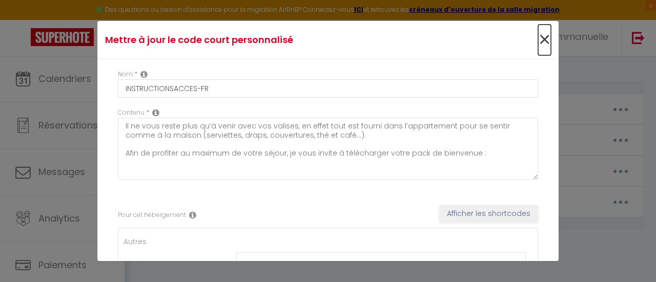
click at [538, 38] on span "×" at bounding box center [544, 40] width 13 height 31
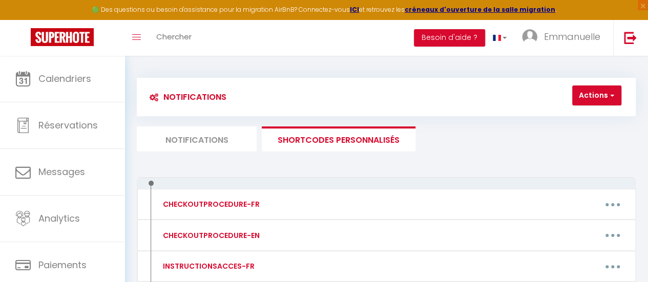
click at [344, 137] on li "SHORTCODES PERSONNALISÉS" at bounding box center [339, 139] width 154 height 25
click at [597, 91] on button "Actions" at bounding box center [596, 96] width 49 height 20
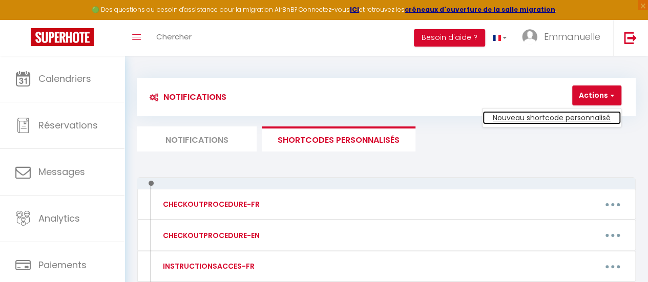
click at [586, 114] on link "Nouveau shortcode personnalisé" at bounding box center [552, 117] width 138 height 13
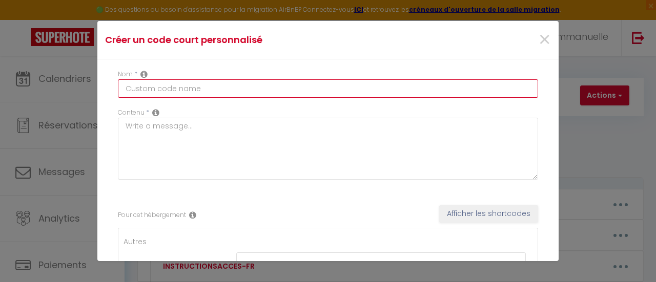
click at [212, 89] on input "text" at bounding box center [328, 88] width 420 height 18
type input "code clé"
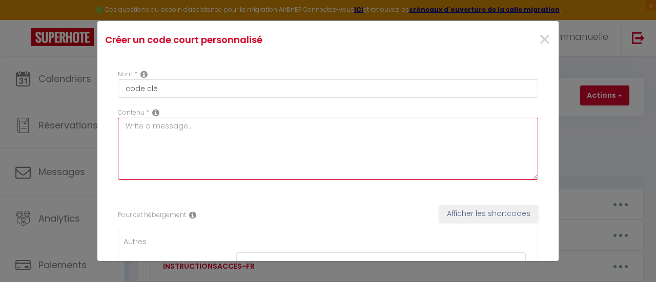
click at [184, 155] on textarea at bounding box center [328, 149] width 420 height 62
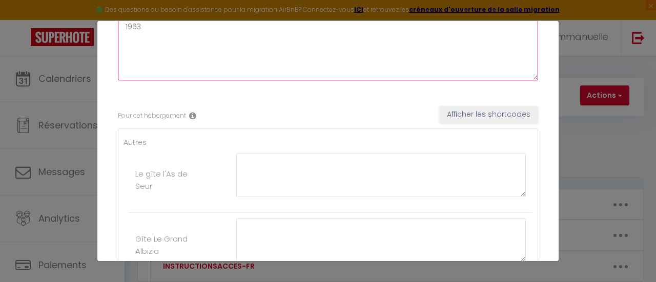
scroll to position [102, 0]
type textarea "1963"
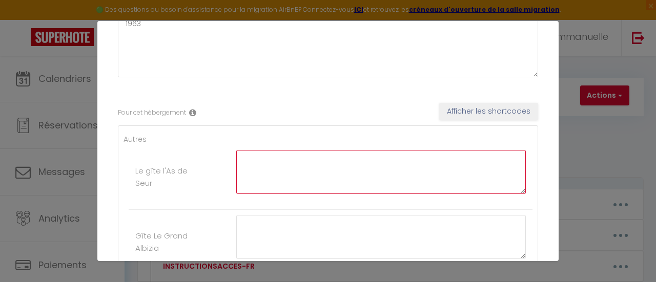
click at [267, 177] on textarea at bounding box center [380, 172] width 289 height 44
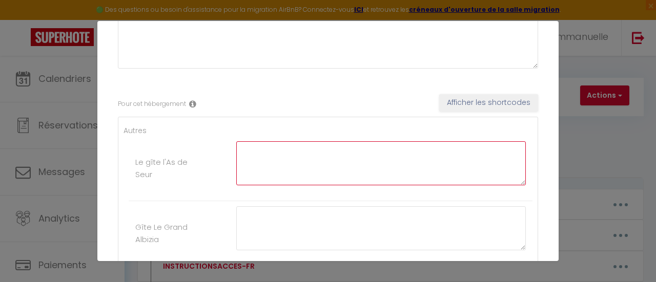
scroll to position [154, 0]
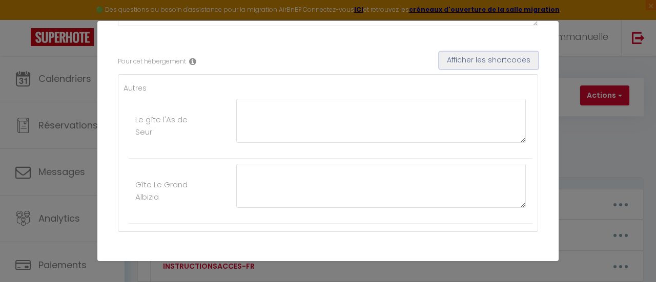
click at [454, 58] on button "Afficher les shortcodes" at bounding box center [488, 60] width 99 height 17
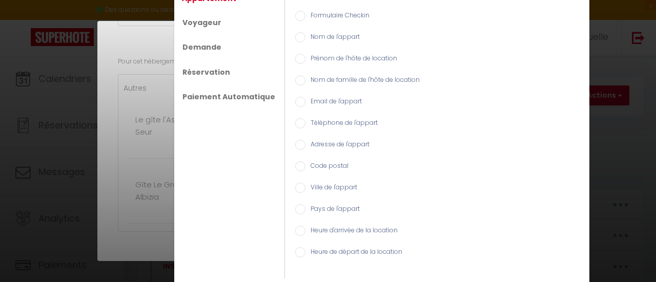
scroll to position [0, 0]
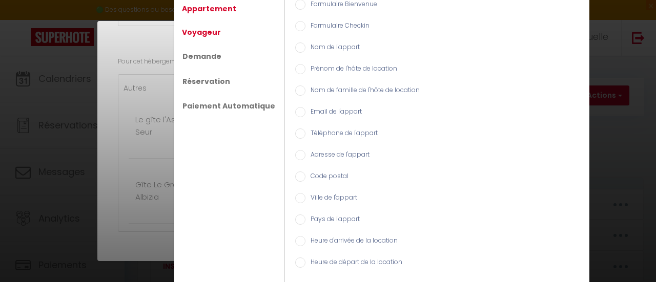
click at [200, 30] on link "Voyageur" at bounding box center [201, 32] width 49 height 18
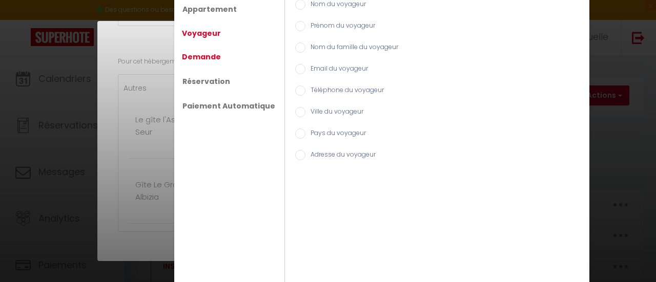
click at [205, 53] on link "Demande" at bounding box center [201, 57] width 49 height 18
click at [203, 80] on link "Réservation" at bounding box center [206, 81] width 58 height 18
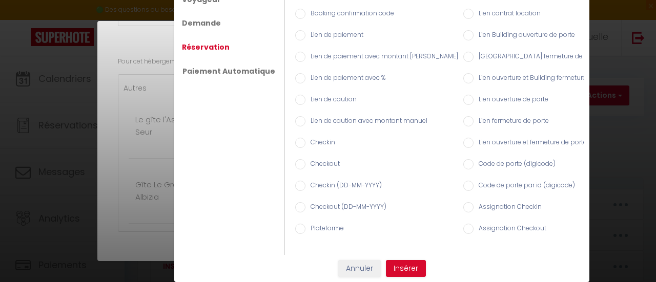
scroll to position [37, 0]
click at [463, 159] on input "Code de porte (digicode)" at bounding box center [468, 164] width 10 height 10
radio input "true"
click at [405, 267] on button "Insérer" at bounding box center [406, 268] width 40 height 17
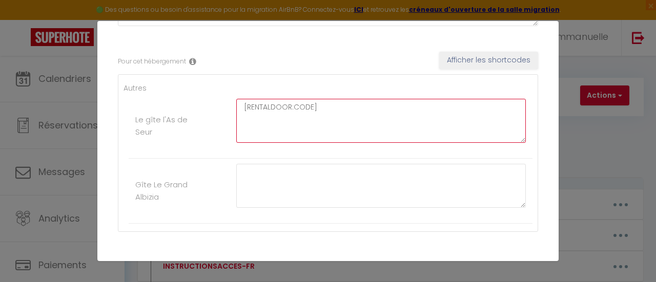
click at [309, 107] on textarea "[RENTALDOOR:CODE]" at bounding box center [380, 121] width 289 height 44
drag, startPoint x: 310, startPoint y: 106, endPoint x: 245, endPoint y: 103, distance: 65.1
click at [245, 103] on textarea "[RENTALDOOR:CODE]" at bounding box center [380, 121] width 289 height 44
type textarea "[1963]"
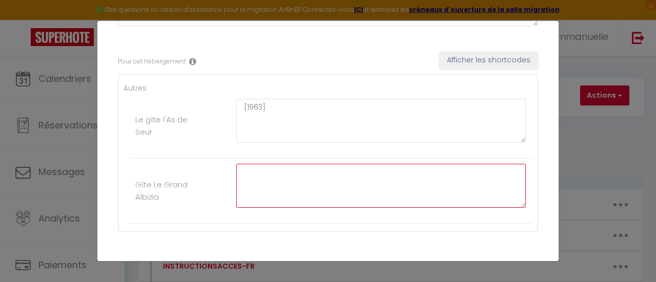
click at [299, 174] on textarea at bounding box center [380, 186] width 289 height 44
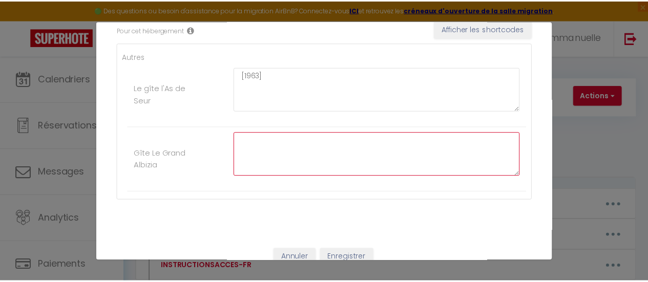
scroll to position [199, 0]
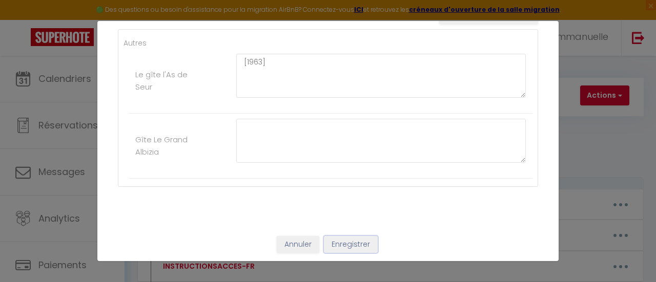
click at [349, 244] on button "Enregistrer" at bounding box center [351, 244] width 54 height 17
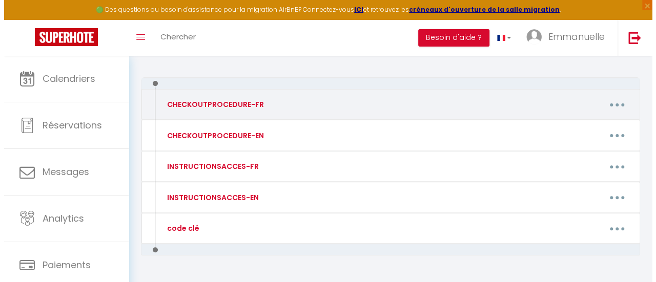
scroll to position [102, 0]
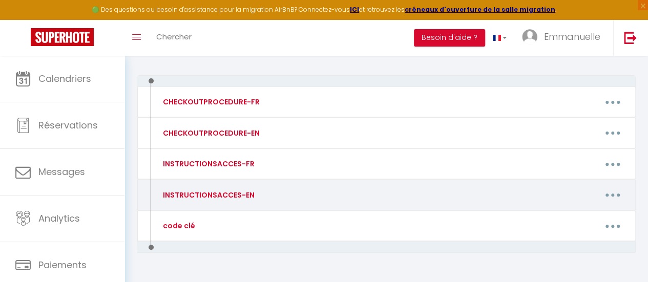
click at [283, 192] on div "Editer Supprimer" at bounding box center [454, 194] width 360 height 19
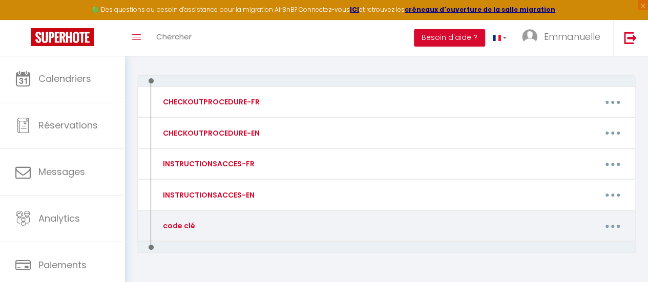
click at [614, 223] on button "button" at bounding box center [612, 225] width 27 height 19
click at [567, 248] on link "Editer" at bounding box center [586, 250] width 76 height 17
type input "code clé"
type textarea "1963"
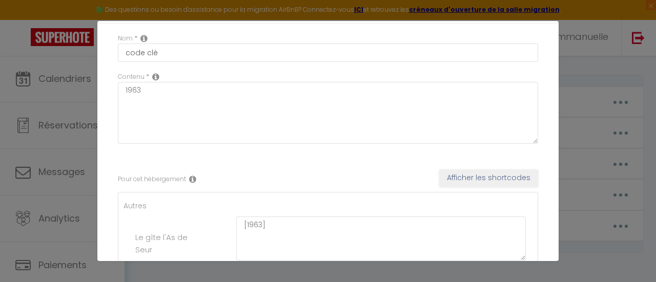
scroll to position [51, 0]
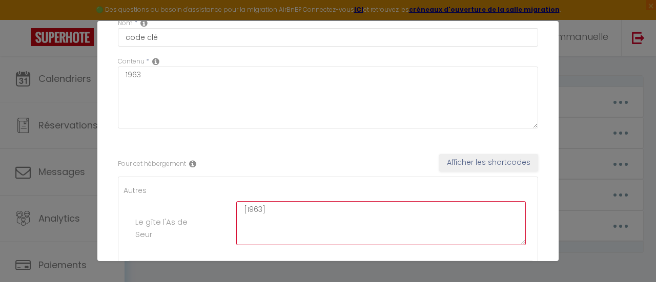
drag, startPoint x: 260, startPoint y: 207, endPoint x: 244, endPoint y: 207, distance: 15.4
click at [244, 207] on textarea "[1963]" at bounding box center [380, 223] width 289 height 44
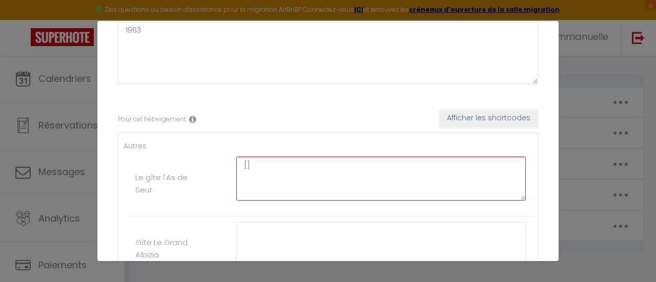
scroll to position [199, 0]
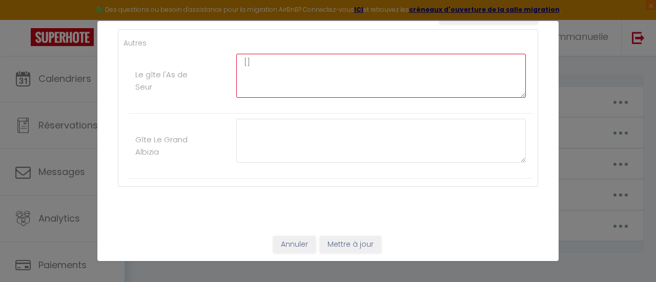
type textarea "[]"
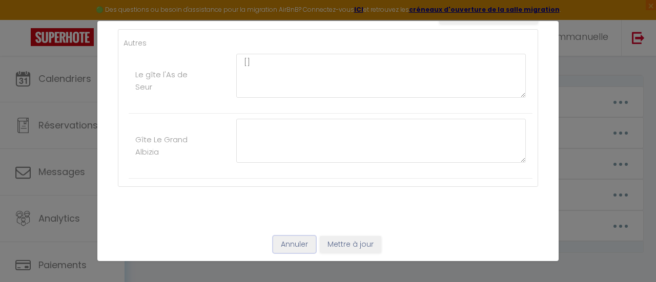
click at [296, 243] on button "Annuler" at bounding box center [294, 244] width 43 height 17
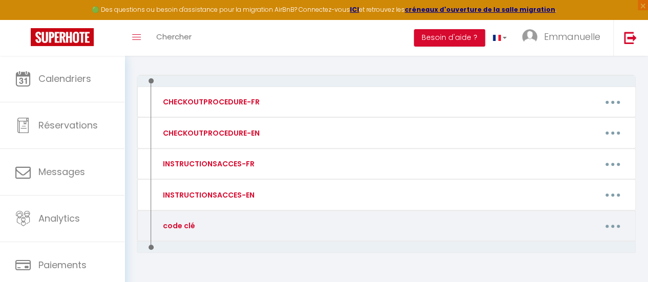
click at [614, 221] on button "button" at bounding box center [612, 225] width 27 height 19
click at [567, 247] on link "Editer" at bounding box center [586, 250] width 76 height 17
type input "code clé"
type textarea "[1963]"
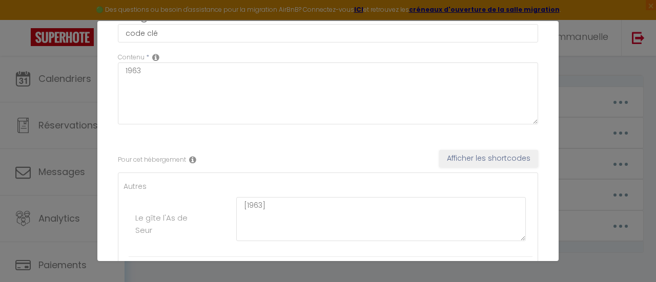
scroll to position [0, 0]
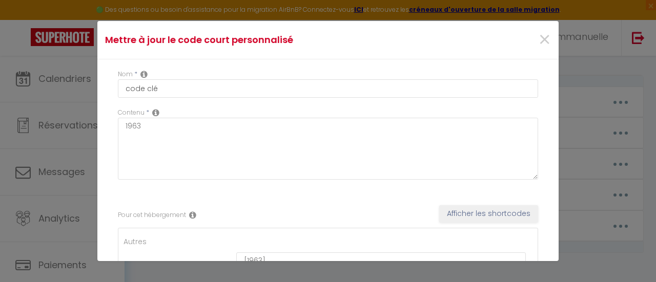
click at [156, 113] on icon at bounding box center [155, 113] width 7 height 8
click at [156, 112] on icon at bounding box center [155, 113] width 7 height 8
click at [491, 212] on button "Afficher les shortcodes" at bounding box center [488, 213] width 99 height 17
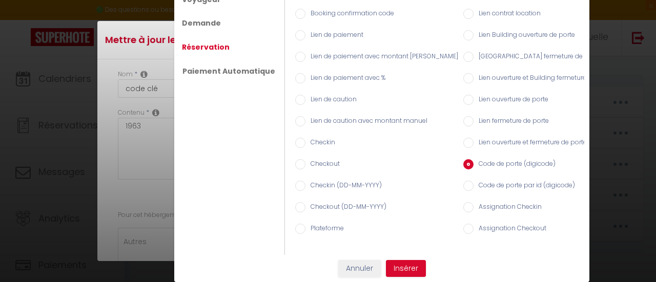
click at [463, 159] on input "Code de porte (digicode)" at bounding box center [468, 164] width 10 height 10
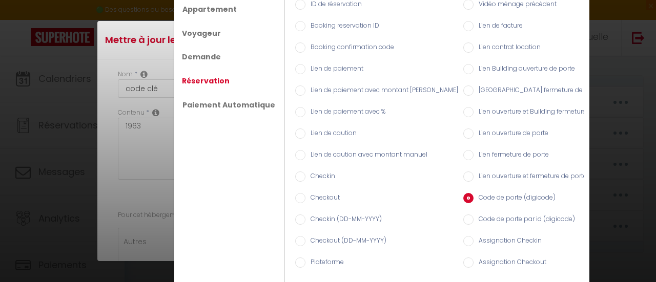
click at [295, 129] on input "Lien de caution" at bounding box center [300, 134] width 10 height 10
radio input "true"
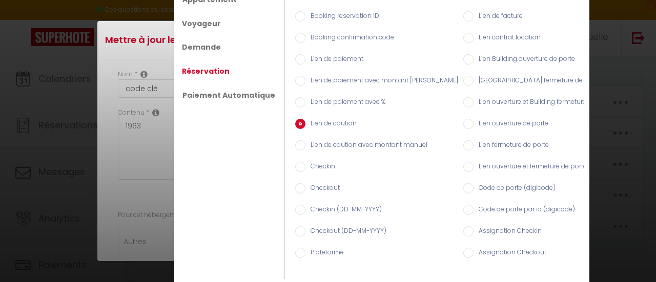
scroll to position [37, 0]
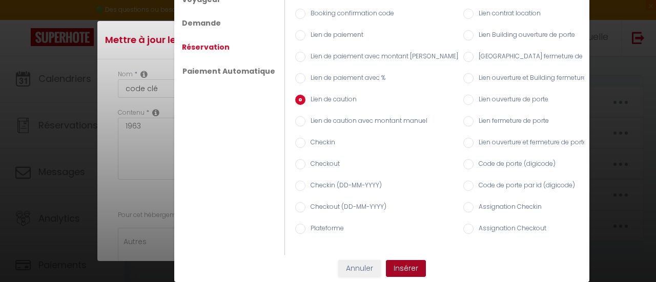
click at [399, 267] on button "Insérer" at bounding box center [406, 268] width 40 height 17
type textarea "[1963][DEPOSITLINK]"
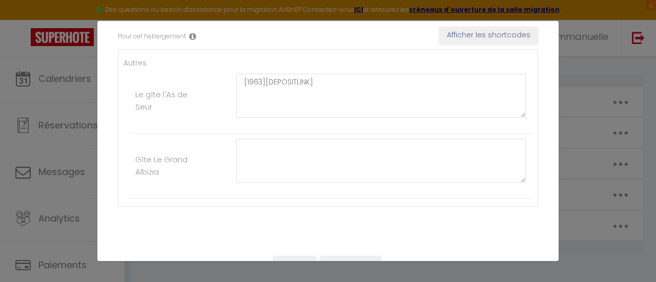
scroll to position [199, 0]
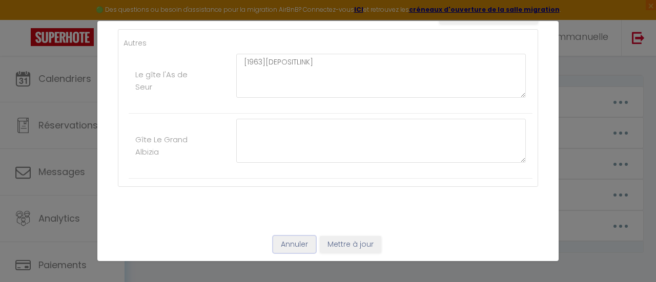
click at [288, 241] on button "Annuler" at bounding box center [294, 244] width 43 height 17
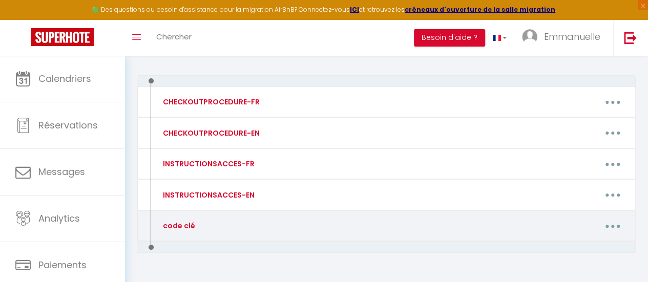
click at [607, 224] on button "button" at bounding box center [612, 225] width 27 height 19
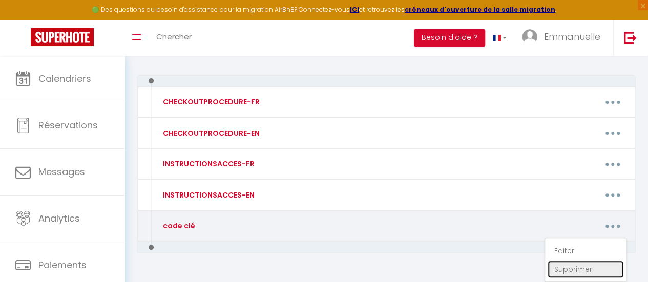
click at [573, 268] on link "Supprimer" at bounding box center [586, 269] width 76 height 17
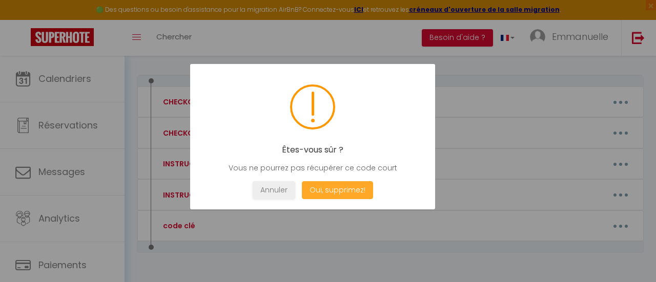
click at [345, 182] on button "Oui, supprimez!" at bounding box center [337, 190] width 71 height 18
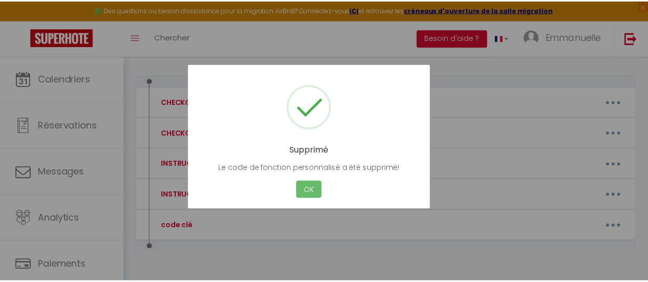
scroll to position [95, 0]
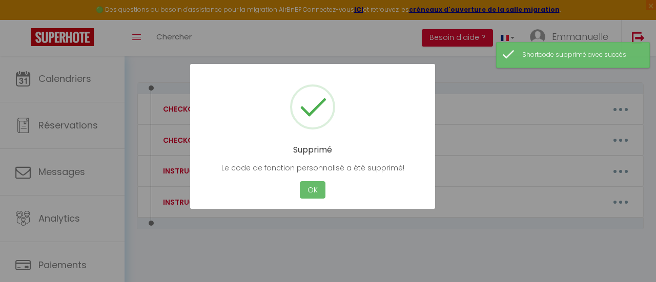
click at [314, 189] on button "OK" at bounding box center [313, 190] width 26 height 18
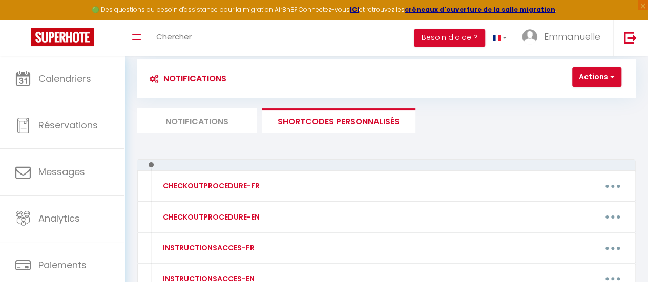
scroll to position [0, 0]
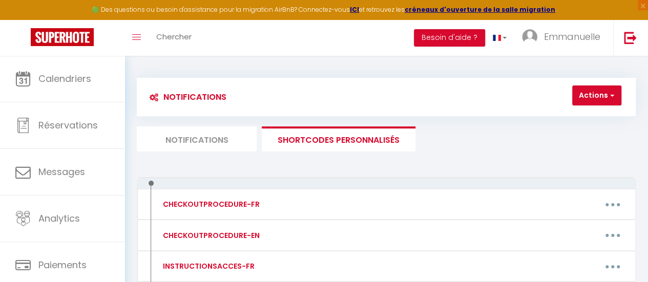
click at [228, 141] on li "Notifications" at bounding box center [197, 139] width 120 height 25
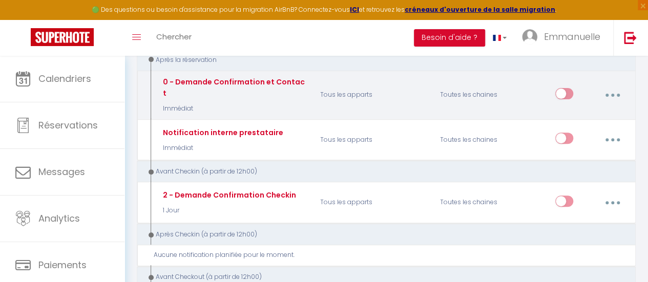
scroll to position [154, 0]
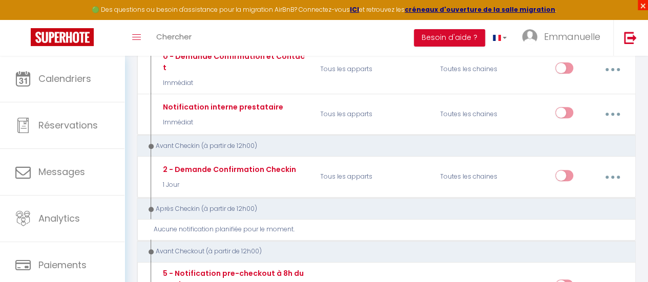
click at [642, 4] on span "×" at bounding box center [643, 5] width 10 height 10
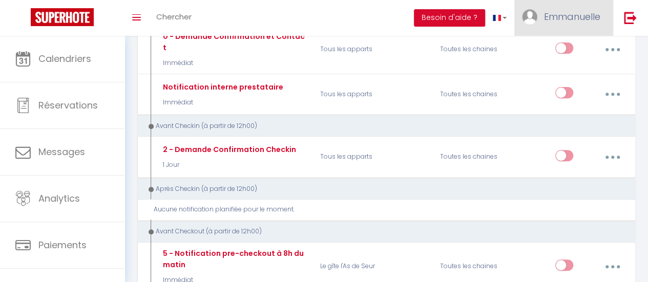
click at [576, 19] on span "Emmanuelle" at bounding box center [572, 16] width 56 height 13
click at [579, 10] on link "Emmanuelle" at bounding box center [563, 18] width 99 height 36
click at [595, 15] on span "Emmanuelle" at bounding box center [572, 16] width 56 height 13
click at [629, 15] on img at bounding box center [630, 17] width 13 height 13
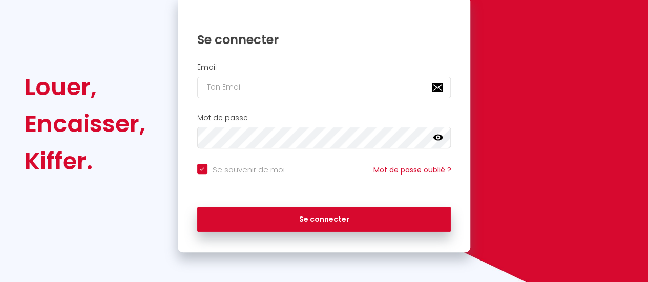
checkbox input "true"
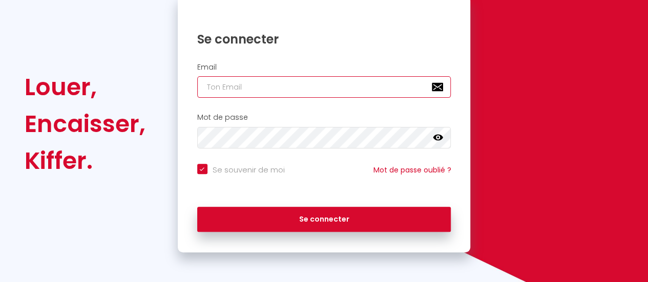
type input "[PERSON_NAME][EMAIL_ADDRESS][DOMAIN_NAME]"
click at [304, 91] on input "[PERSON_NAME][EMAIL_ADDRESS][DOMAIN_NAME]" at bounding box center [324, 87] width 254 height 22
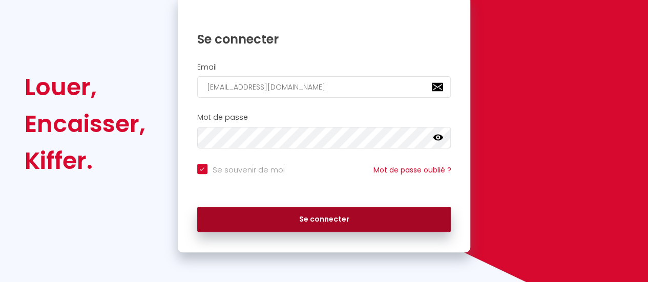
click at [314, 218] on button "Se connecter" at bounding box center [324, 220] width 254 height 26
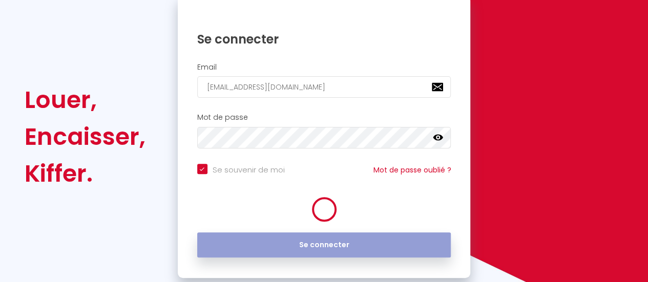
scroll to position [128, 0]
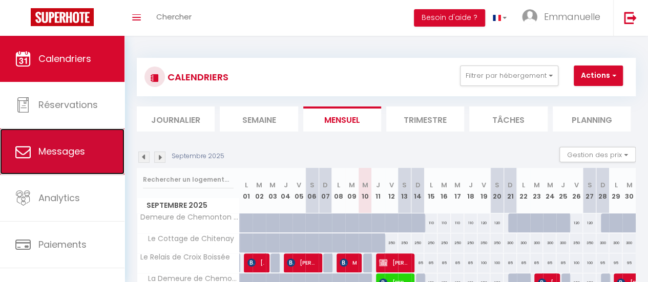
click at [68, 154] on span "Messages" at bounding box center [61, 151] width 47 height 13
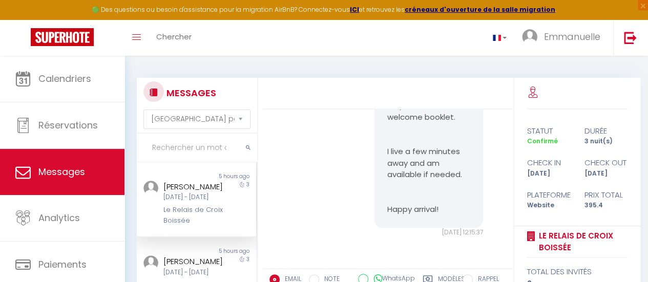
scroll to position [76, 0]
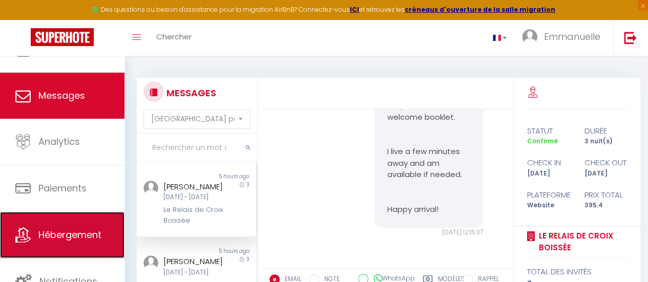
click at [77, 231] on span "Hébergement" at bounding box center [69, 234] width 63 height 13
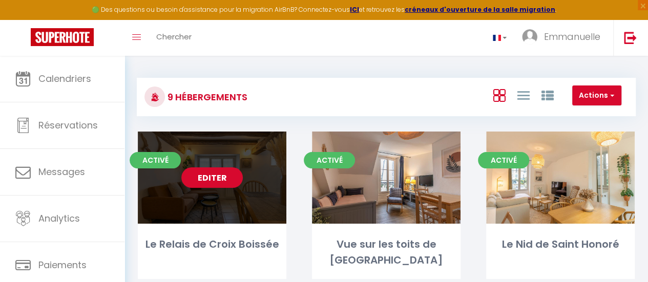
click at [214, 179] on link "Editer" at bounding box center [211, 178] width 61 height 20
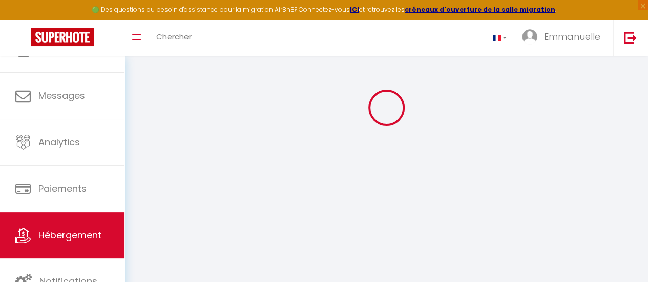
scroll to position [56, 0]
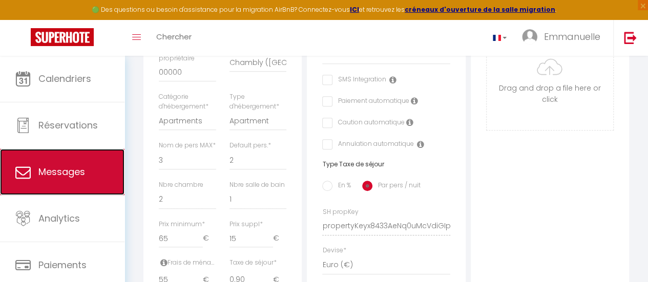
click at [90, 171] on link "Messages" at bounding box center [62, 172] width 124 height 46
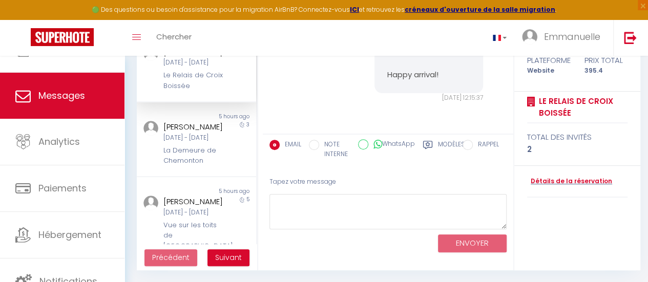
scroll to position [76, 0]
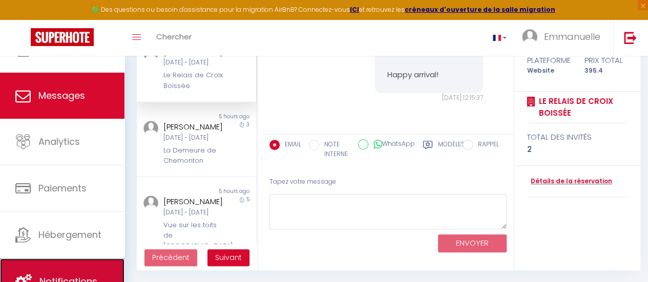
click at [76, 274] on link "Notifications" at bounding box center [62, 282] width 124 height 46
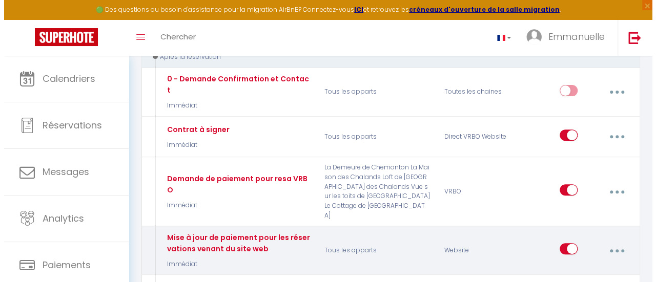
scroll to position [154, 0]
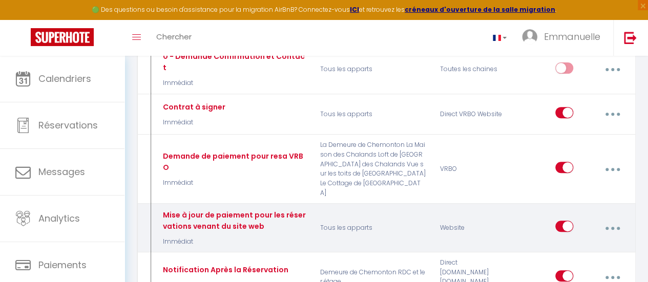
click at [610, 218] on button "button" at bounding box center [612, 227] width 27 height 19
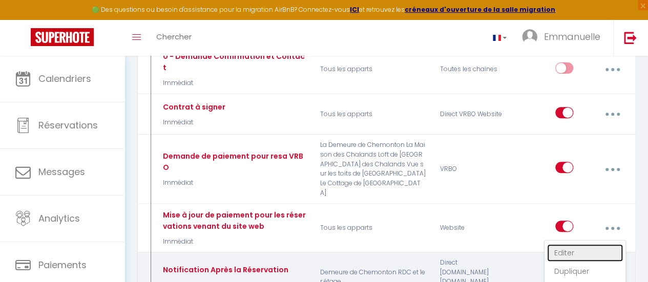
click at [568, 244] on link "Editer" at bounding box center [585, 252] width 76 height 17
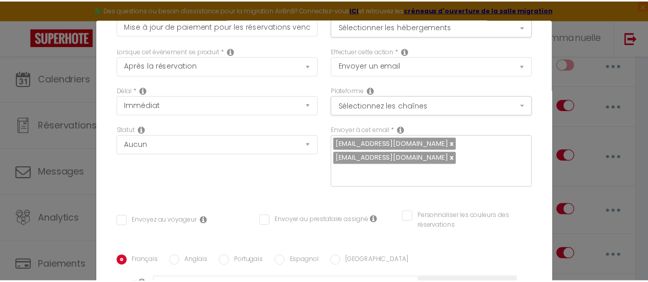
scroll to position [0, 0]
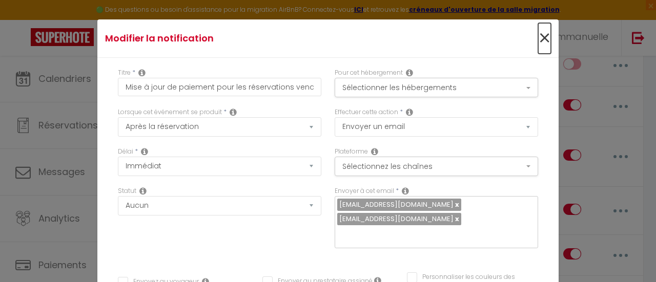
click at [538, 33] on span "×" at bounding box center [544, 38] width 13 height 31
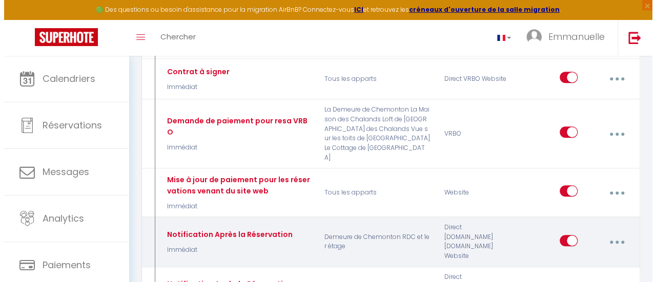
scroll to position [205, 0]
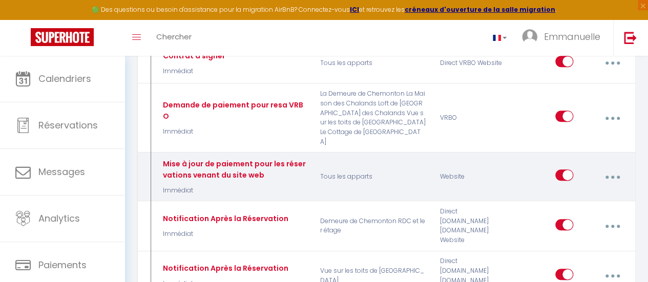
click at [612, 167] on button "button" at bounding box center [612, 176] width 27 height 19
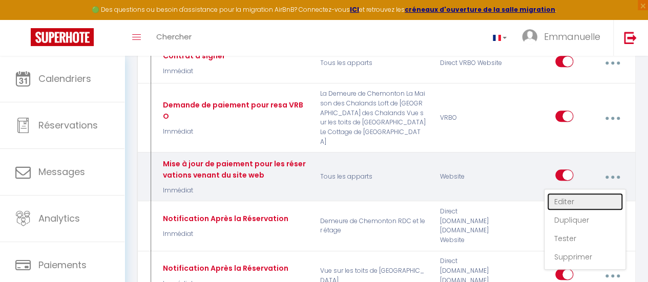
click at [564, 193] on link "Editer" at bounding box center [585, 201] width 76 height 17
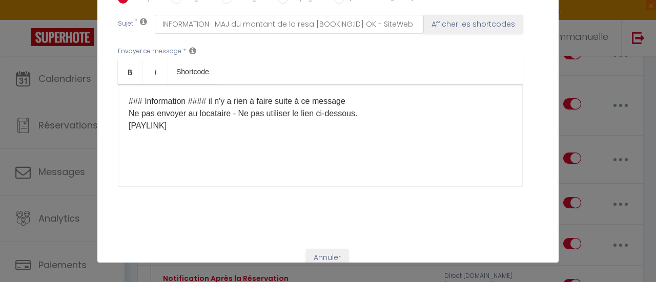
scroll to position [302, 0]
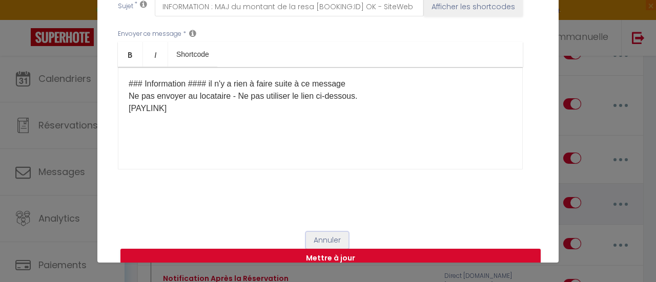
click at [327, 232] on button "Annuler" at bounding box center [327, 240] width 43 height 17
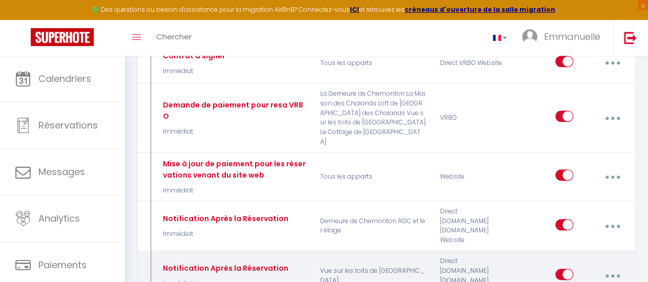
click at [277, 263] on div "Notification Après la Réservation" at bounding box center [224, 268] width 128 height 11
click at [609, 266] on button "button" at bounding box center [612, 275] width 27 height 19
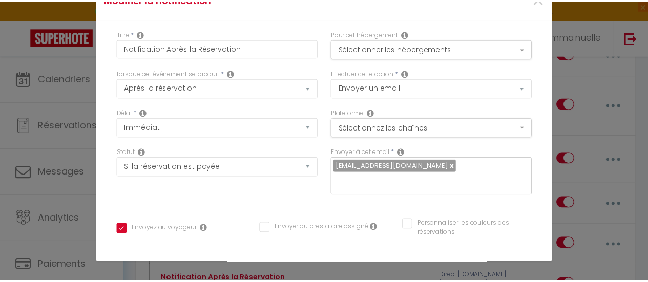
scroll to position [0, 0]
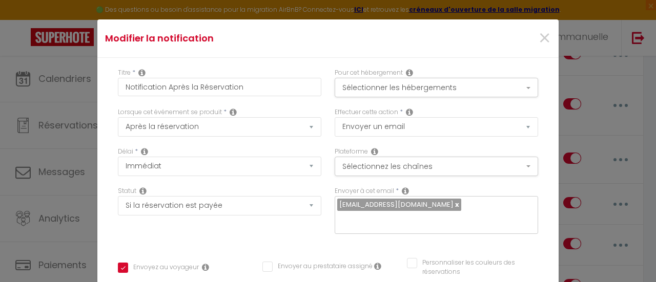
click at [525, 36] on div "×" at bounding box center [480, 38] width 153 height 23
click at [538, 34] on span "×" at bounding box center [544, 38] width 13 height 31
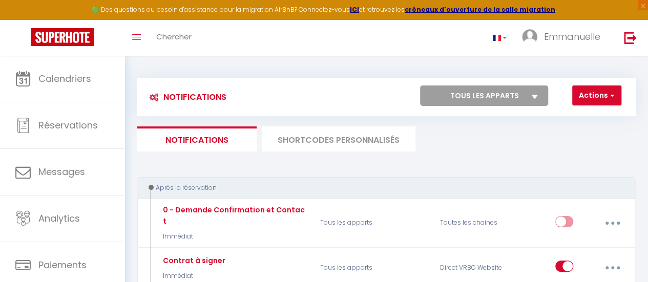
click at [343, 139] on li "SHORTCODES PERSONNALISÉS" at bounding box center [339, 139] width 154 height 25
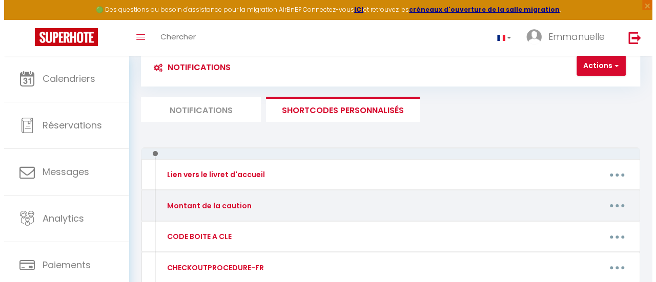
scroll to position [51, 0]
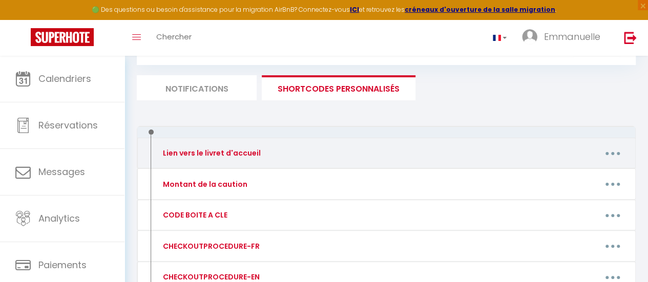
click at [611, 152] on icon "button" at bounding box center [612, 153] width 3 height 3
click at [557, 177] on link "Editer" at bounding box center [586, 178] width 76 height 17
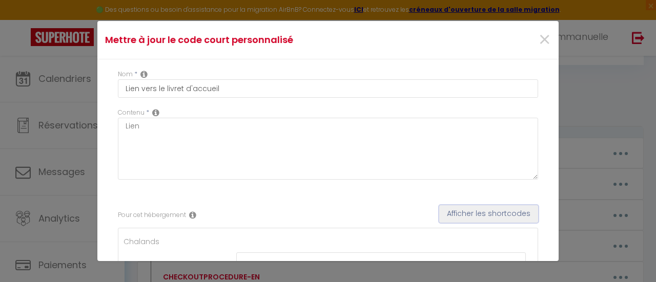
click at [500, 212] on button "Afficher les shortcodes" at bounding box center [488, 213] width 99 height 17
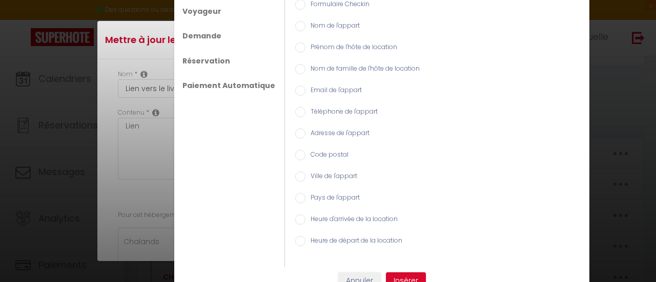
scroll to position [33, 0]
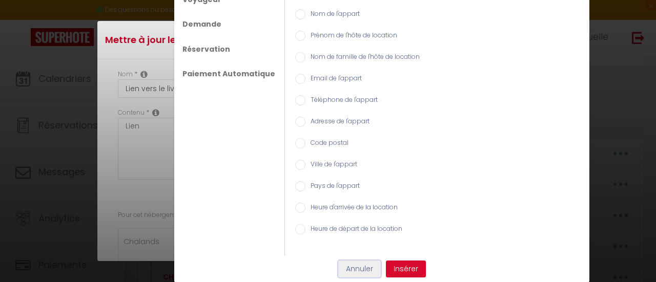
click at [357, 270] on button "Annuler" at bounding box center [359, 269] width 43 height 17
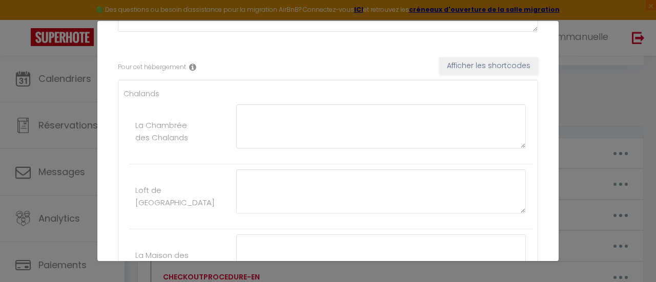
scroll to position [154, 0]
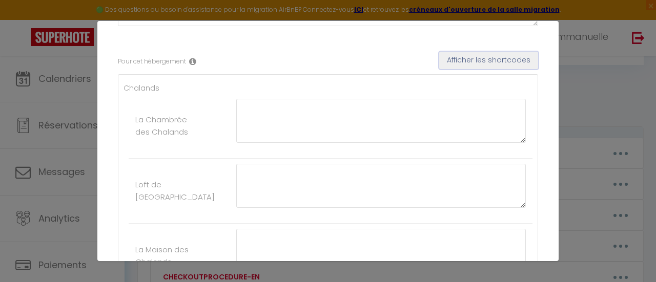
click at [475, 57] on button "Afficher les shortcodes" at bounding box center [488, 60] width 99 height 17
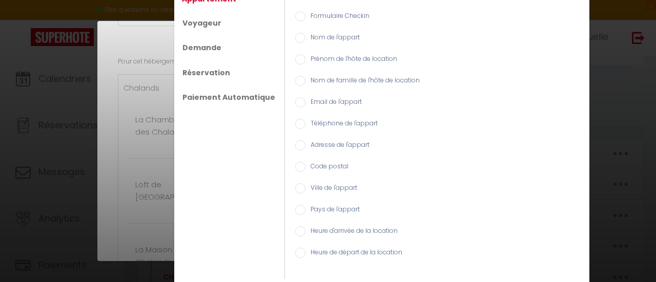
scroll to position [0, 0]
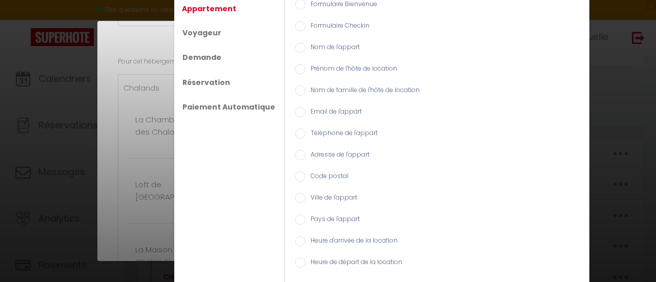
click at [606, 48] on div "Shortcodes × Appartement Voyageur Demande Réservation Paiement Automatique Form…" at bounding box center [328, 141] width 656 height 282
click at [38, 98] on div "Shortcodes × Appartement Voyageur Demande Réservation Paiement Automatique Form…" at bounding box center [328, 141] width 656 height 282
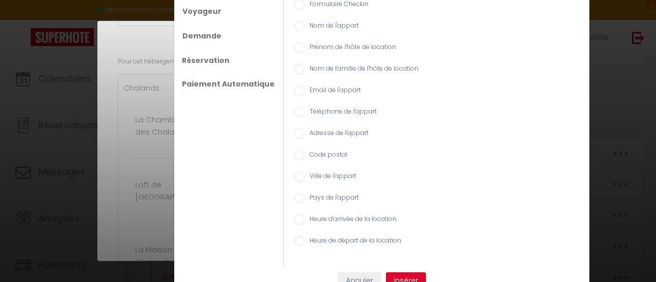
scroll to position [33, 0]
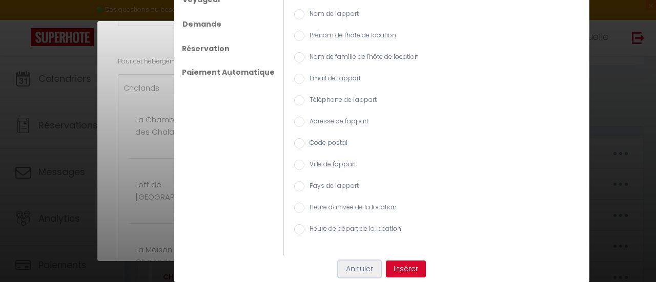
click at [353, 268] on button "Annuler" at bounding box center [359, 269] width 43 height 17
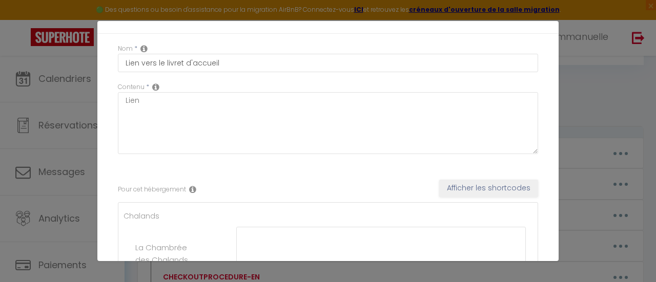
scroll to position [0, 0]
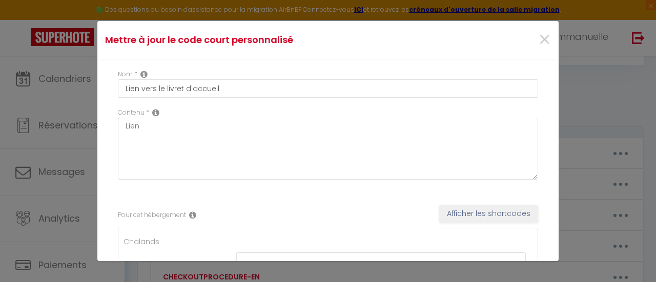
click at [142, 73] on icon at bounding box center [143, 74] width 7 height 8
click at [145, 74] on icon at bounding box center [143, 74] width 7 height 8
drag, startPoint x: 145, startPoint y: 74, endPoint x: 78, endPoint y: 96, distance: 70.6
click at [78, 96] on div "Mettre à jour le code court personnalisé × Nom * Lien vers le livret d'accueil …" at bounding box center [328, 141] width 656 height 282
click at [156, 112] on icon at bounding box center [155, 113] width 7 height 8
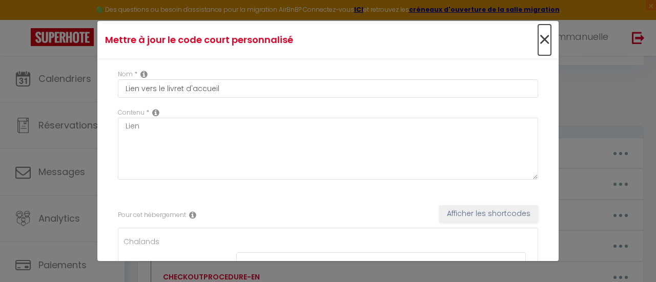
click at [538, 39] on span "×" at bounding box center [544, 40] width 13 height 31
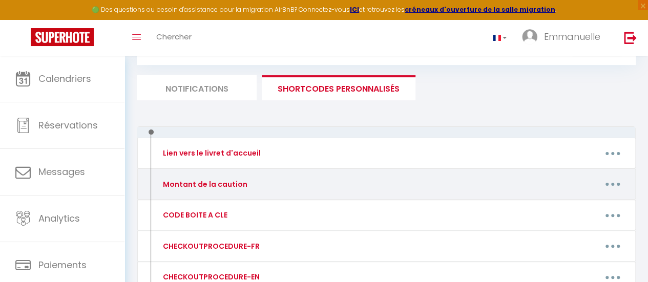
click at [615, 182] on button "button" at bounding box center [612, 184] width 27 height 19
click at [565, 206] on link "Editer" at bounding box center [586, 208] width 76 height 17
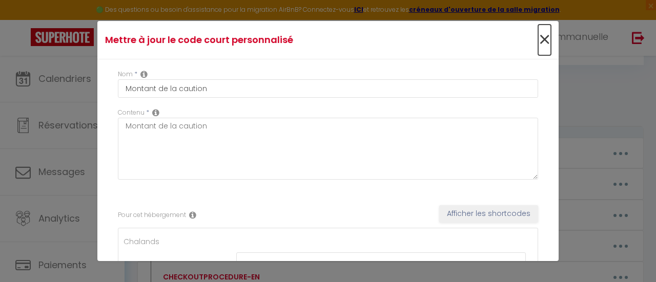
click at [538, 39] on span "×" at bounding box center [544, 40] width 13 height 31
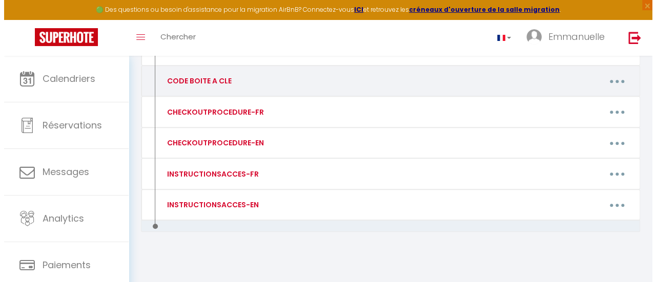
scroll to position [187, 0]
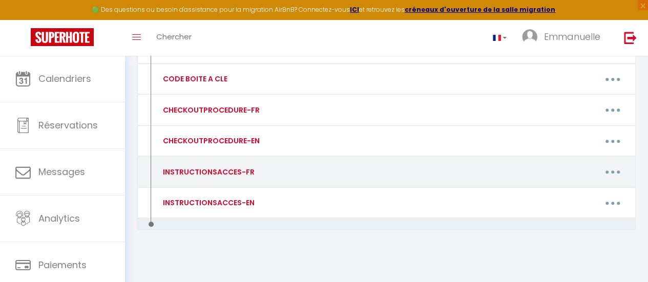
click at [617, 166] on button "button" at bounding box center [612, 171] width 27 height 19
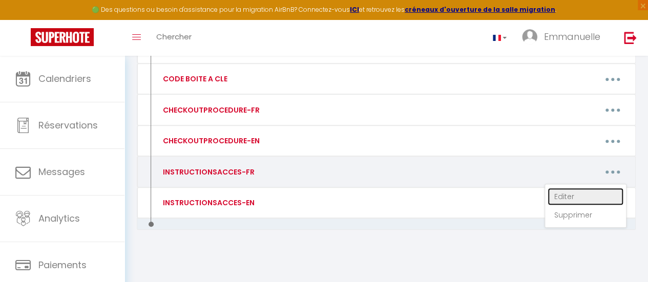
click at [566, 191] on link "Editer" at bounding box center [586, 196] width 76 height 17
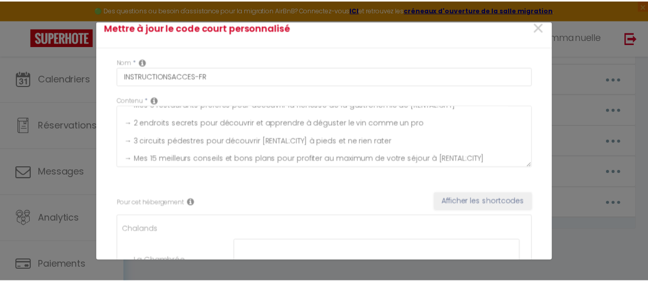
scroll to position [0, 0]
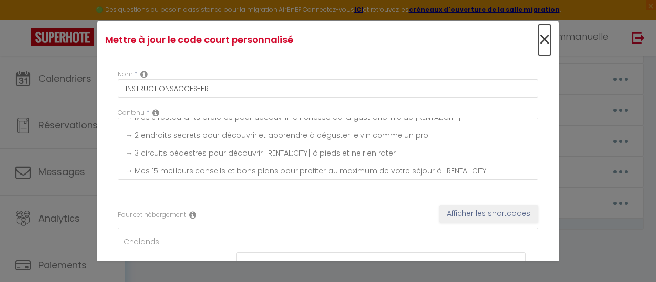
click at [538, 39] on span "×" at bounding box center [544, 40] width 13 height 31
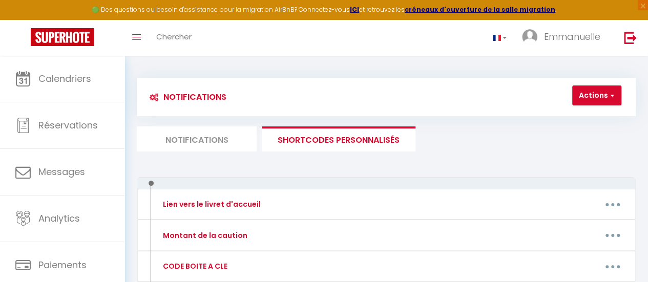
click at [208, 138] on li "Notifications" at bounding box center [197, 139] width 120 height 25
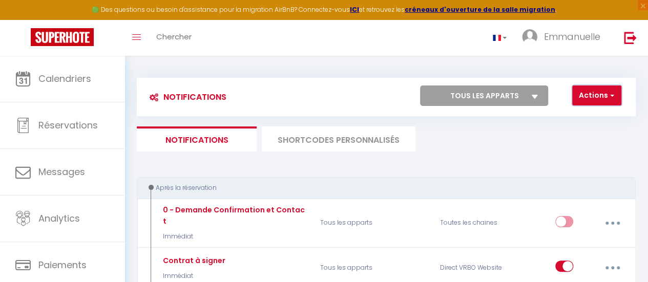
click at [603, 94] on button "Actions" at bounding box center [596, 96] width 49 height 20
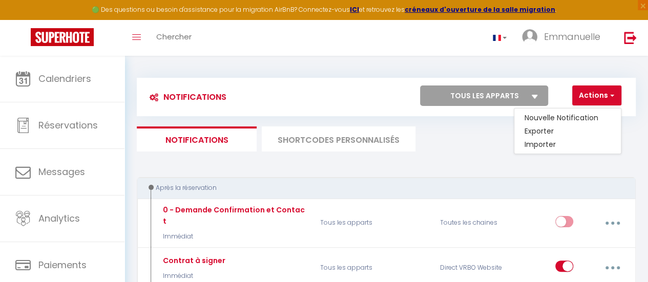
click at [461, 145] on ul "Notifications SHORTCODES PERSONNALISÉS" at bounding box center [386, 139] width 499 height 25
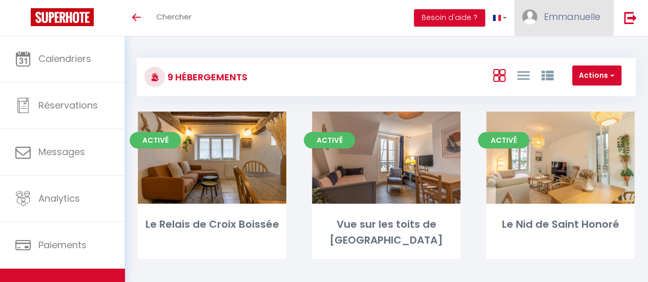
click at [593, 17] on span "Emmanuelle" at bounding box center [572, 16] width 56 height 13
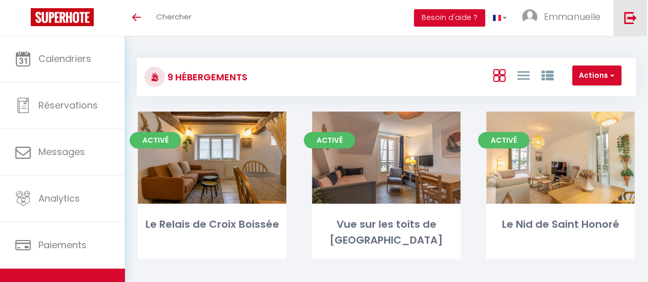
click at [629, 19] on img at bounding box center [630, 17] width 13 height 13
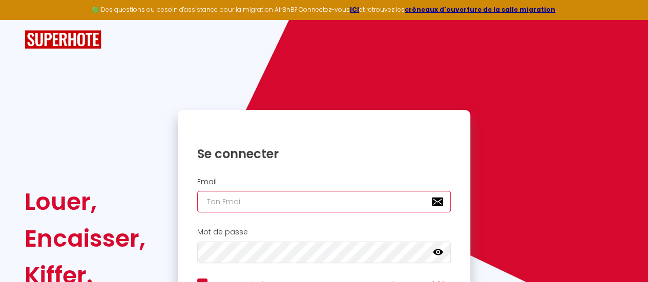
type input "[EMAIL_ADDRESS][DOMAIN_NAME]"
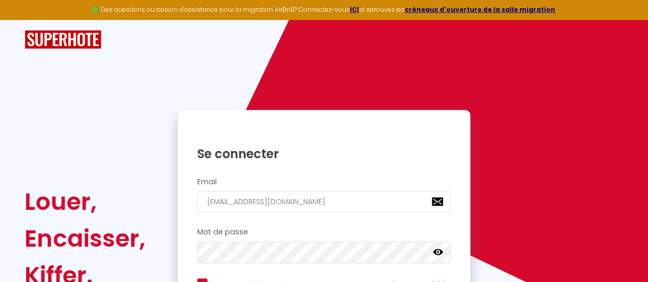
click at [304, 144] on div "Se connecter" at bounding box center [324, 146] width 293 height 31
checkbox input "true"
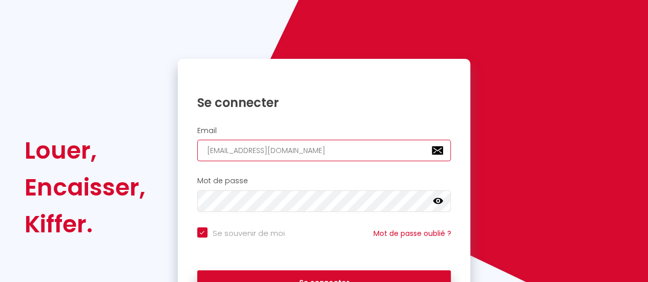
click at [305, 149] on input "[EMAIL_ADDRESS][DOMAIN_NAME]" at bounding box center [324, 151] width 254 height 22
type input "[EMAIL_ADDRESS][DOMAIN_NAME]"
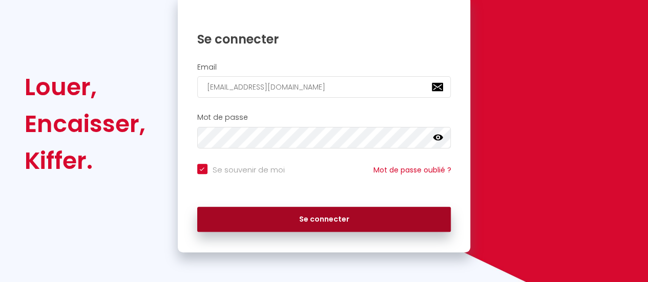
click at [312, 215] on button "Se connecter" at bounding box center [324, 220] width 254 height 26
checkbox input "true"
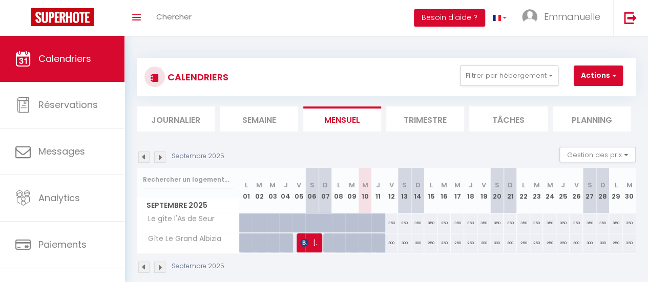
click at [516, 116] on li "Tâches" at bounding box center [508, 119] width 78 height 25
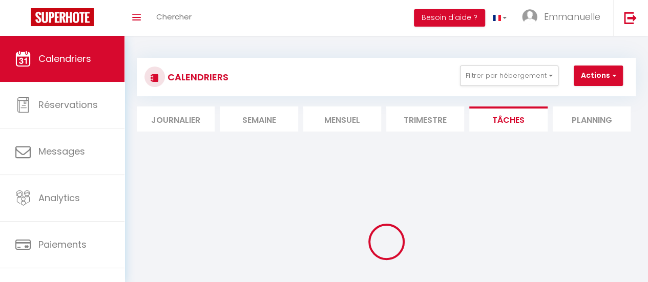
select select
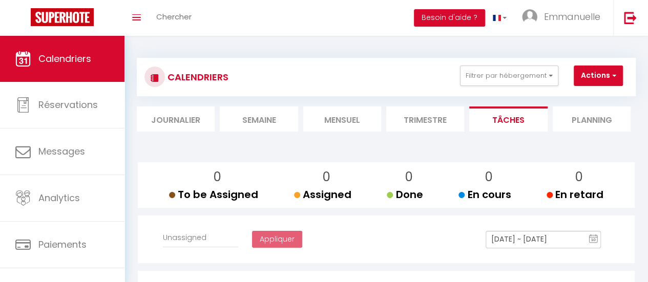
click at [174, 115] on li "Journalier" at bounding box center [176, 119] width 78 height 25
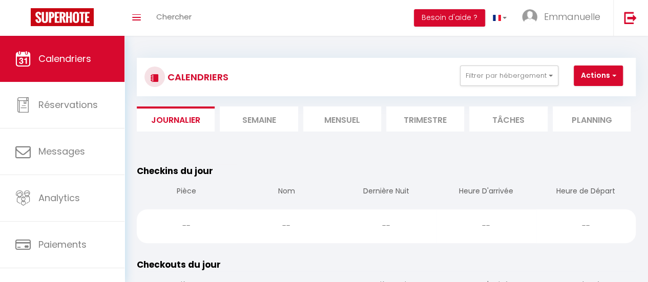
click at [275, 119] on li "Semaine" at bounding box center [259, 119] width 78 height 25
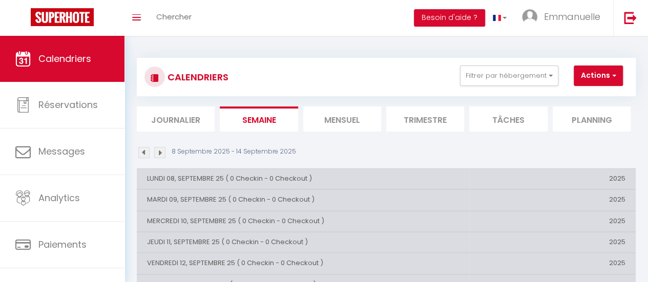
click at [172, 113] on li "Journalier" at bounding box center [176, 119] width 78 height 25
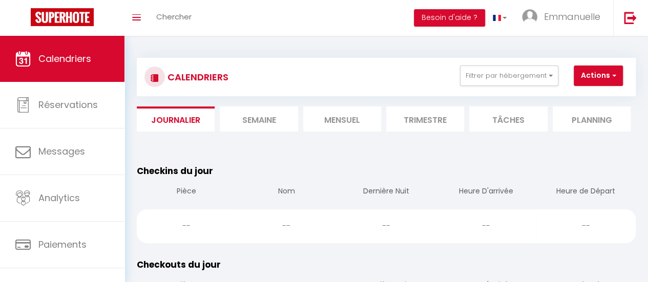
click at [353, 123] on li "Mensuel" at bounding box center [342, 119] width 78 height 25
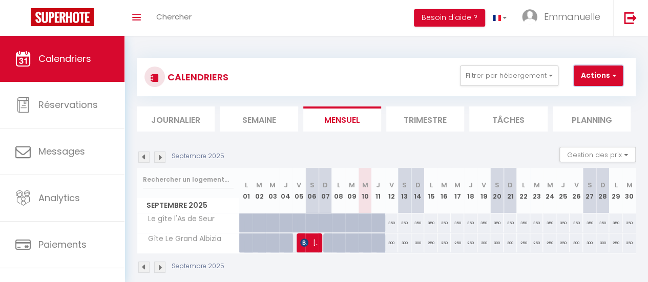
click at [606, 77] on button "Actions" at bounding box center [598, 76] width 49 height 20
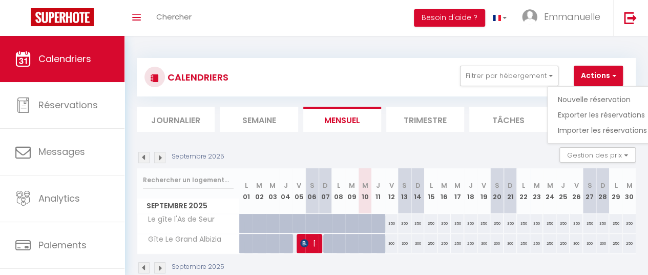
click at [428, 67] on div "CALENDRIERS Filtrer par hébergement Tous Le gîte l'As de Seur Gîte Le Grand Alb…" at bounding box center [386, 77] width 484 height 23
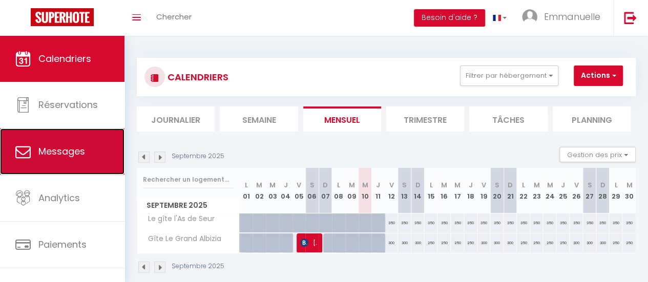
click at [70, 152] on span "Messages" at bounding box center [61, 151] width 47 height 13
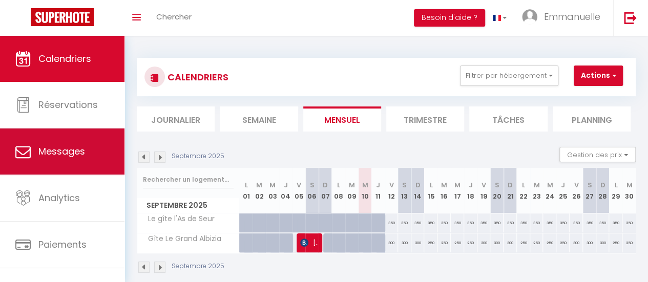
select select "message"
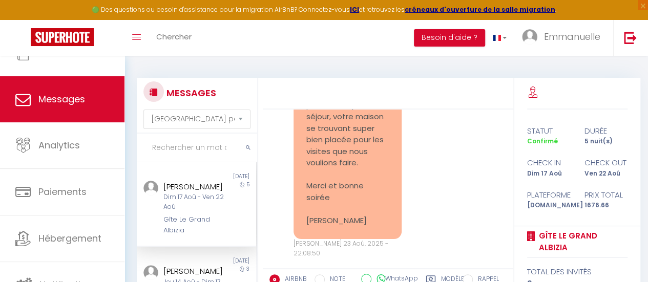
scroll to position [76, 0]
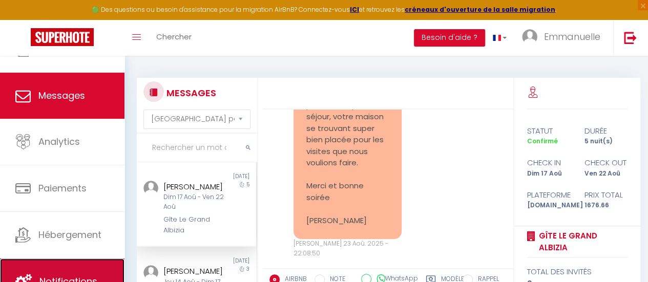
click at [76, 263] on link "Notifications" at bounding box center [62, 282] width 124 height 46
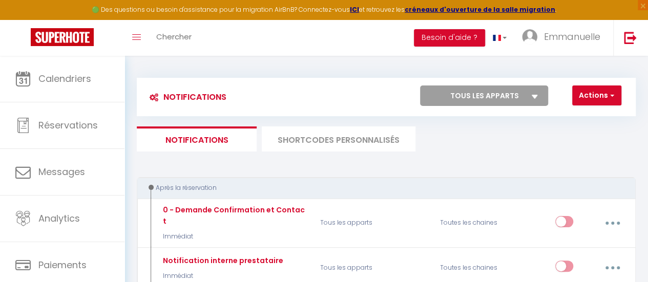
click at [339, 136] on li "SHORTCODES PERSONNALISÉS" at bounding box center [339, 139] width 154 height 25
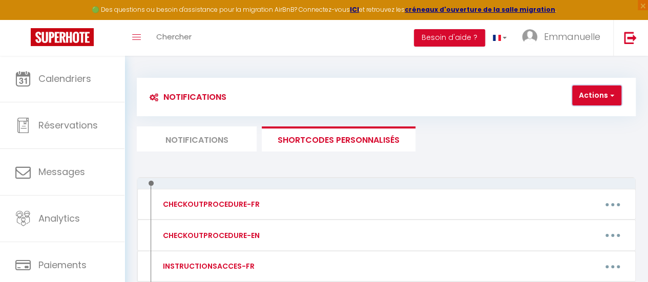
click at [588, 89] on button "Actions" at bounding box center [596, 96] width 49 height 20
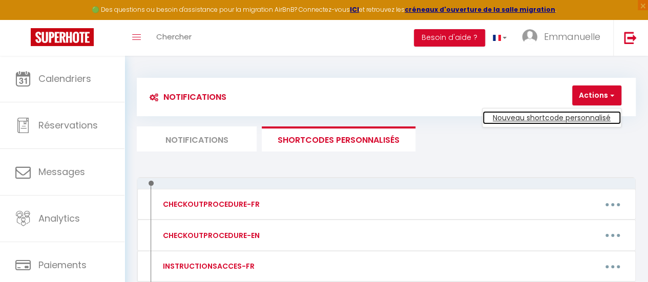
click at [562, 118] on link "Nouveau shortcode personnalisé" at bounding box center [552, 117] width 138 height 13
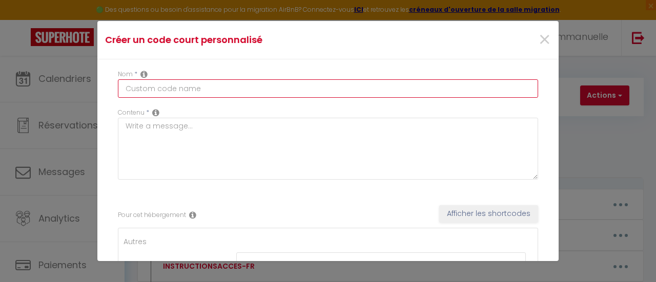
click at [205, 89] on input "text" at bounding box center [328, 88] width 420 height 18
type input "code clé"
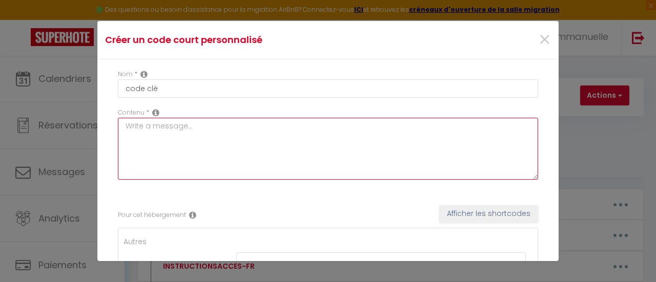
click at [181, 146] on textarea at bounding box center [328, 149] width 420 height 62
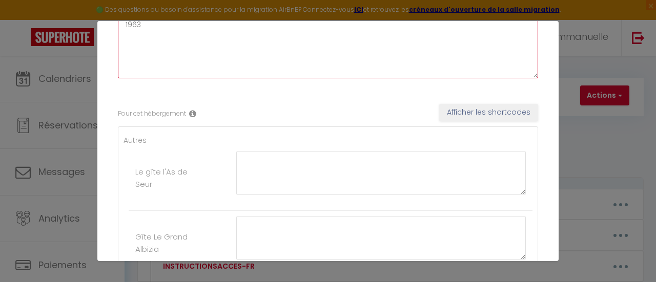
scroll to position [102, 0]
type textarea "1963"
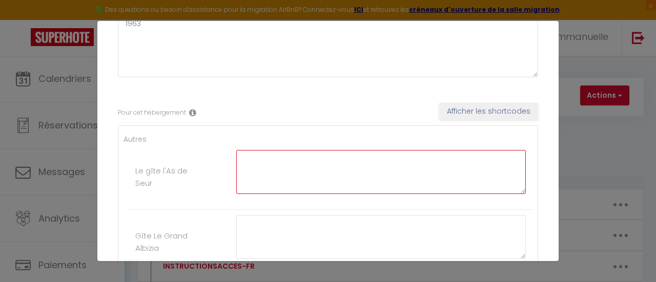
click at [236, 165] on textarea at bounding box center [380, 172] width 289 height 44
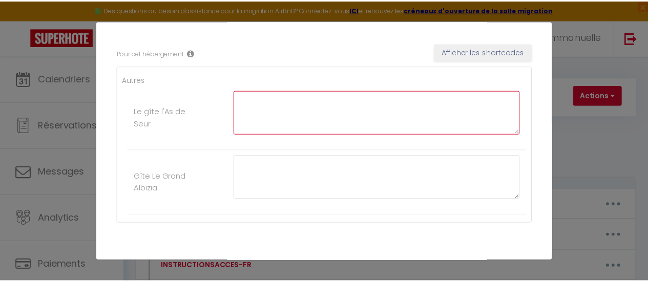
scroll to position [199, 0]
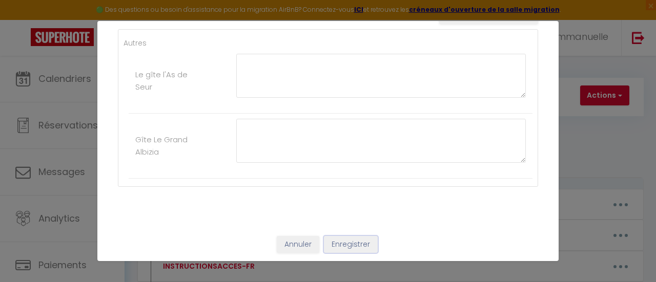
click at [348, 240] on button "Enregistrer" at bounding box center [351, 244] width 54 height 17
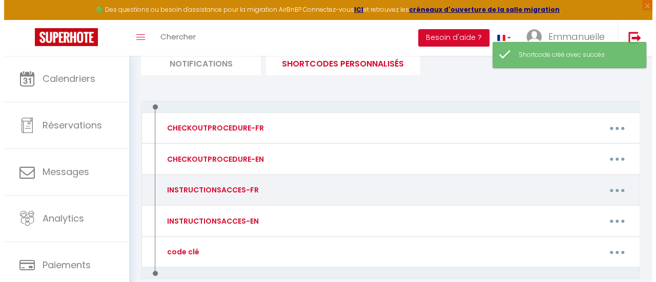
scroll to position [126, 0]
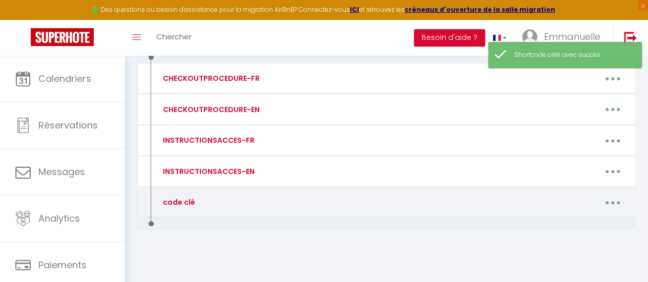
click at [615, 197] on button "button" at bounding box center [612, 202] width 27 height 19
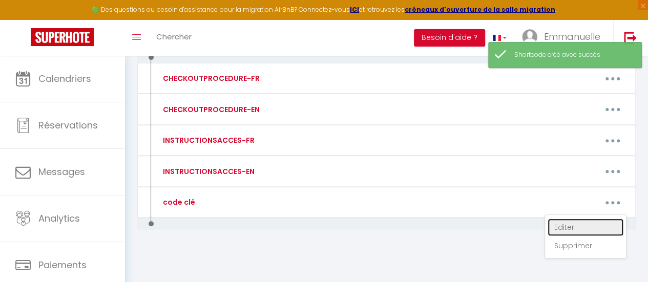
click at [559, 226] on link "Editer" at bounding box center [586, 227] width 76 height 17
type input "code clé"
type textarea "1963"
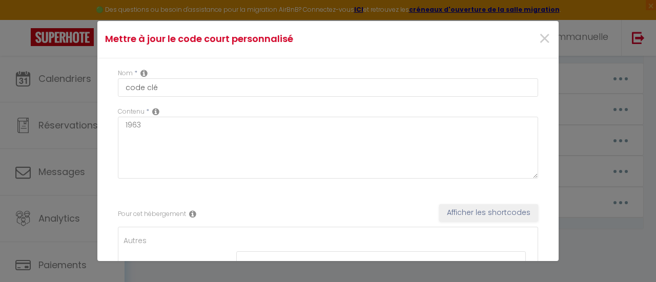
scroll to position [0, 0]
click at [492, 214] on button "Afficher les shortcodes" at bounding box center [488, 213] width 99 height 17
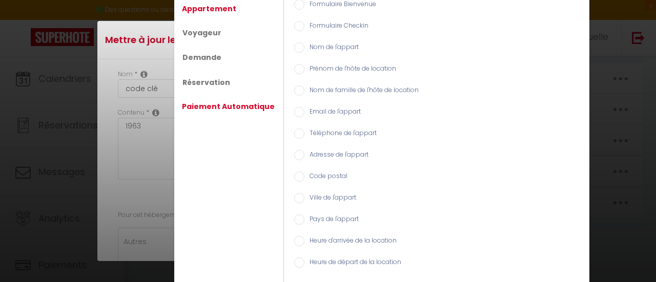
click at [231, 105] on link "Paiement Automatique" at bounding box center [228, 106] width 103 height 18
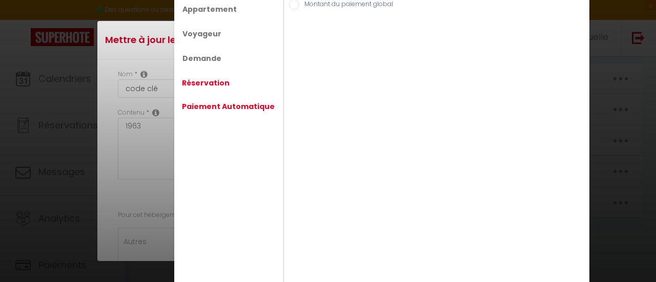
click at [213, 79] on link "Réservation" at bounding box center [206, 83] width 58 height 18
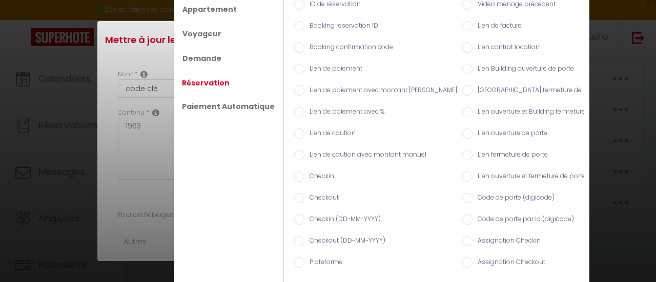
click at [462, 193] on input "Code de porte (digicode)" at bounding box center [467, 198] width 10 height 10
radio input "true"
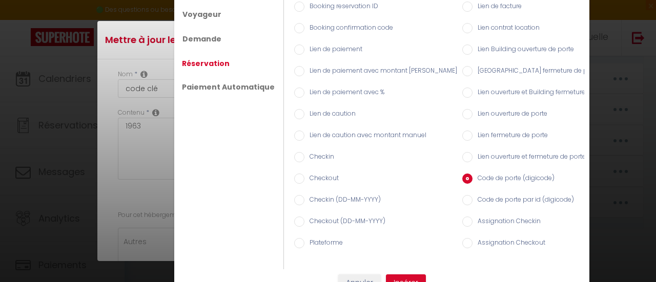
scroll to position [37, 0]
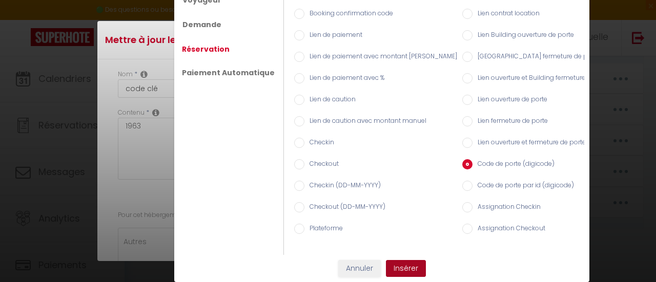
click at [404, 266] on button "Insérer" at bounding box center [406, 268] width 40 height 17
type textarea "[RENTALDOOR:CODE]"
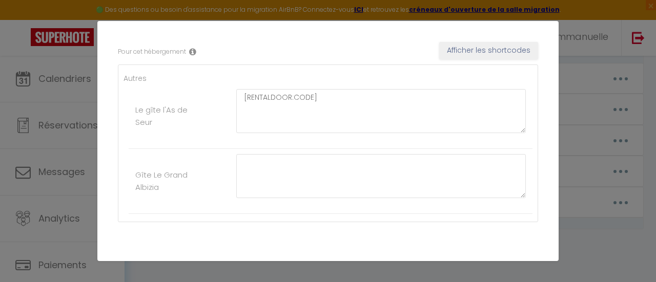
scroll to position [199, 0]
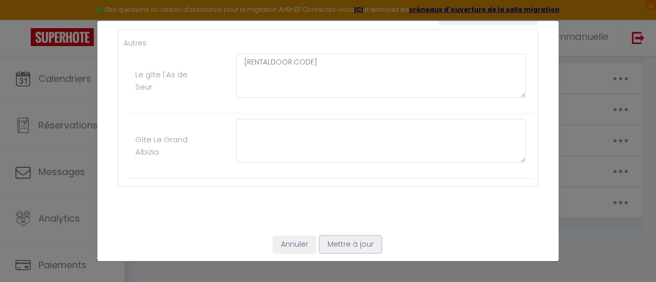
click at [342, 242] on button "Mettre à jour" at bounding box center [350, 244] width 61 height 17
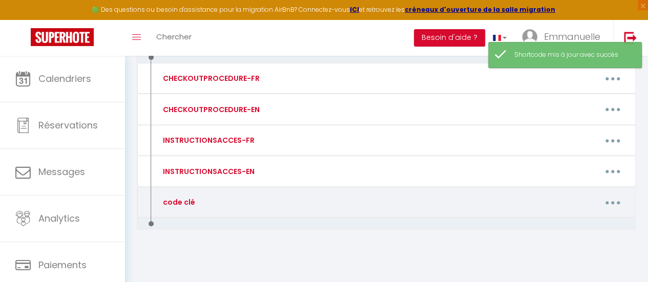
click at [614, 197] on button "button" at bounding box center [612, 202] width 27 height 19
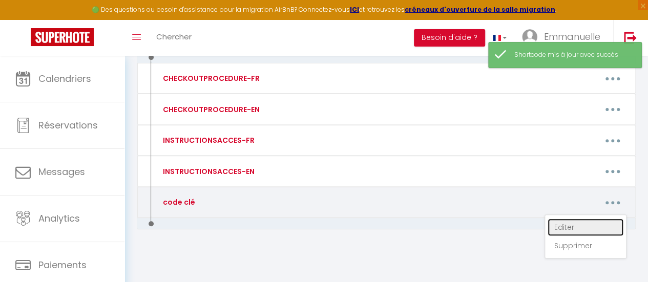
click at [561, 224] on link "Editer" at bounding box center [586, 227] width 76 height 17
type input "code clé"
type textarea "1963"
type textarea "[RENTALDOOR:CODE]"
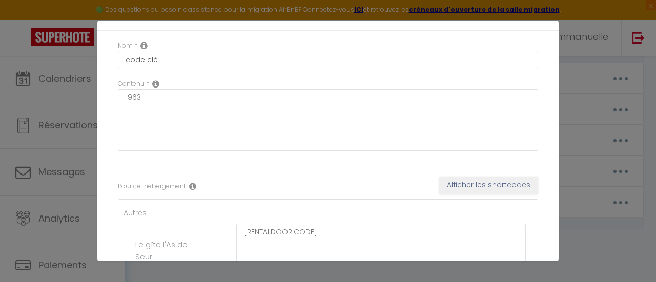
scroll to position [51, 0]
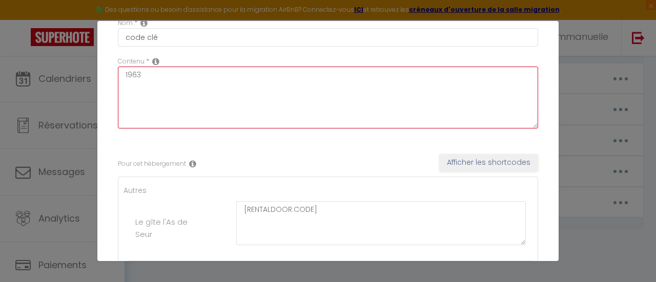
click at [123, 77] on textarea "1963" at bounding box center [328, 98] width 420 height 62
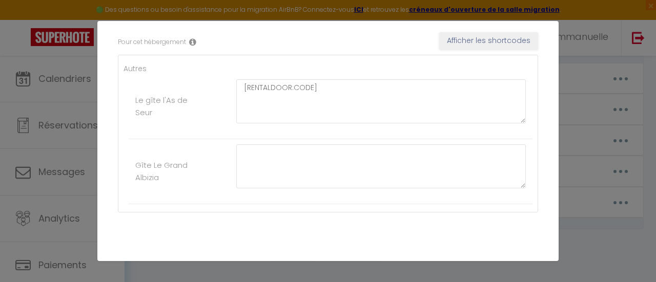
scroll to position [199, 0]
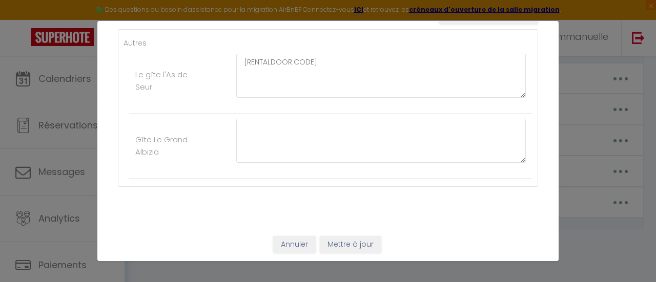
type textarea "le code de la boite à clé est : 1963"
click at [347, 241] on button "Mettre à jour" at bounding box center [350, 244] width 61 height 17
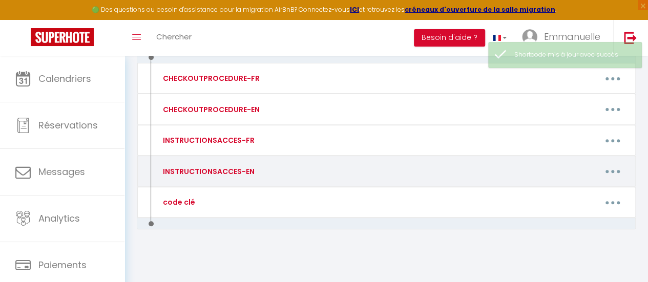
click at [267, 167] on div "INSTRUCTIONSACCES-EN" at bounding box center [214, 171] width 120 height 19
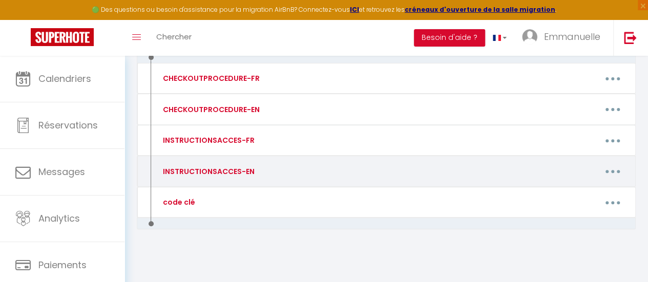
click at [608, 170] on button "button" at bounding box center [612, 171] width 27 height 19
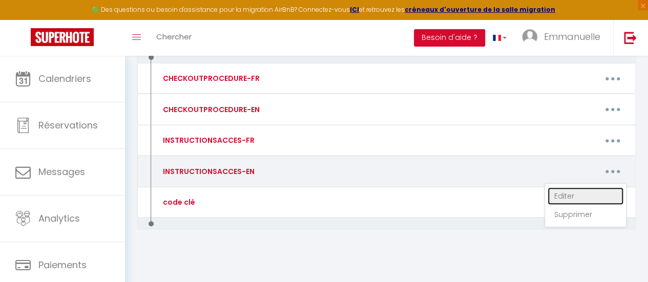
click at [563, 192] on link "Editer" at bounding box center [586, 195] width 76 height 17
type input "INSTRUCTIONSACCES-EN"
type textarea "All you have to do is to come with your suitcases, everything you need is provi…"
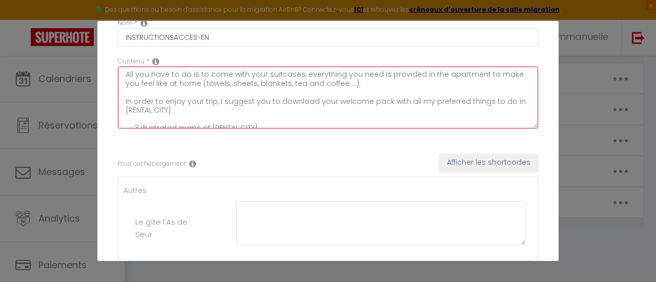
scroll to position [0, 0]
drag, startPoint x: 407, startPoint y: 122, endPoint x: 116, endPoint y: 63, distance: 297.4
click at [116, 63] on div "Contenu * All you have to do is to come with your suitcases, everything you nee…" at bounding box center [327, 98] width 433 height 82
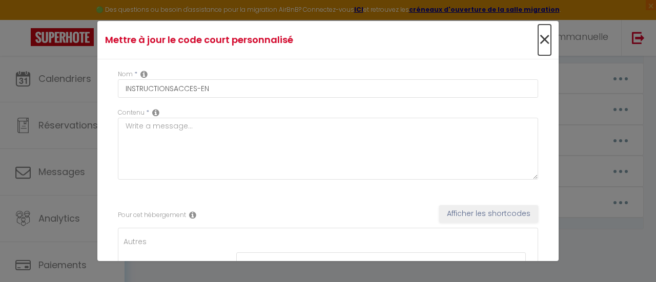
click at [538, 34] on span "×" at bounding box center [544, 40] width 13 height 31
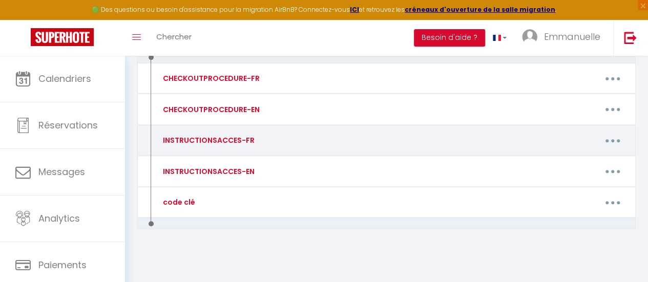
click at [255, 141] on div "INSTRUCTIONSACCES-FR" at bounding box center [214, 140] width 120 height 19
drag, startPoint x: 613, startPoint y: 138, endPoint x: 607, endPoint y: 137, distance: 6.2
click at [613, 137] on button "button" at bounding box center [612, 140] width 27 height 19
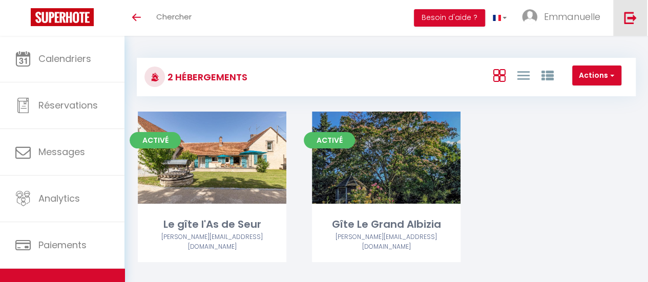
click at [630, 14] on img at bounding box center [630, 17] width 13 height 13
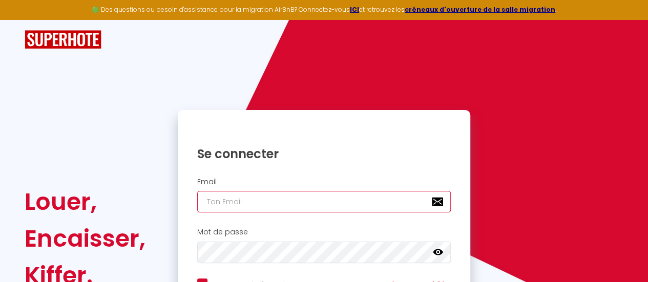
type input "[PERSON_NAME][EMAIL_ADDRESS][DOMAIN_NAME]"
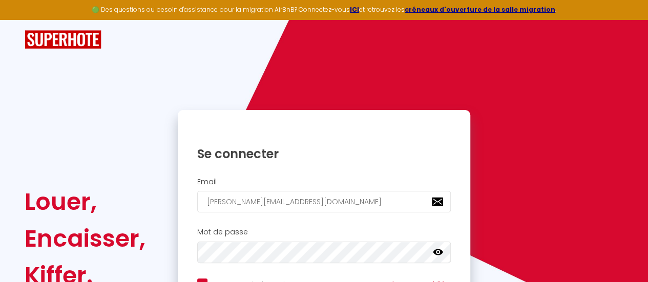
checkbox input "true"
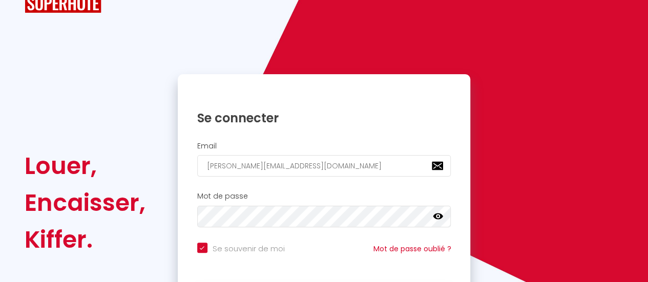
scroll to position [115, 0]
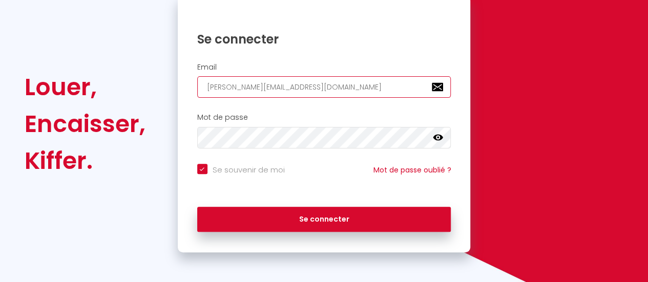
click at [304, 85] on input "[PERSON_NAME][EMAIL_ADDRESS][DOMAIN_NAME]" at bounding box center [324, 87] width 254 height 22
type input "[EMAIL_ADDRESS][DOMAIN_NAME]"
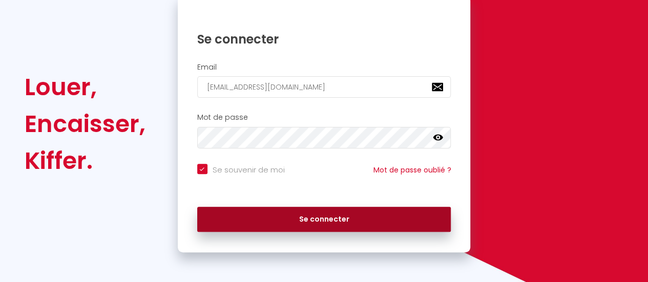
click at [333, 218] on button "Se connecter" at bounding box center [324, 220] width 254 height 26
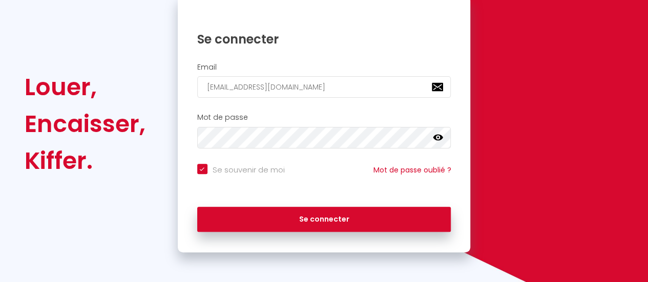
checkbox input "true"
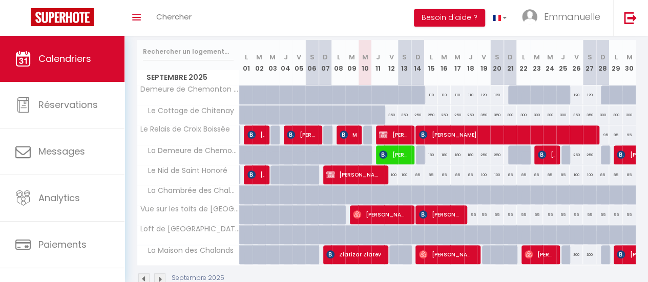
scroll to position [108, 0]
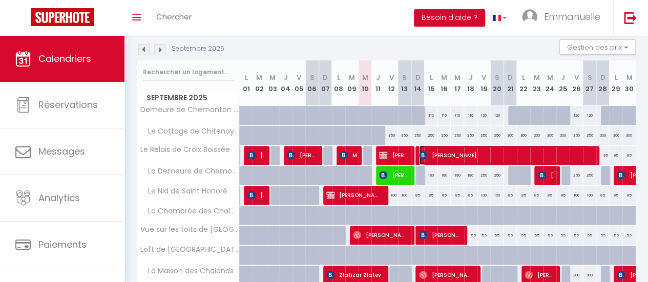
click at [450, 152] on span "[PERSON_NAME]" at bounding box center [504, 154] width 171 height 19
select select "OK"
select select "KO"
select select "0"
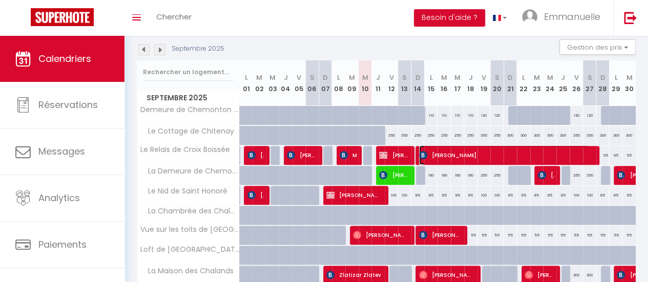
select select "1"
select select
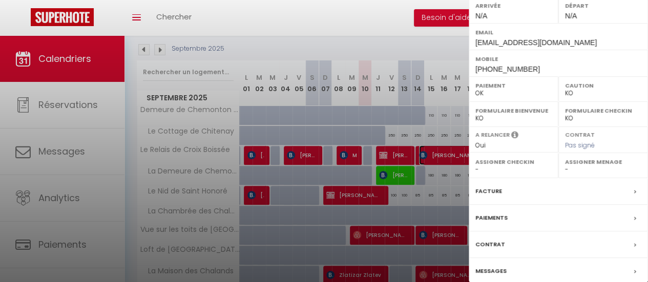
scroll to position [154, 0]
click at [345, 17] on div at bounding box center [324, 141] width 648 height 282
